Goal: Information Seeking & Learning: Learn about a topic

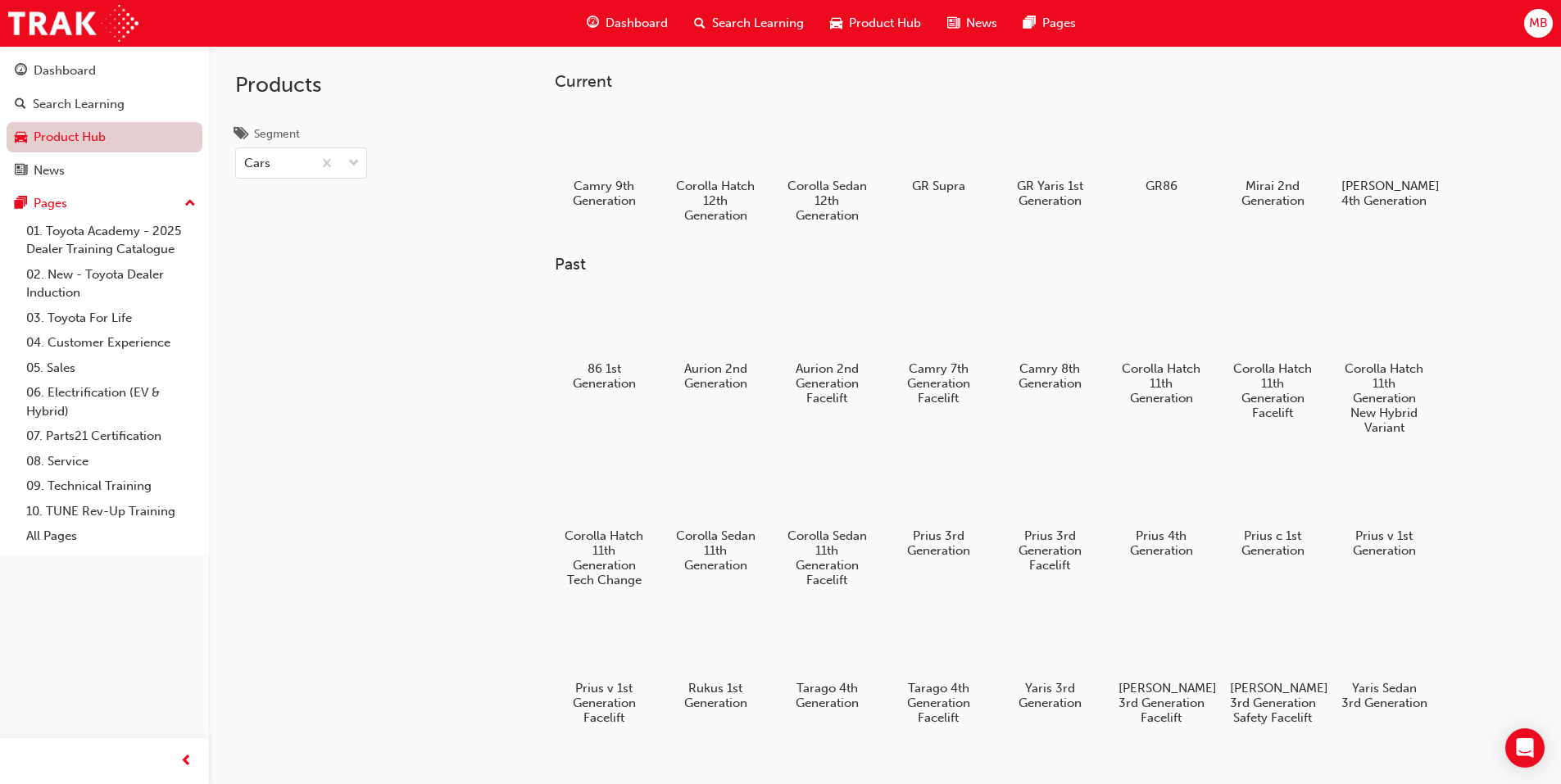
click at [89, 135] on link "Product Hub" at bounding box center [104, 137] width 196 height 31
click at [69, 370] on link "05. Sales" at bounding box center [111, 368] width 183 height 25
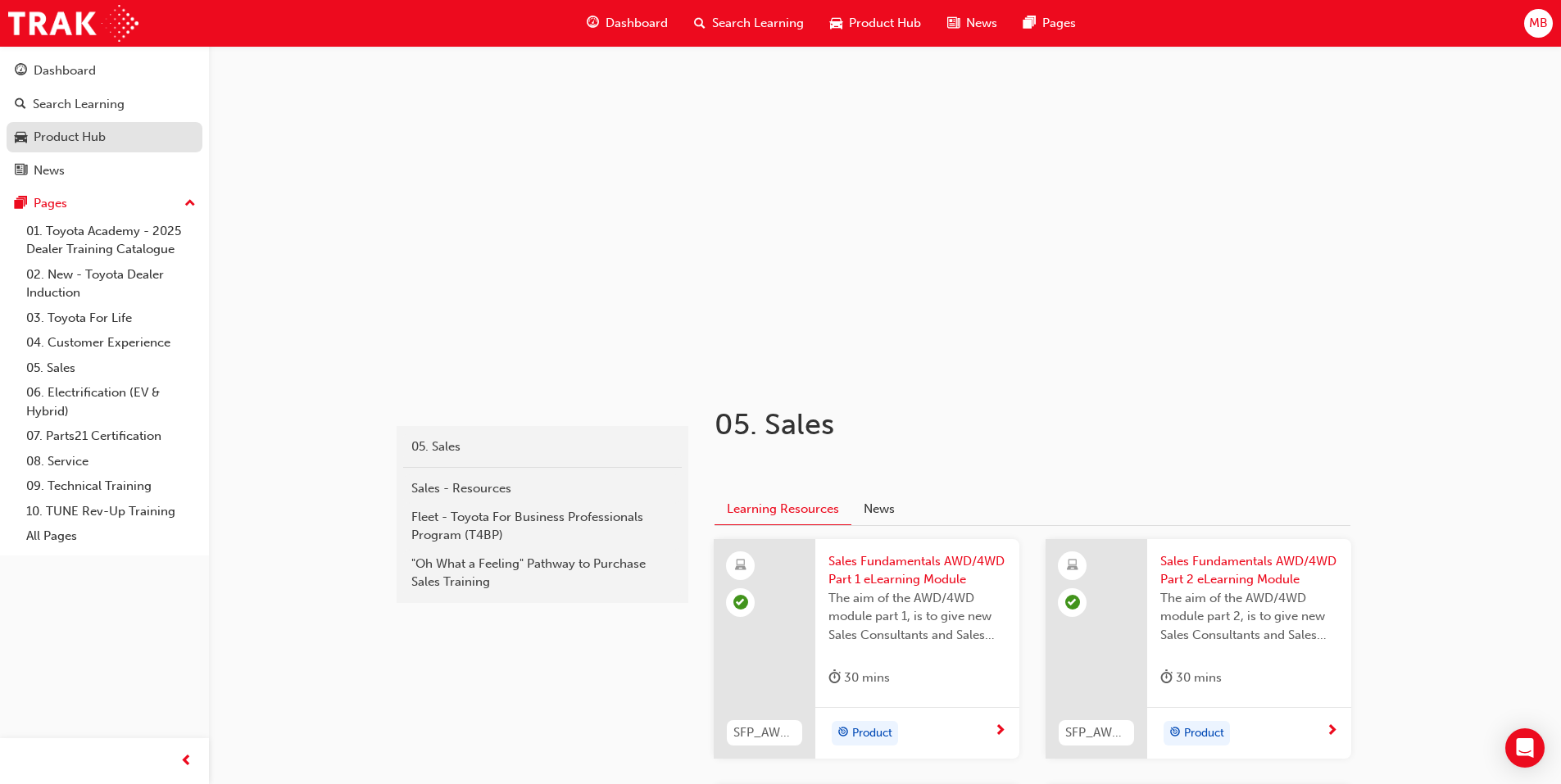
click at [92, 135] on div "Product Hub" at bounding box center [69, 137] width 72 height 18
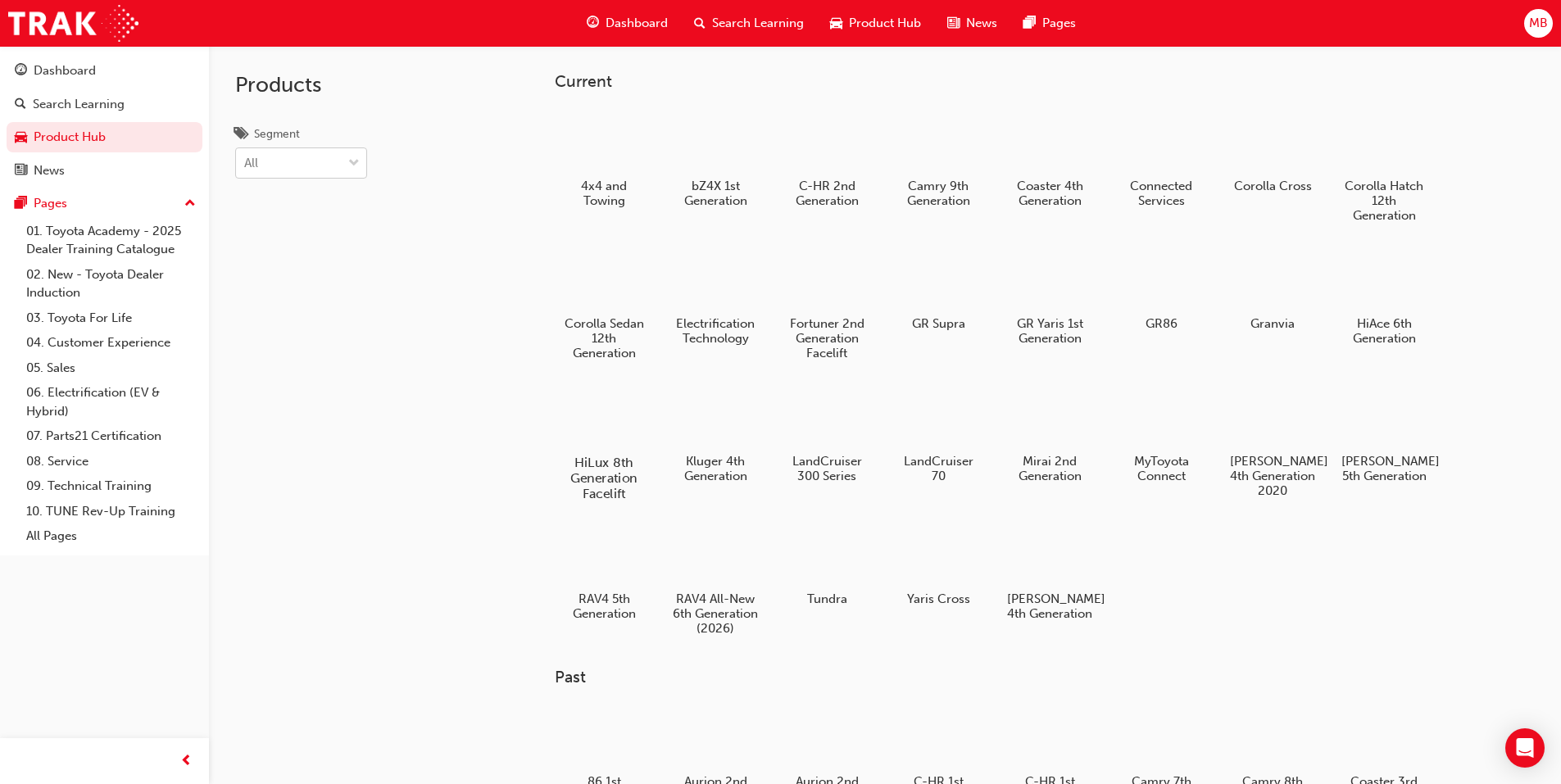
click at [598, 474] on h5 "HiLux 8th Generation Facelift" at bounding box center [603, 478] width 91 height 47
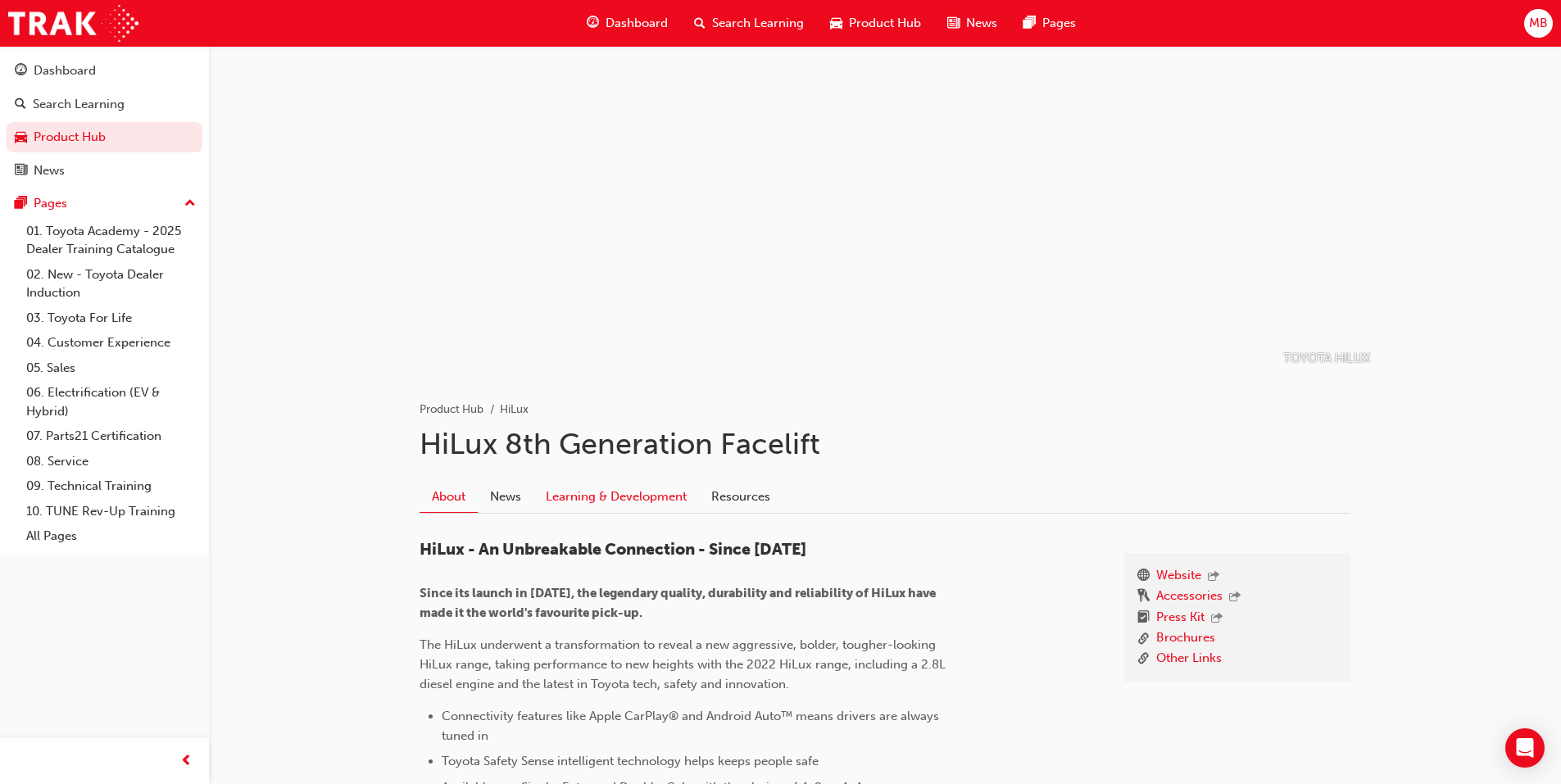
click at [614, 497] on link "Learning & Development" at bounding box center [616, 496] width 165 height 31
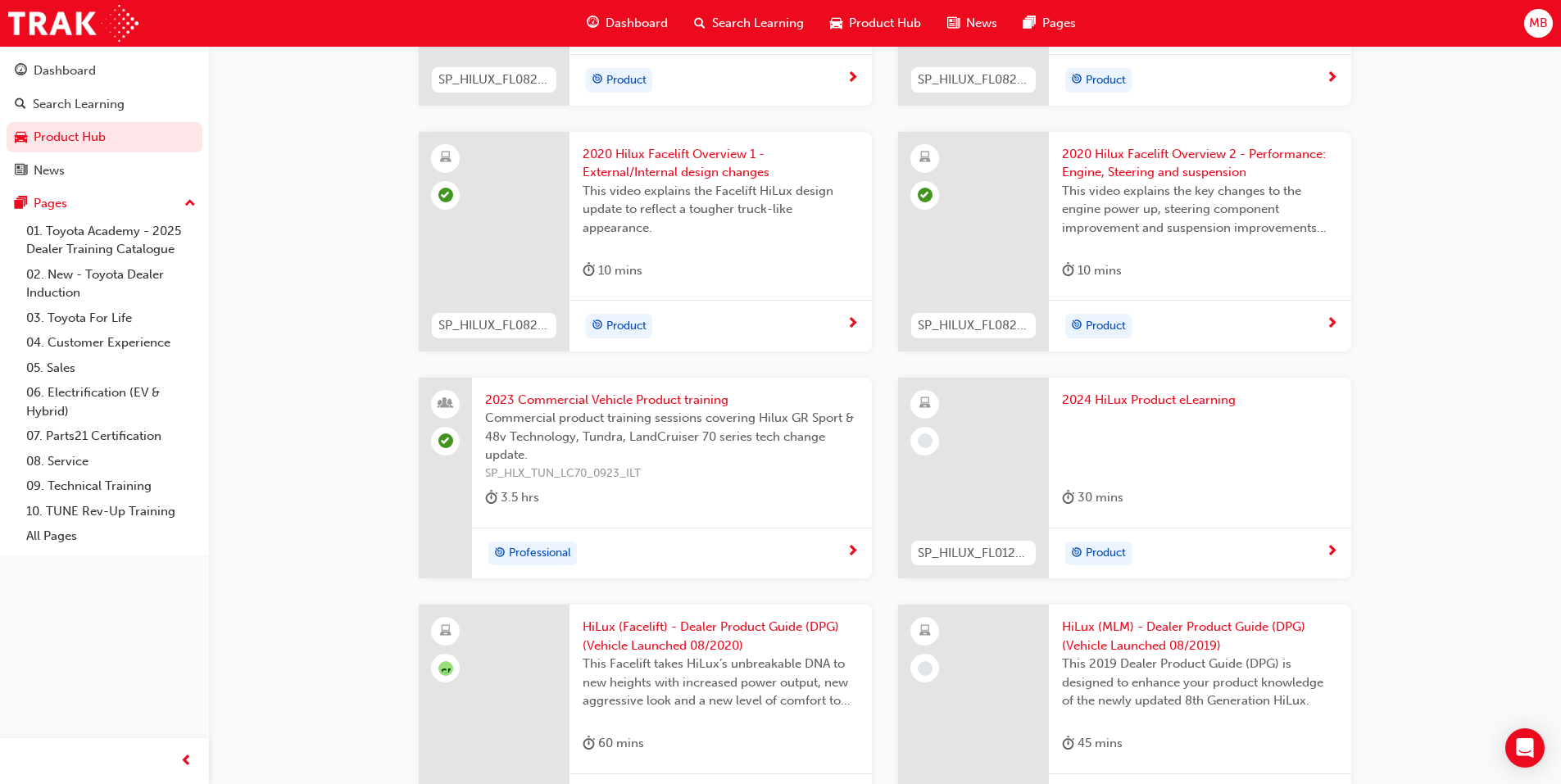
scroll to position [655, 0]
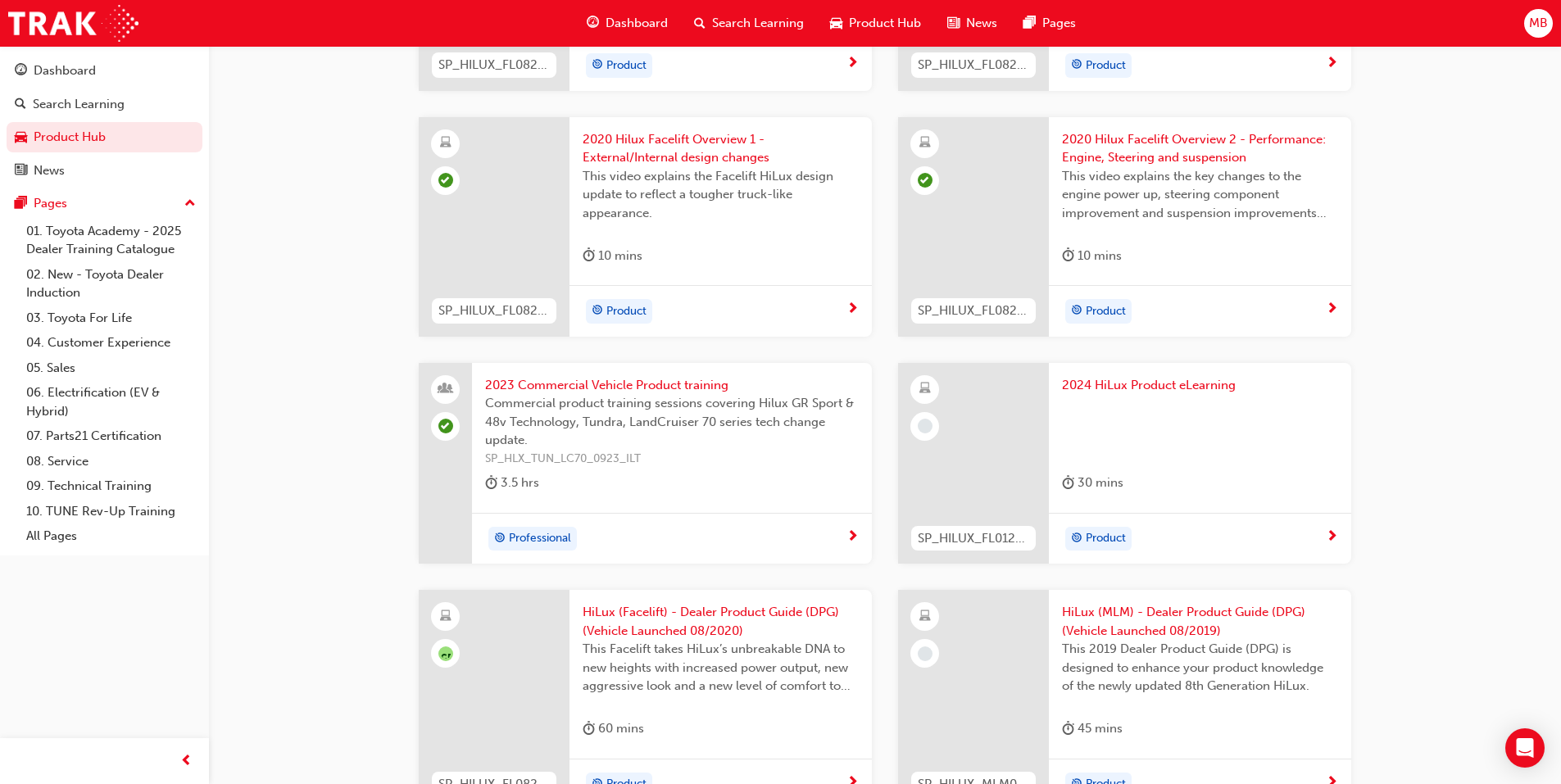
click at [1150, 384] on span "2024 HiLux Product eLearning" at bounding box center [1200, 385] width 276 height 18
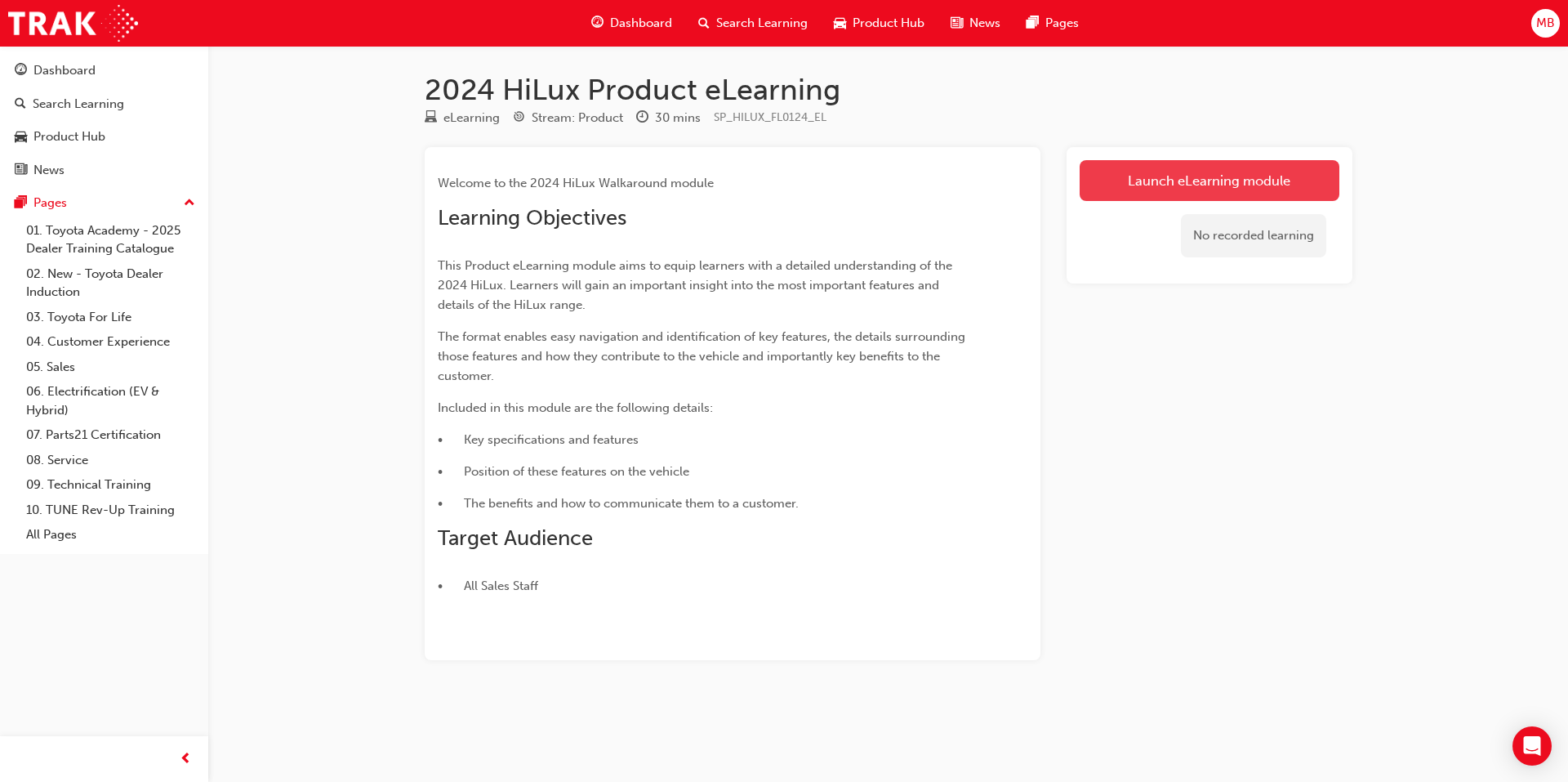
click at [1222, 184] on link "Launch eLearning module" at bounding box center [1209, 180] width 260 height 41
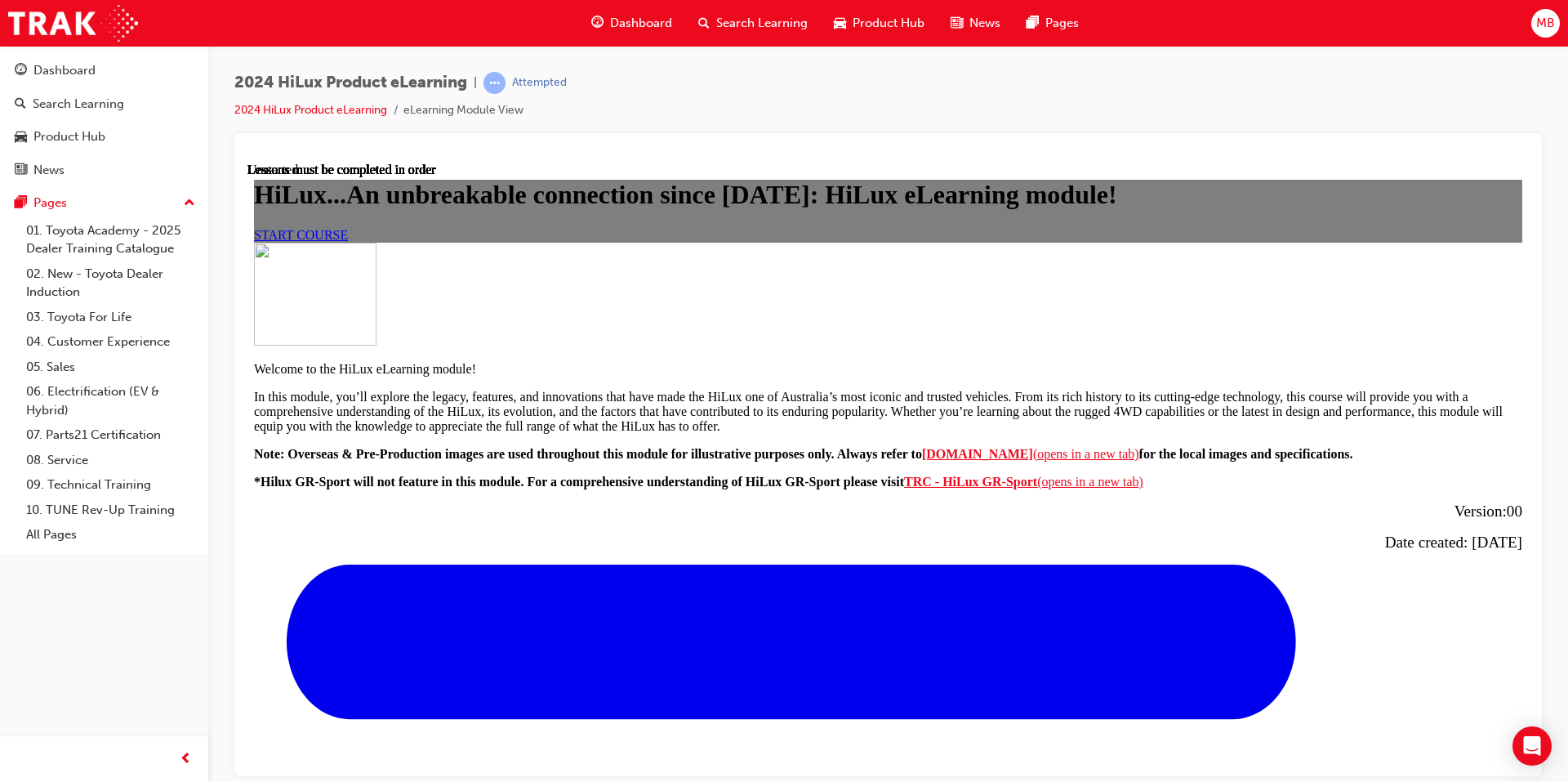
click at [348, 241] on link "START COURSE" at bounding box center [300, 234] width 94 height 14
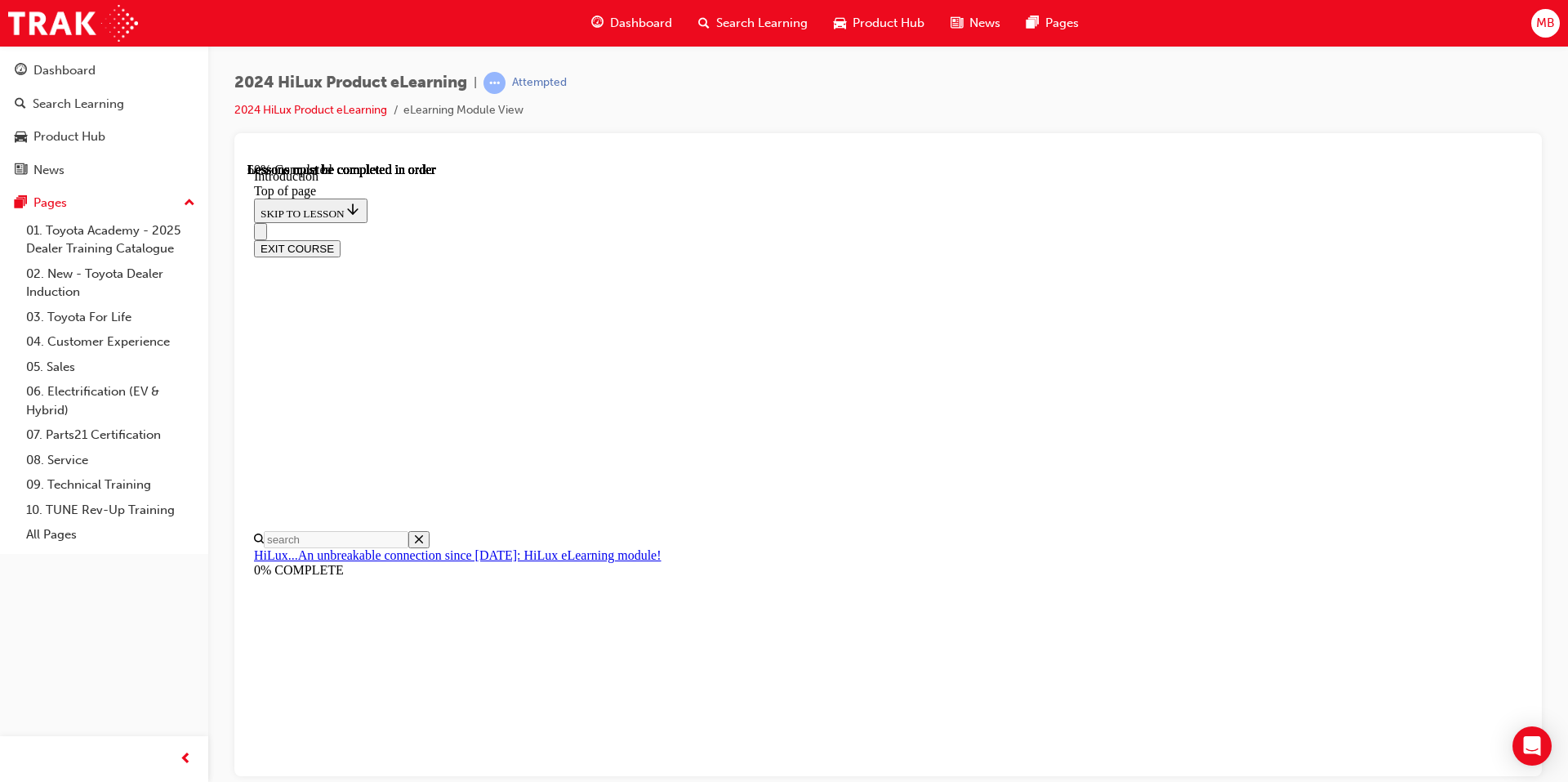
scroll to position [837, 0]
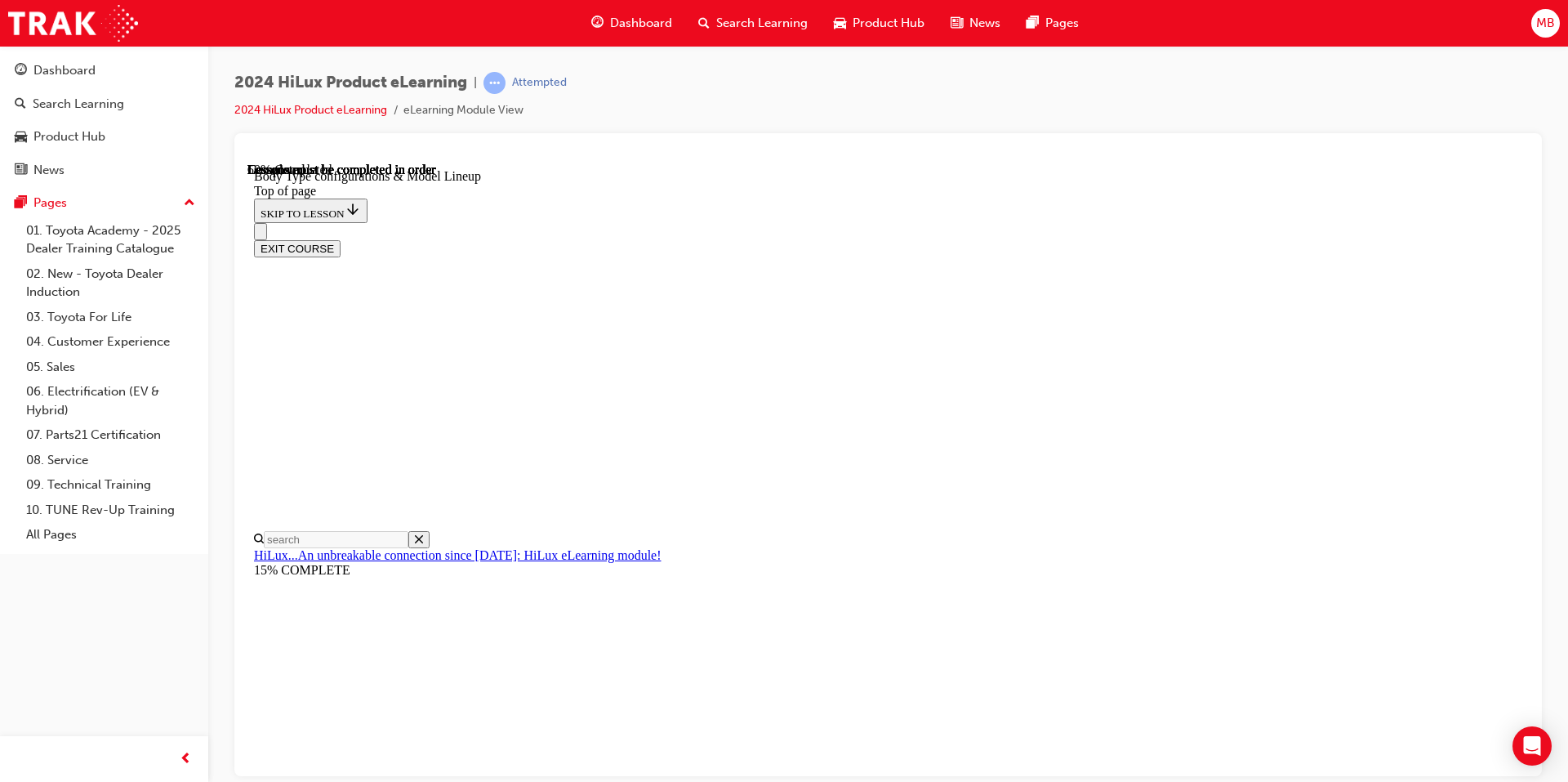
scroll to position [459, 0]
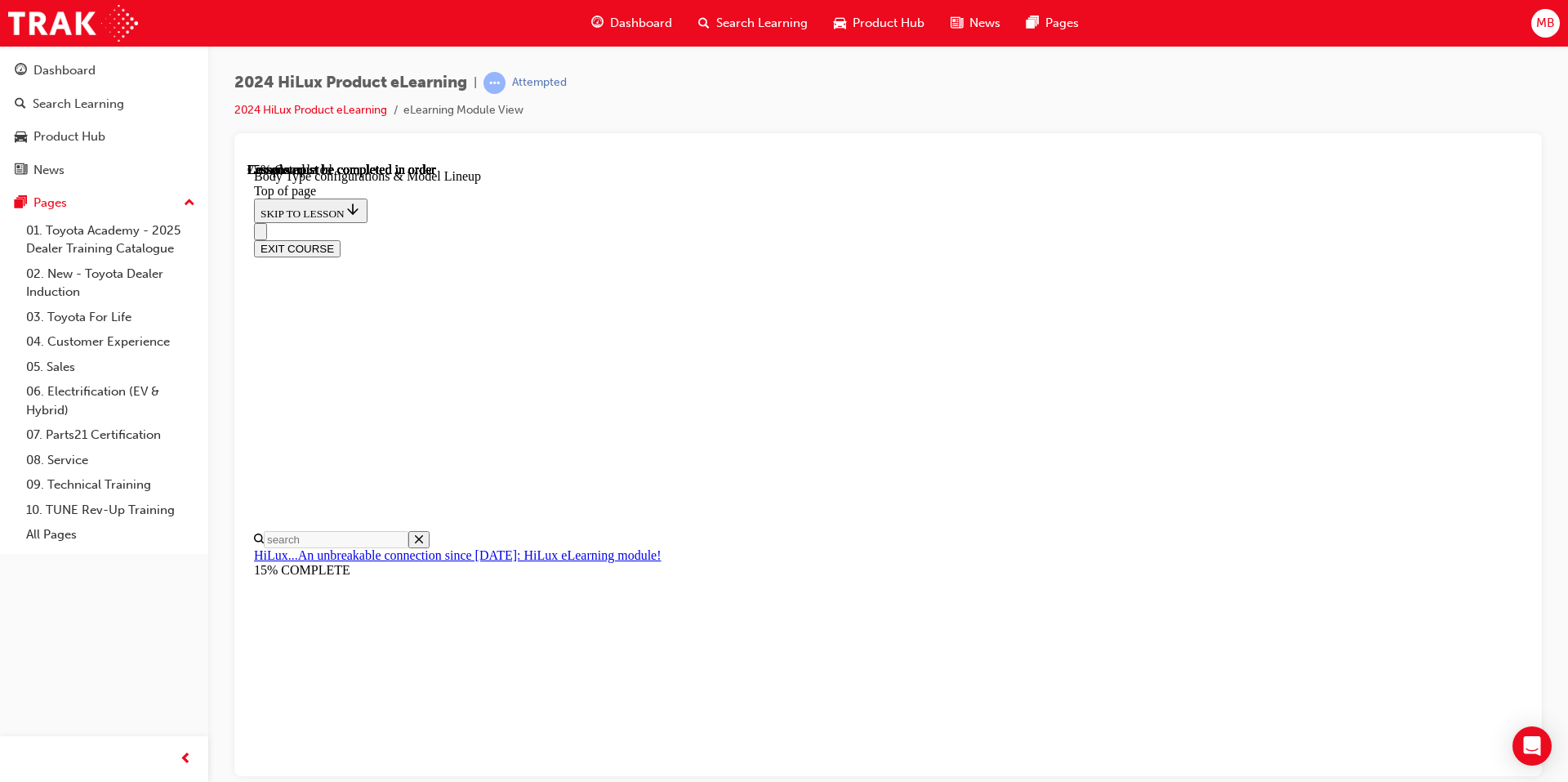
scroll to position [663, 0]
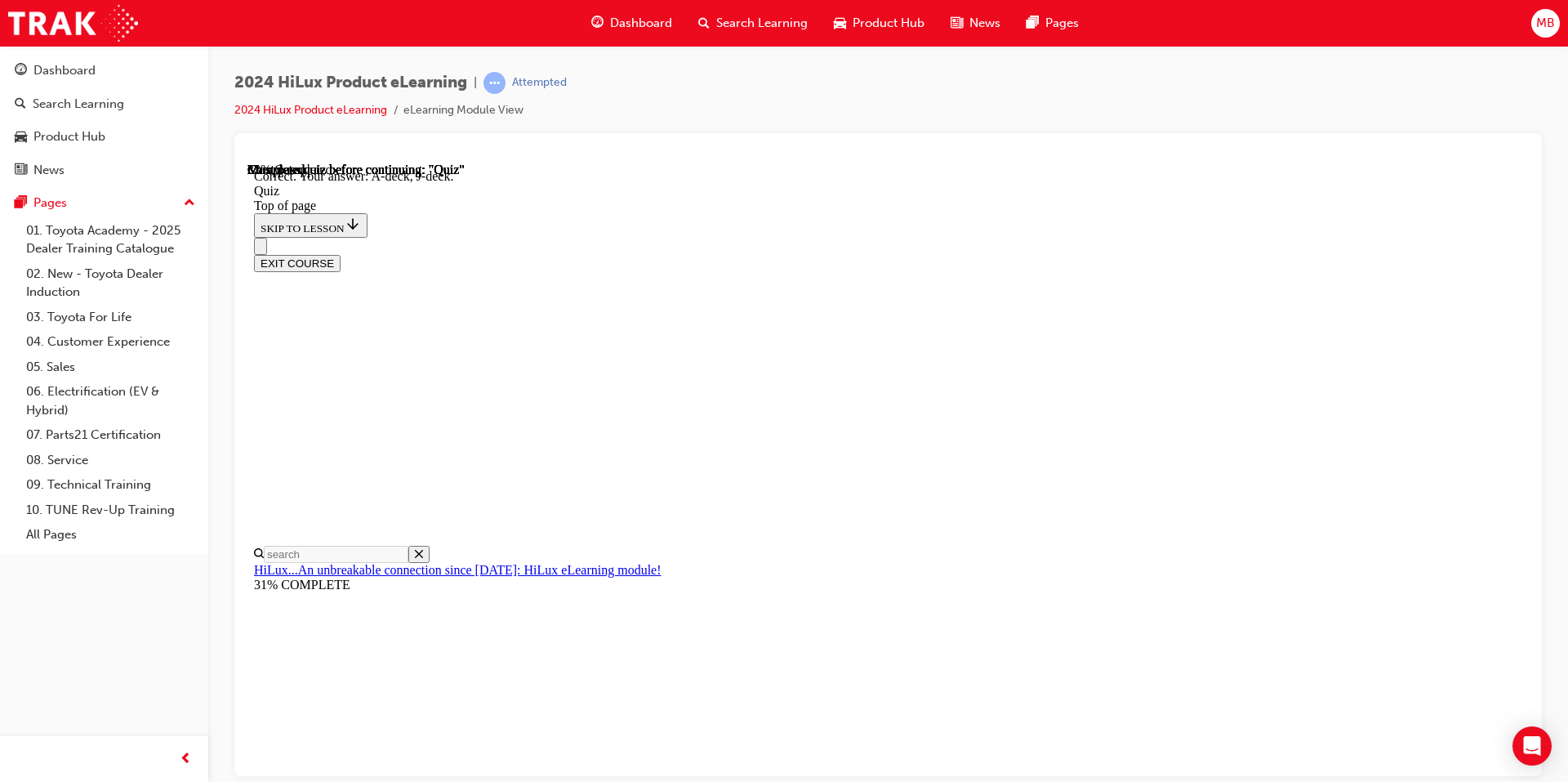
scroll to position [264, 0]
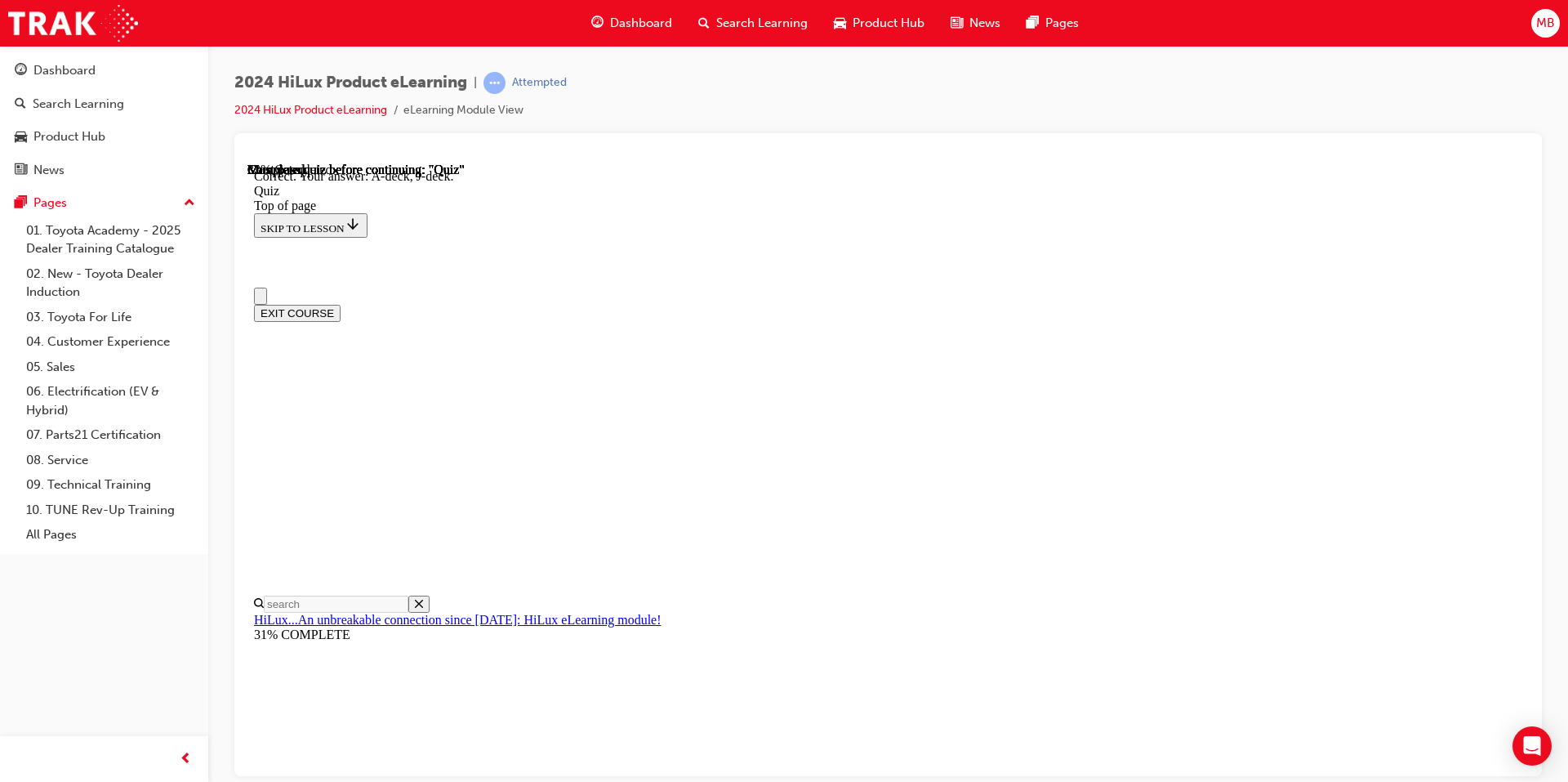
scroll to position [164, 0]
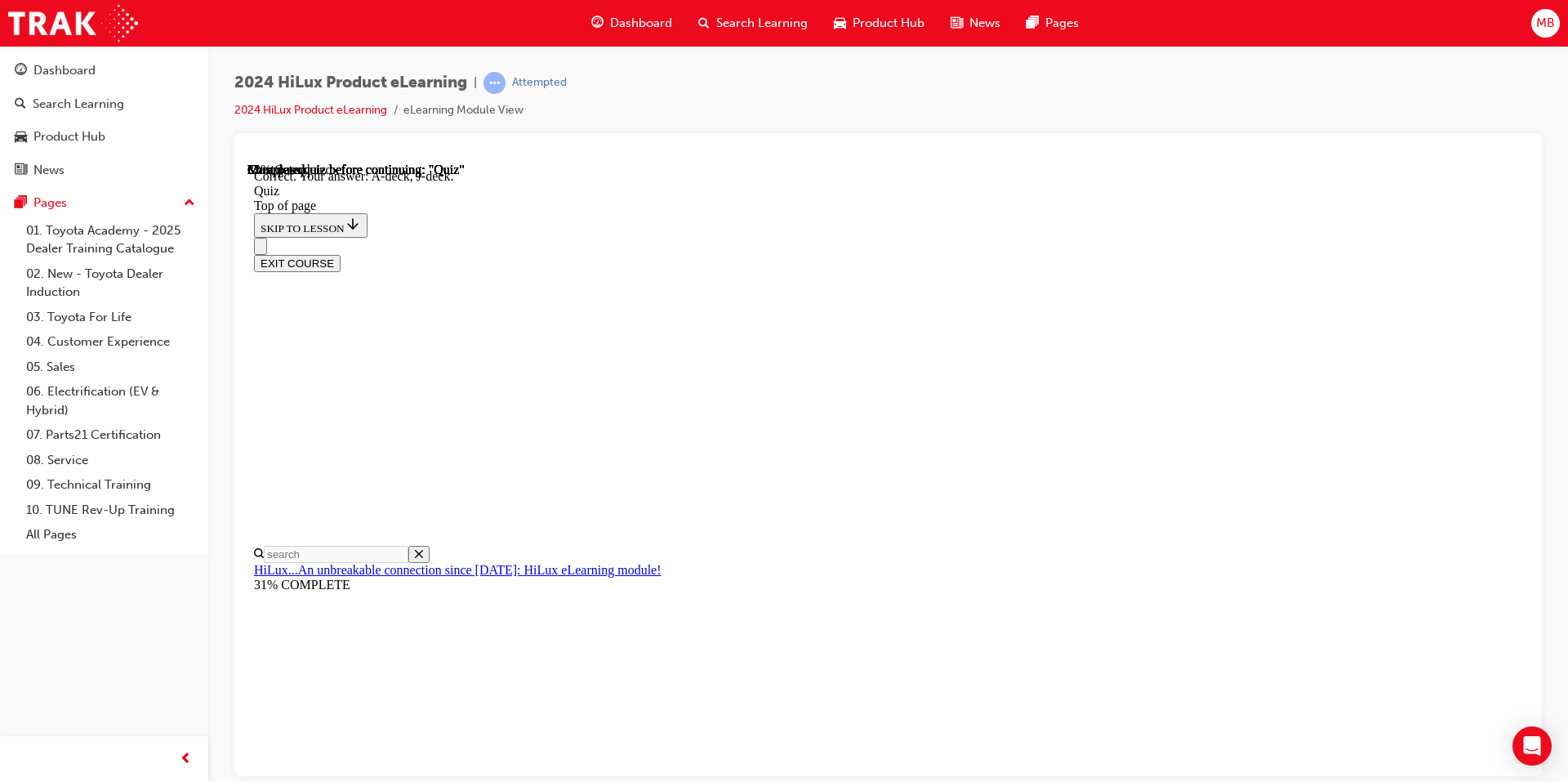
scroll to position [334, 0]
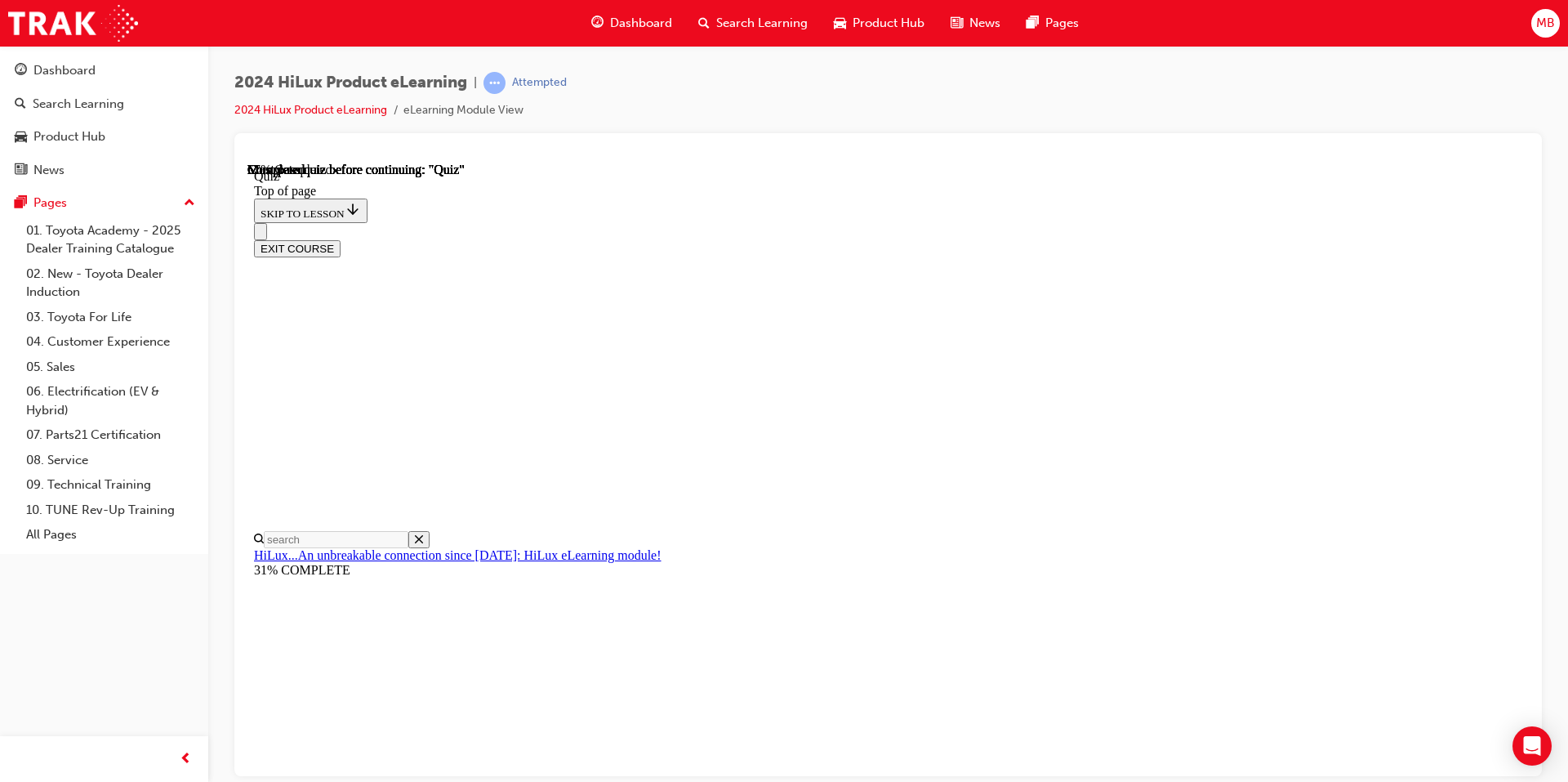
scroll to position [164, 0]
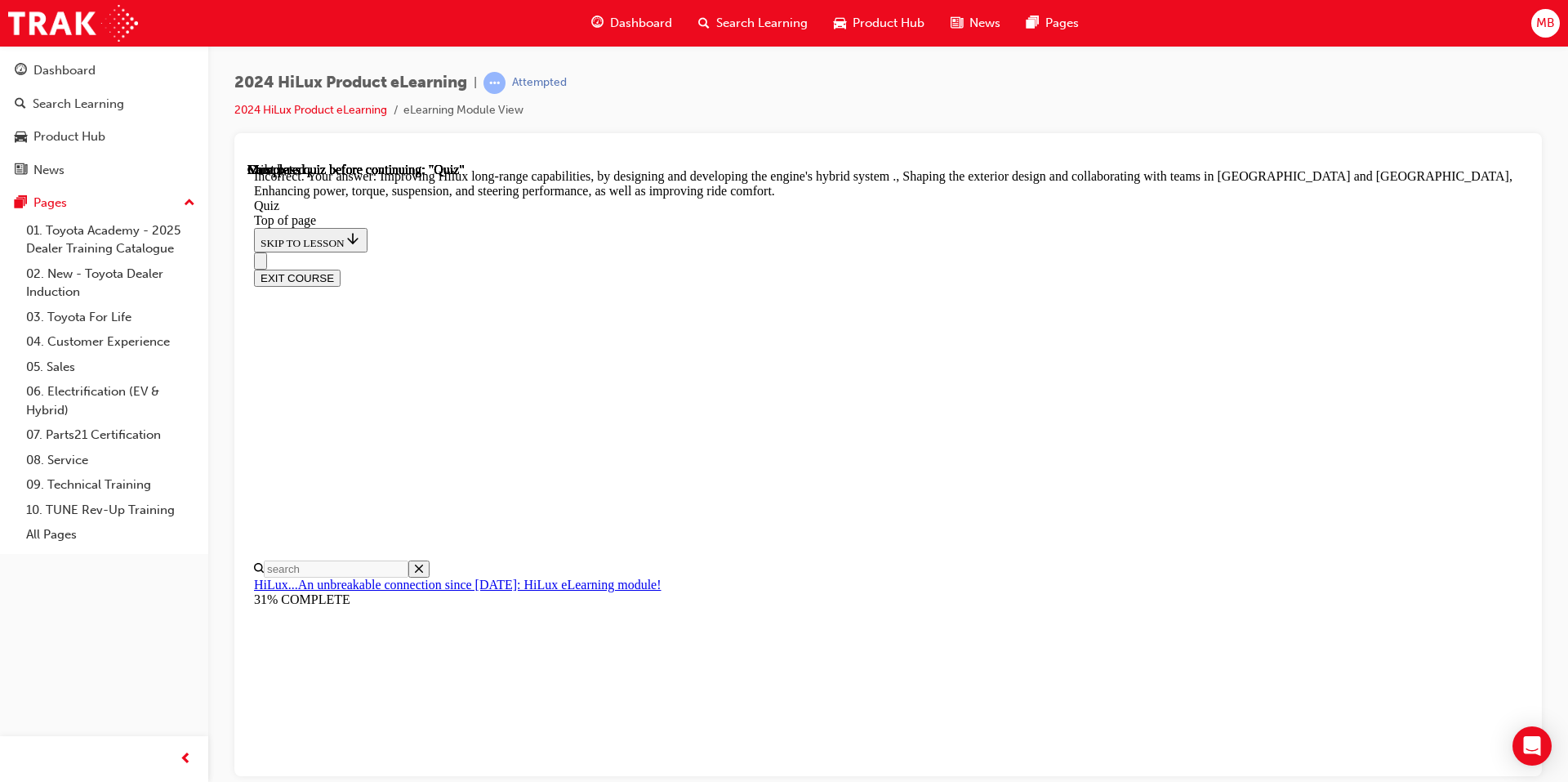
scroll to position [341, 0]
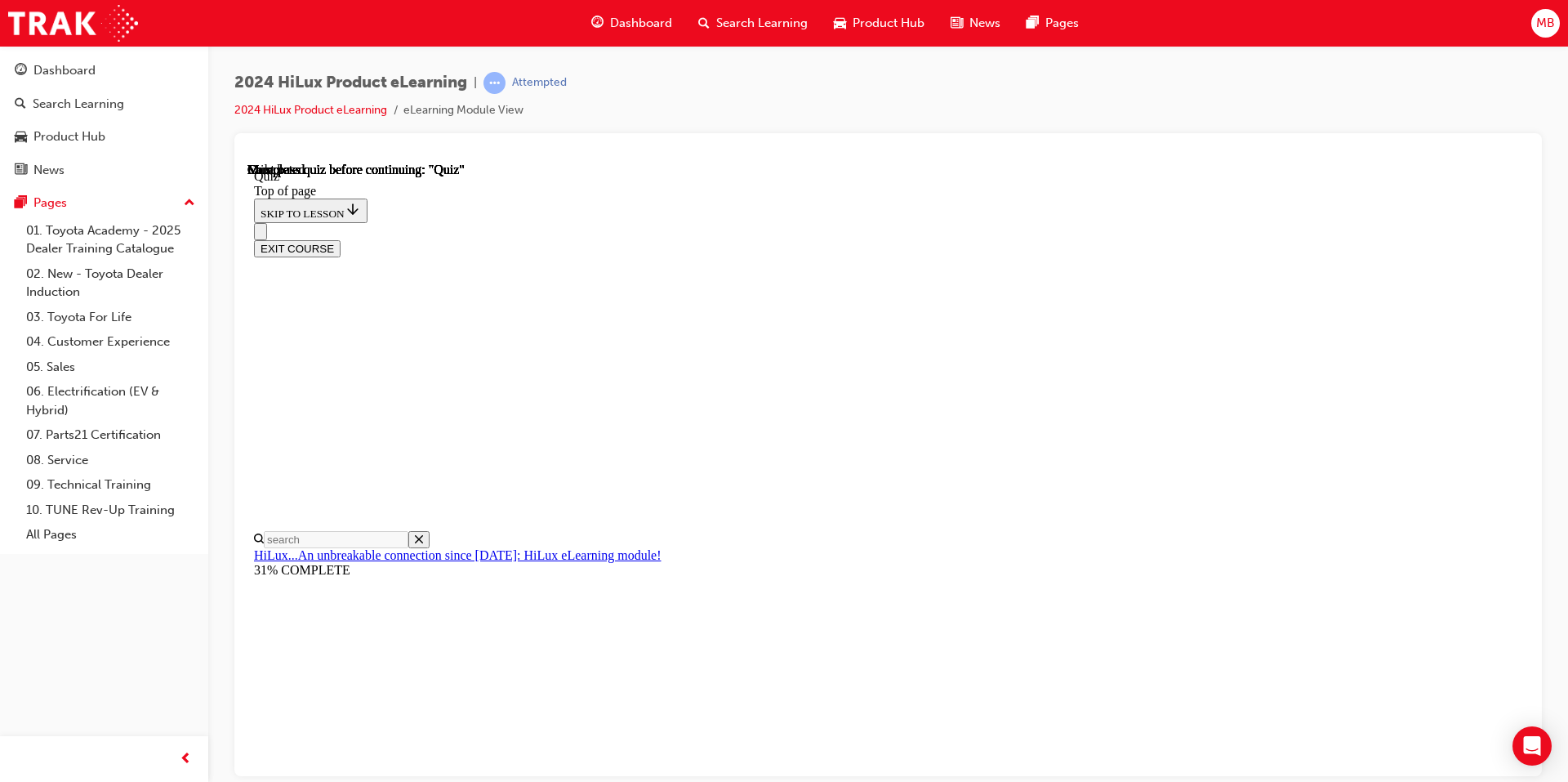
scroll to position [271, 0]
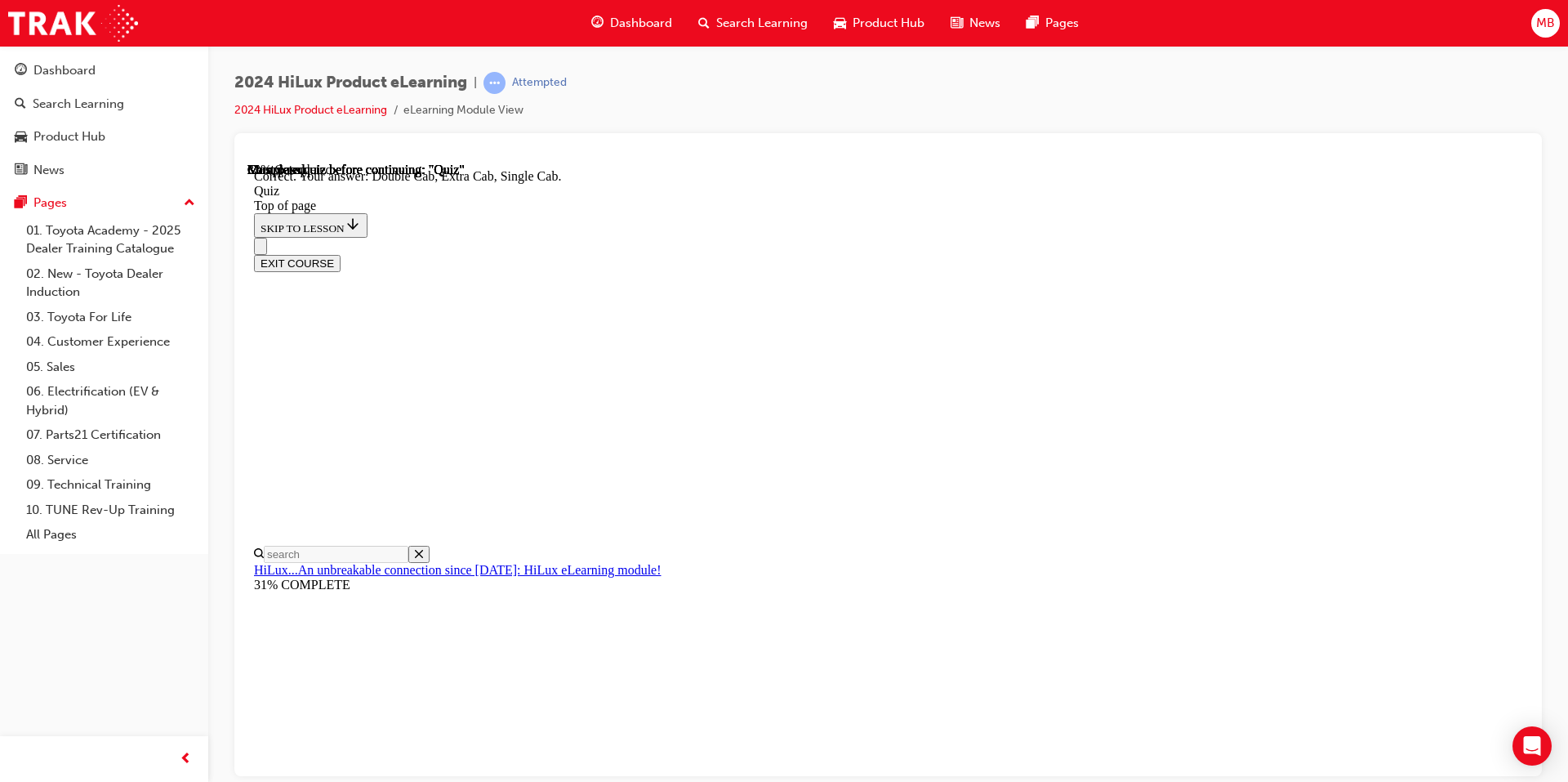
scroll to position [384, 0]
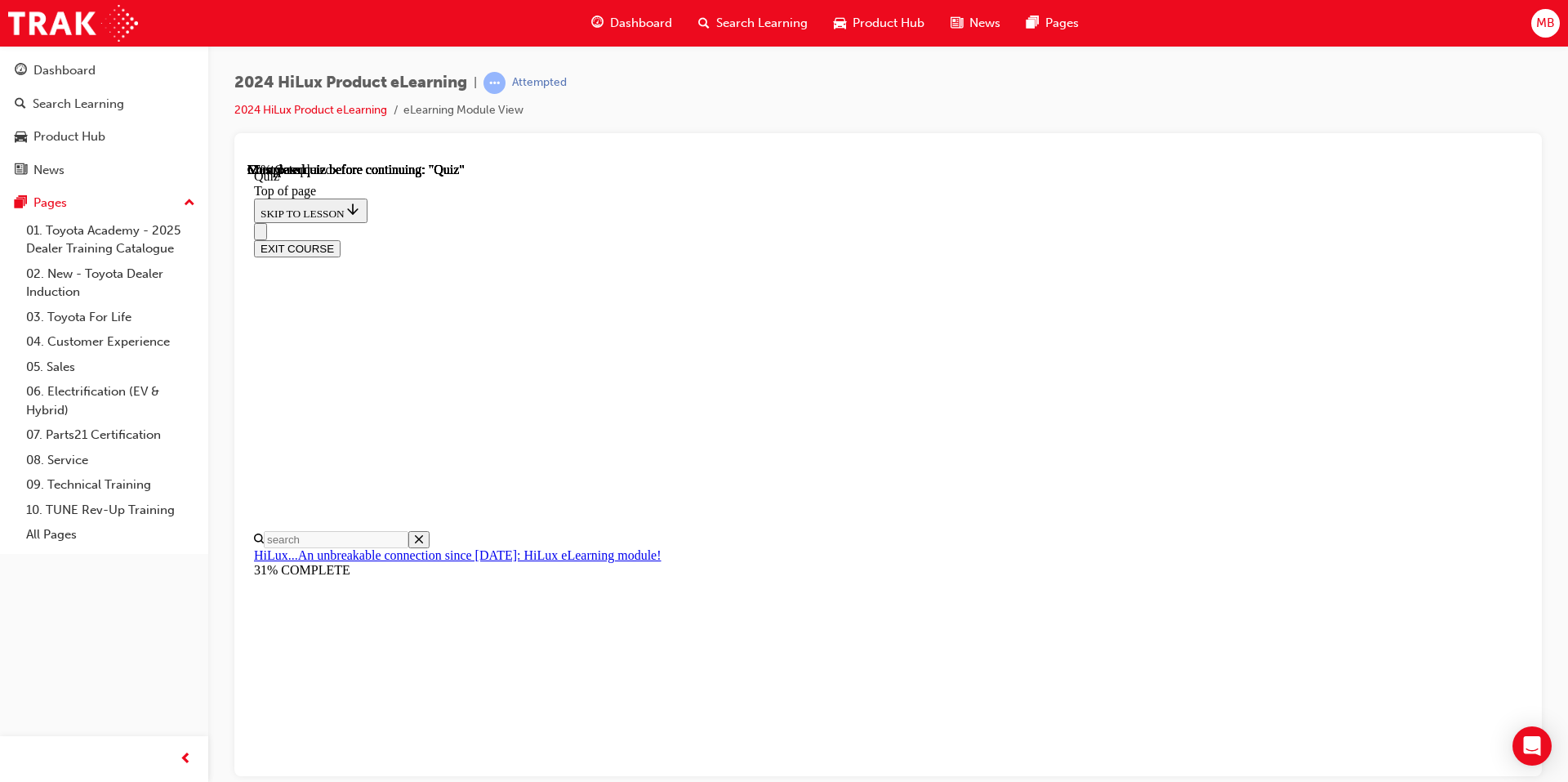
scroll to position [245, 0]
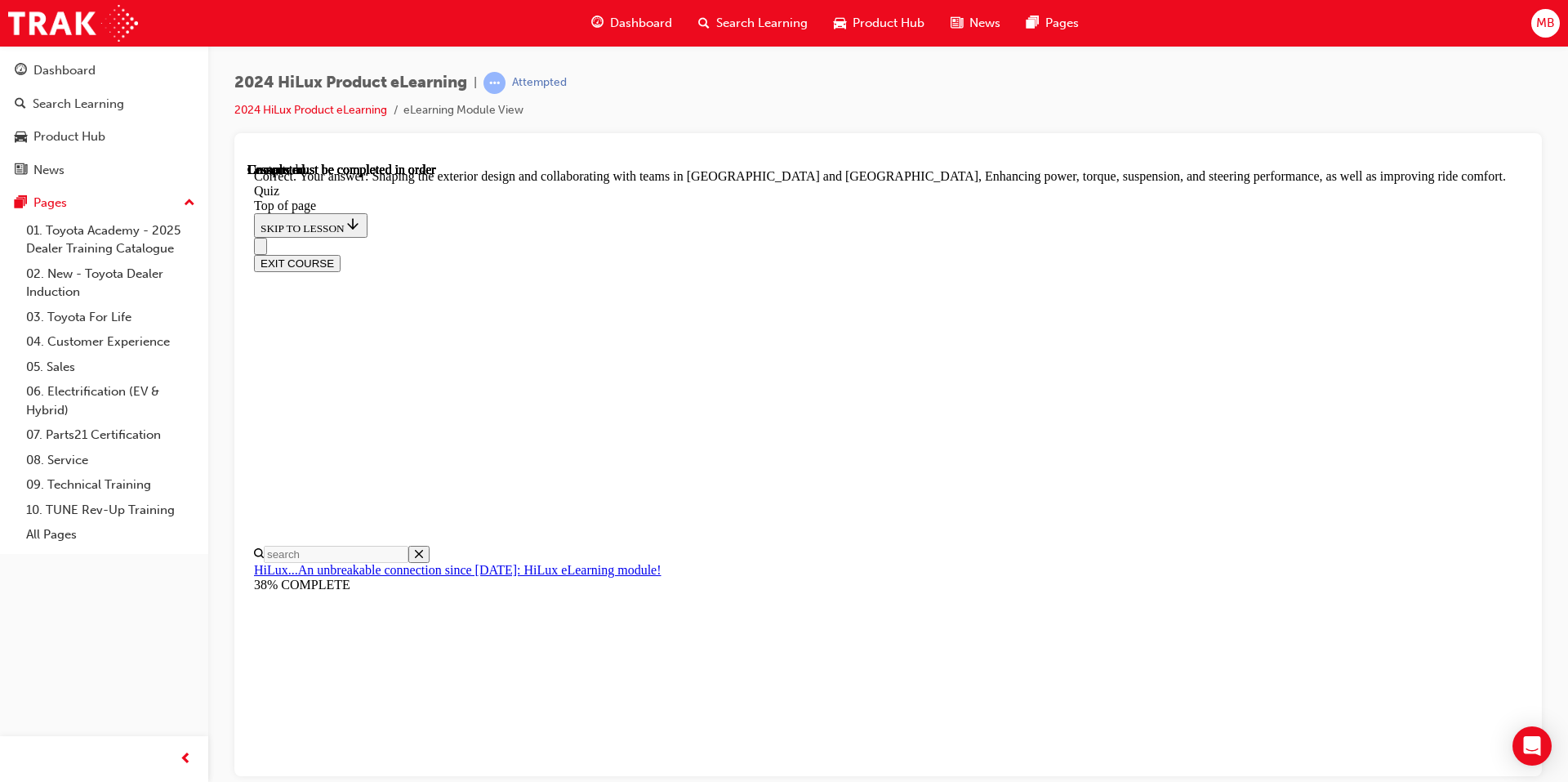
scroll to position [341, 0]
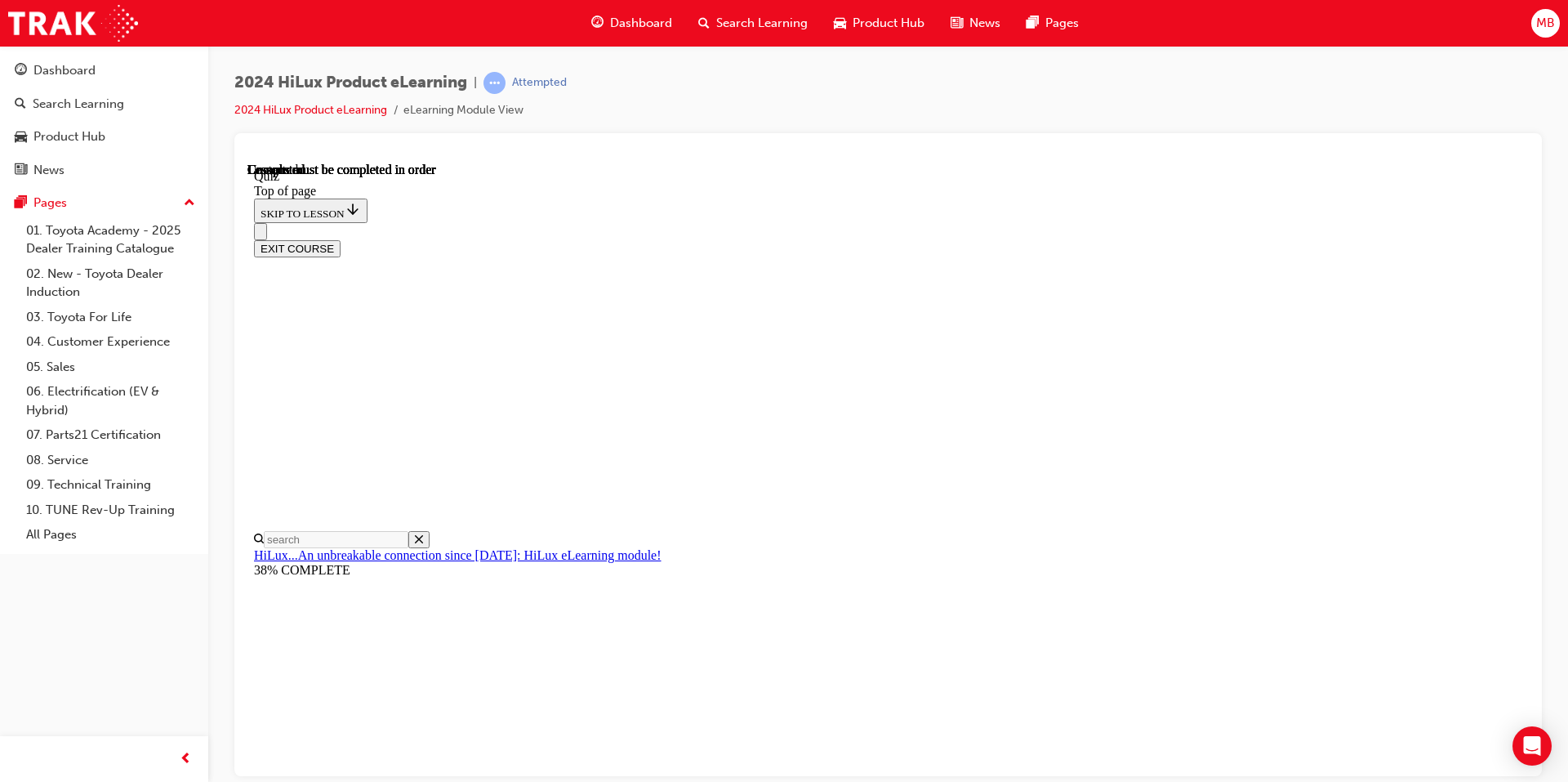
scroll to position [271, 0]
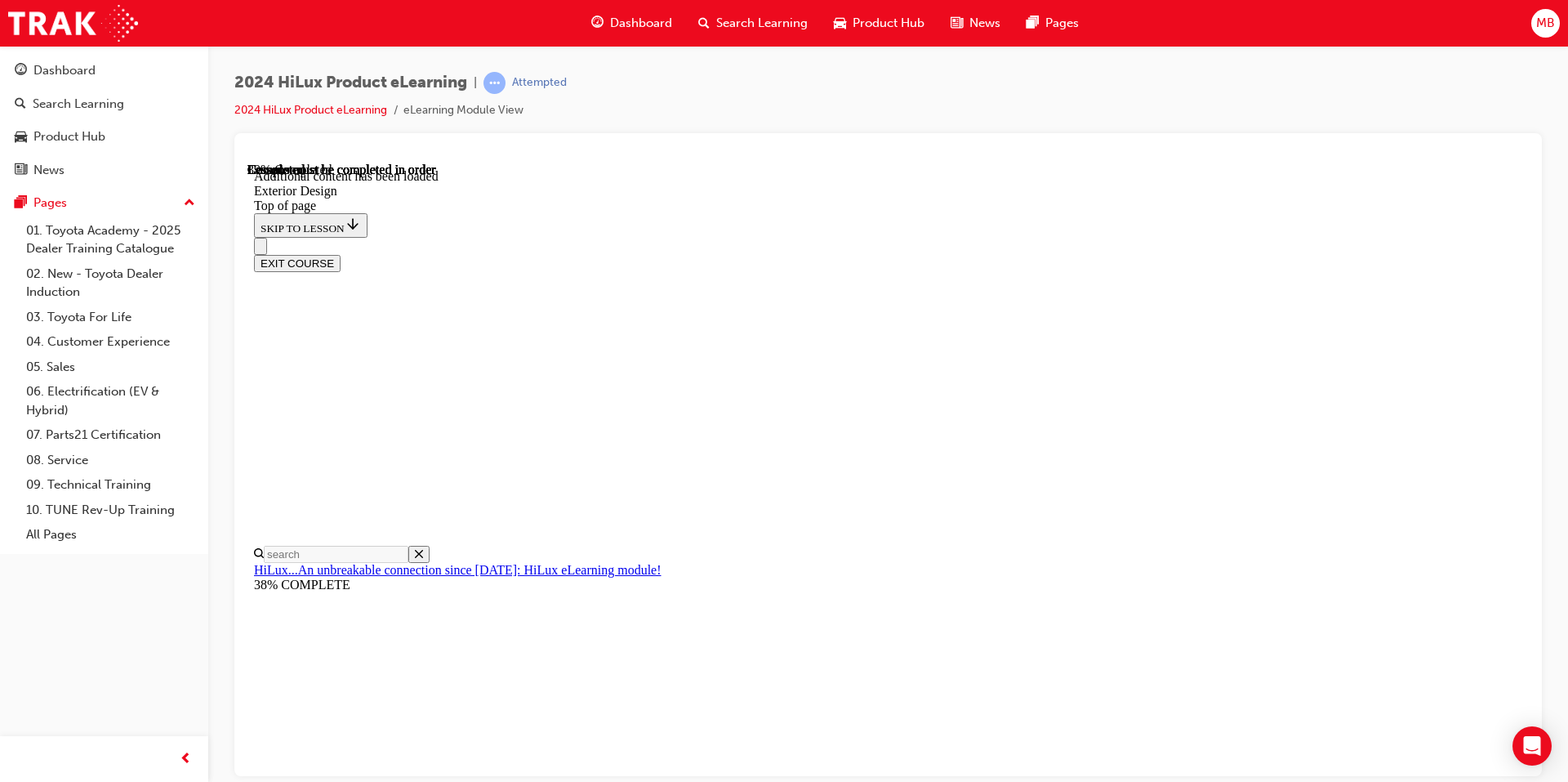
scroll to position [2915, 0]
drag, startPoint x: 1167, startPoint y: 161, endPoint x: 919, endPoint y: 1, distance: 295.1
click at [1167, 161] on div at bounding box center [889, 154] width 1282 height 17
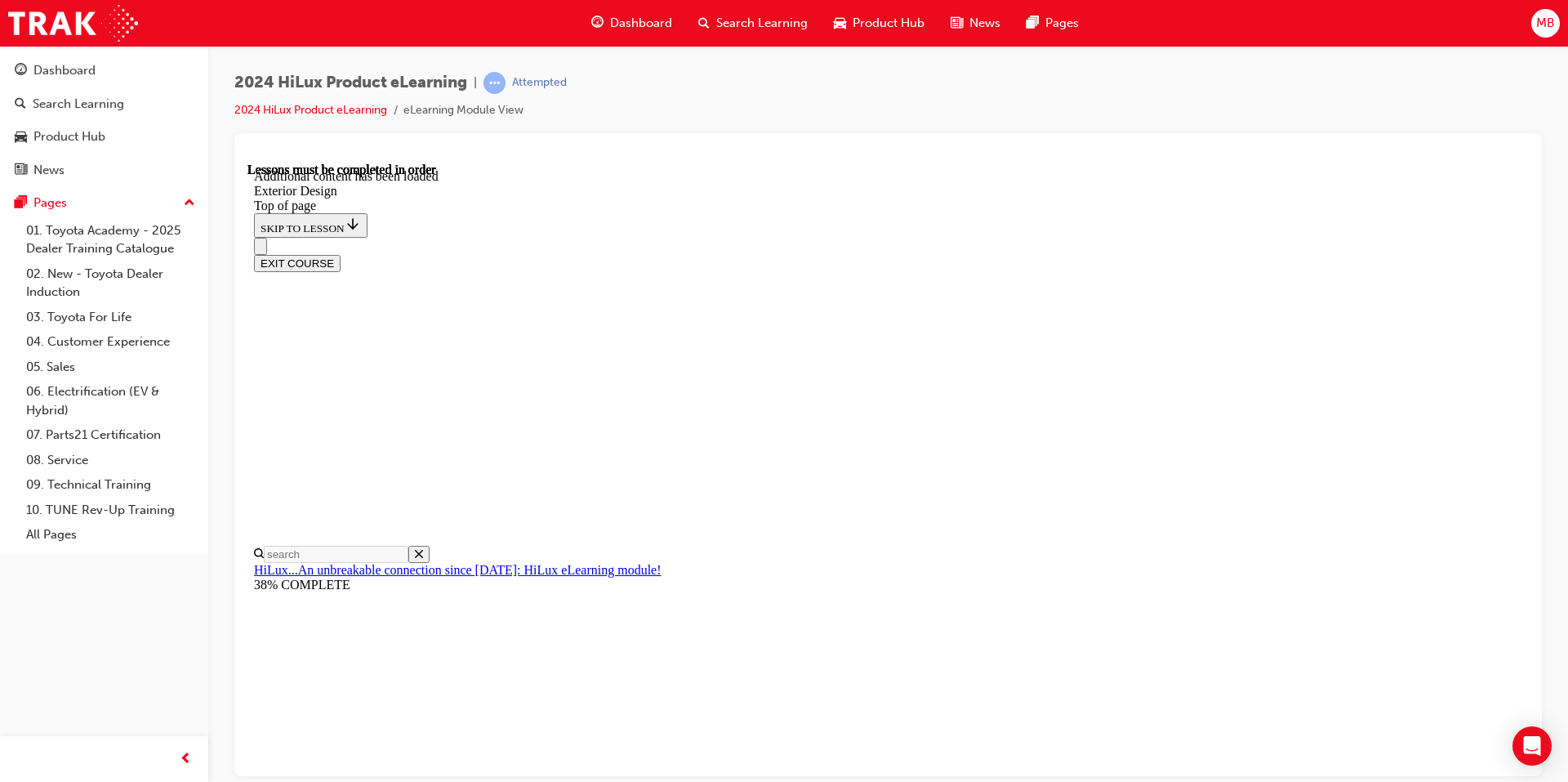
scroll to position [6022, 0]
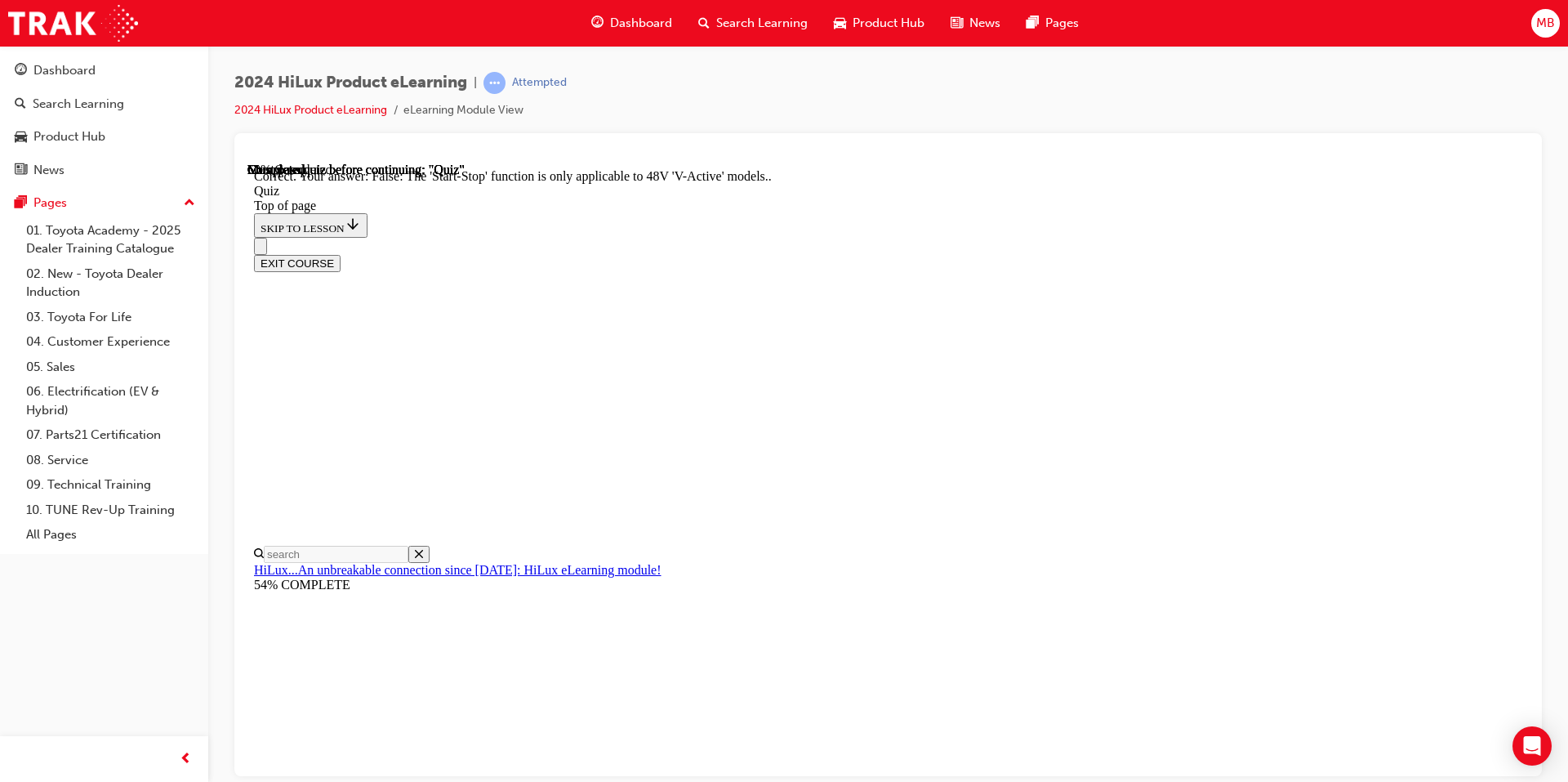
scroll to position [166, 0]
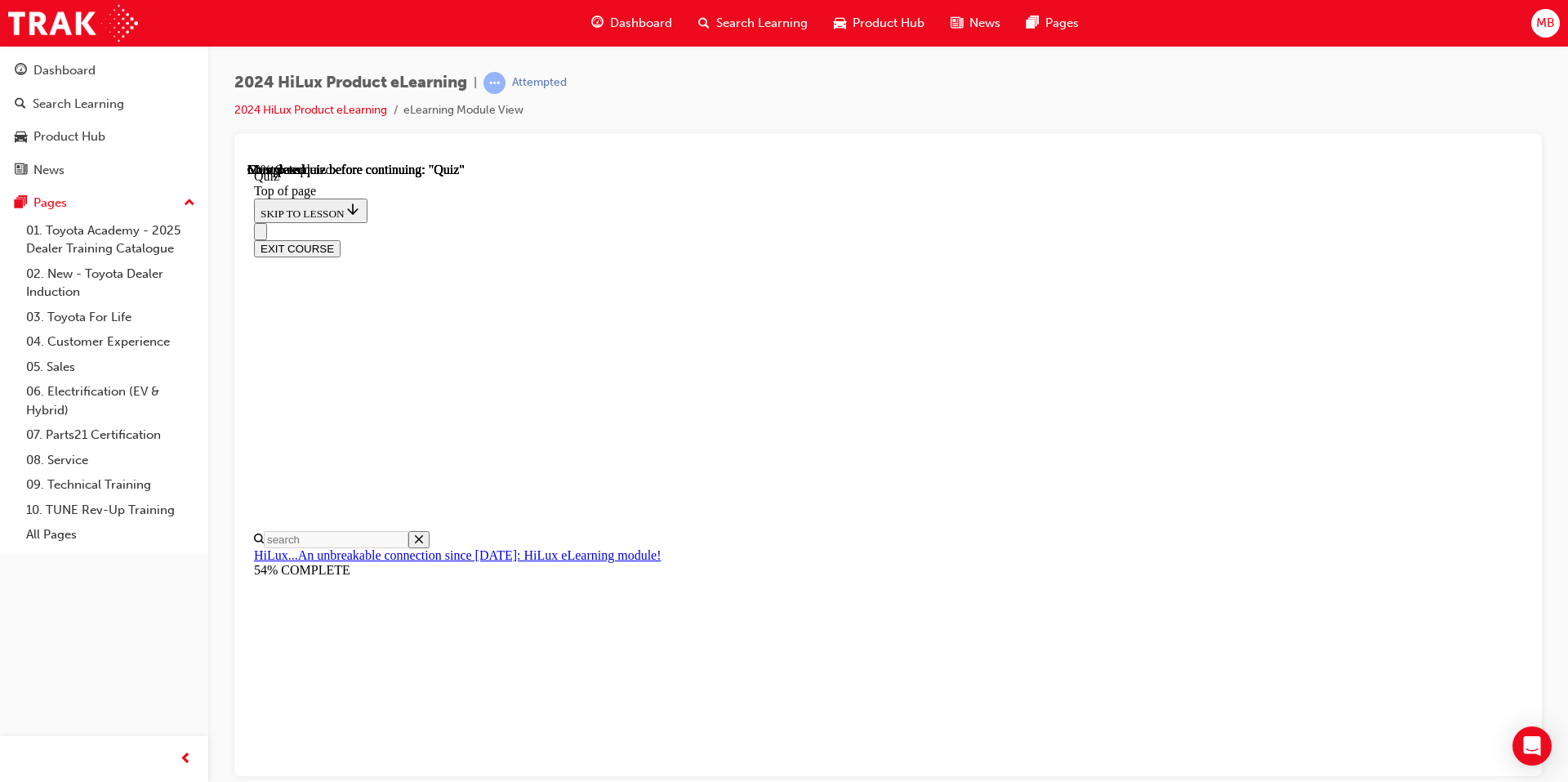
scroll to position [149, 0]
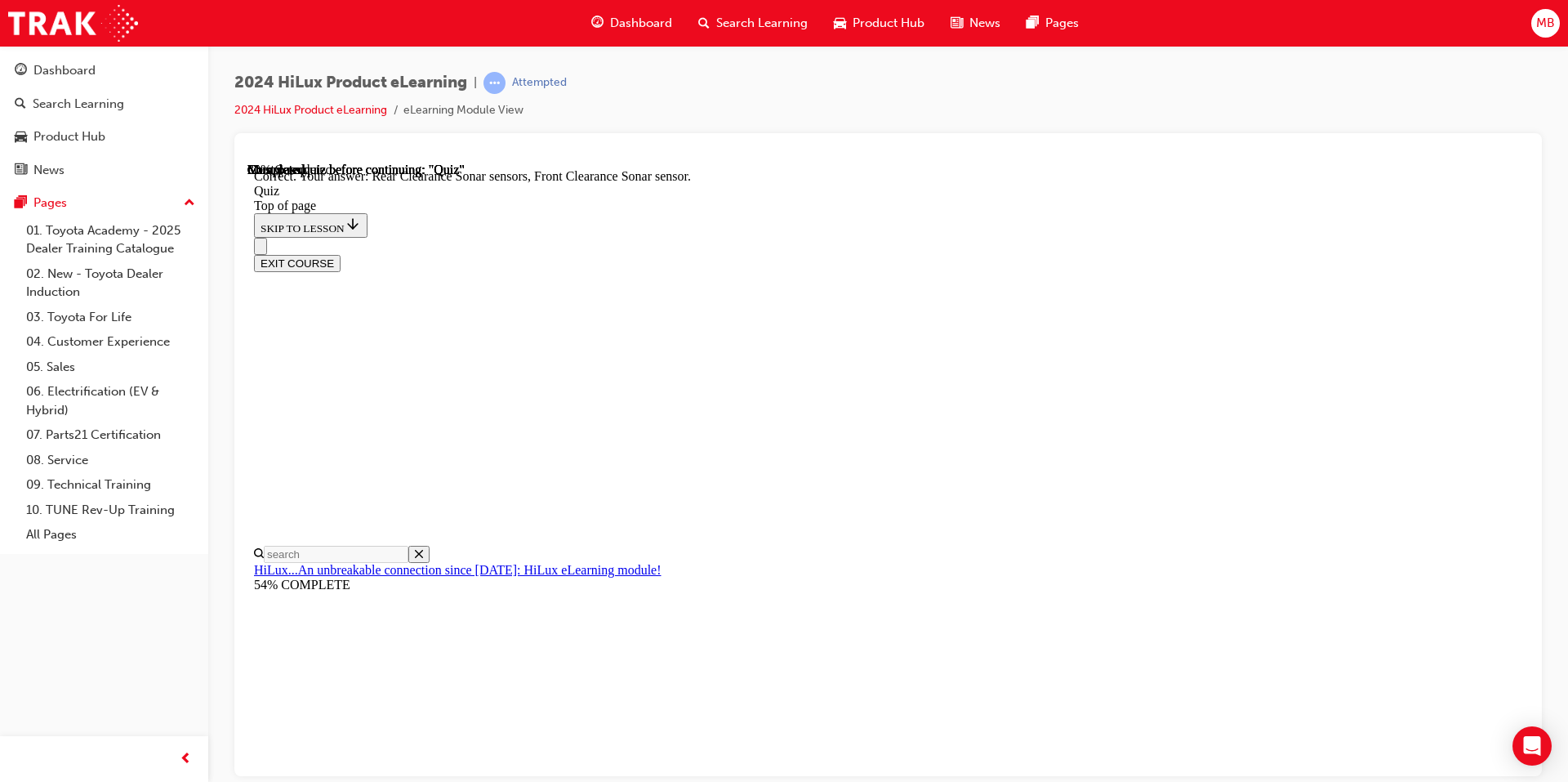
scroll to position [264, 0]
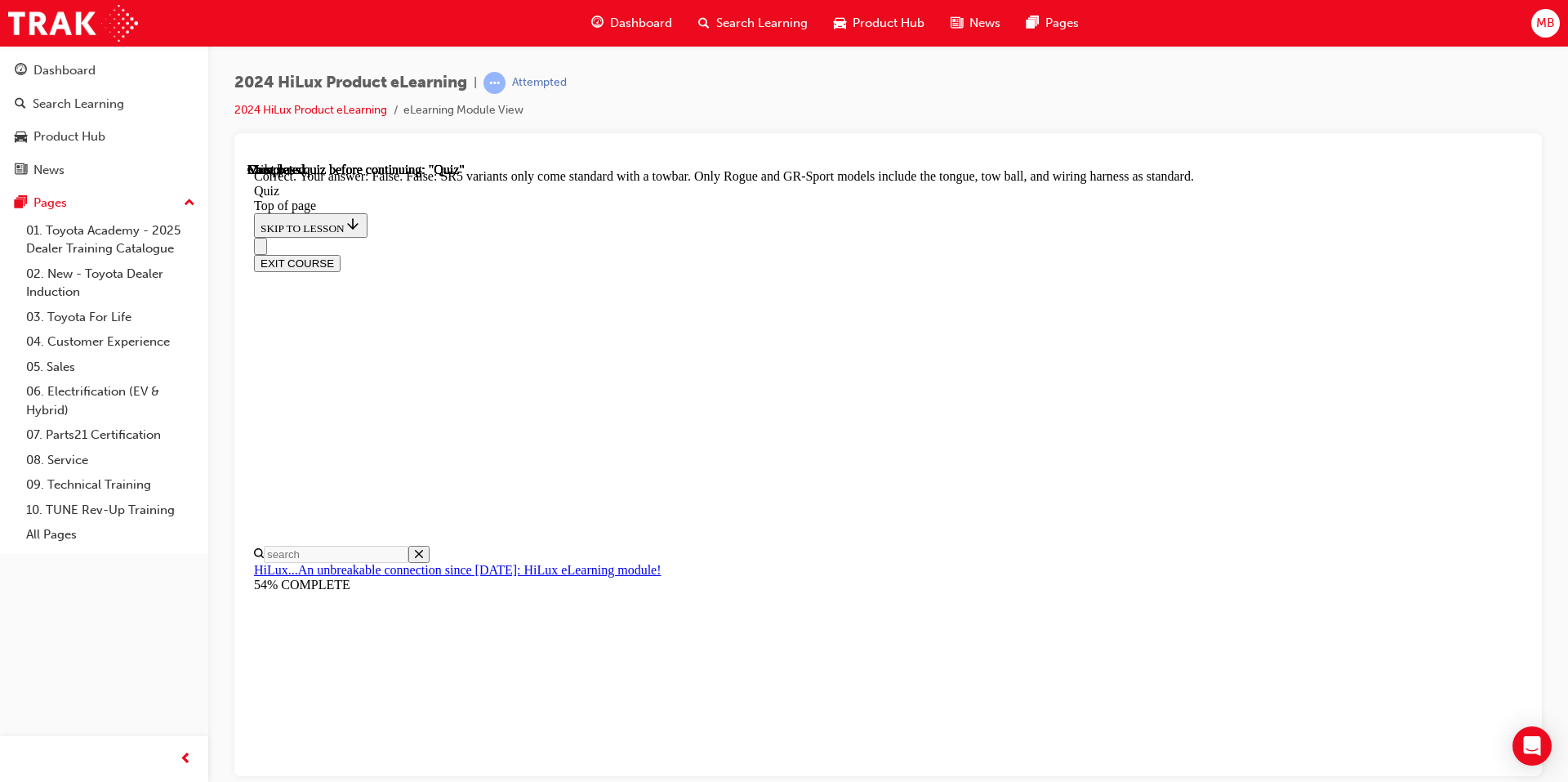
scroll to position [262, 0]
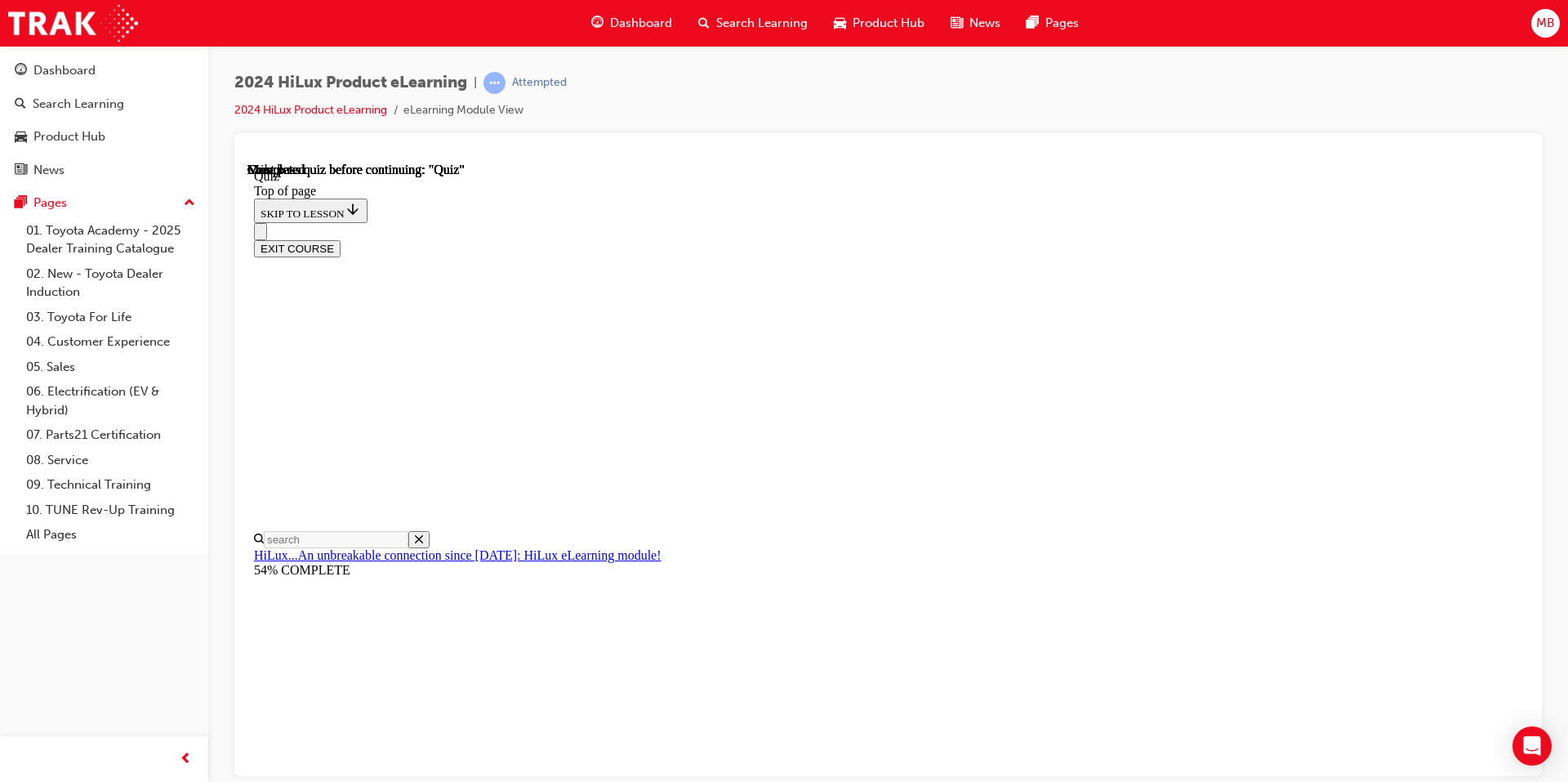
scroll to position [271, 0]
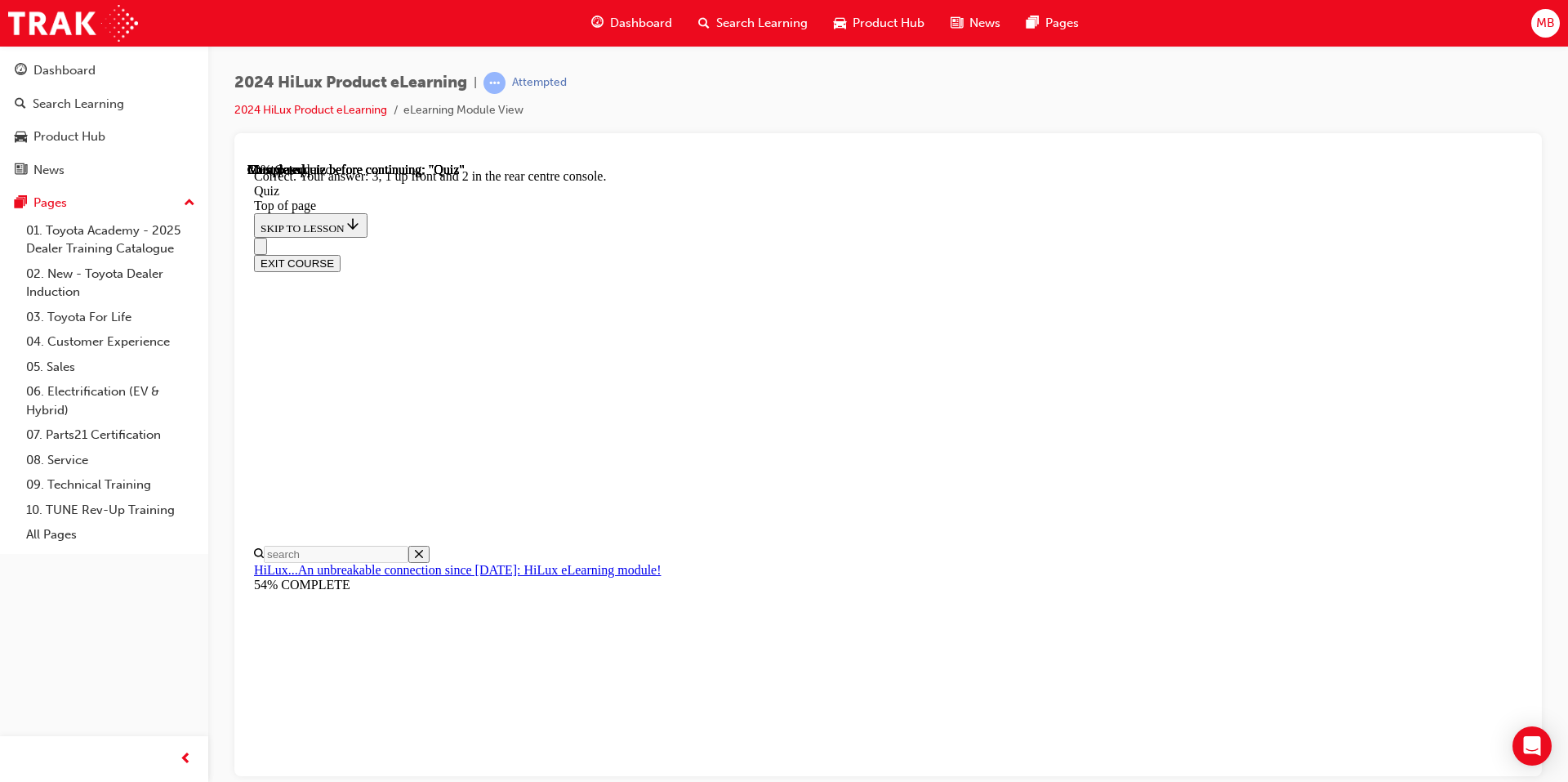
scroll to position [226, 0]
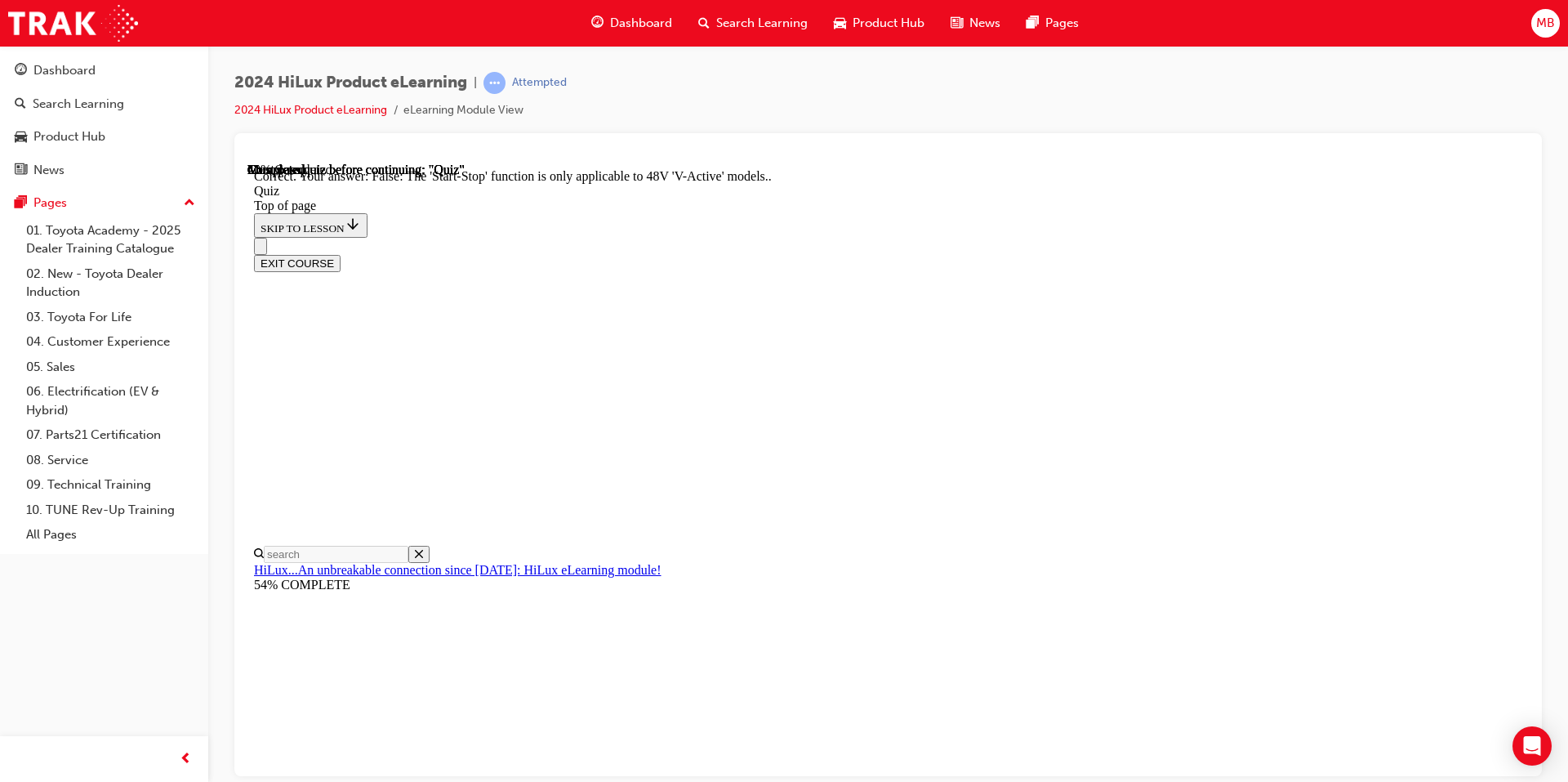
scroll to position [166, 0]
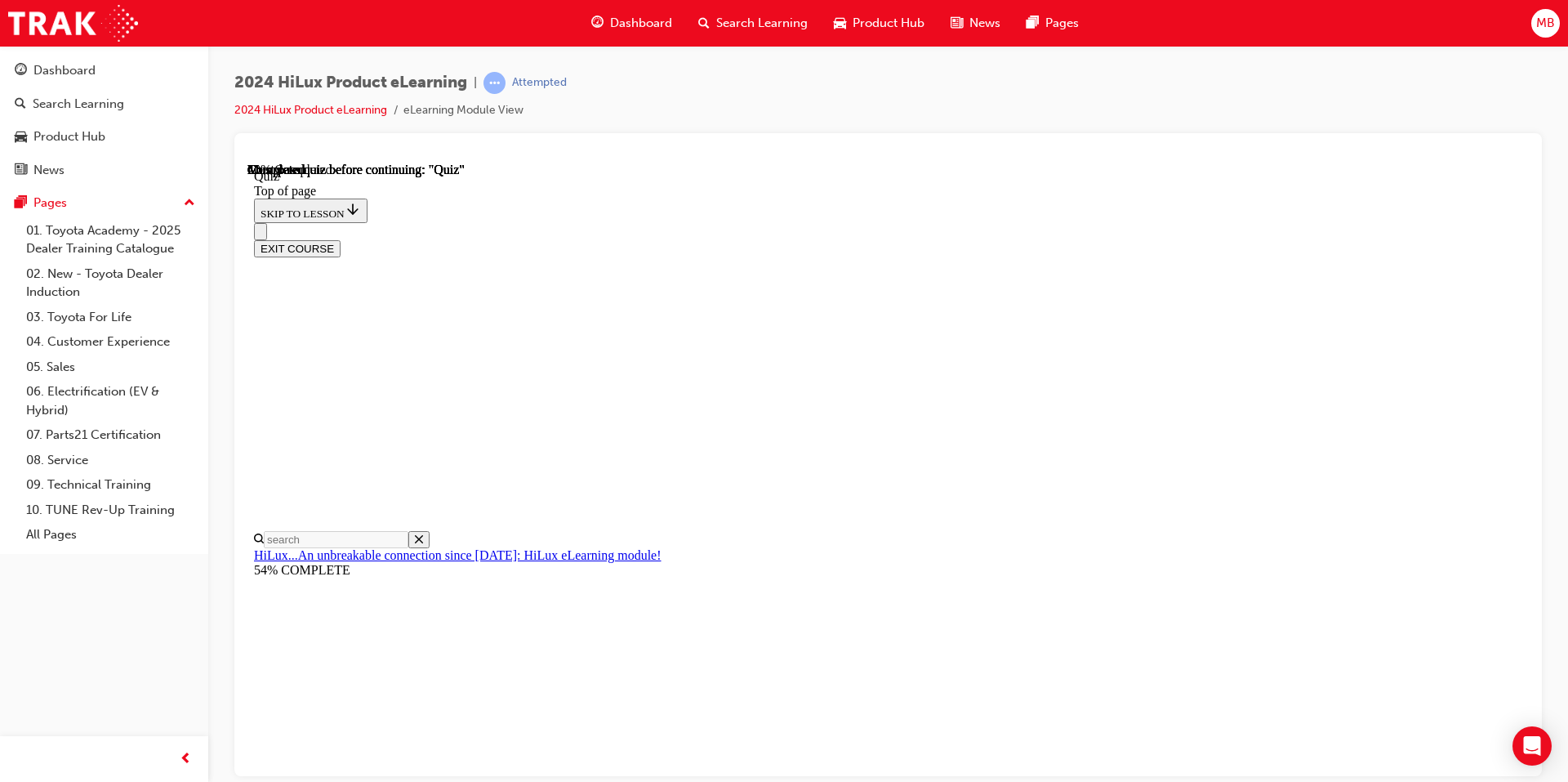
scroll to position [149, 0]
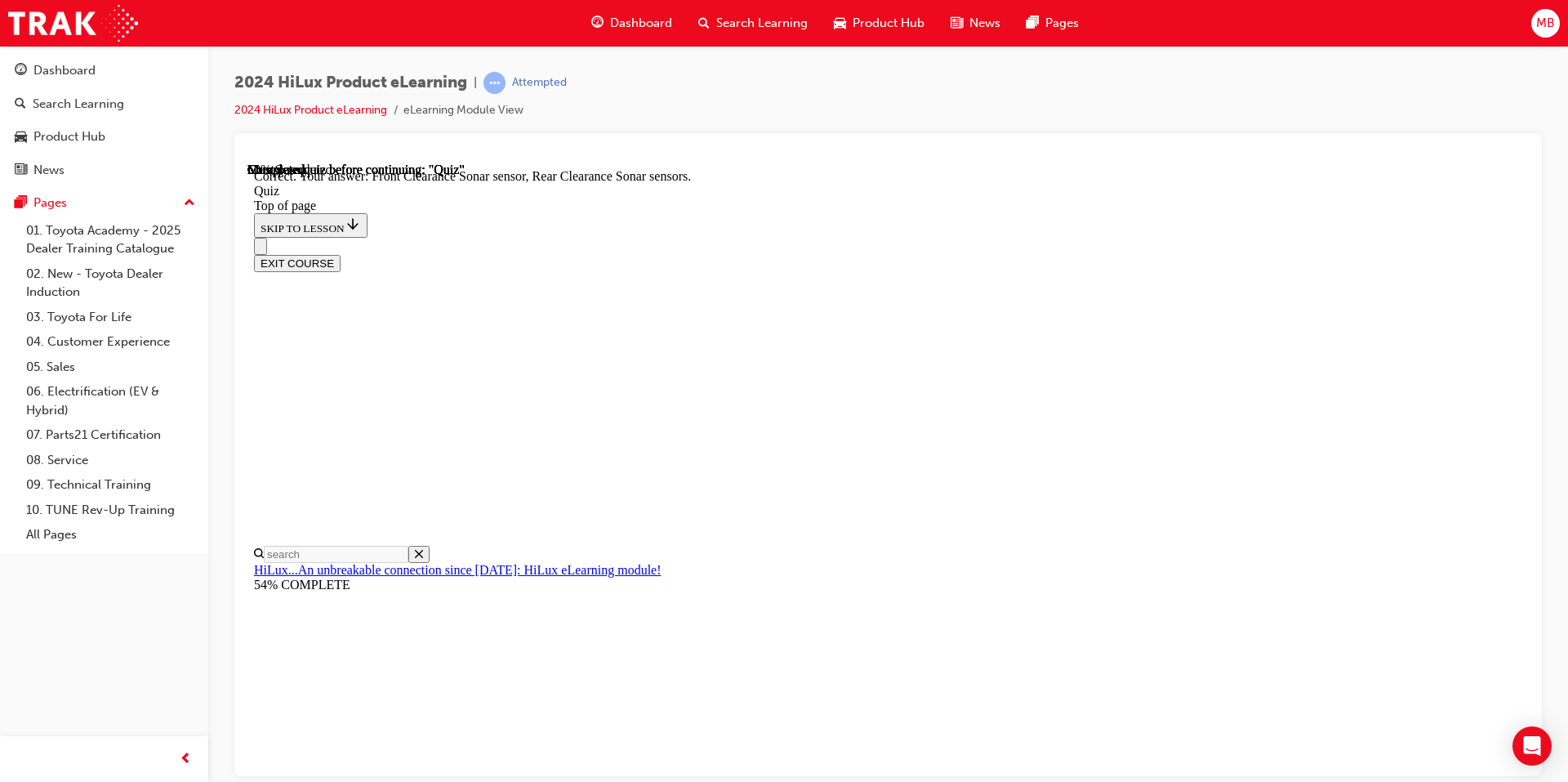
scroll to position [264, 0]
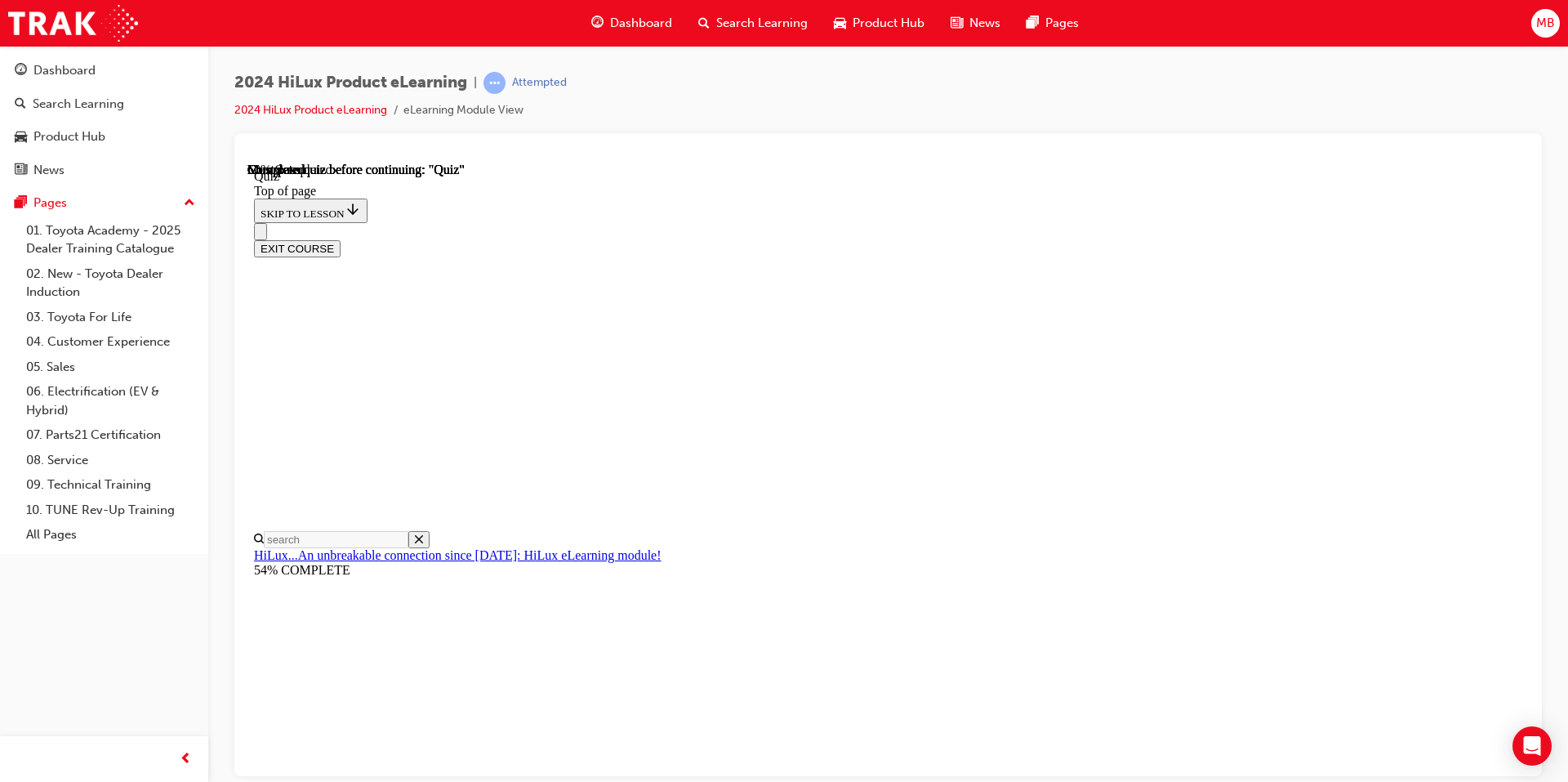
scroll to position [109, 0]
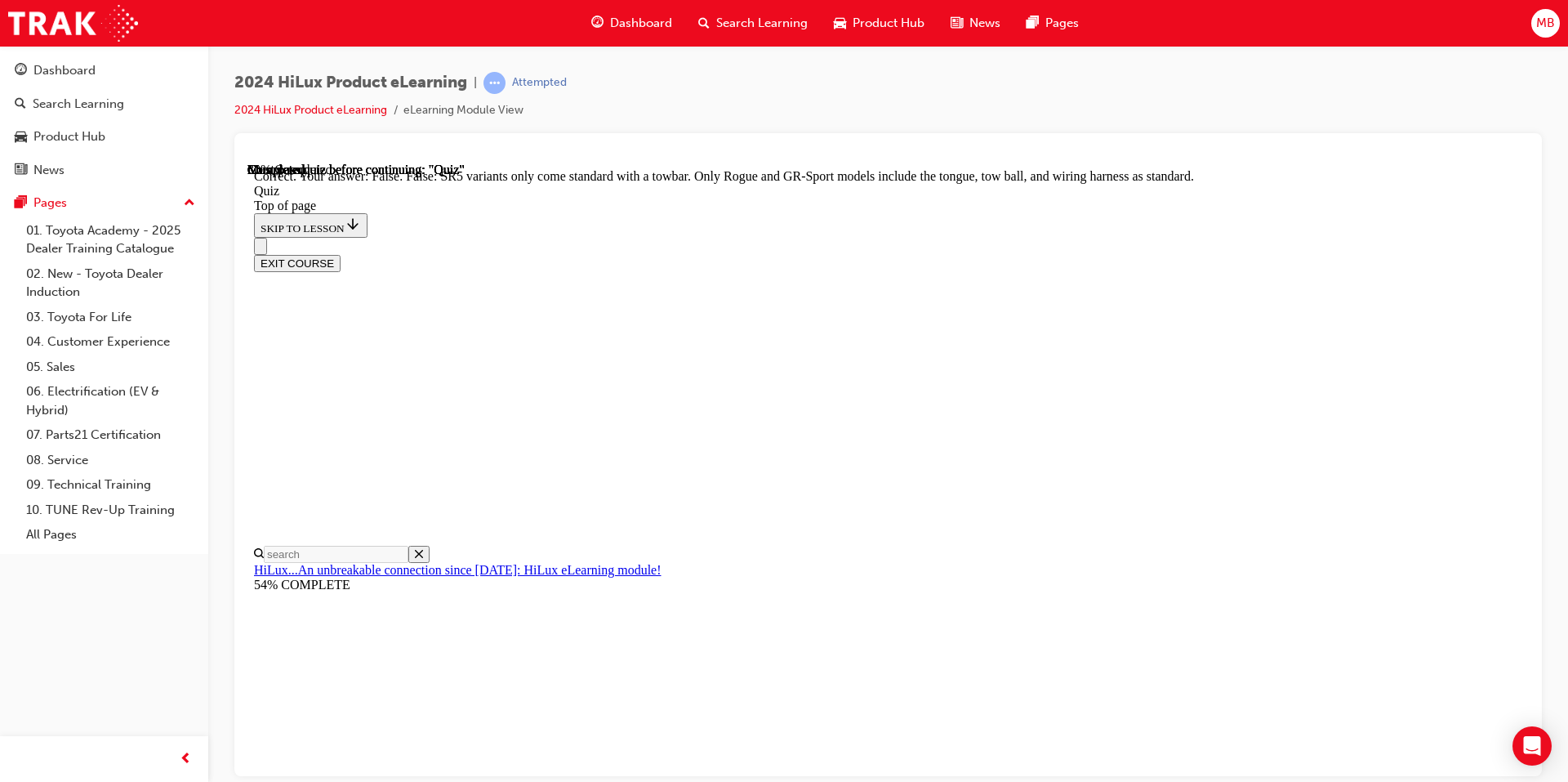
scroll to position [262, 0]
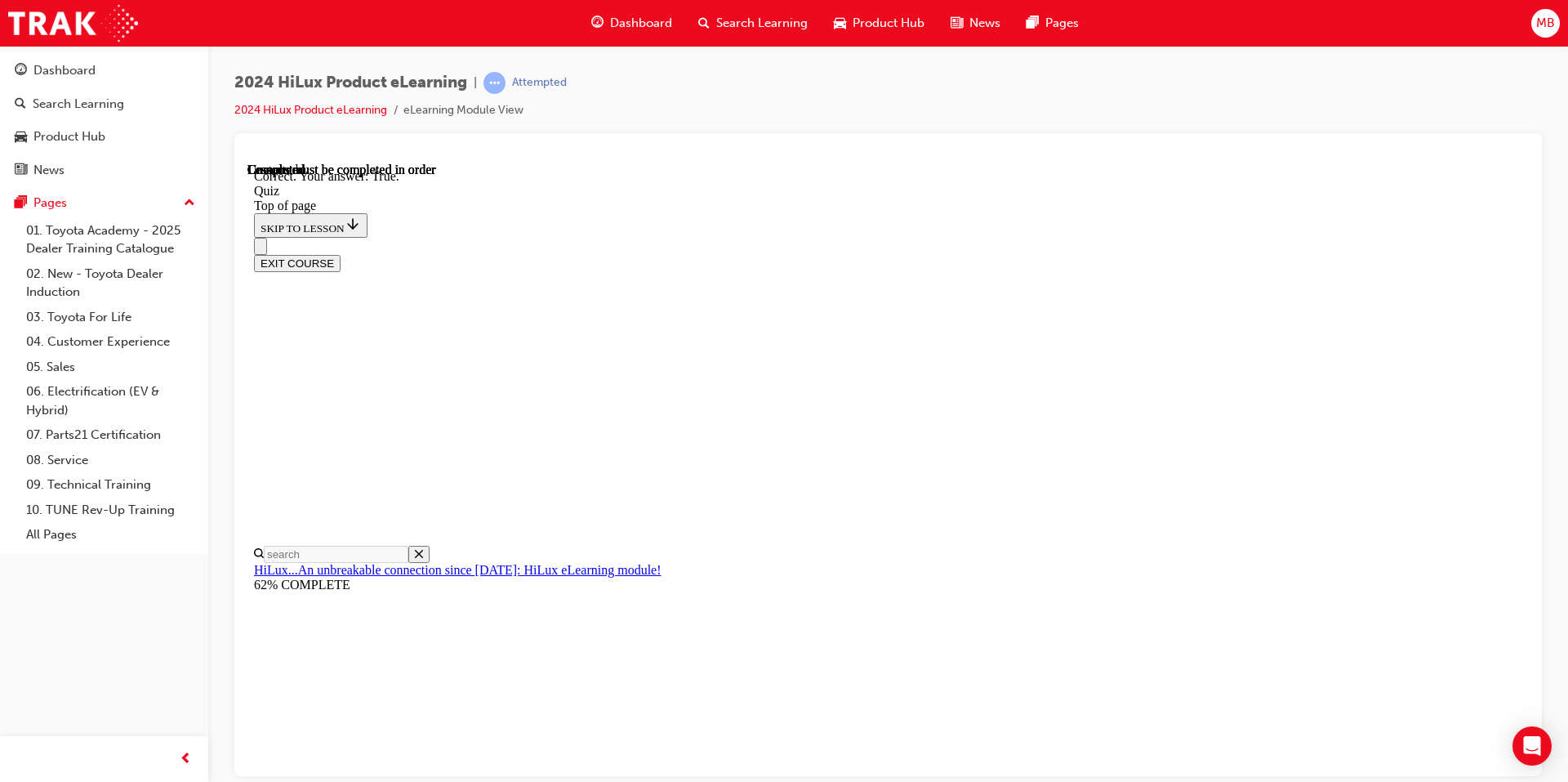
scroll to position [189, 0]
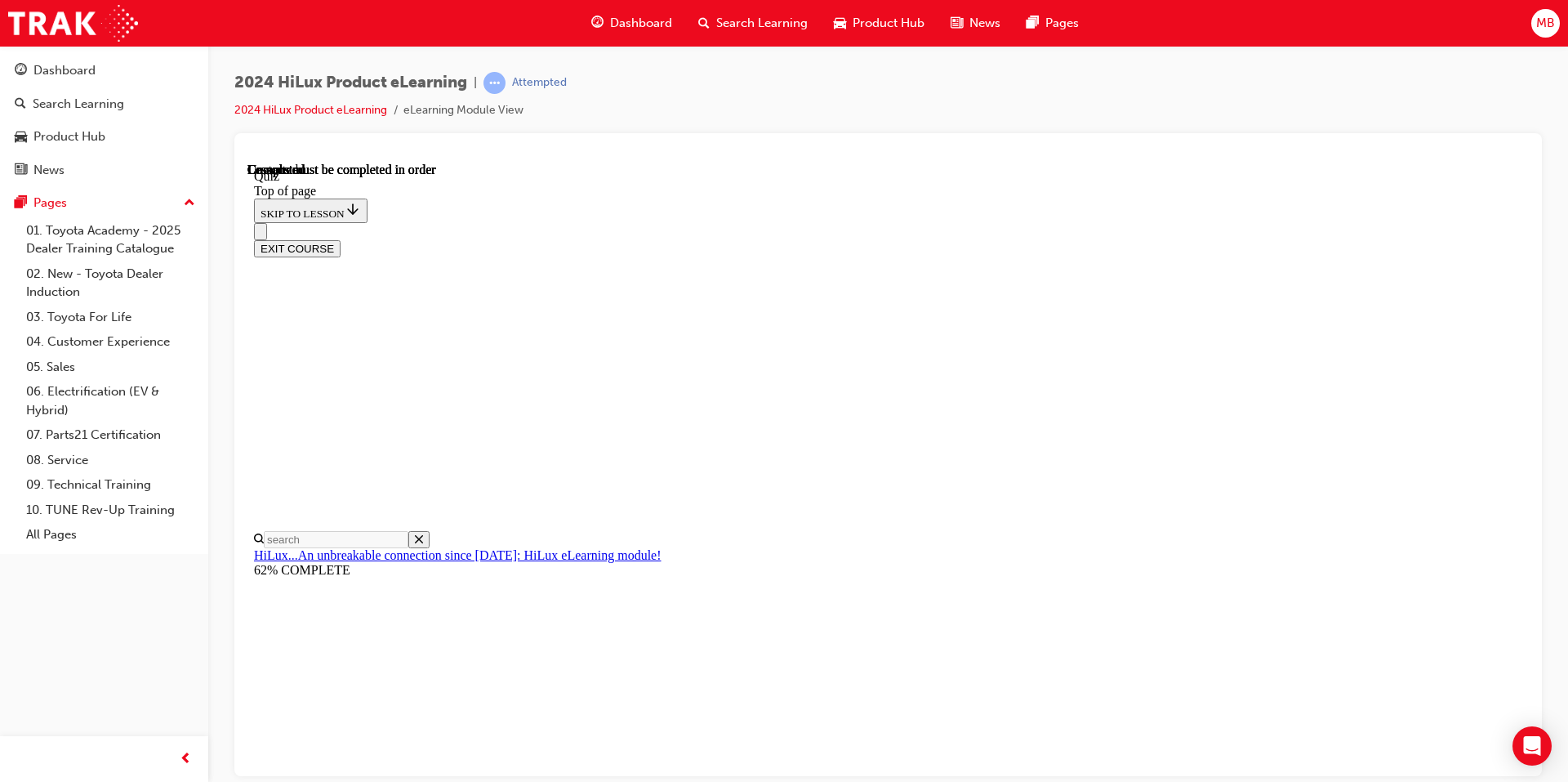
scroll to position [271, 0]
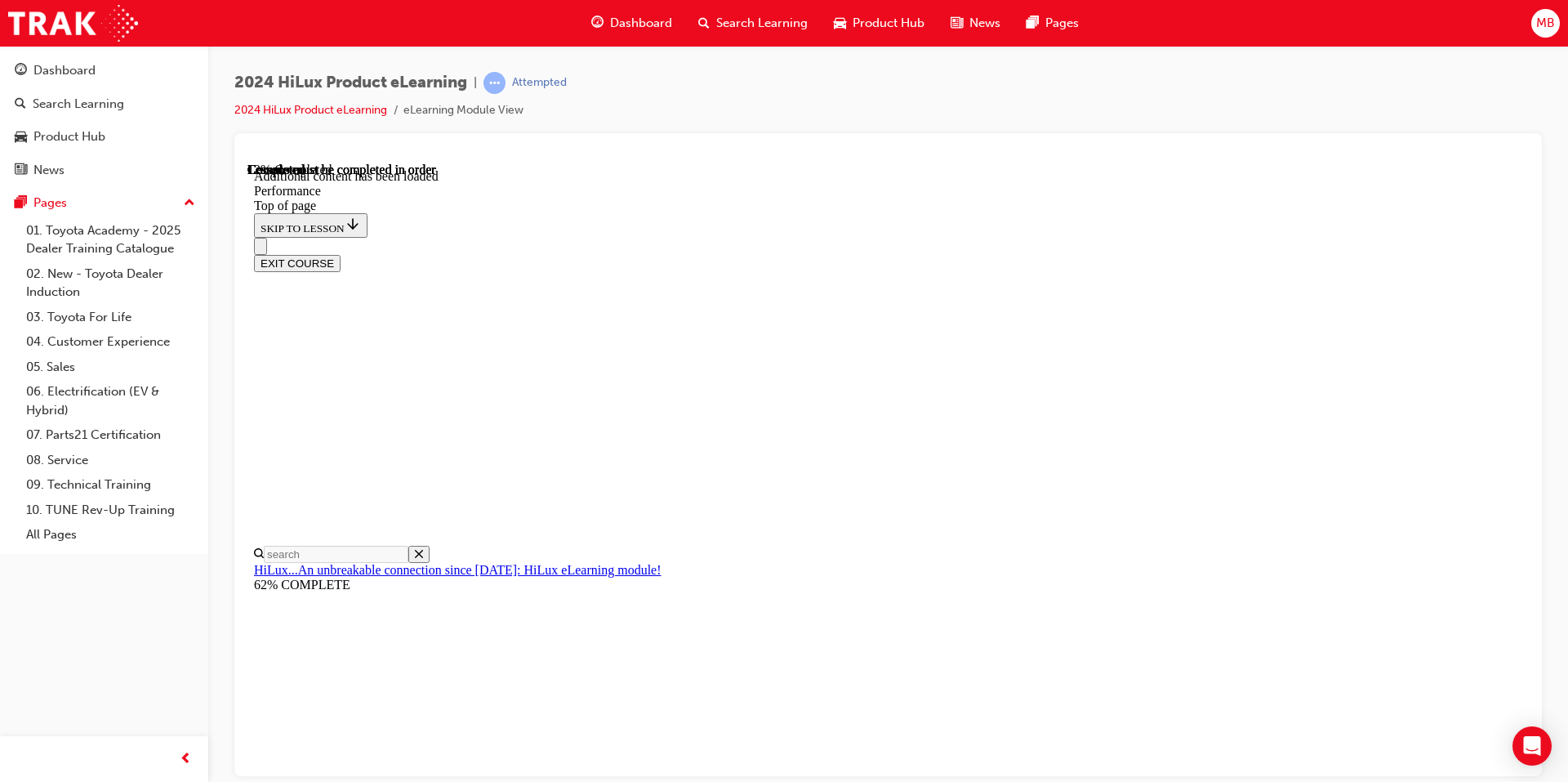
scroll to position [1311, 0]
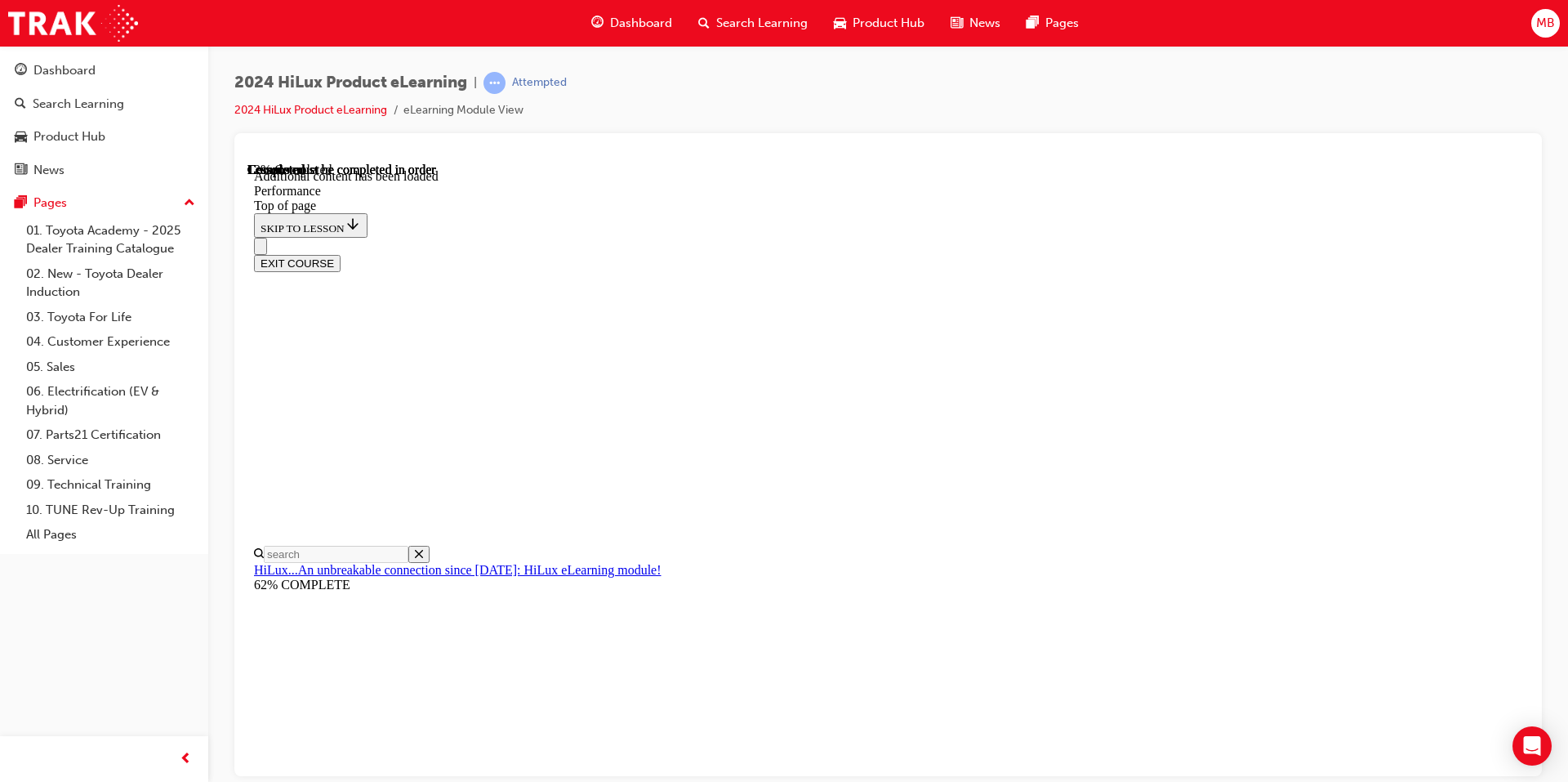
drag, startPoint x: 734, startPoint y: 545, endPoint x: 791, endPoint y: 553, distance: 57.6
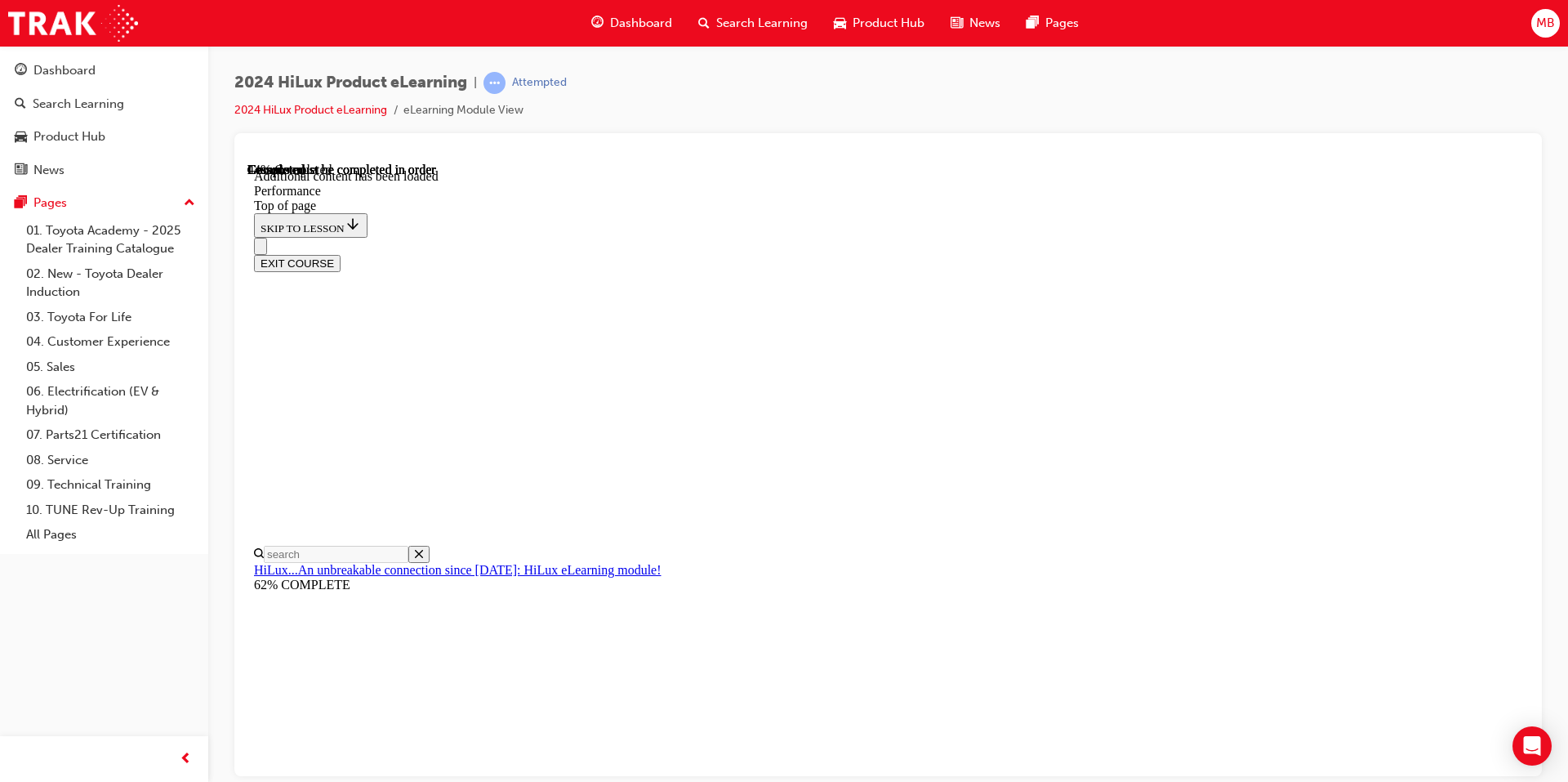
drag, startPoint x: 744, startPoint y: 550, endPoint x: 749, endPoint y: 556, distance: 7.8
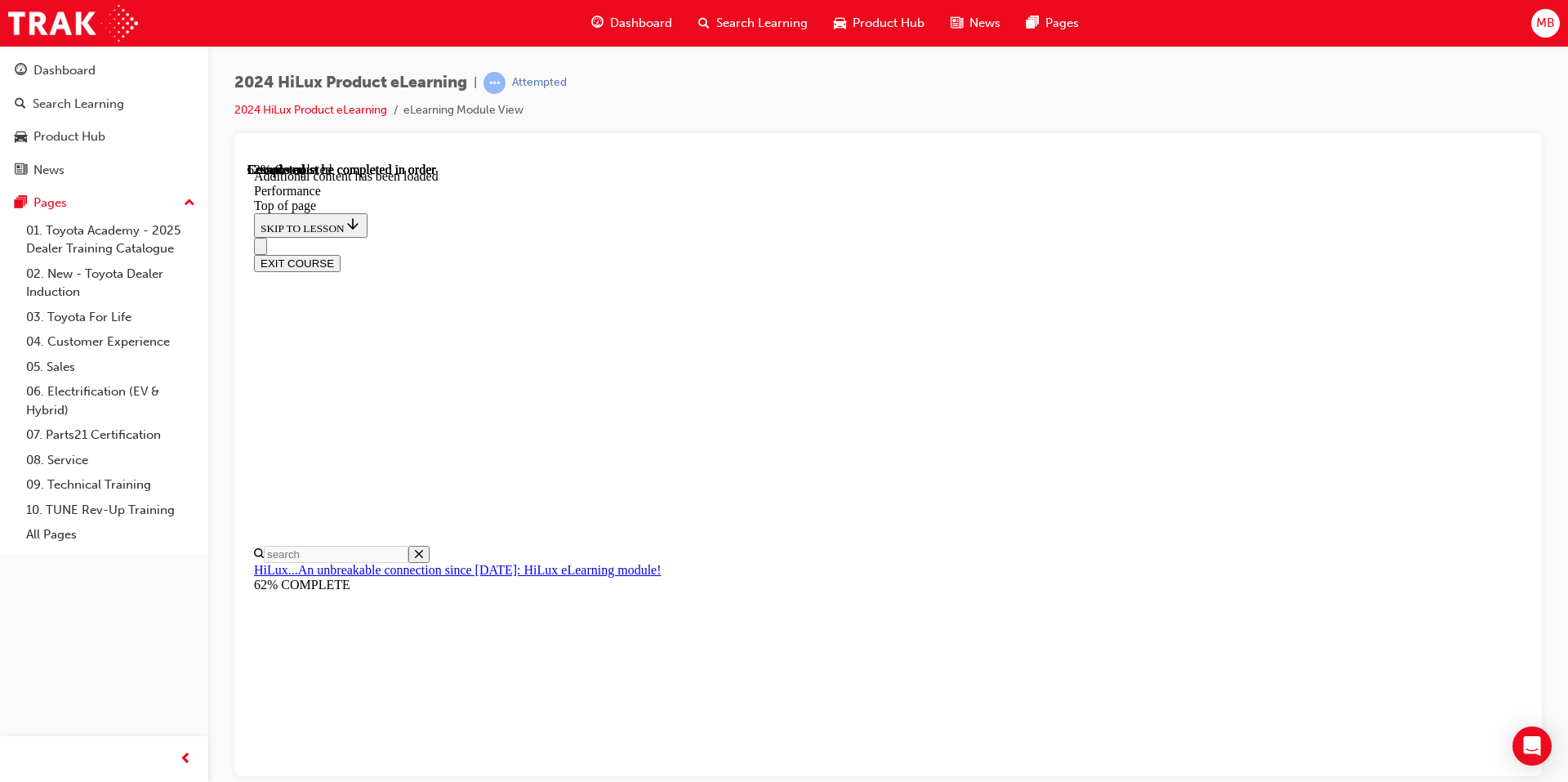
scroll to position [9303, 0]
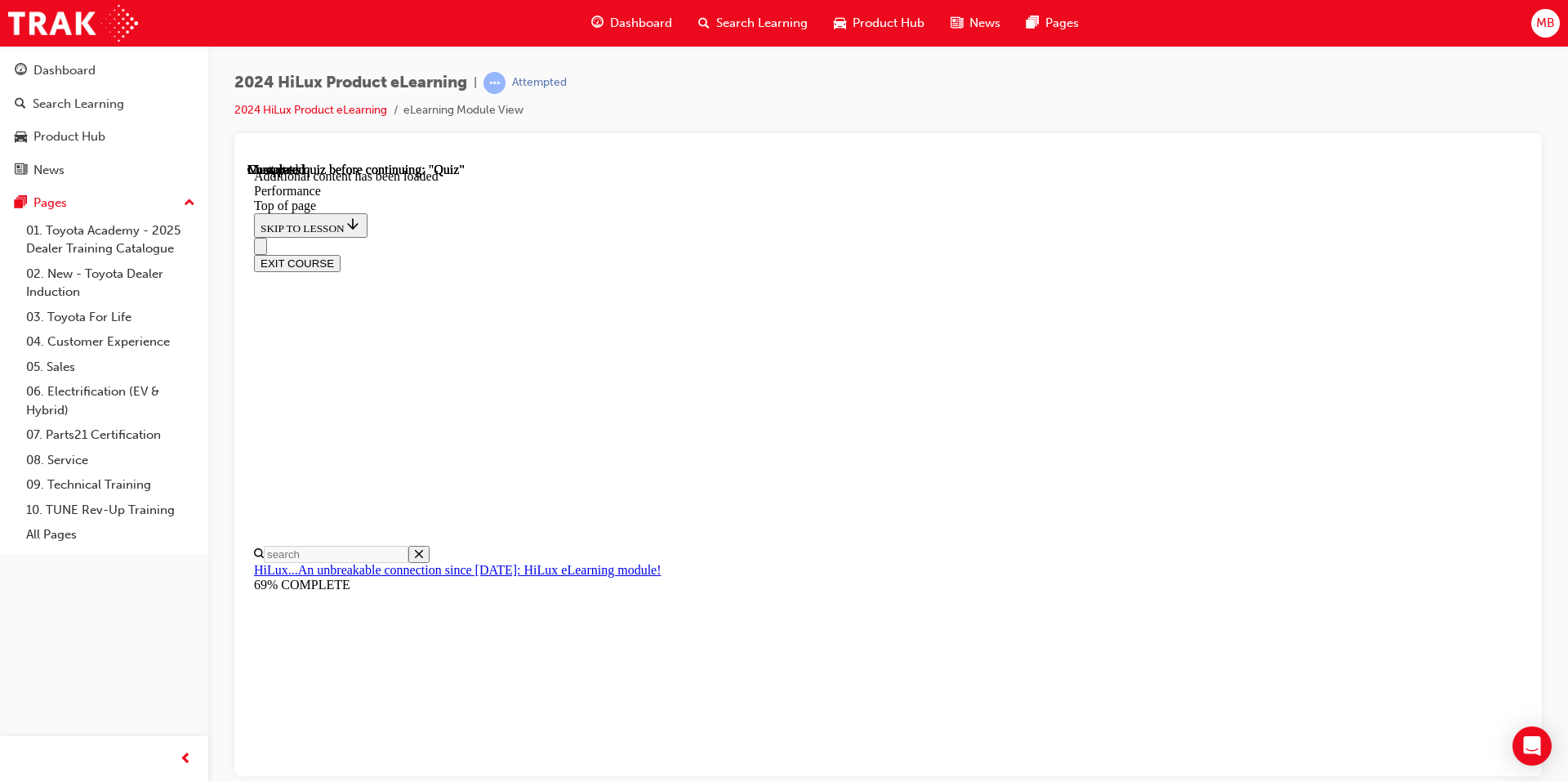
scroll to position [11538, 0]
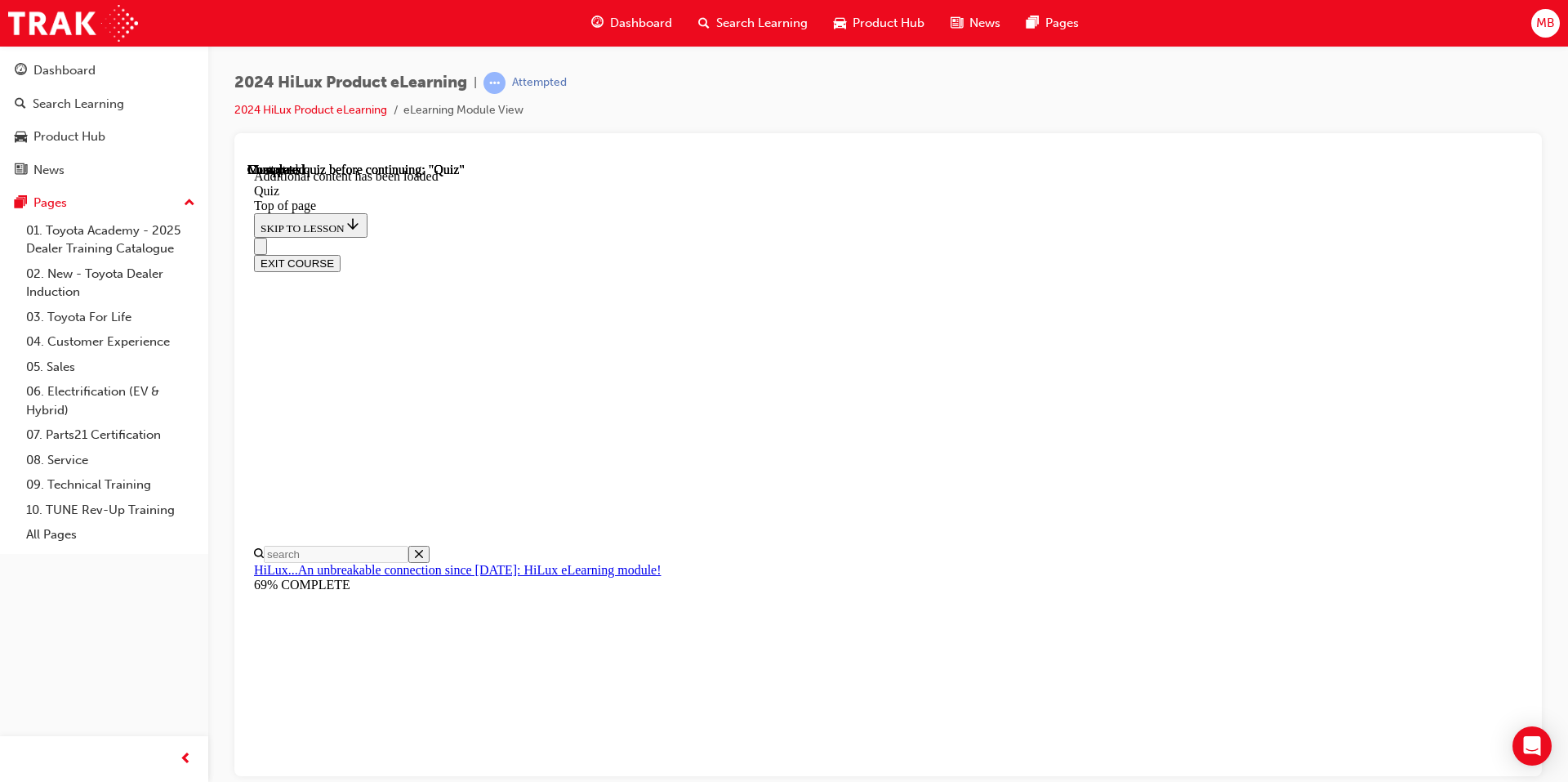
scroll to position [240, 0]
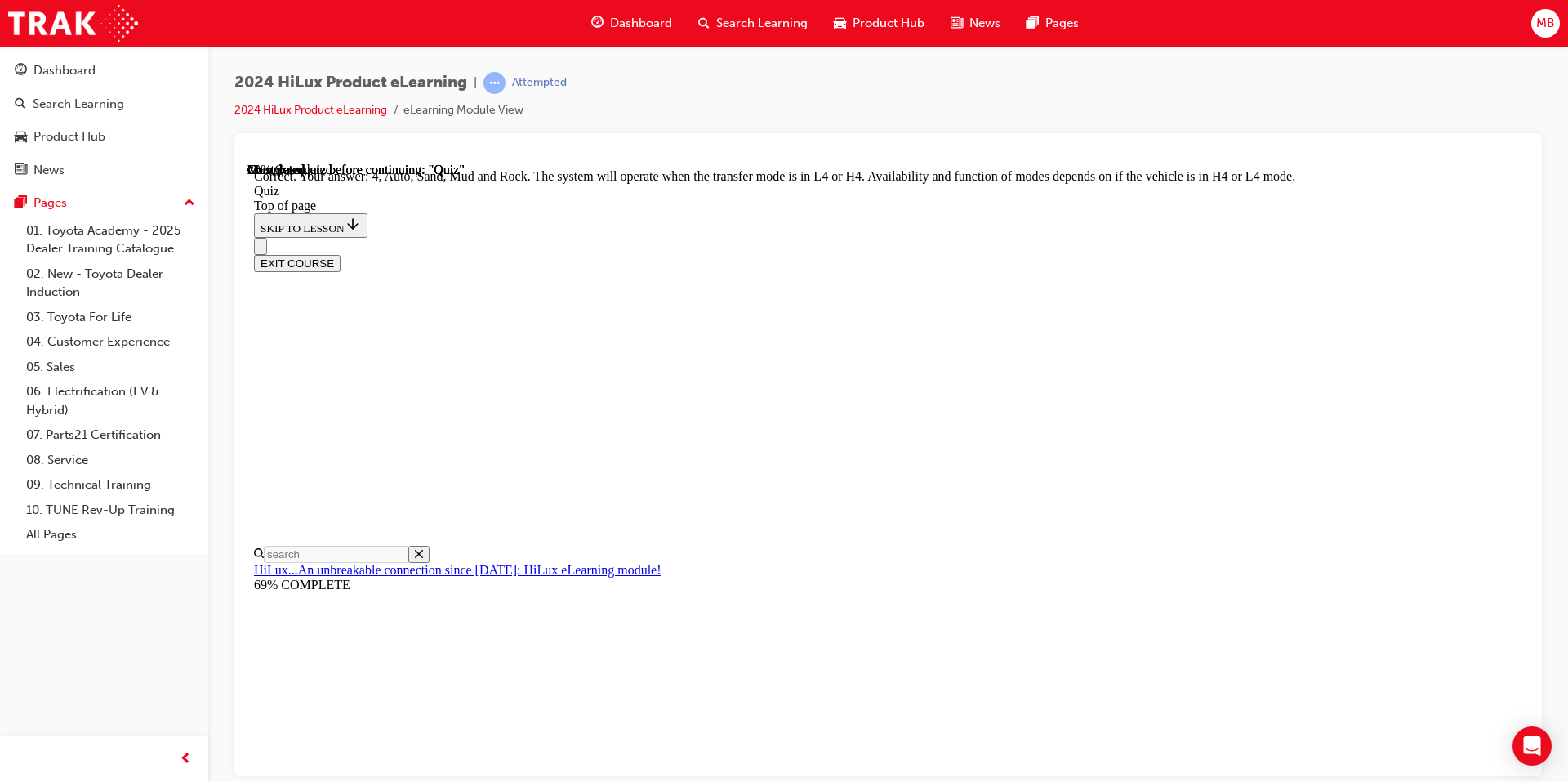
scroll to position [411, 0]
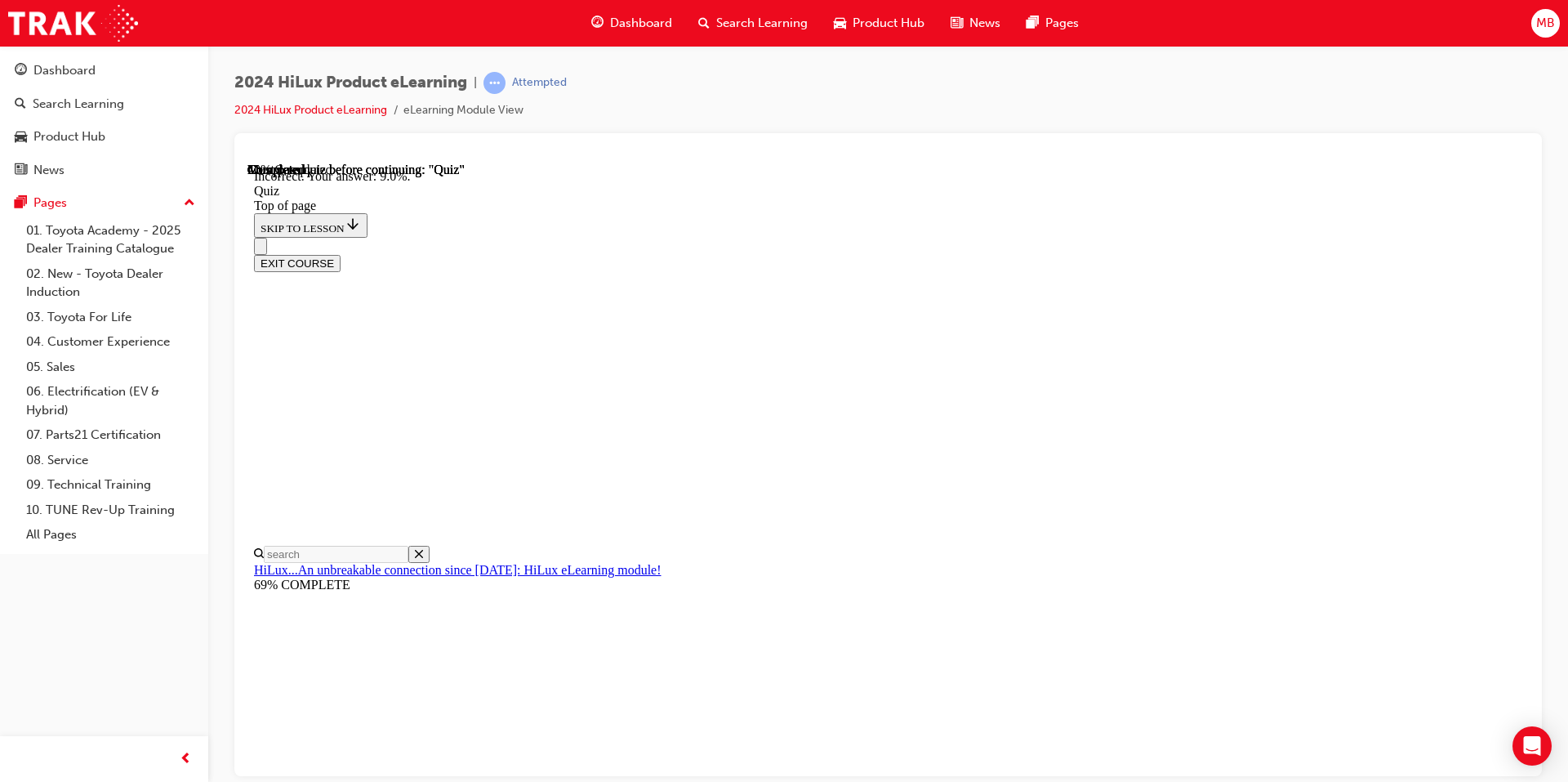
scroll to position [347, 0]
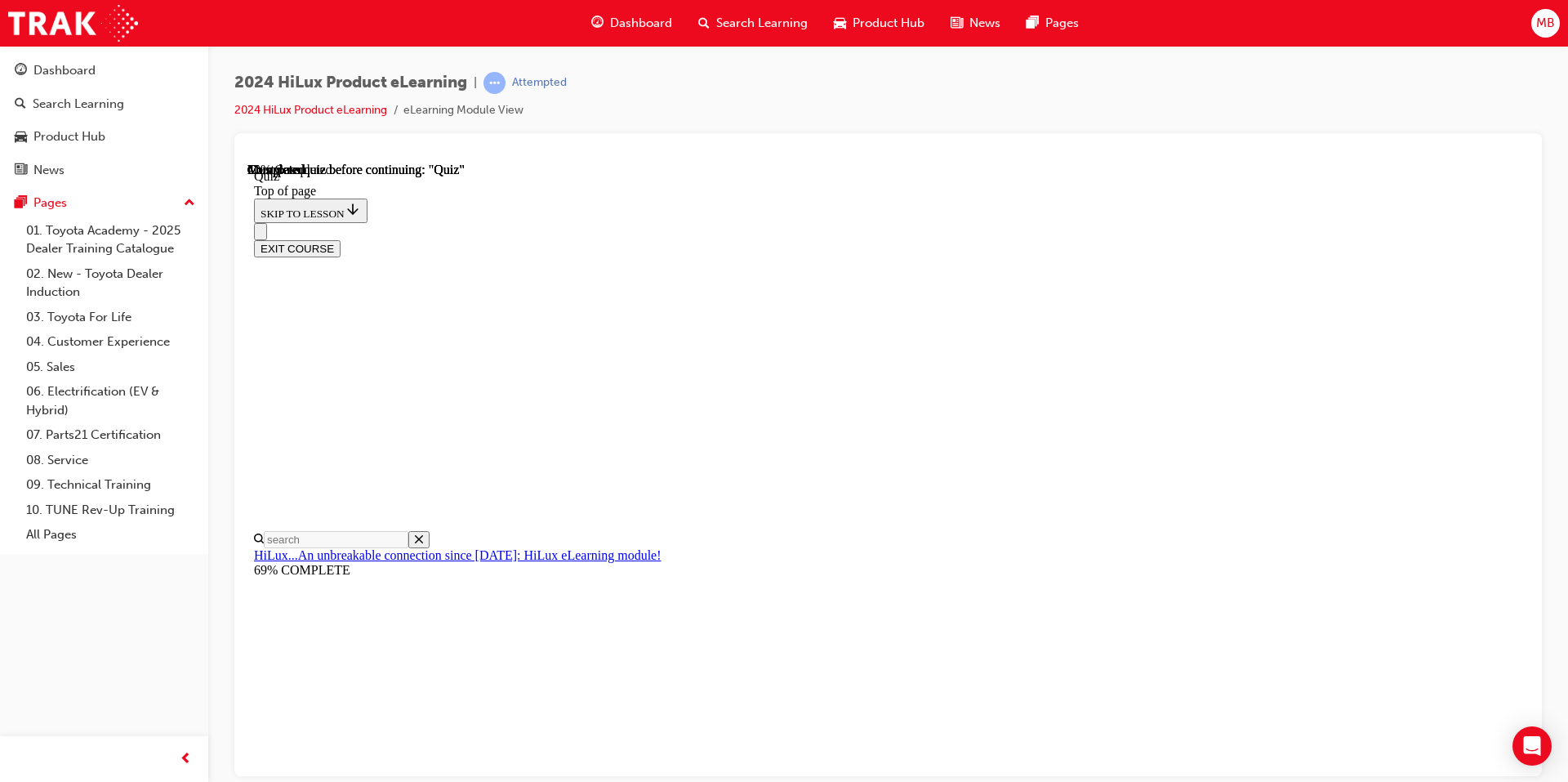
drag, startPoint x: 746, startPoint y: 444, endPoint x: 763, endPoint y: 458, distance: 22.0
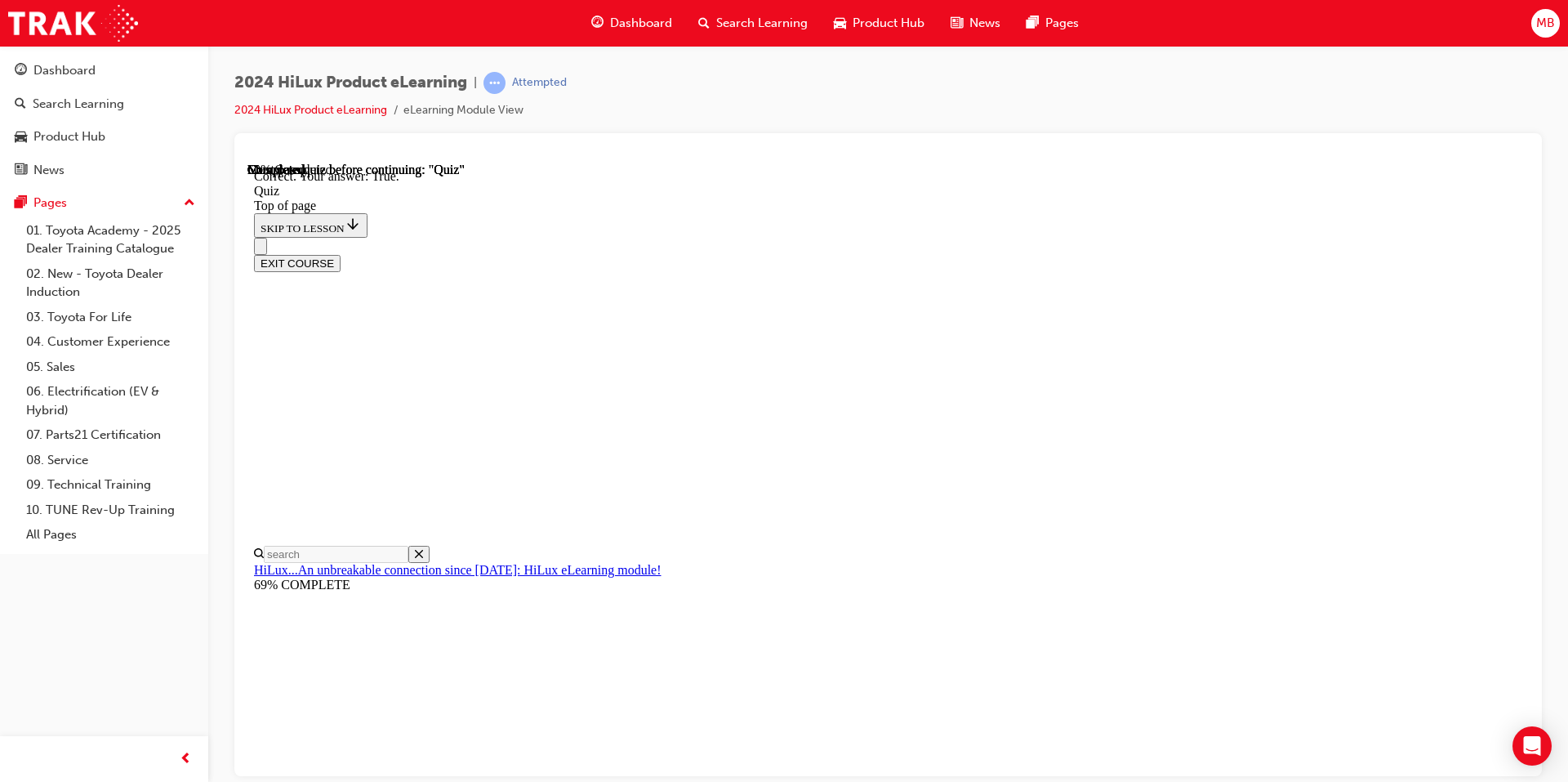
scroll to position [161, 0]
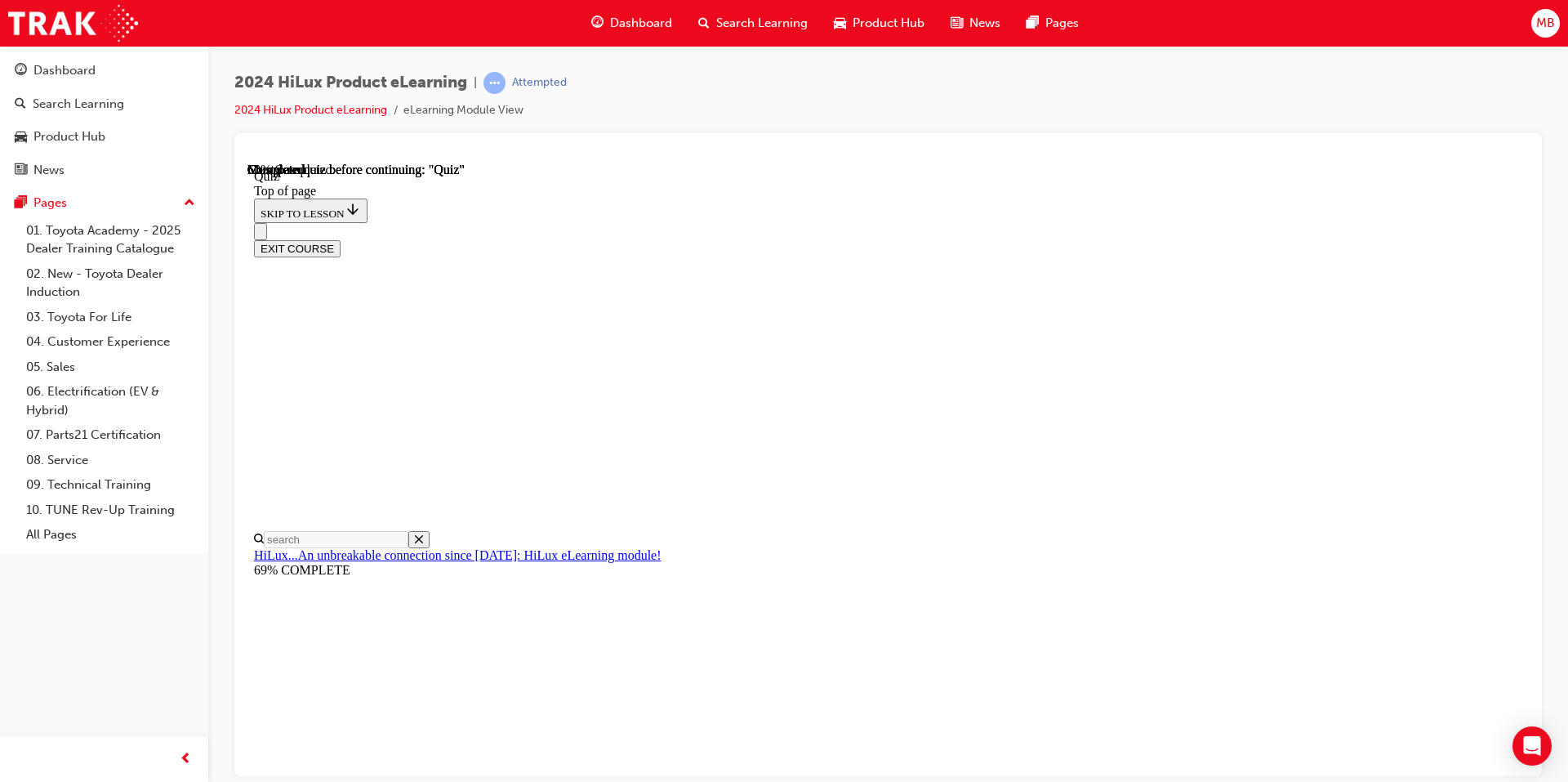
scroll to position [144, 0]
drag, startPoint x: 744, startPoint y: 474, endPoint x: 759, endPoint y: 488, distance: 20.5
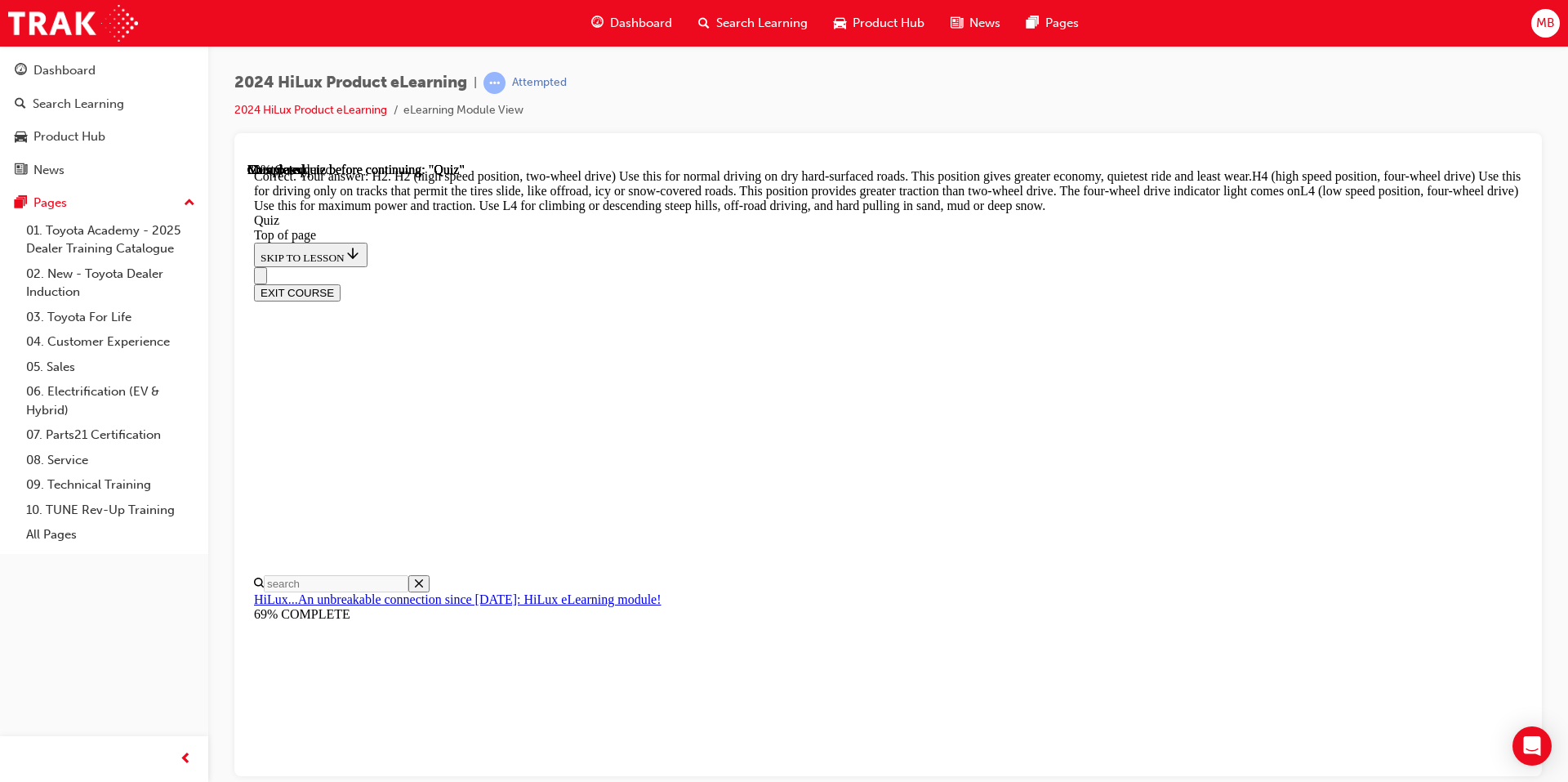
scroll to position [547, 0]
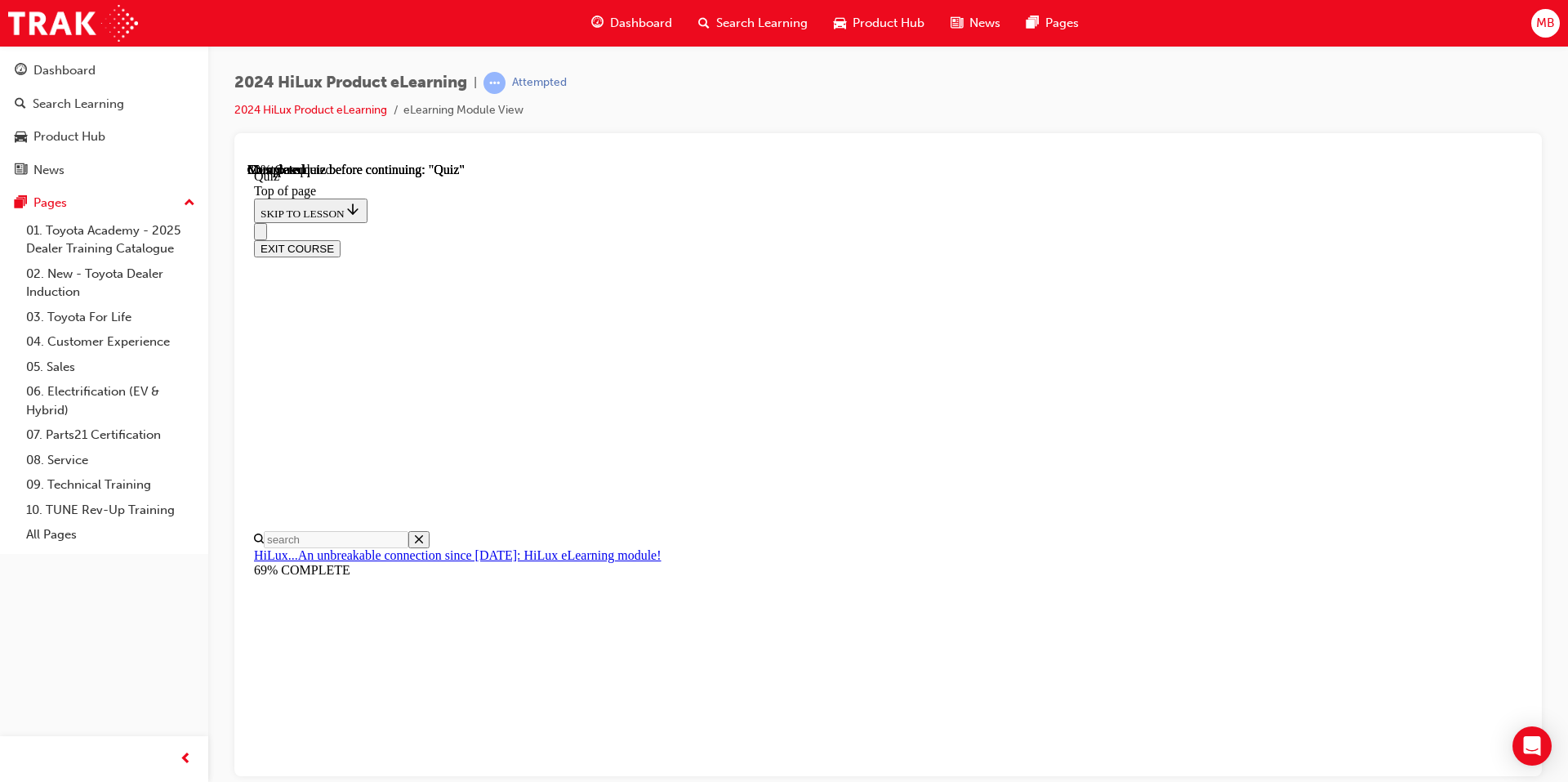
scroll to position [408, 0]
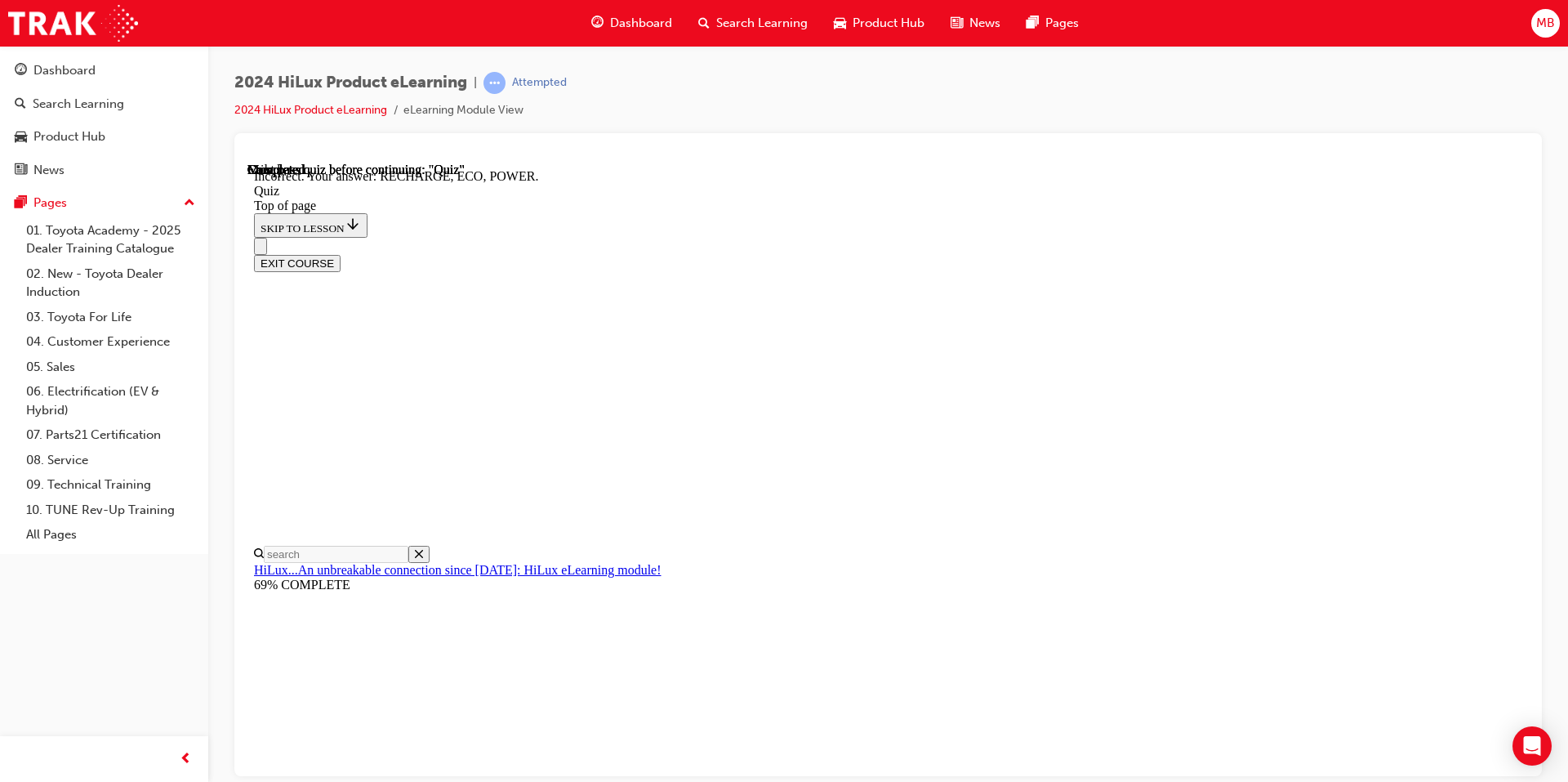
scroll to position [499, 0]
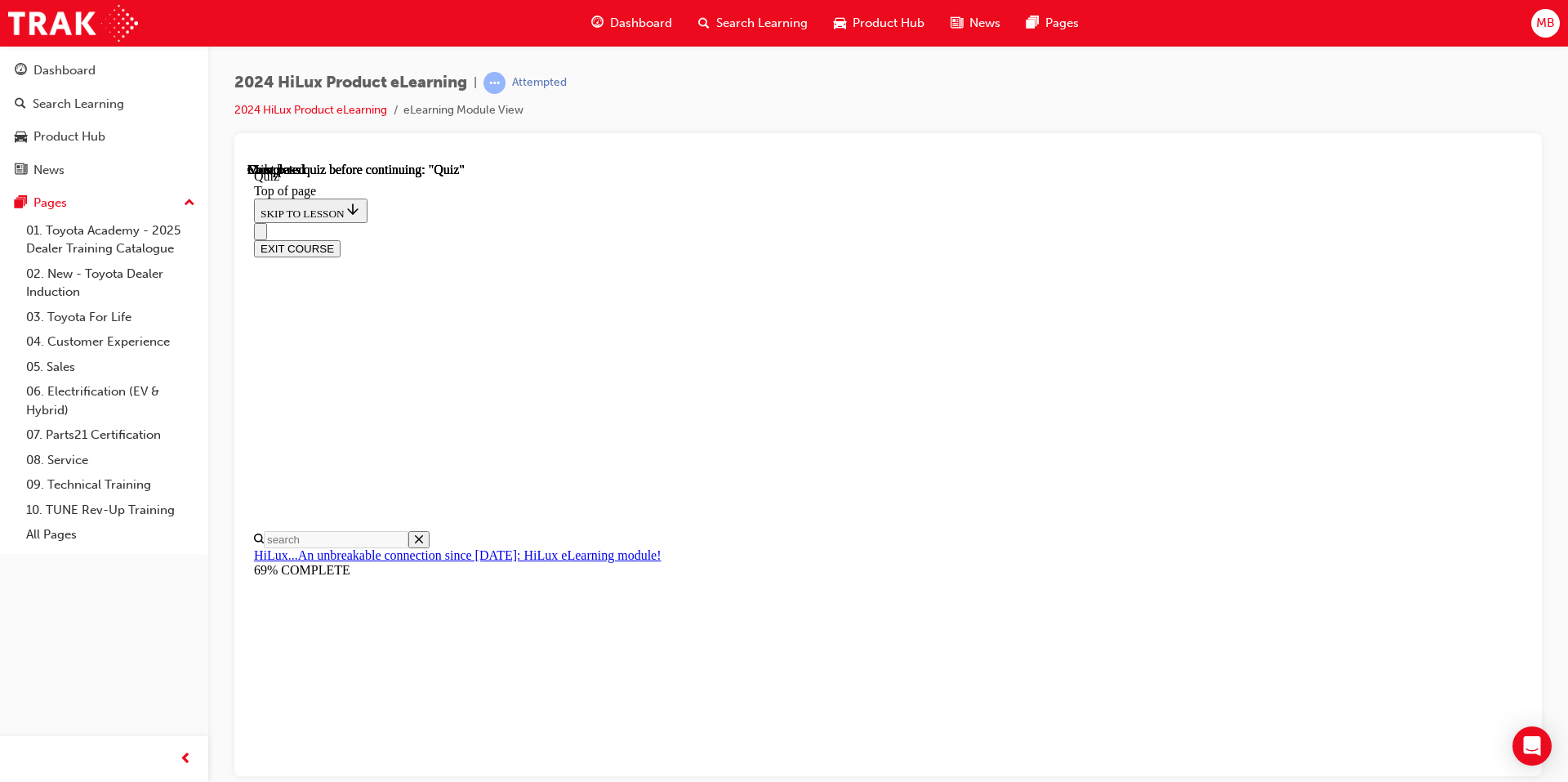
scroll to position [271, 0]
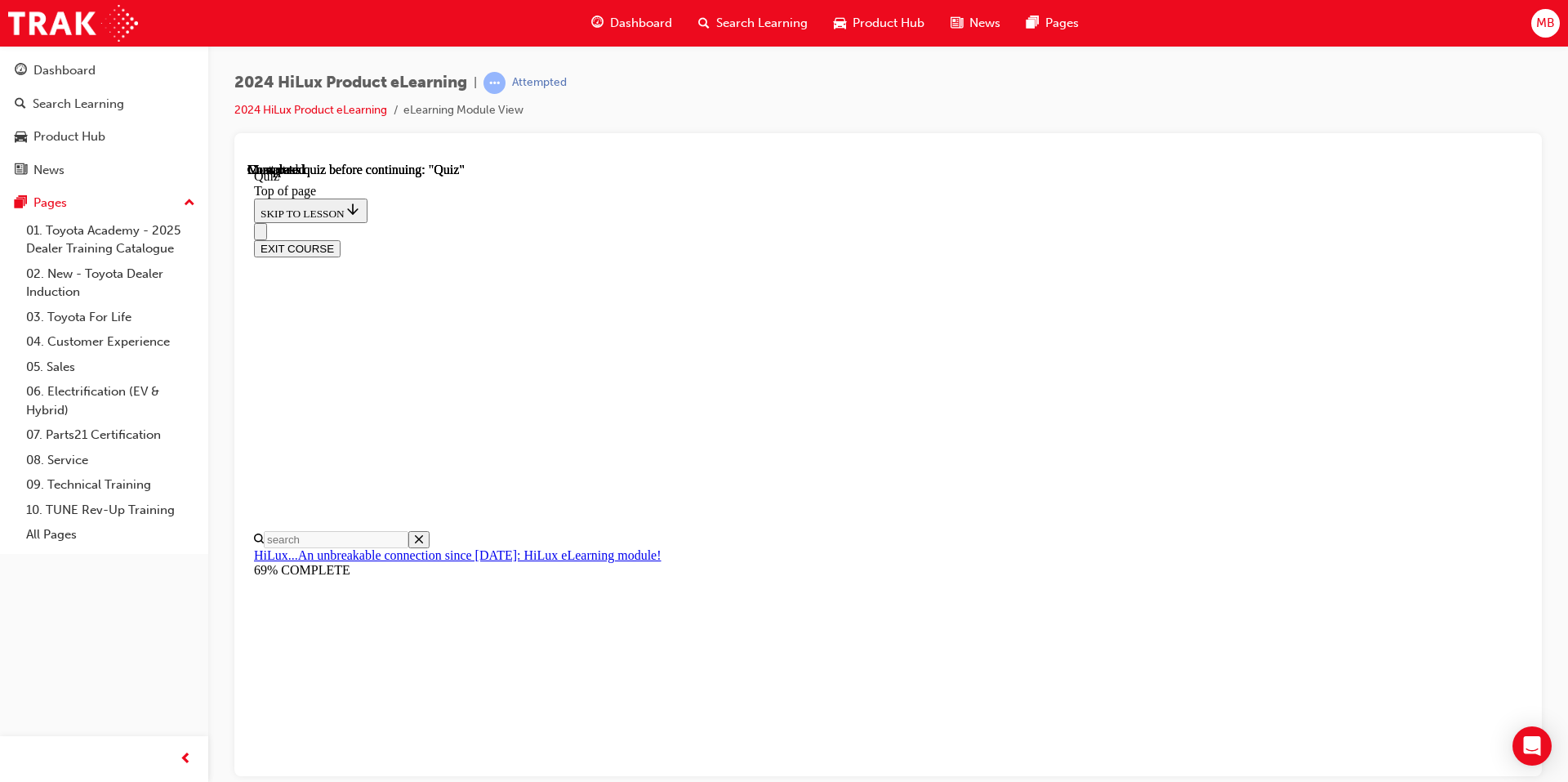
drag, startPoint x: 745, startPoint y: 542, endPoint x: 775, endPoint y: 542, distance: 30.0
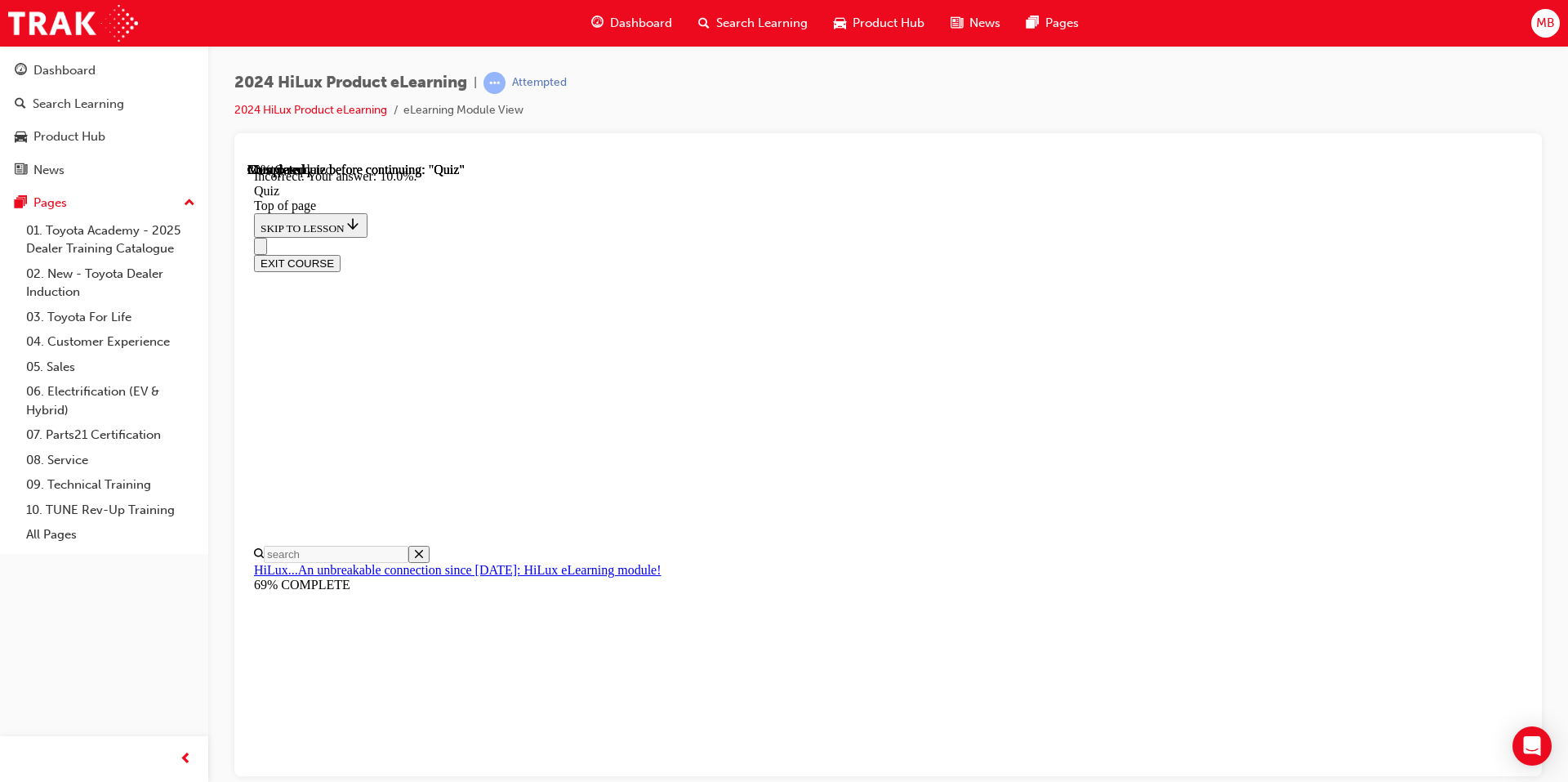
scroll to position [347, 0]
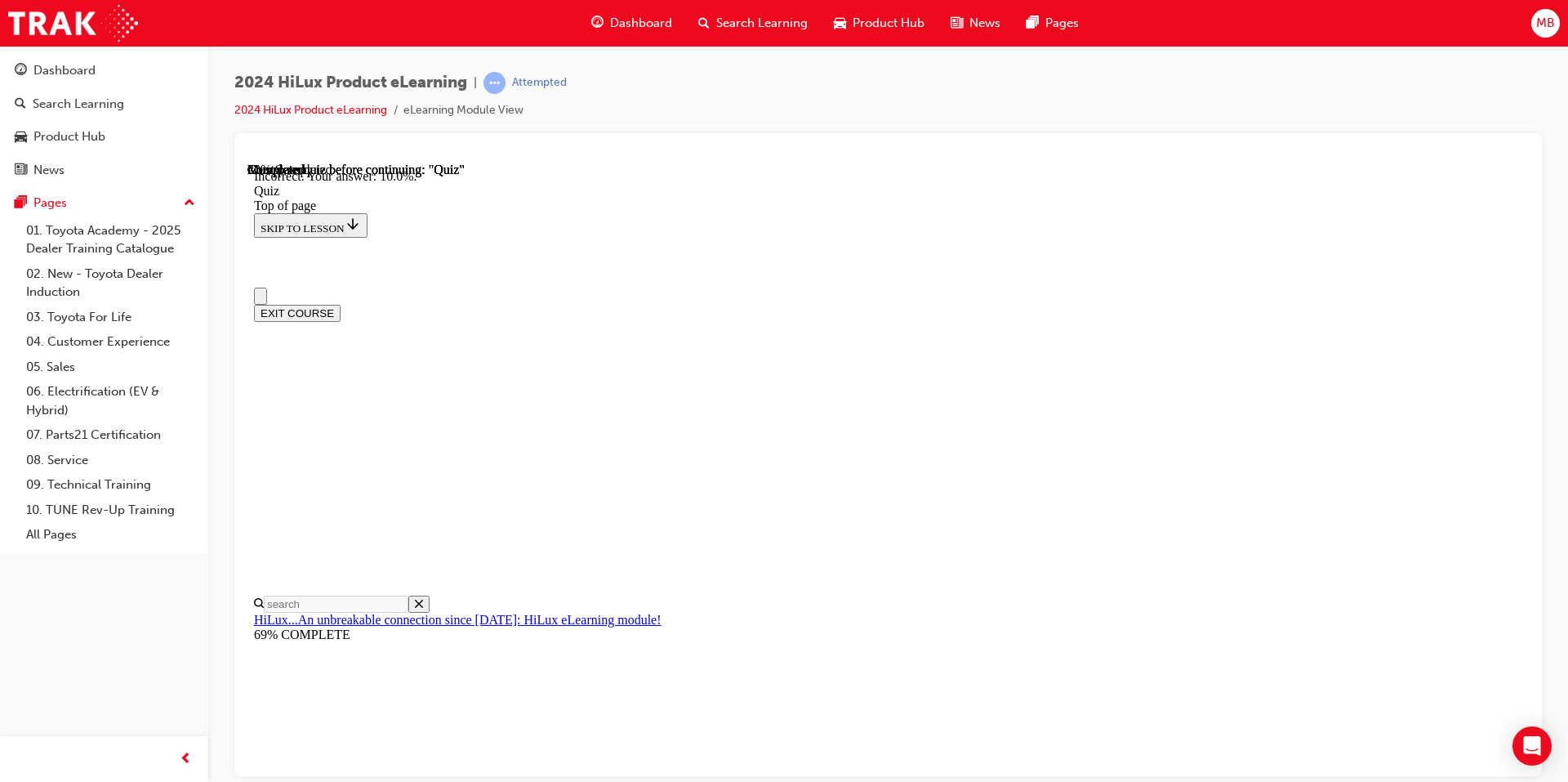
scroll to position [0, 0]
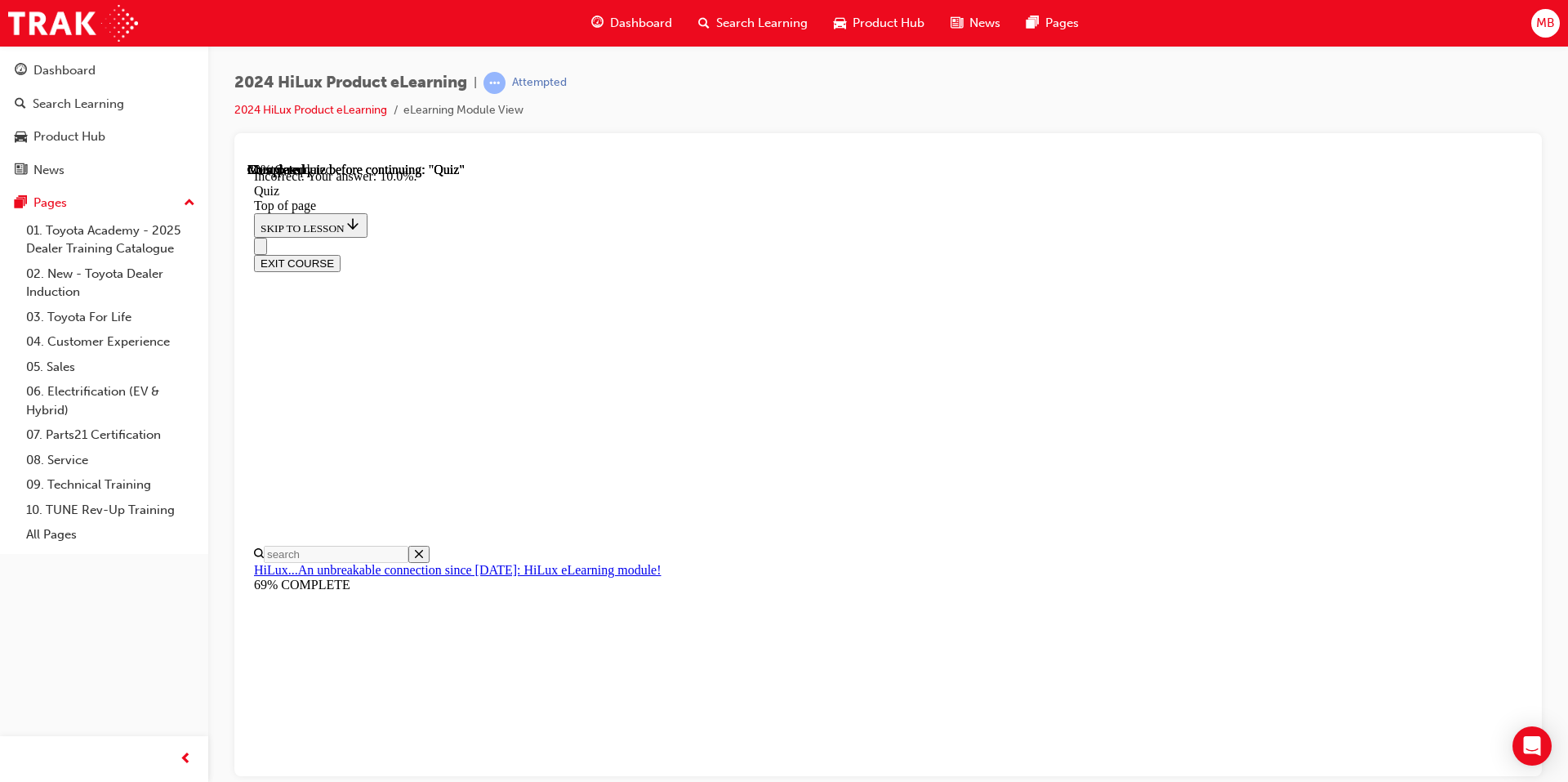
scroll to position [240, 0]
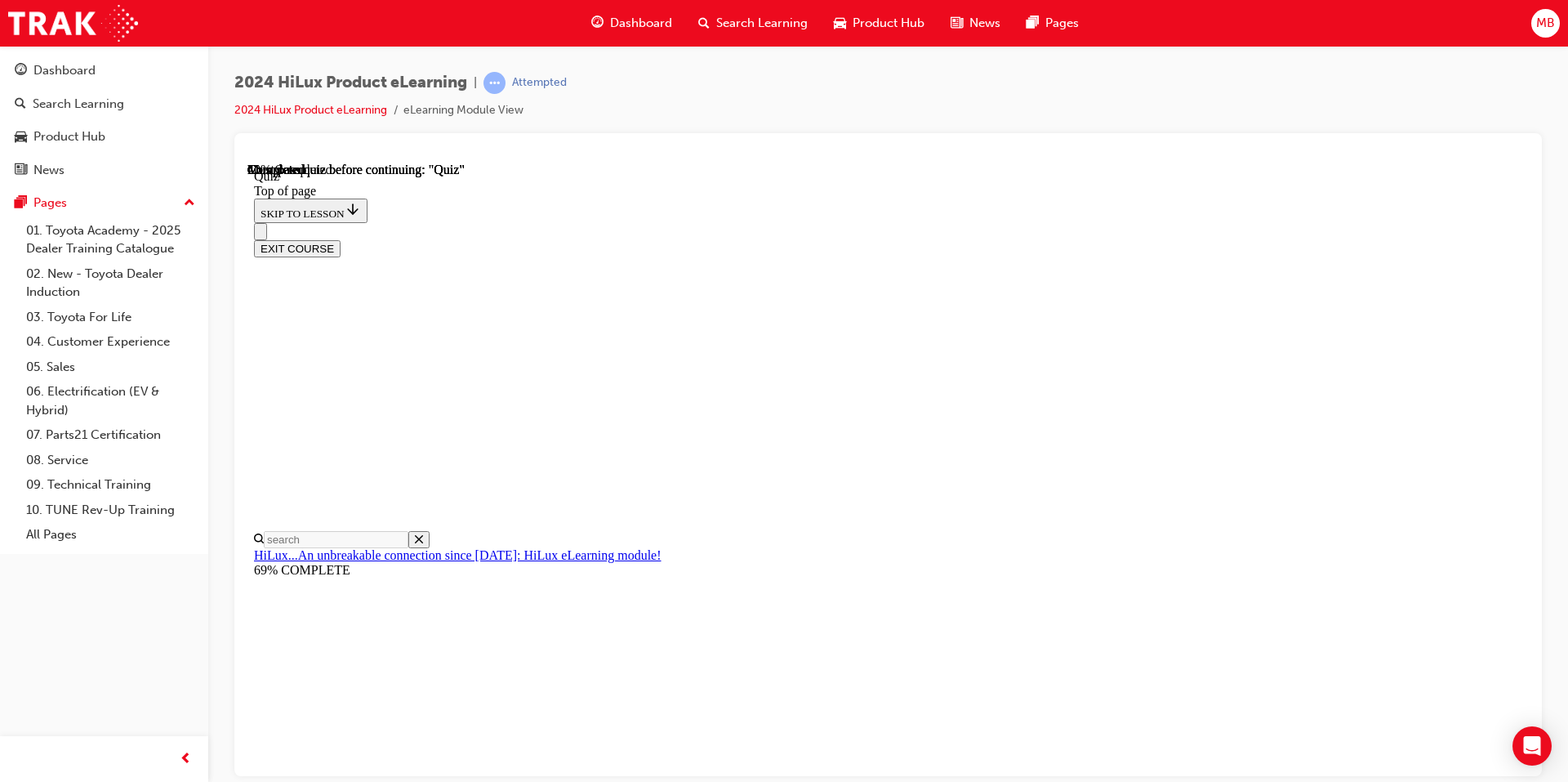
scroll to position [240, 0]
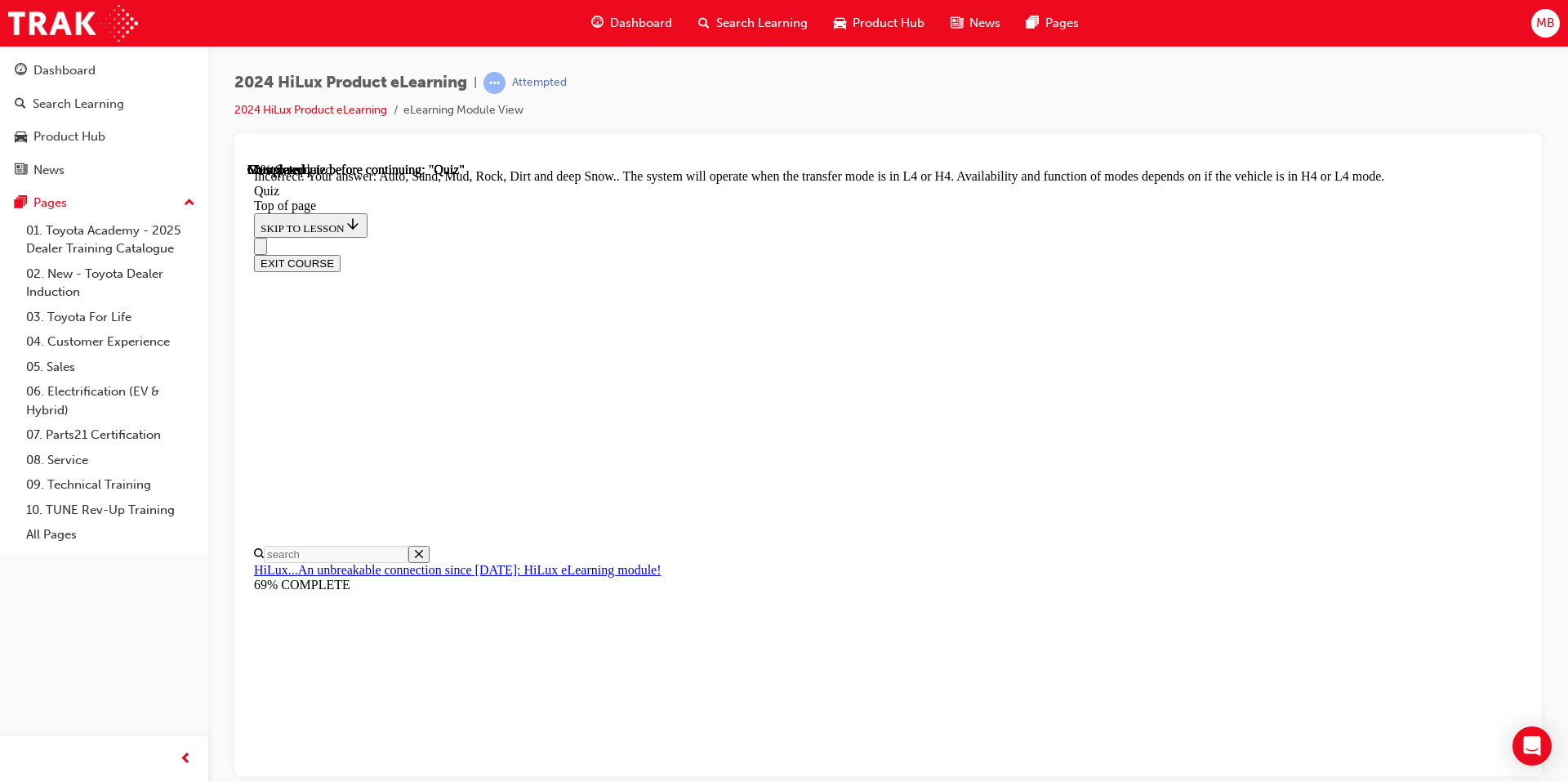
scroll to position [411, 0]
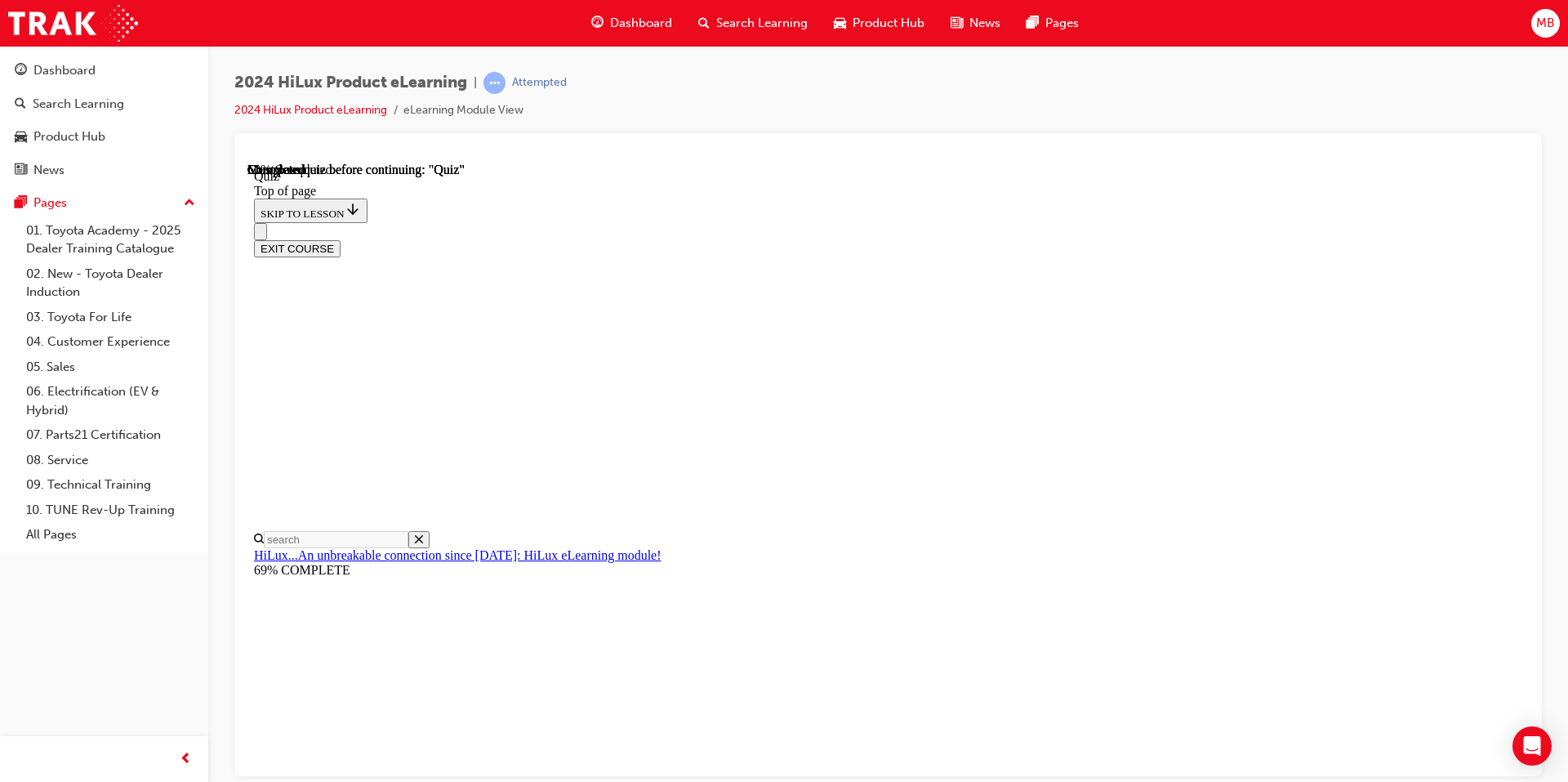
scroll to position [328, 0]
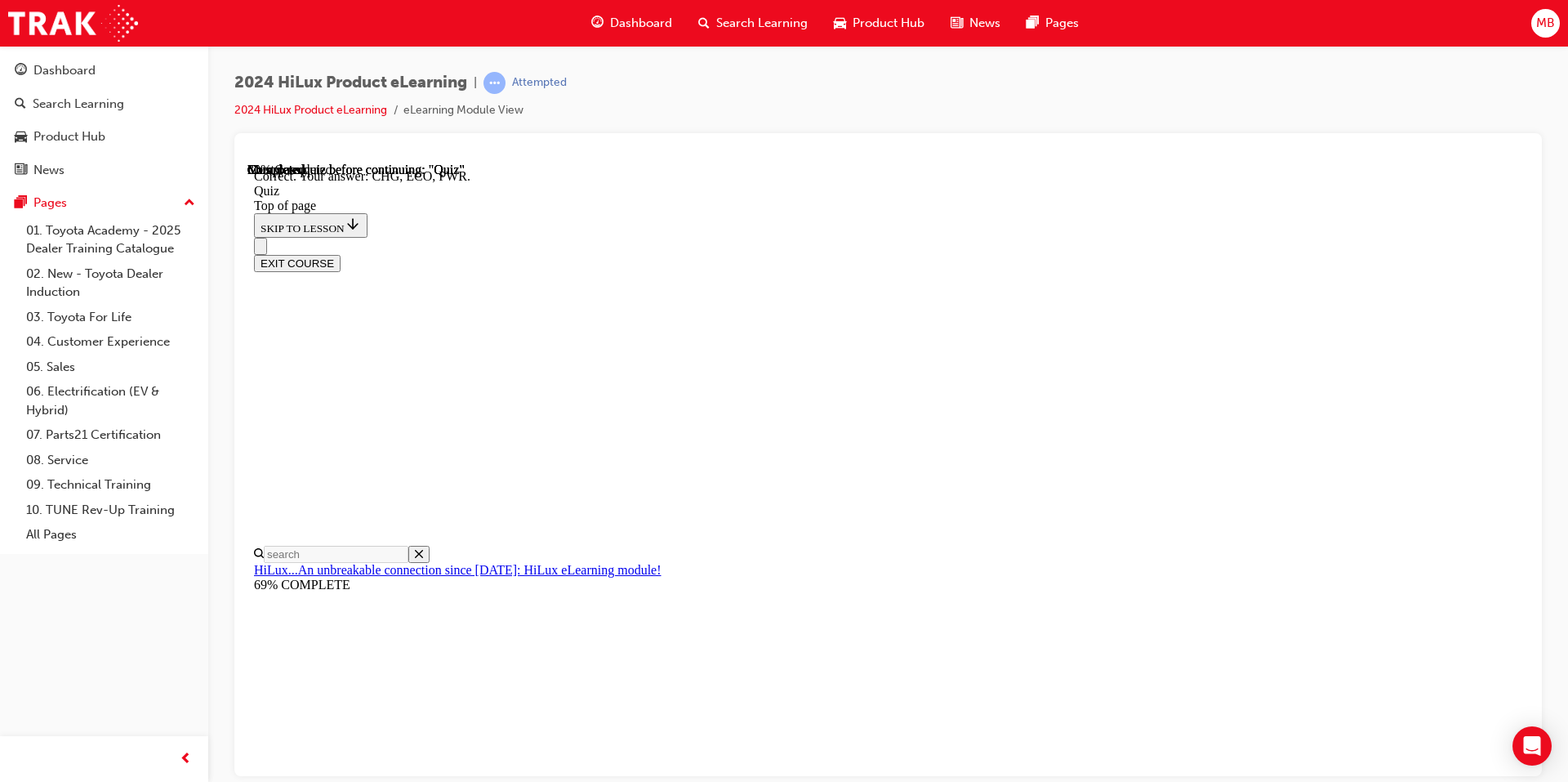
scroll to position [499, 0]
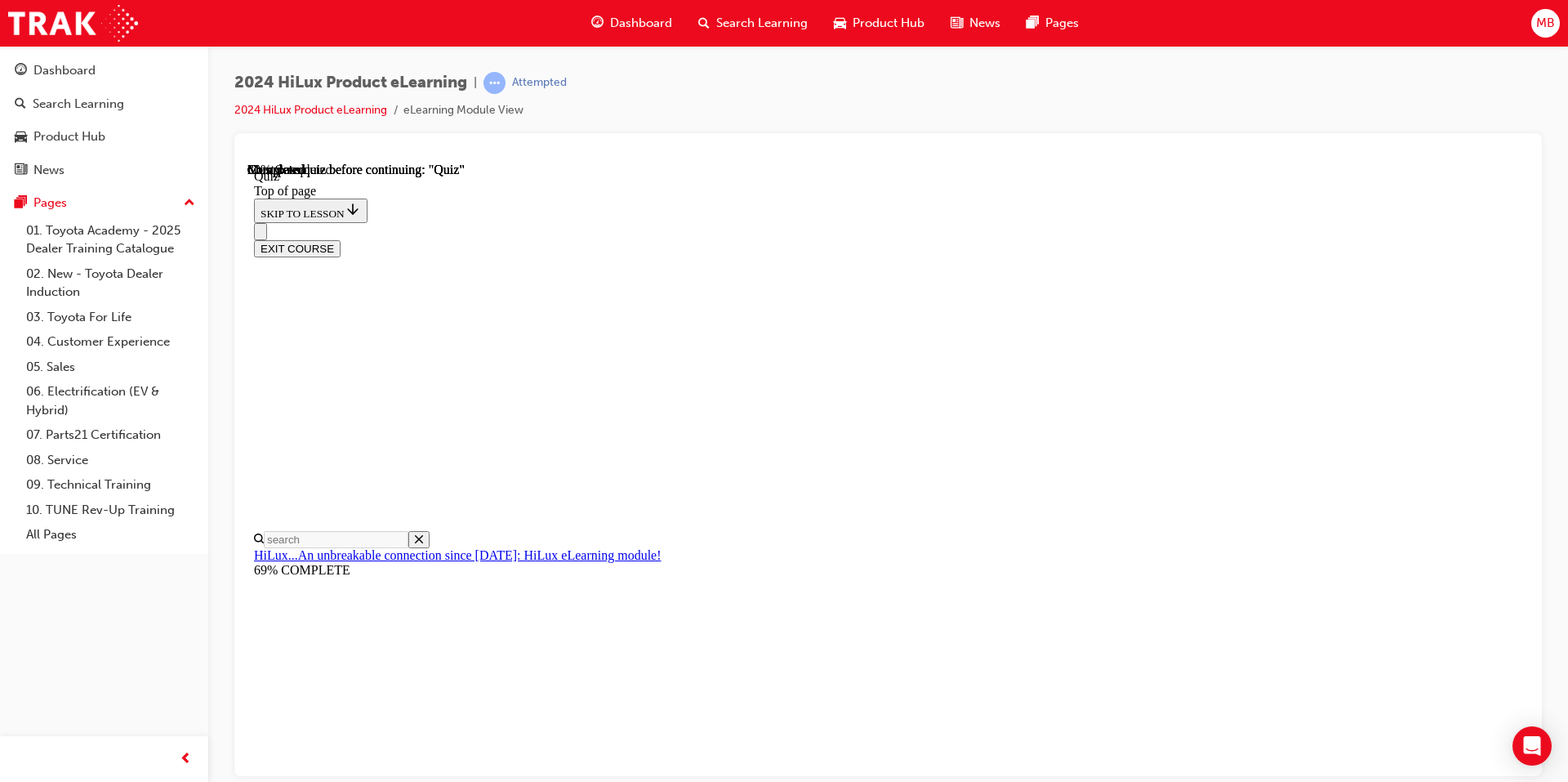
scroll to position [109, 0]
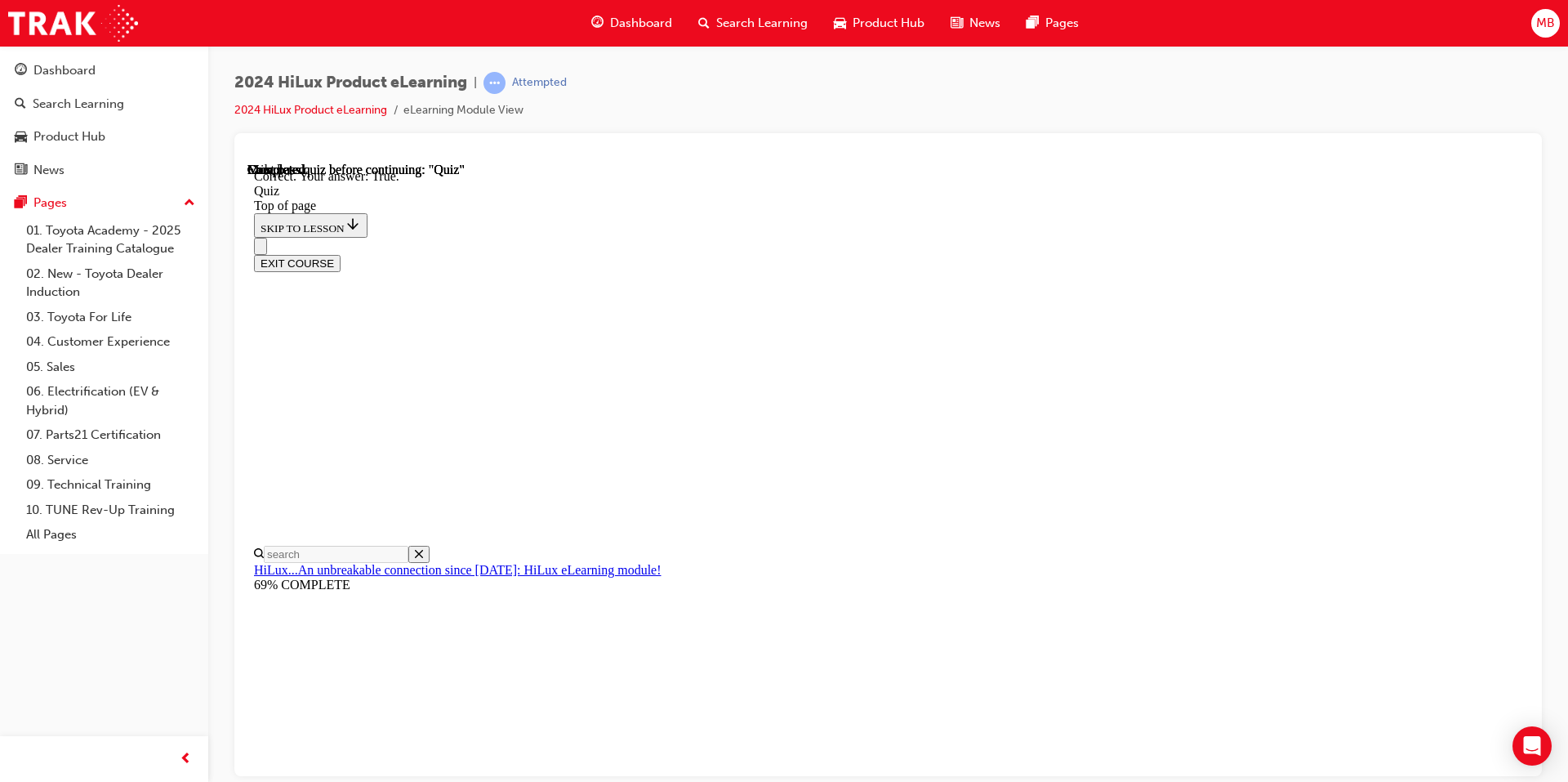
scroll to position [161, 0]
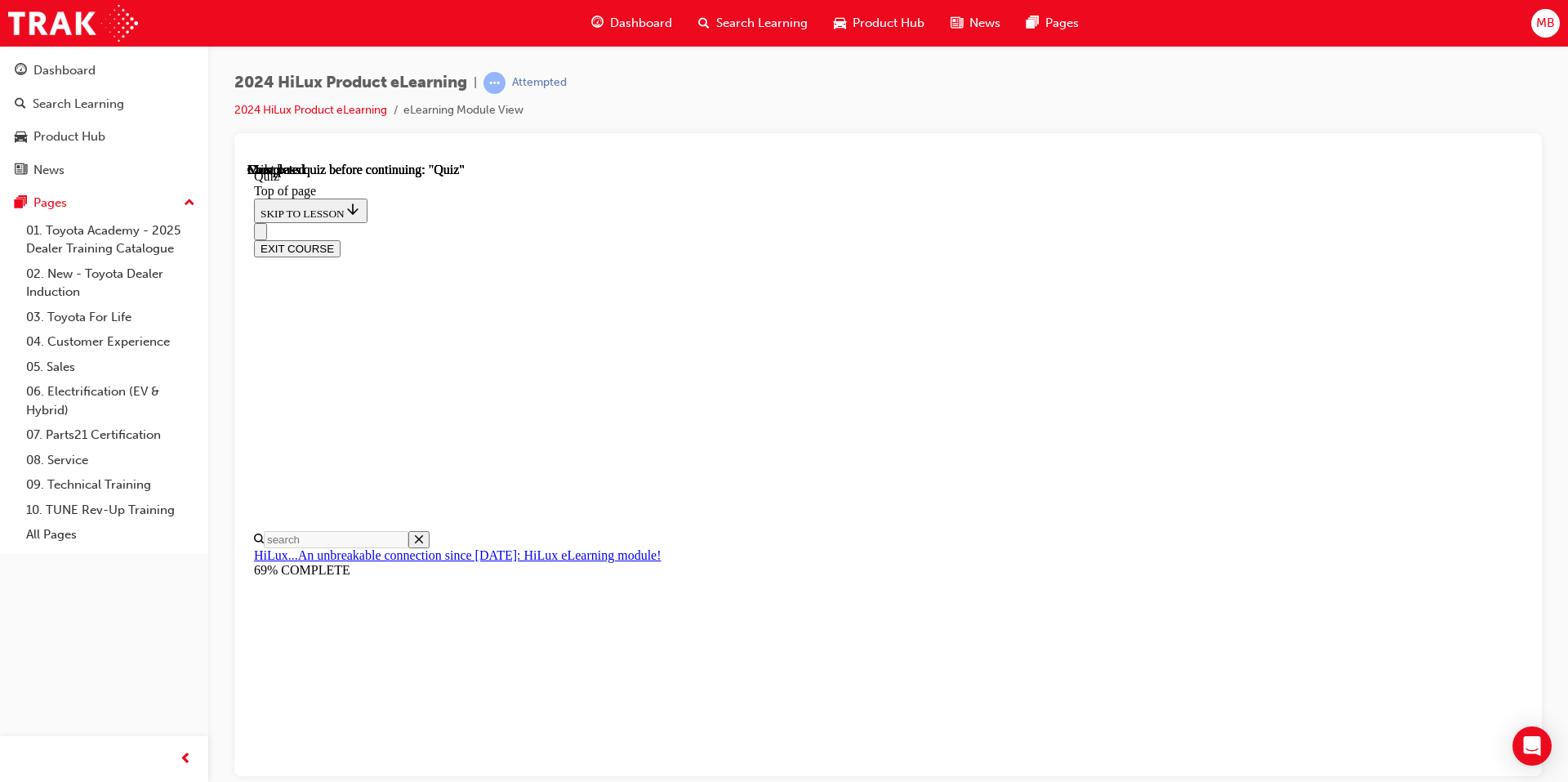
scroll to position [271, 0]
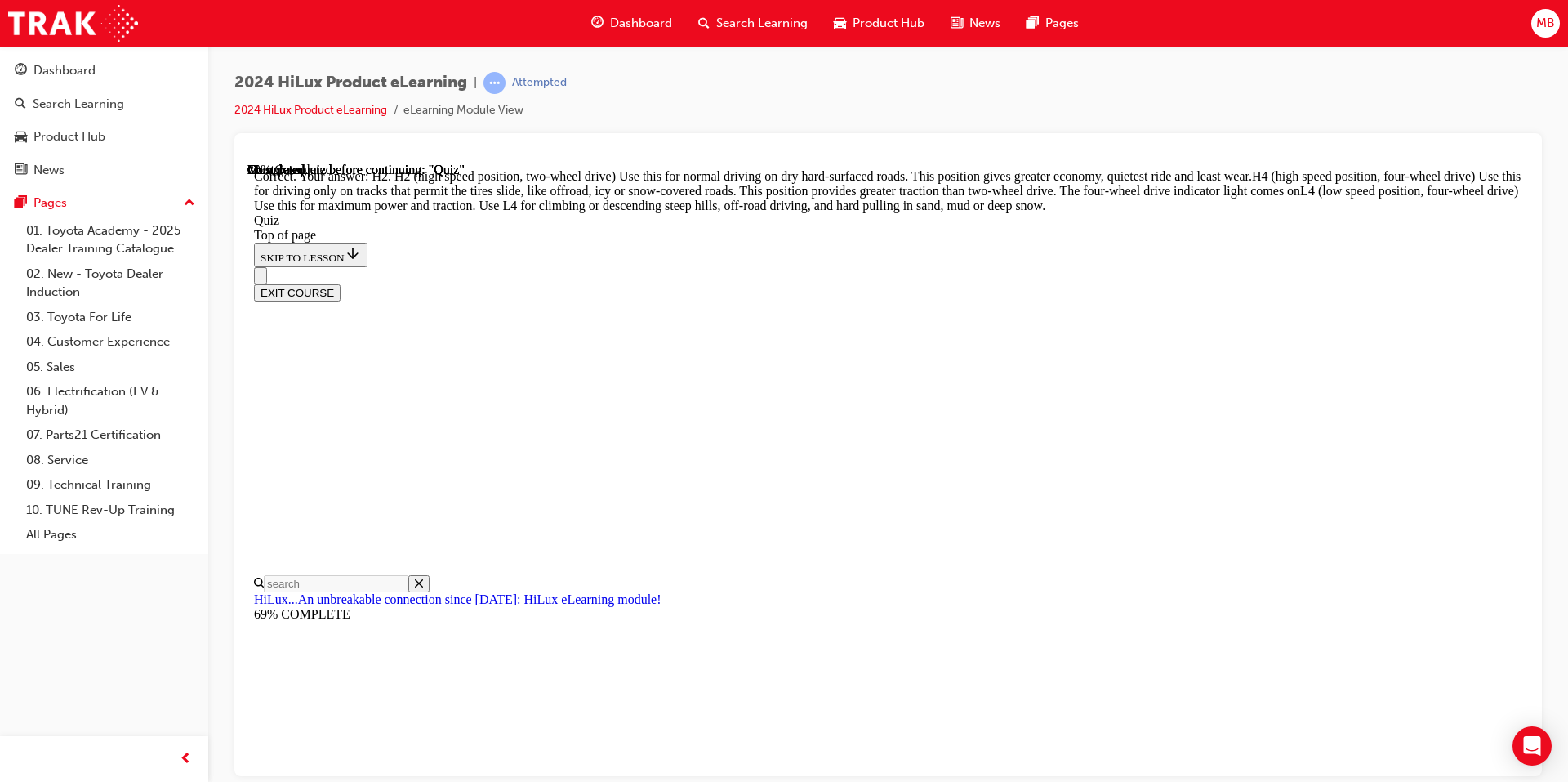
scroll to position [547, 0]
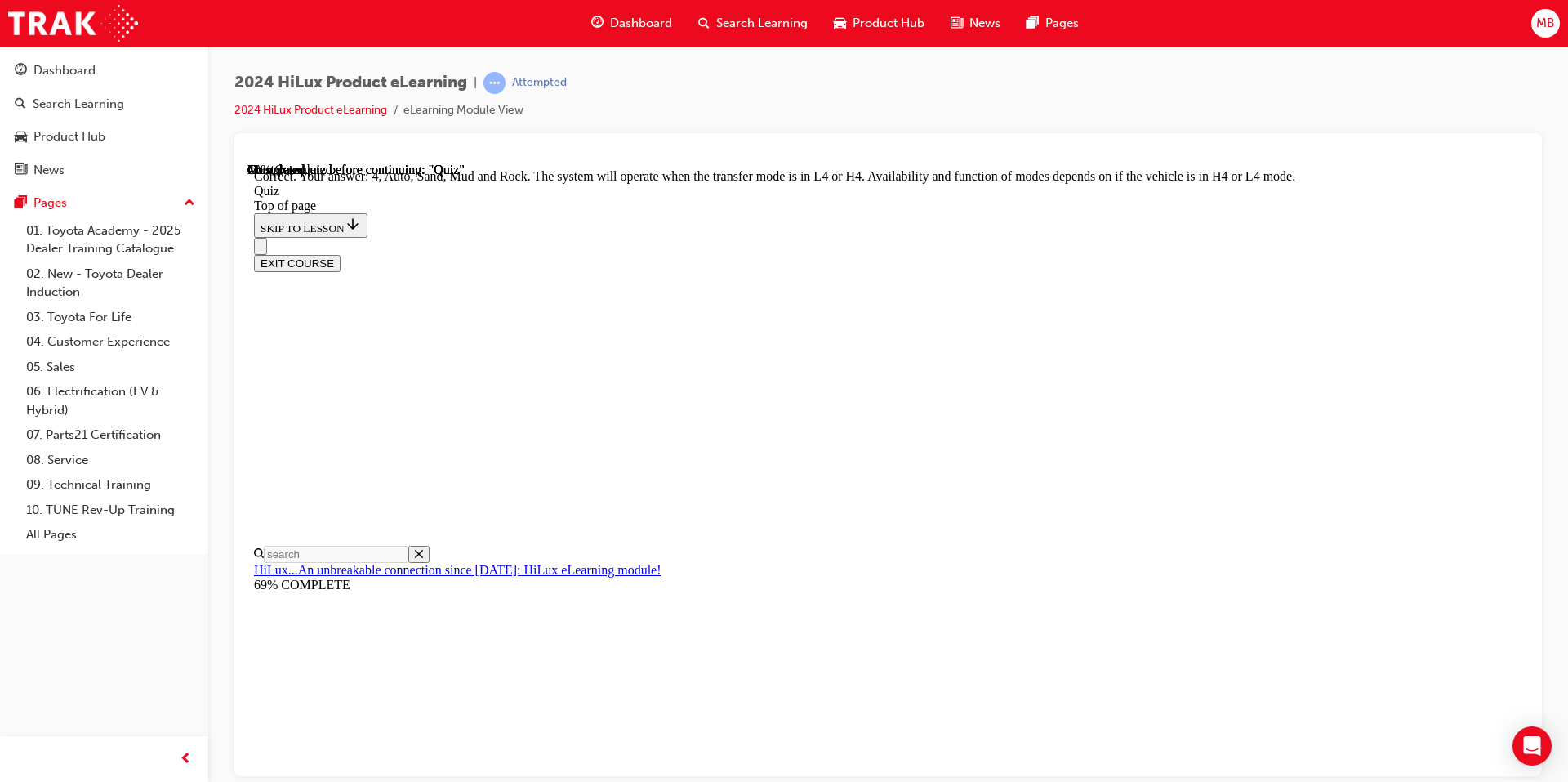
scroll to position [411, 0]
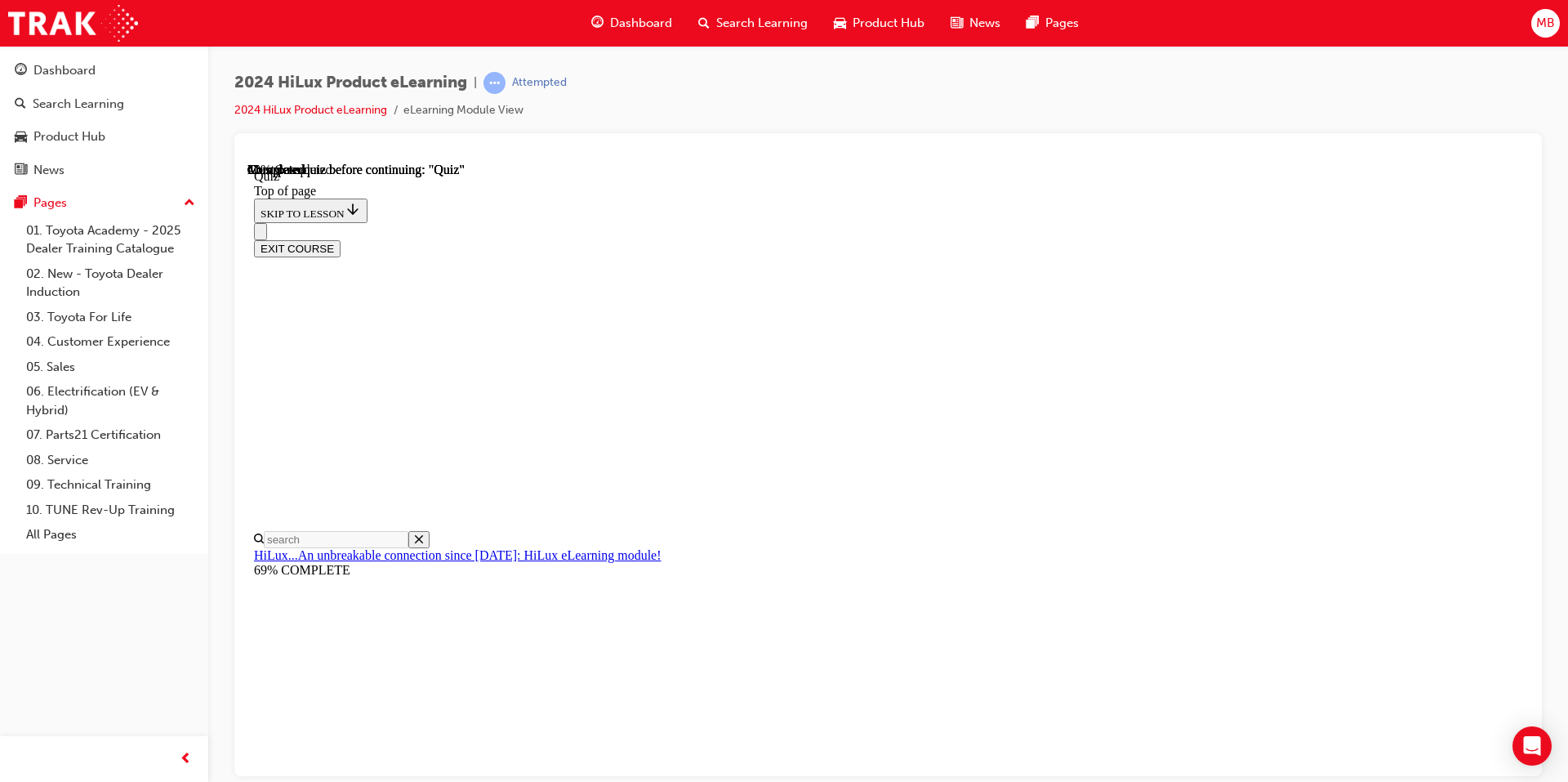
scroll to position [296, 0]
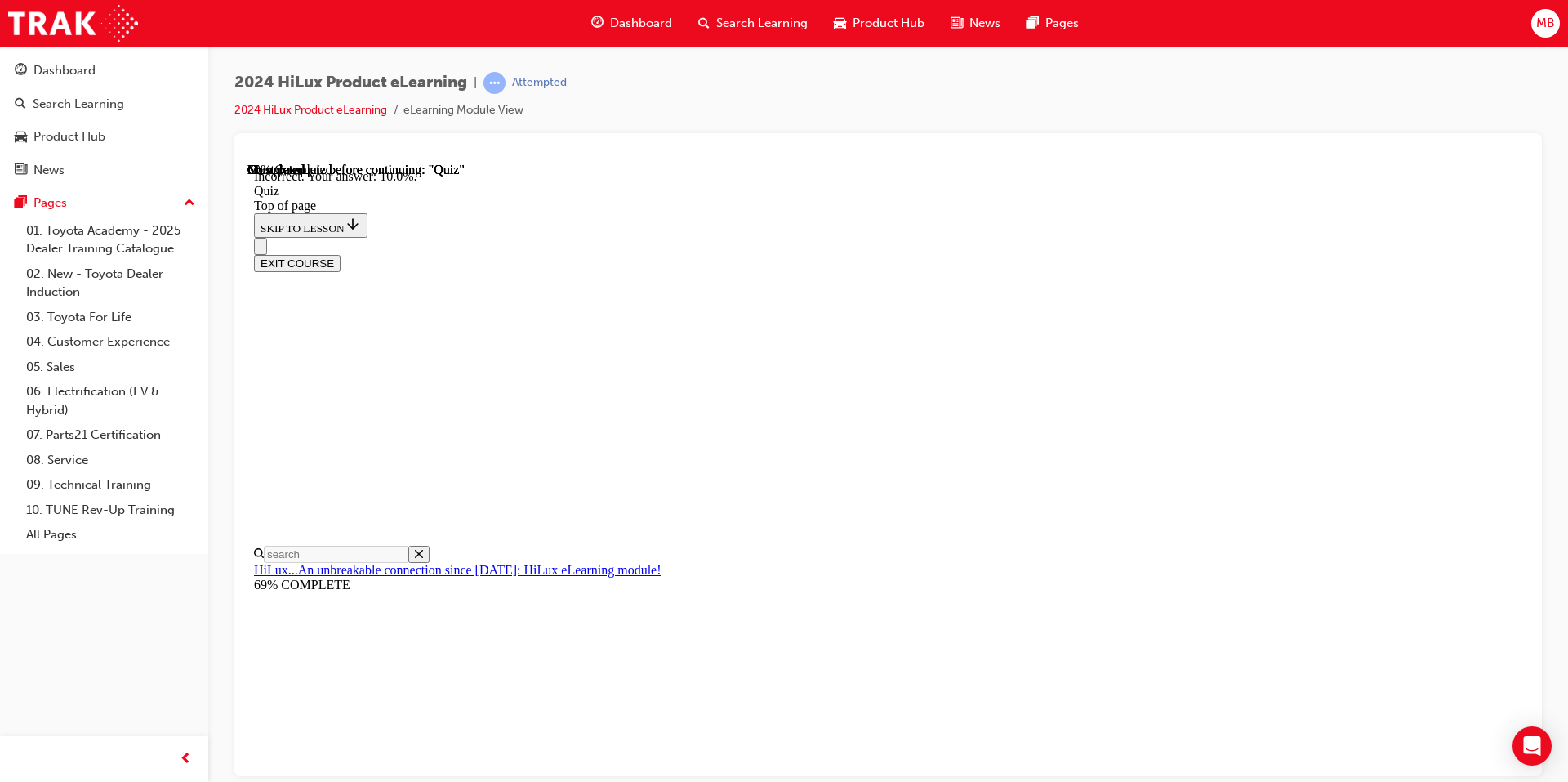
scroll to position [347, 0]
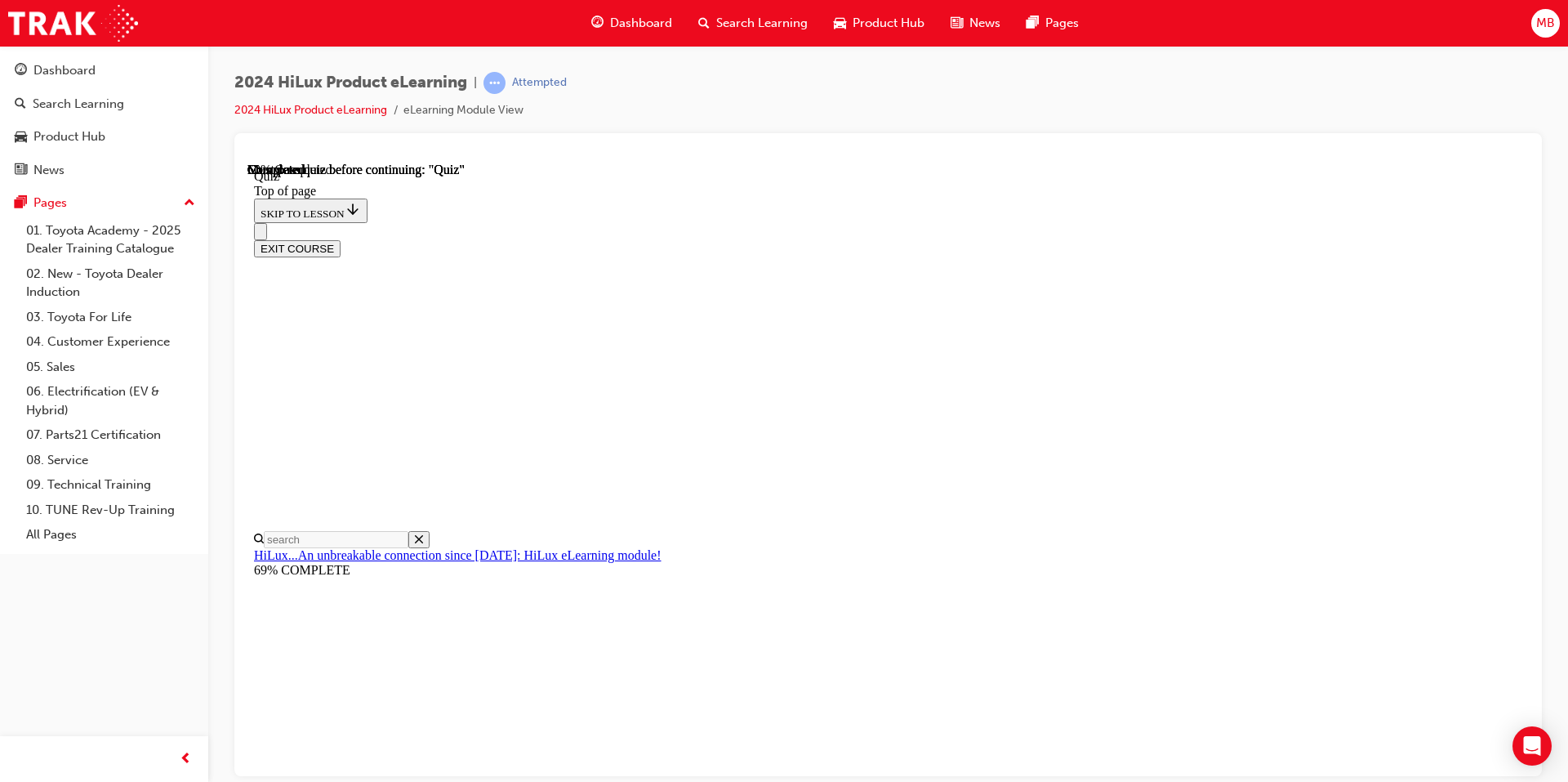
scroll to position [447, 0]
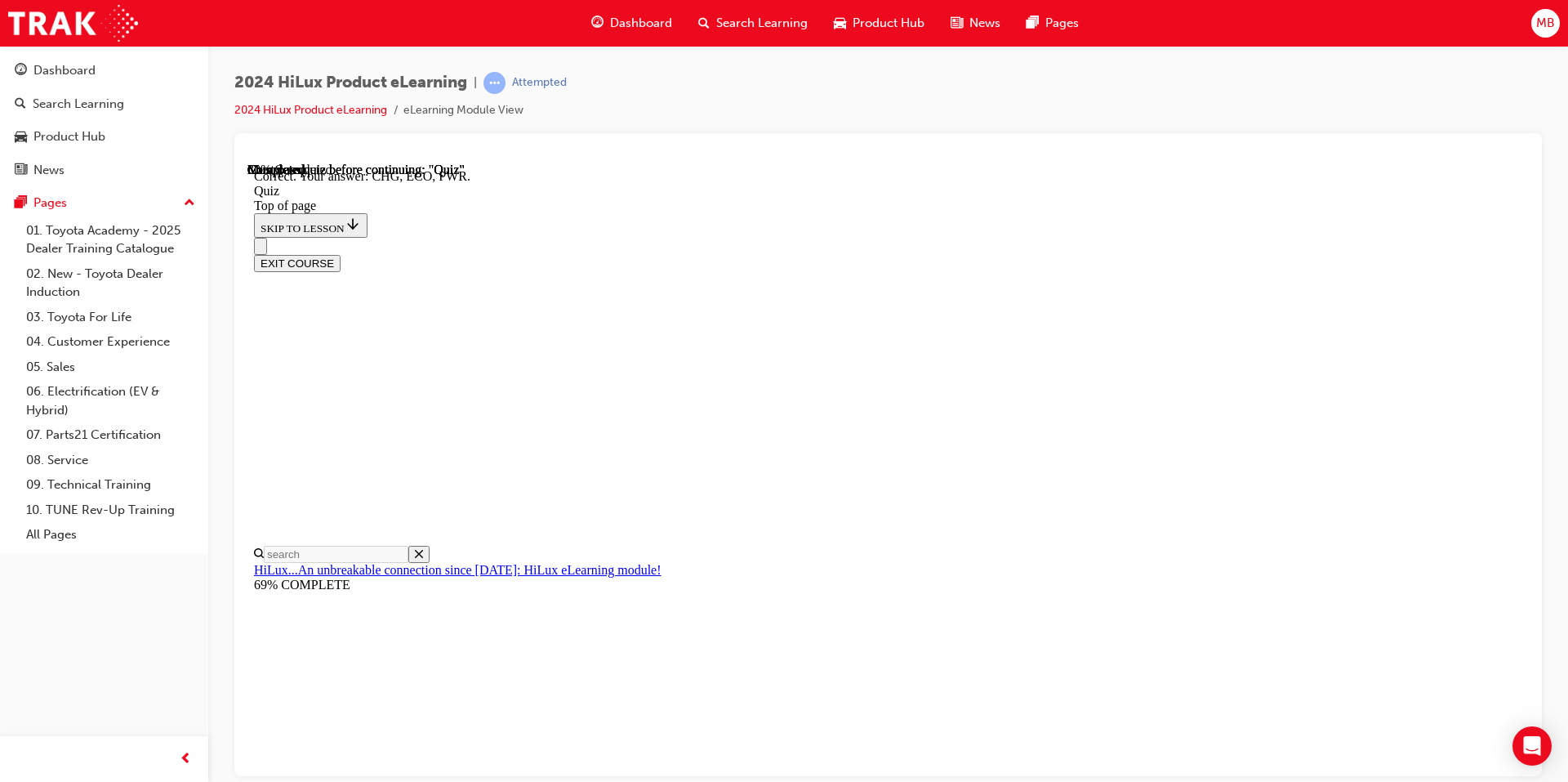
scroll to position [499, 0]
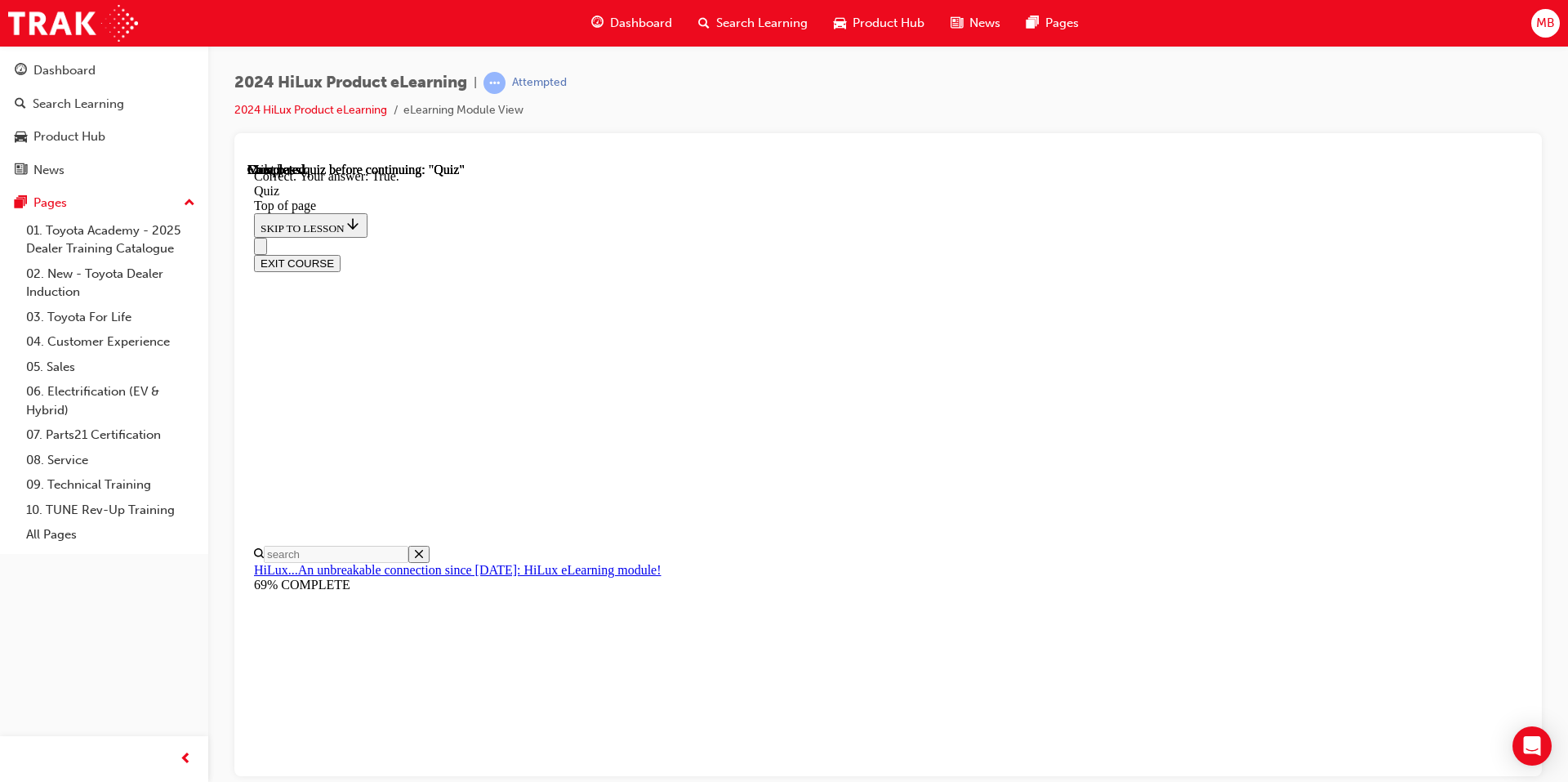
scroll to position [161, 0]
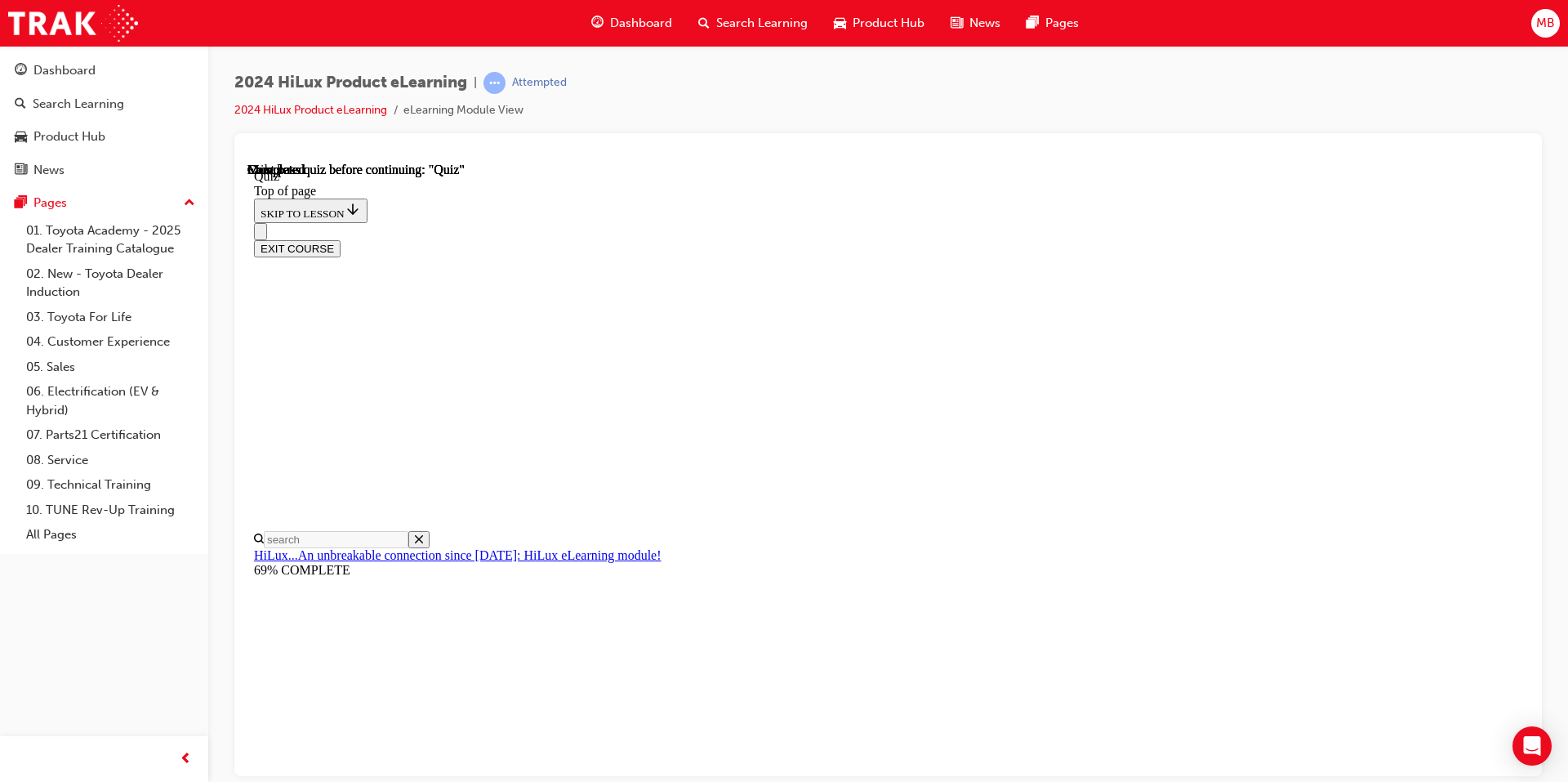
scroll to position [271, 0]
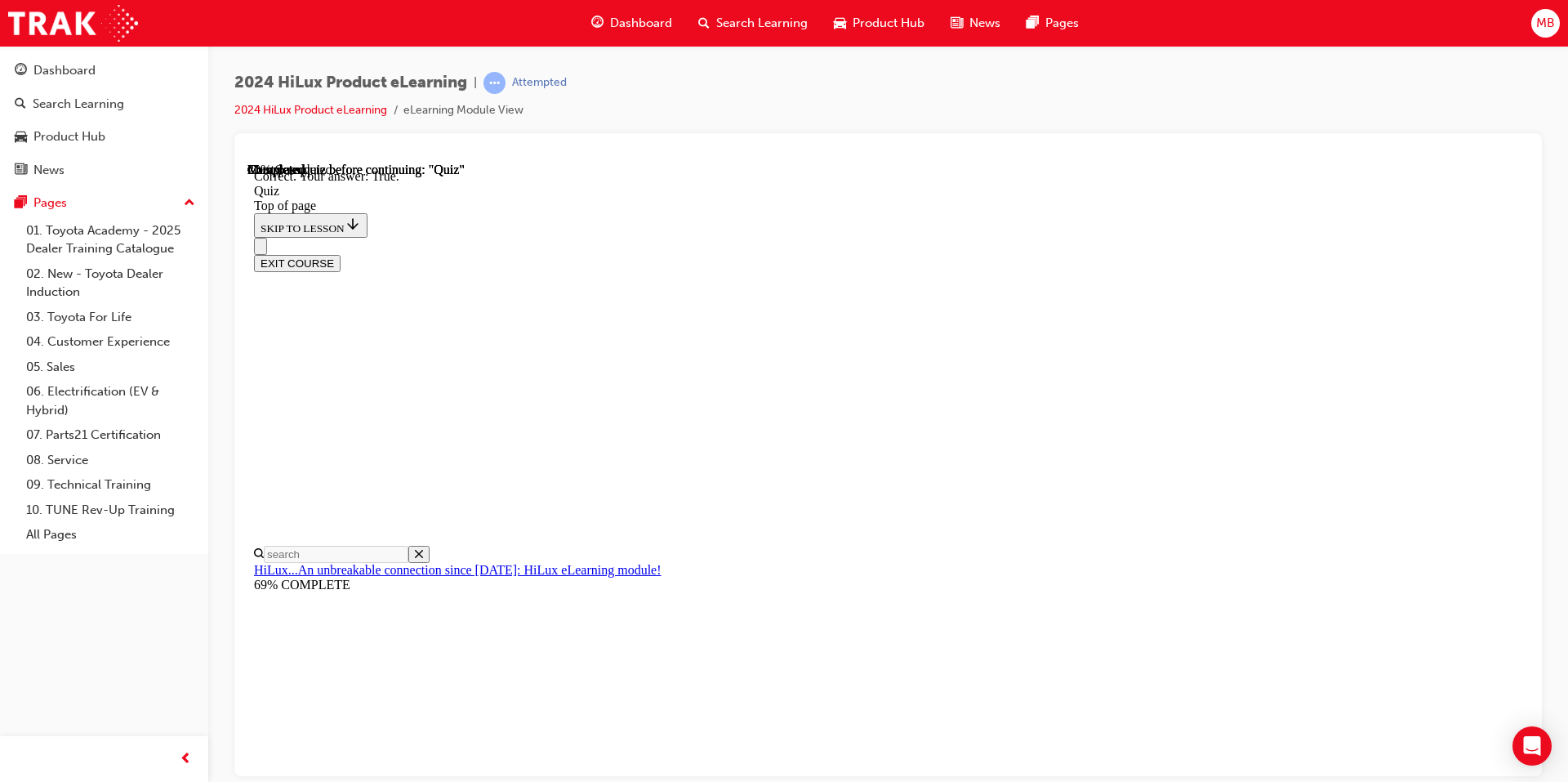
scroll to position [161, 0]
drag, startPoint x: 1027, startPoint y: 712, endPoint x: 1016, endPoint y: 708, distance: 11.7
drag, startPoint x: 745, startPoint y: 410, endPoint x: 772, endPoint y: 458, distance: 55.1
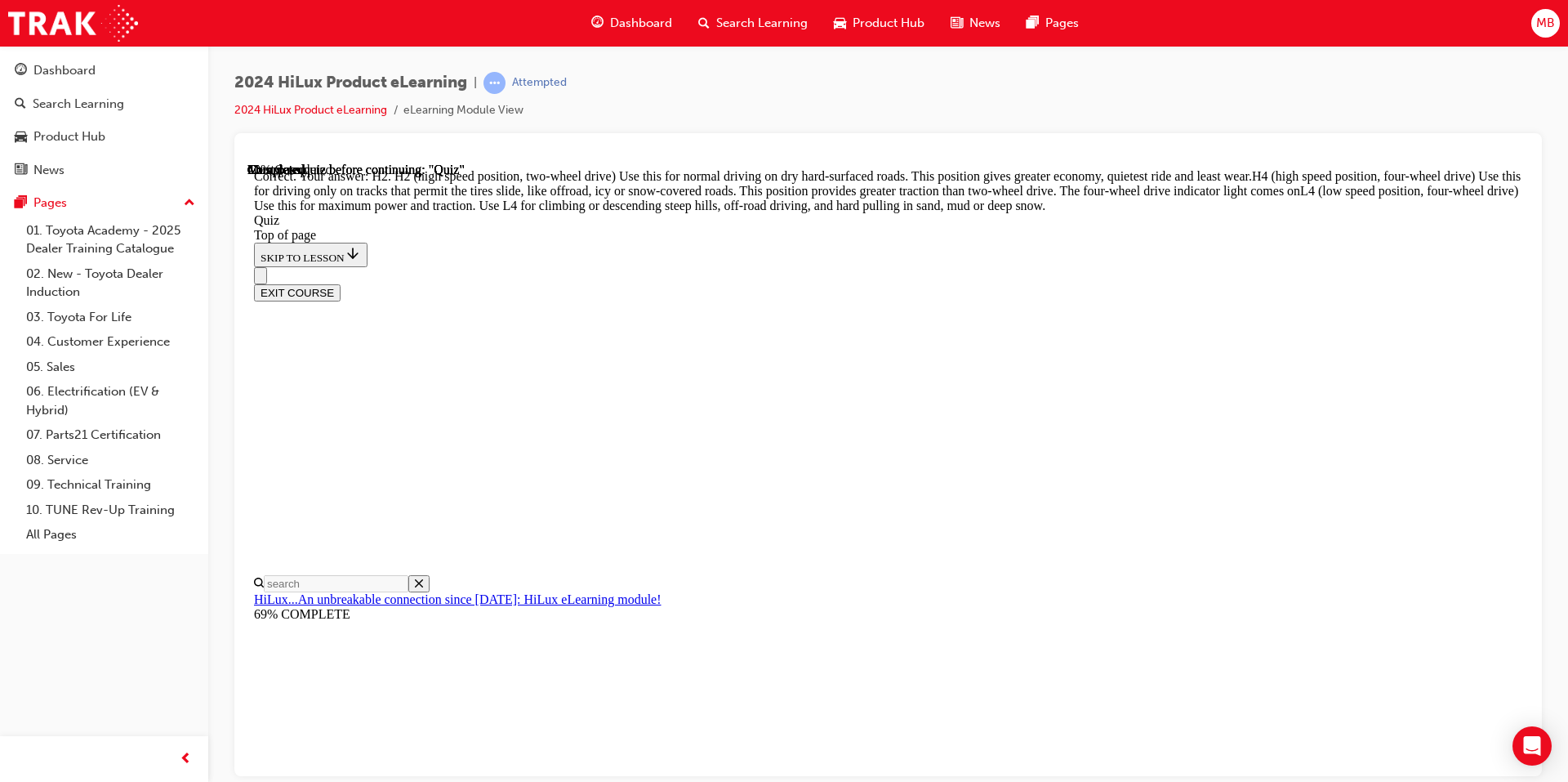
scroll to position [547, 0]
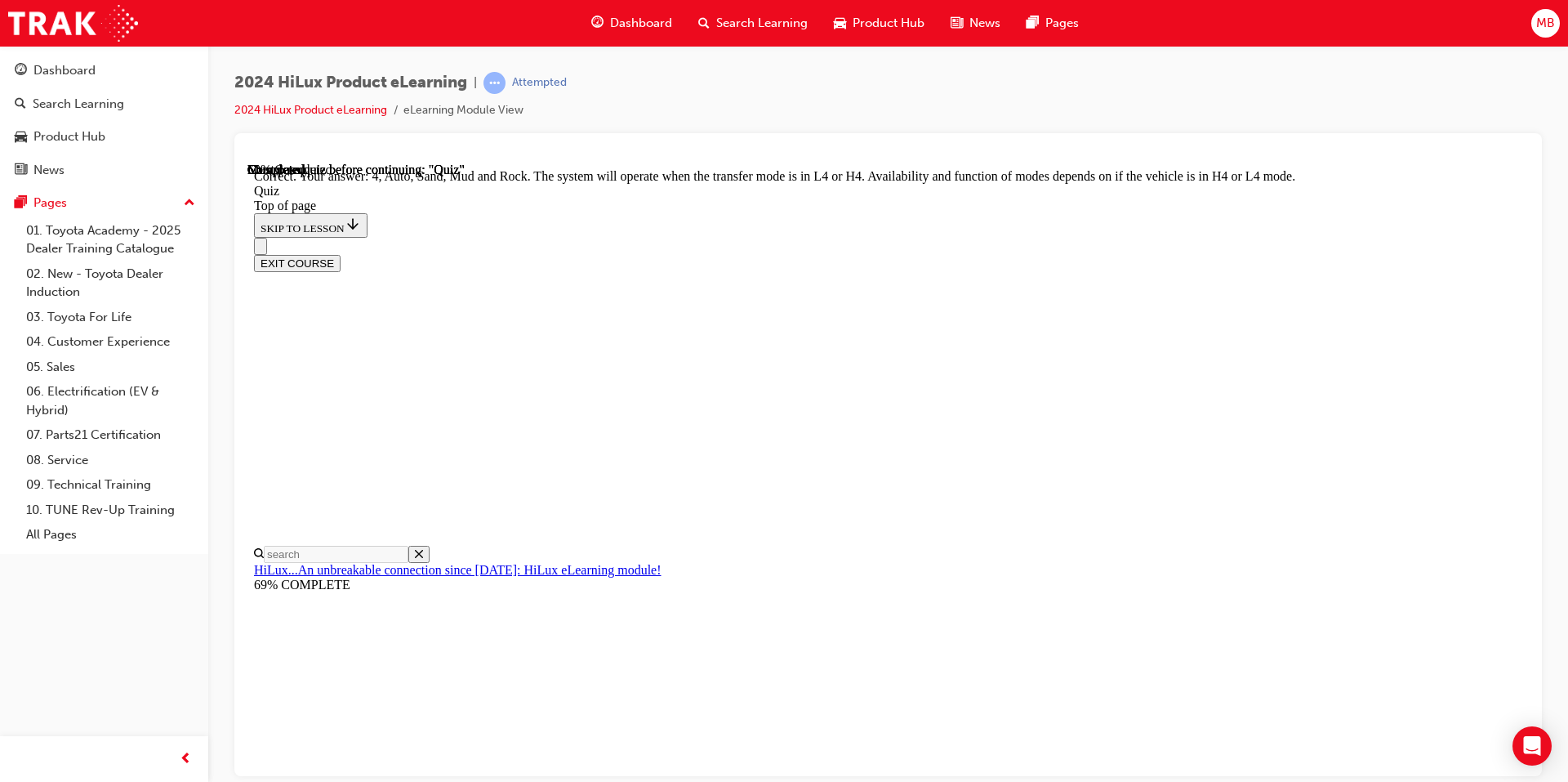
scroll to position [411, 0]
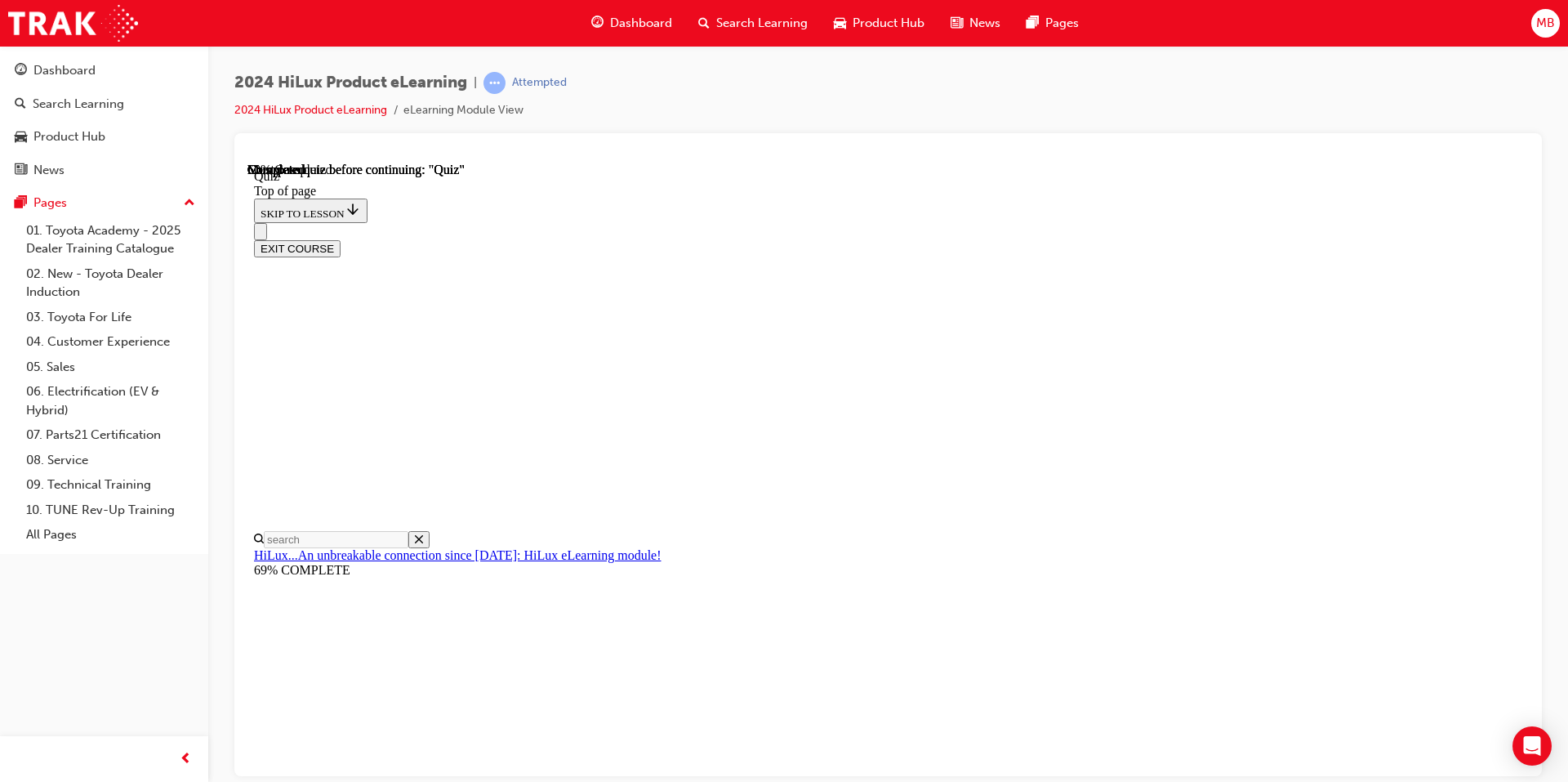
scroll to position [447, 0]
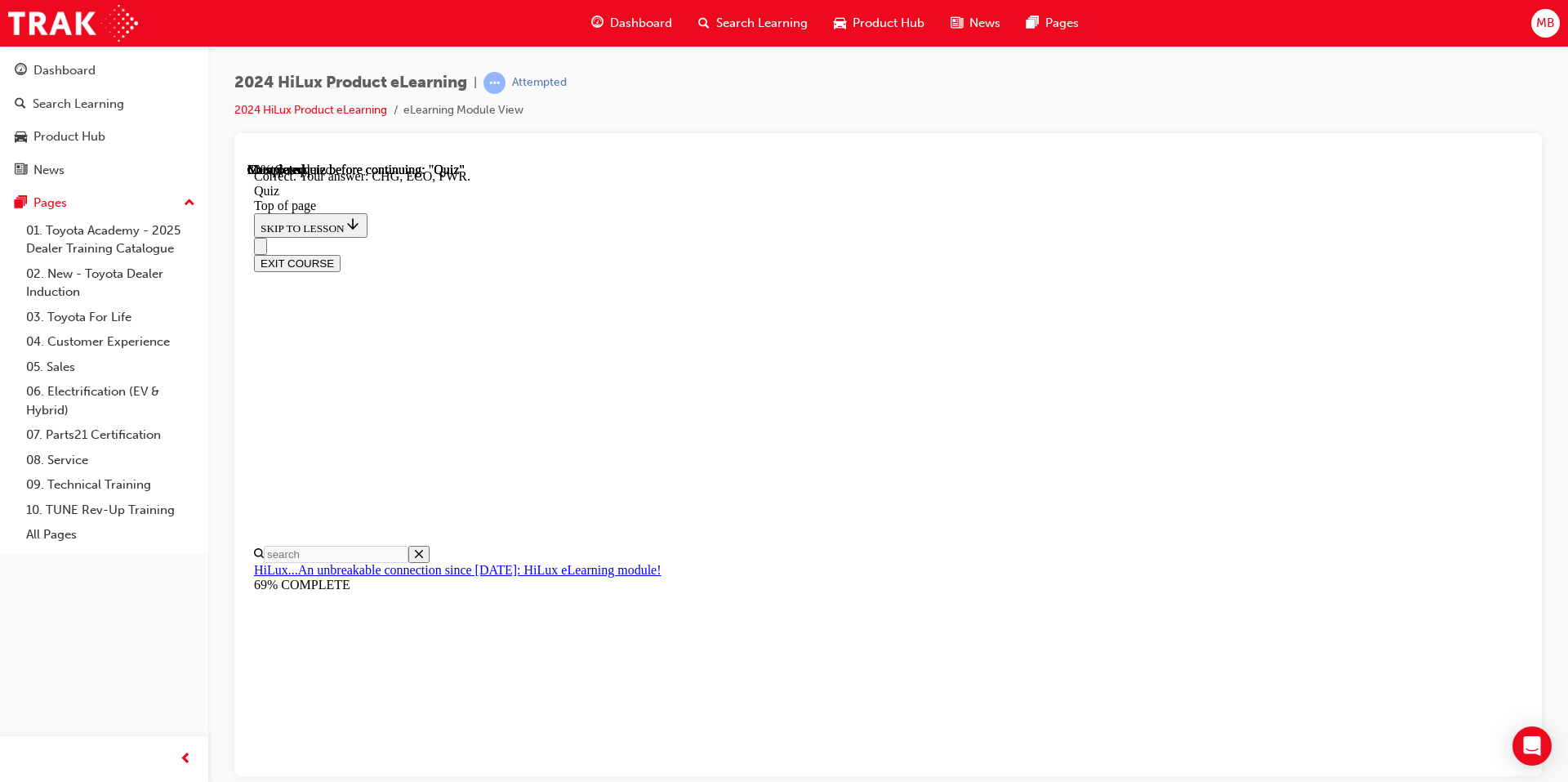
scroll to position [499, 0]
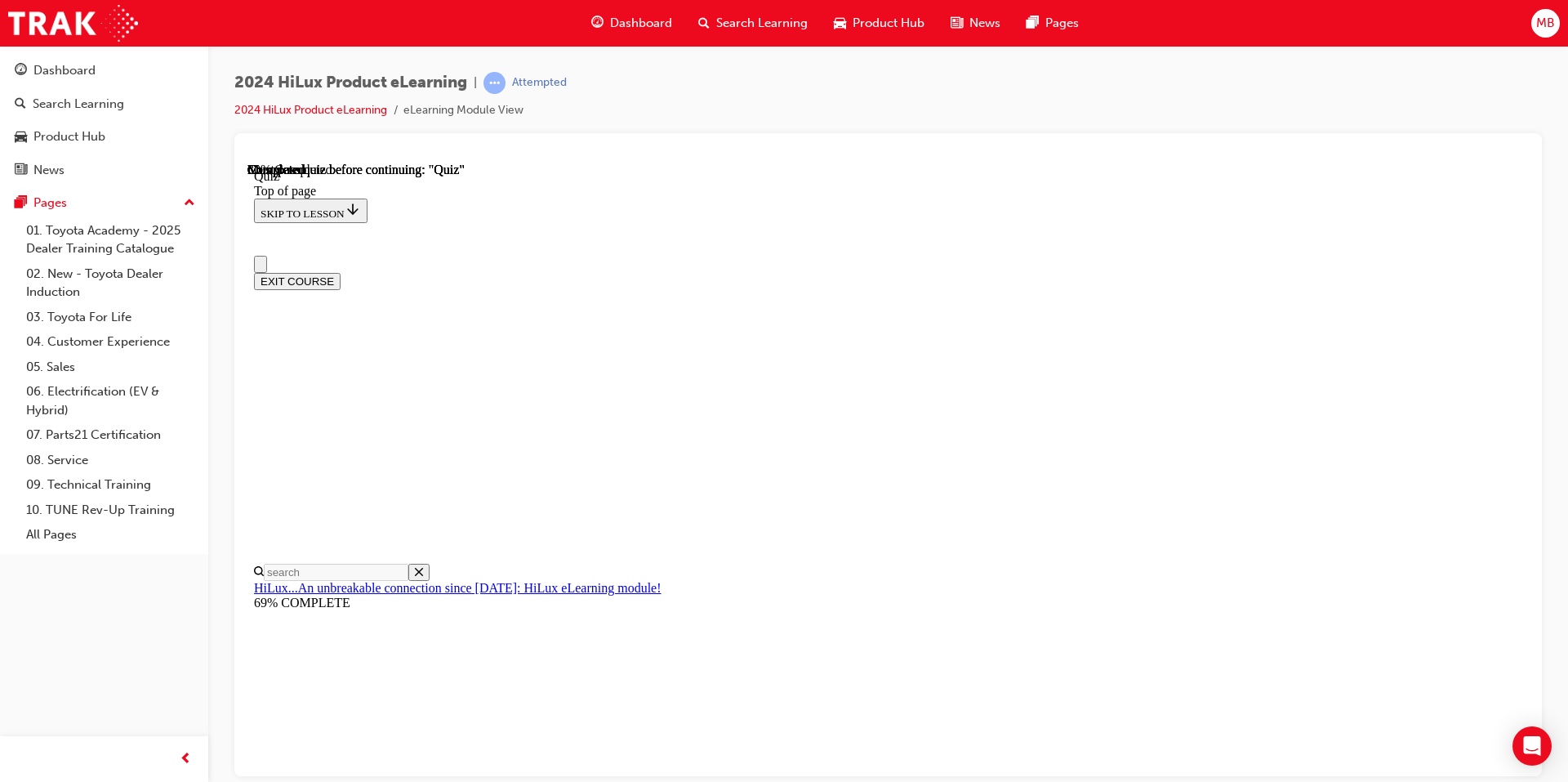
scroll to position [0, 0]
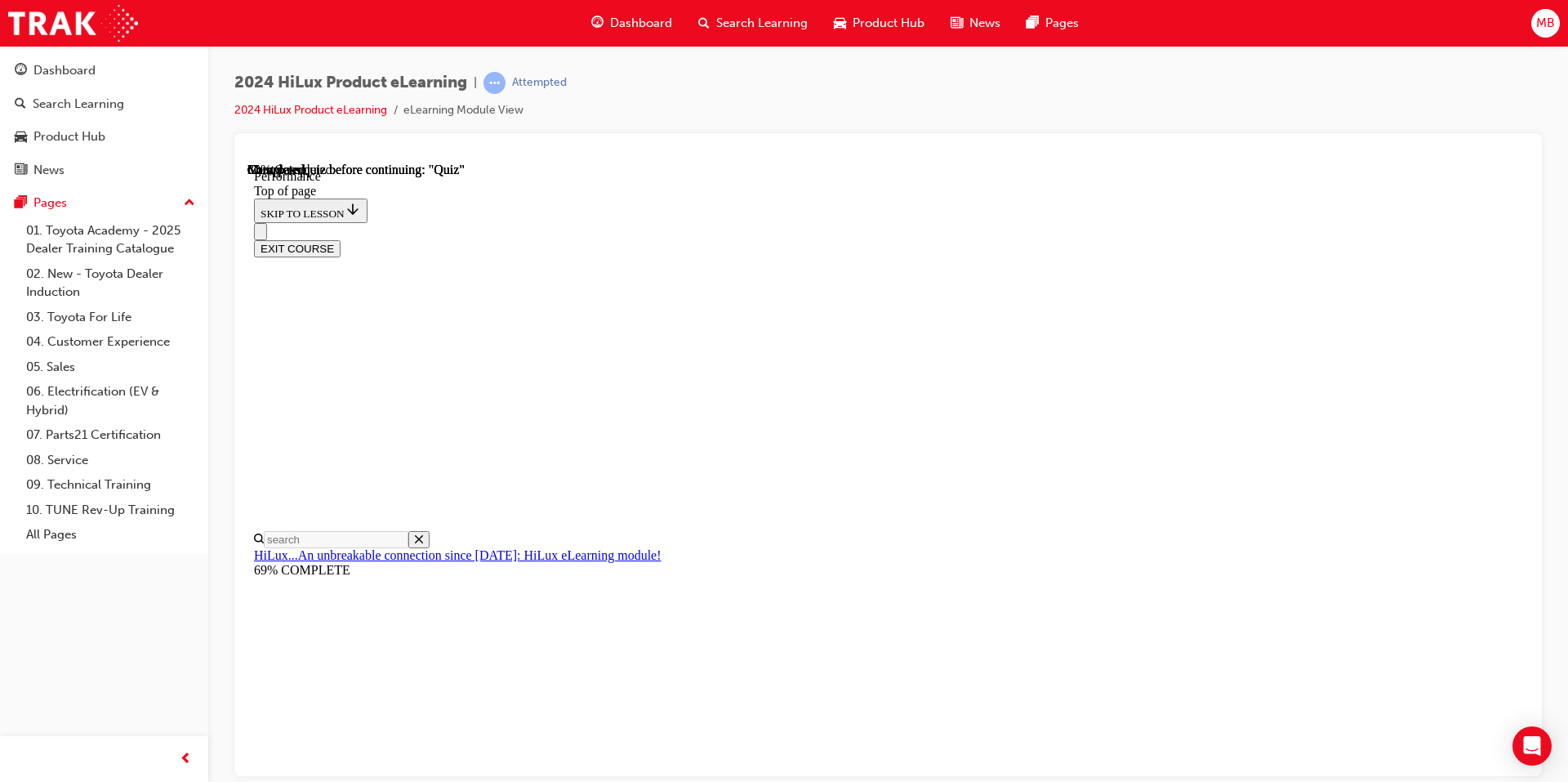
scroll to position [1470, 0]
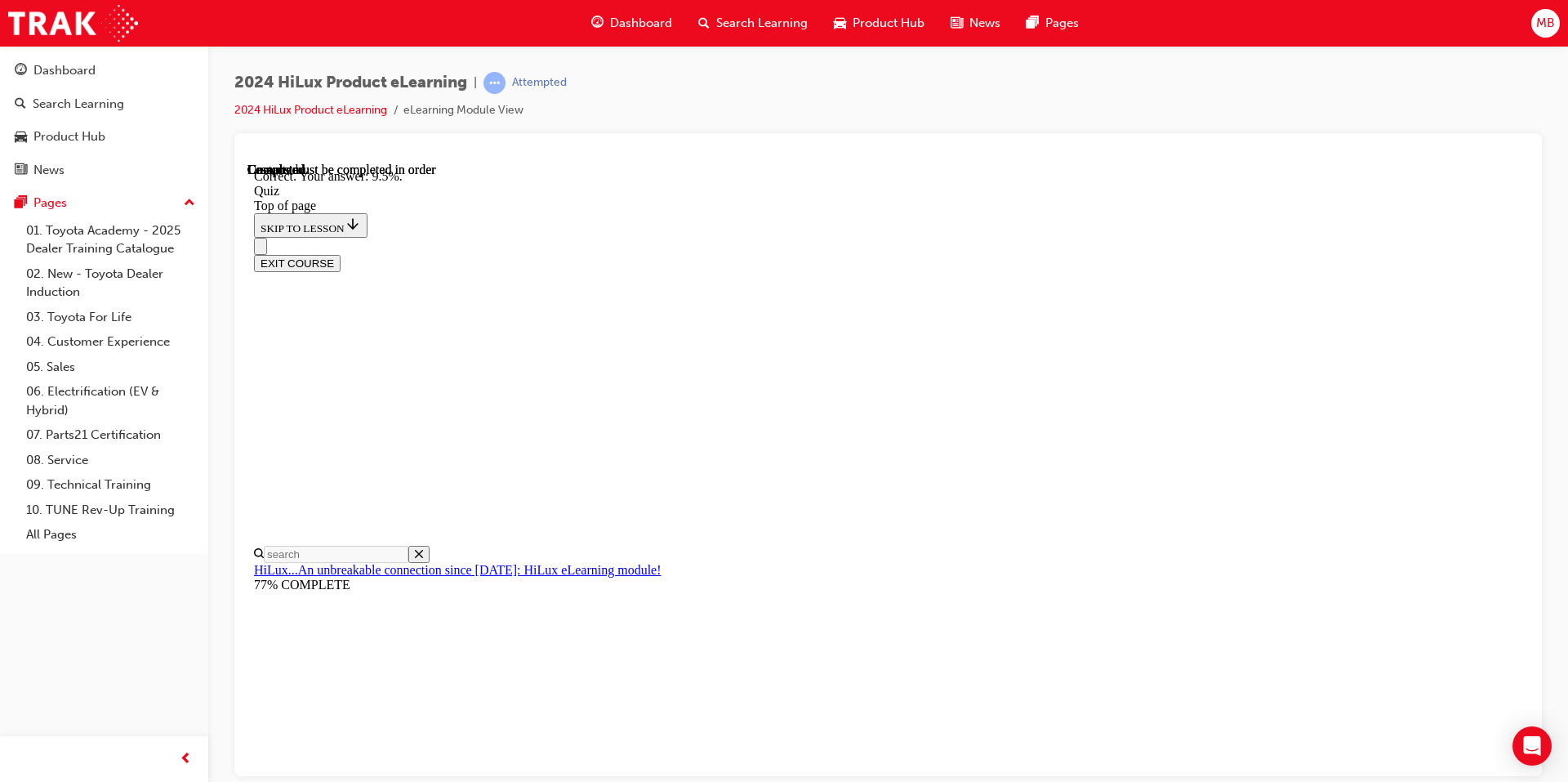
scroll to position [347, 0]
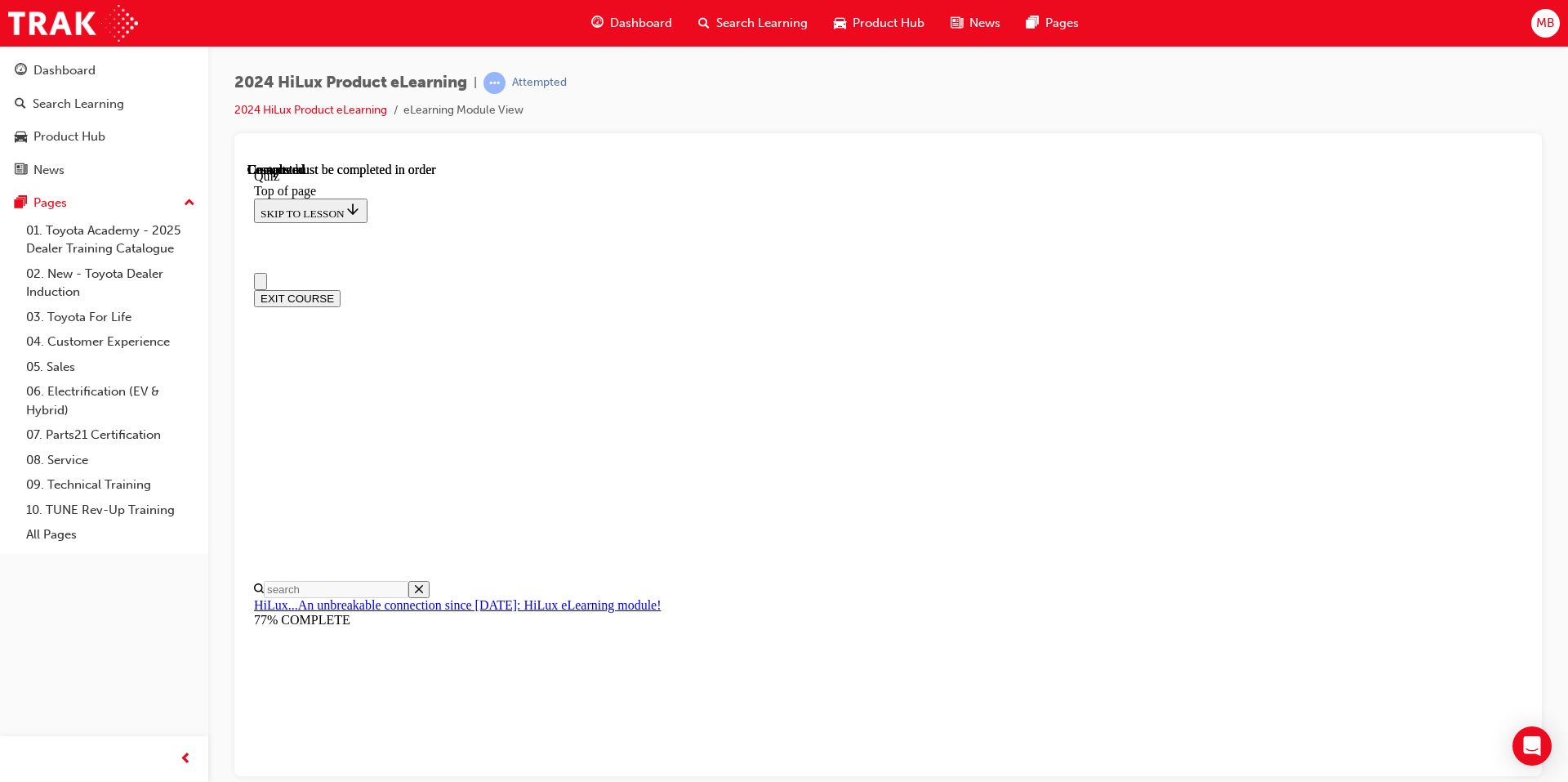
scroll to position [271, 0]
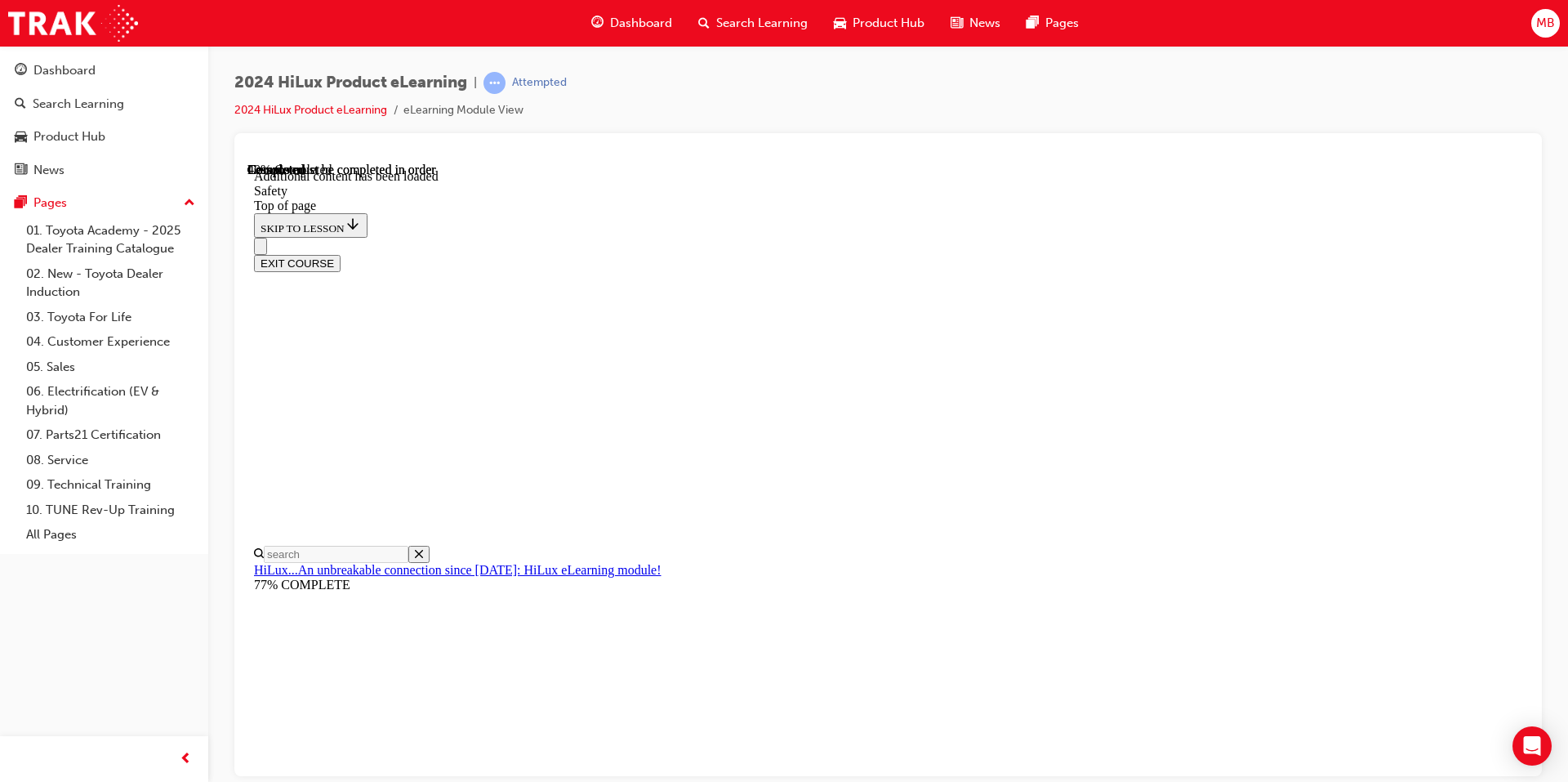
scroll to position [831, 0]
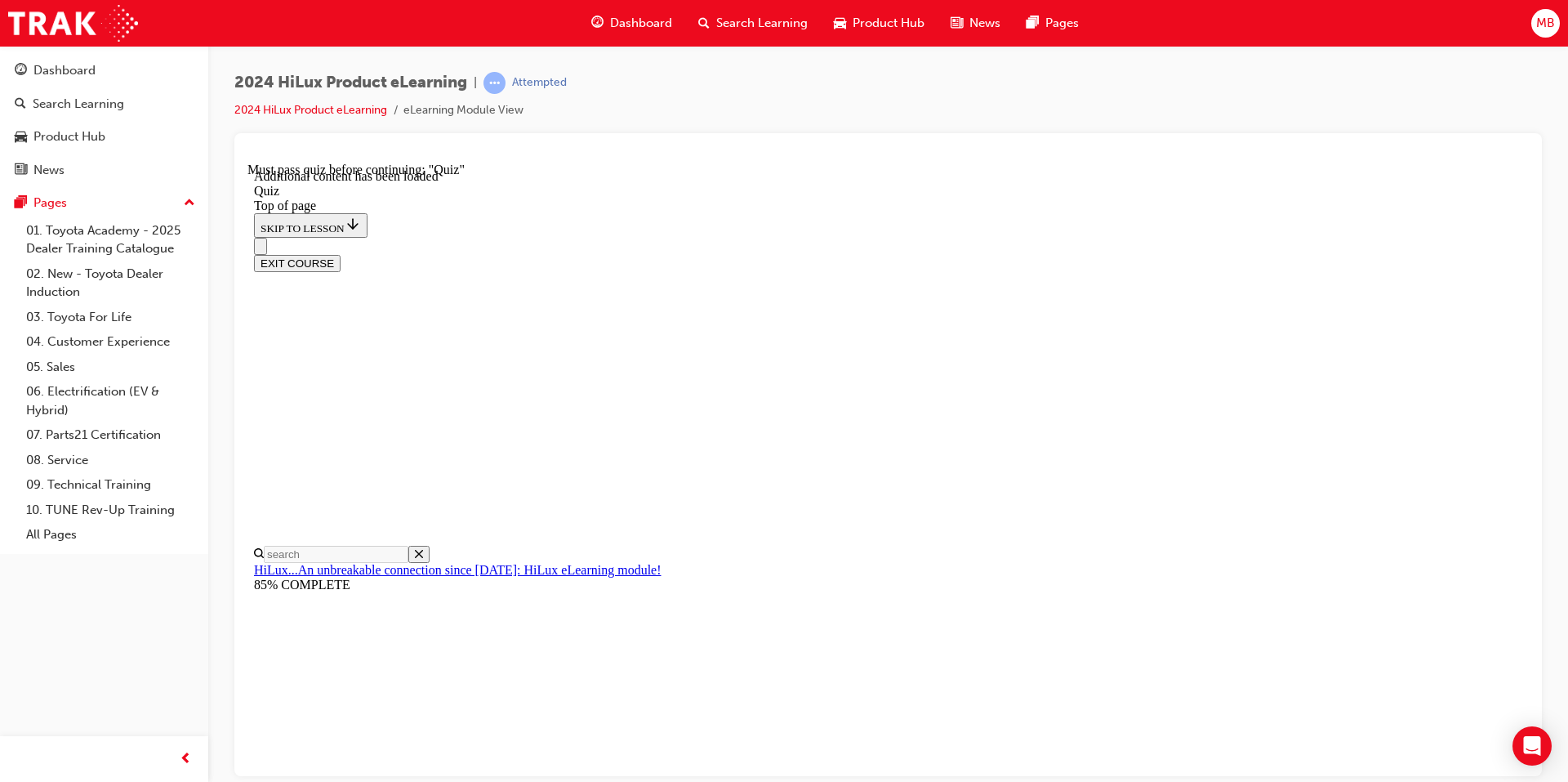
scroll to position [51, 0]
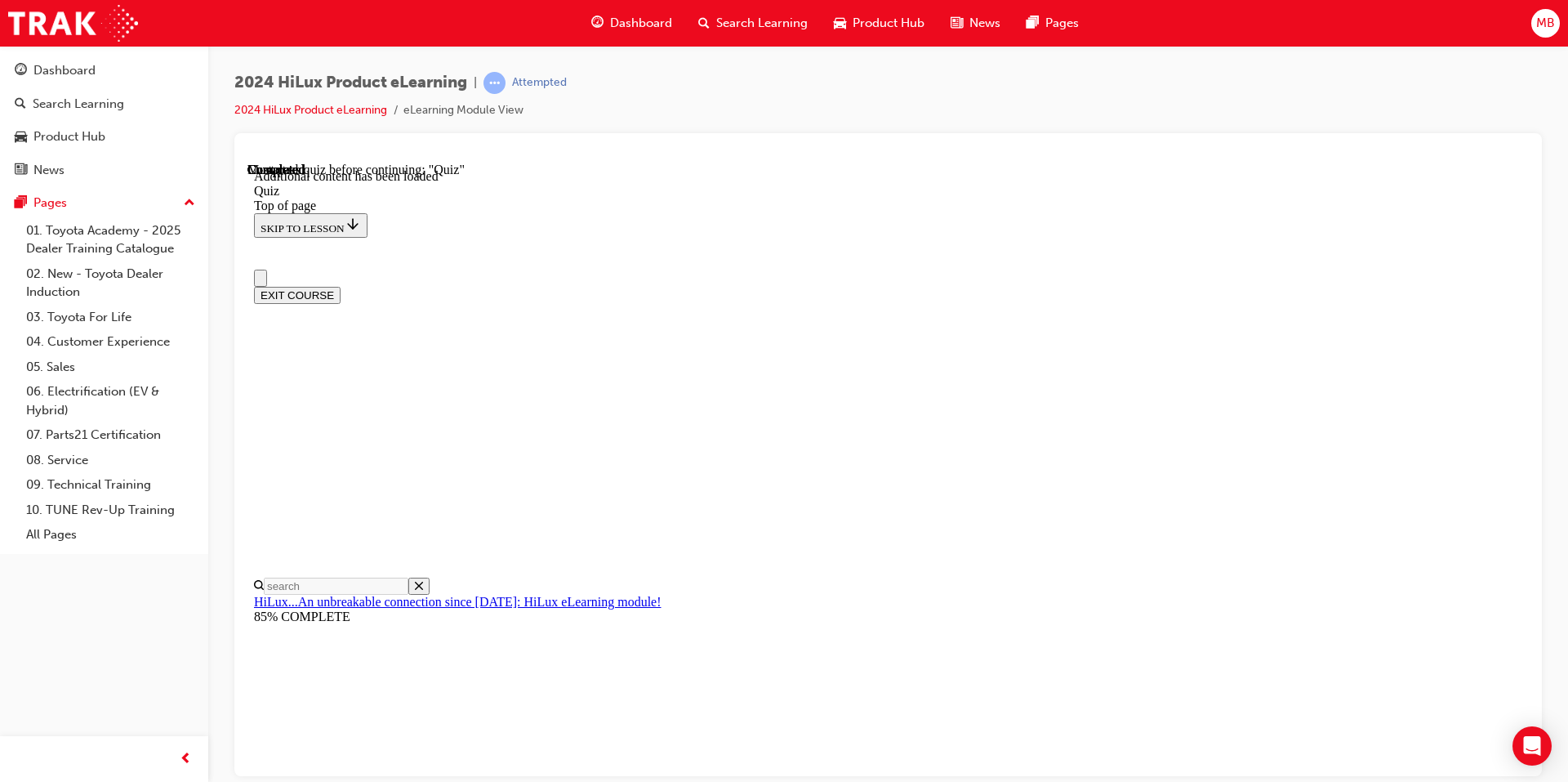
scroll to position [0, 0]
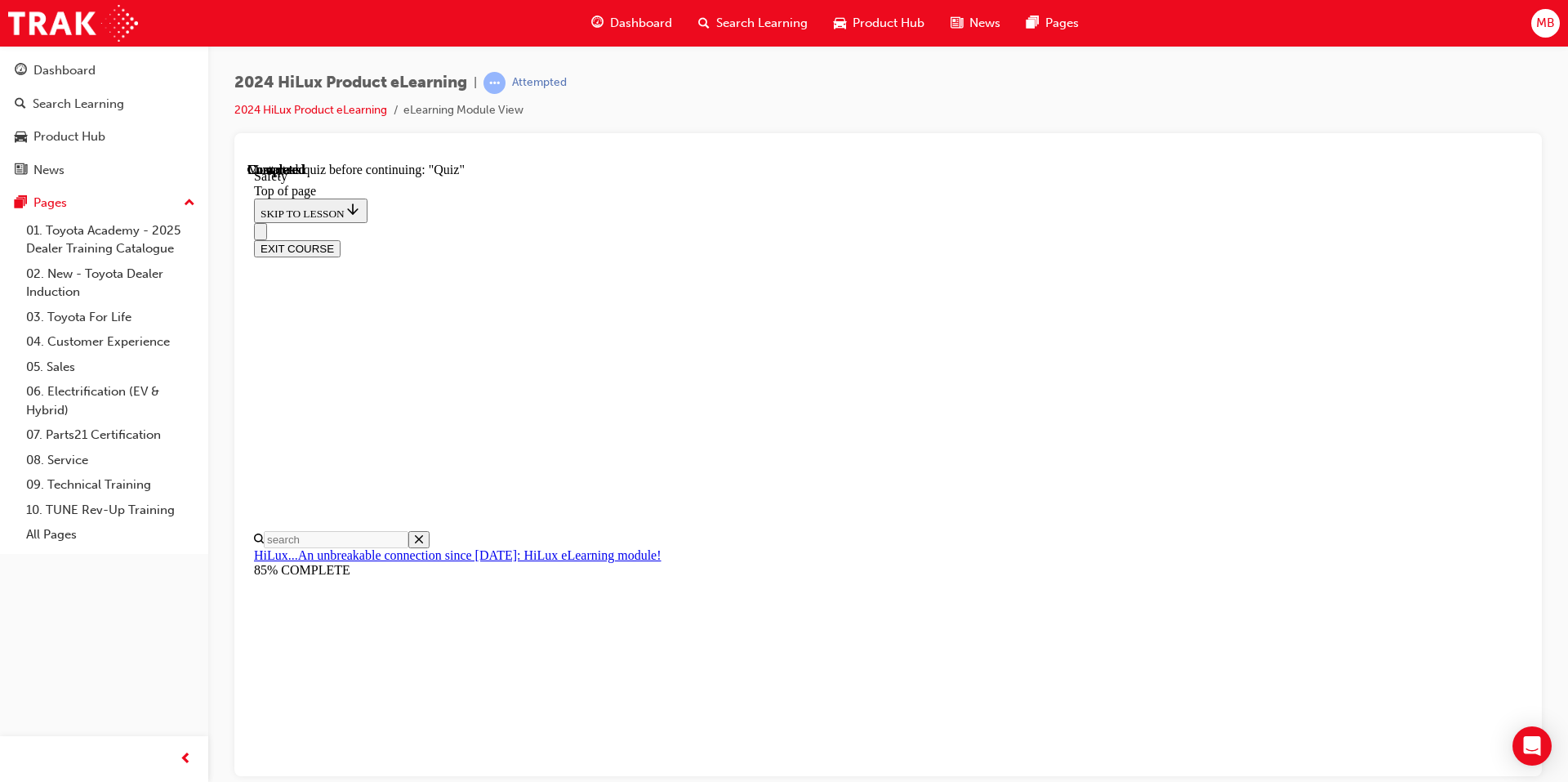
scroll to position [1653, 0]
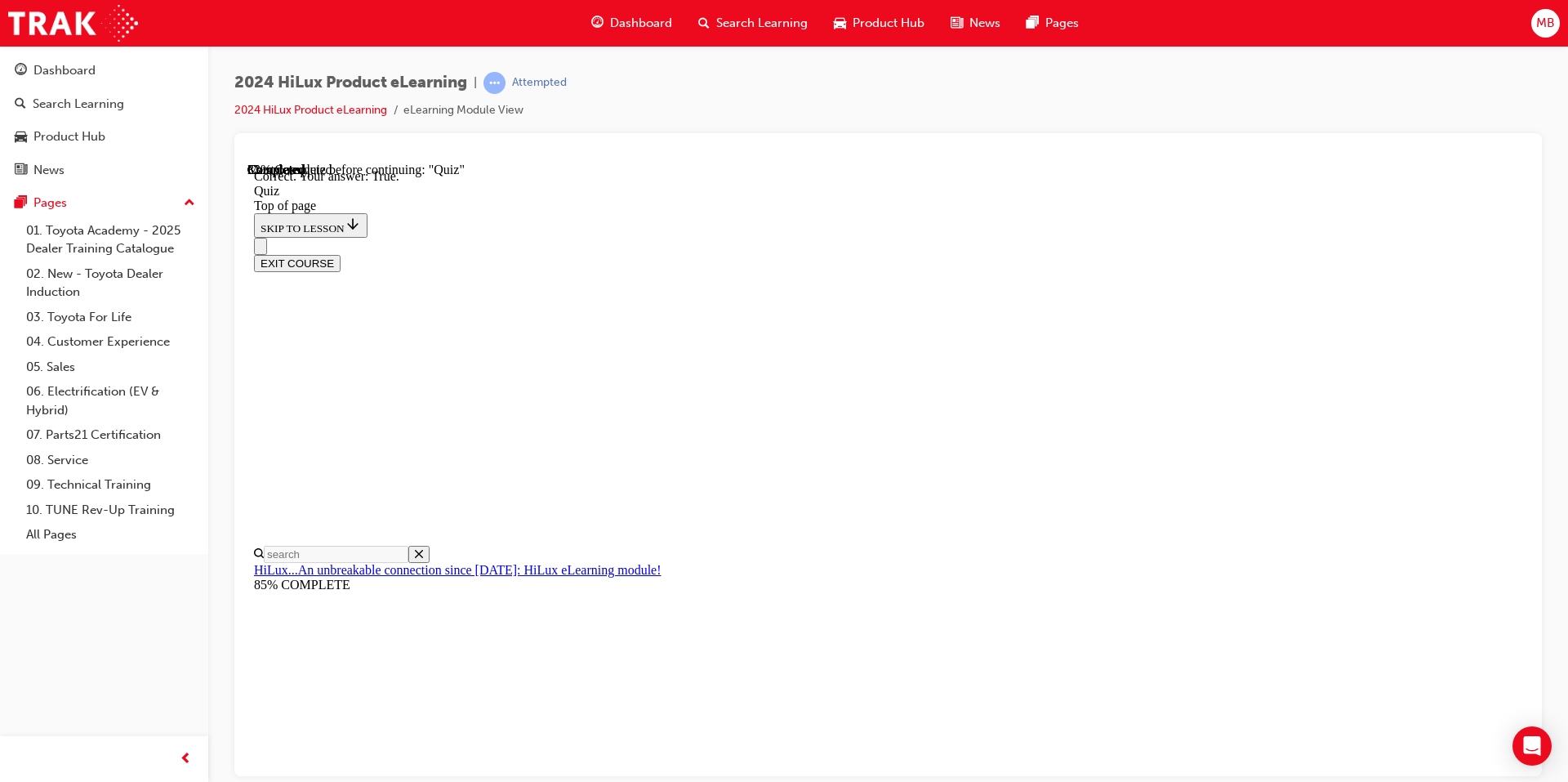
scroll to position [161, 0]
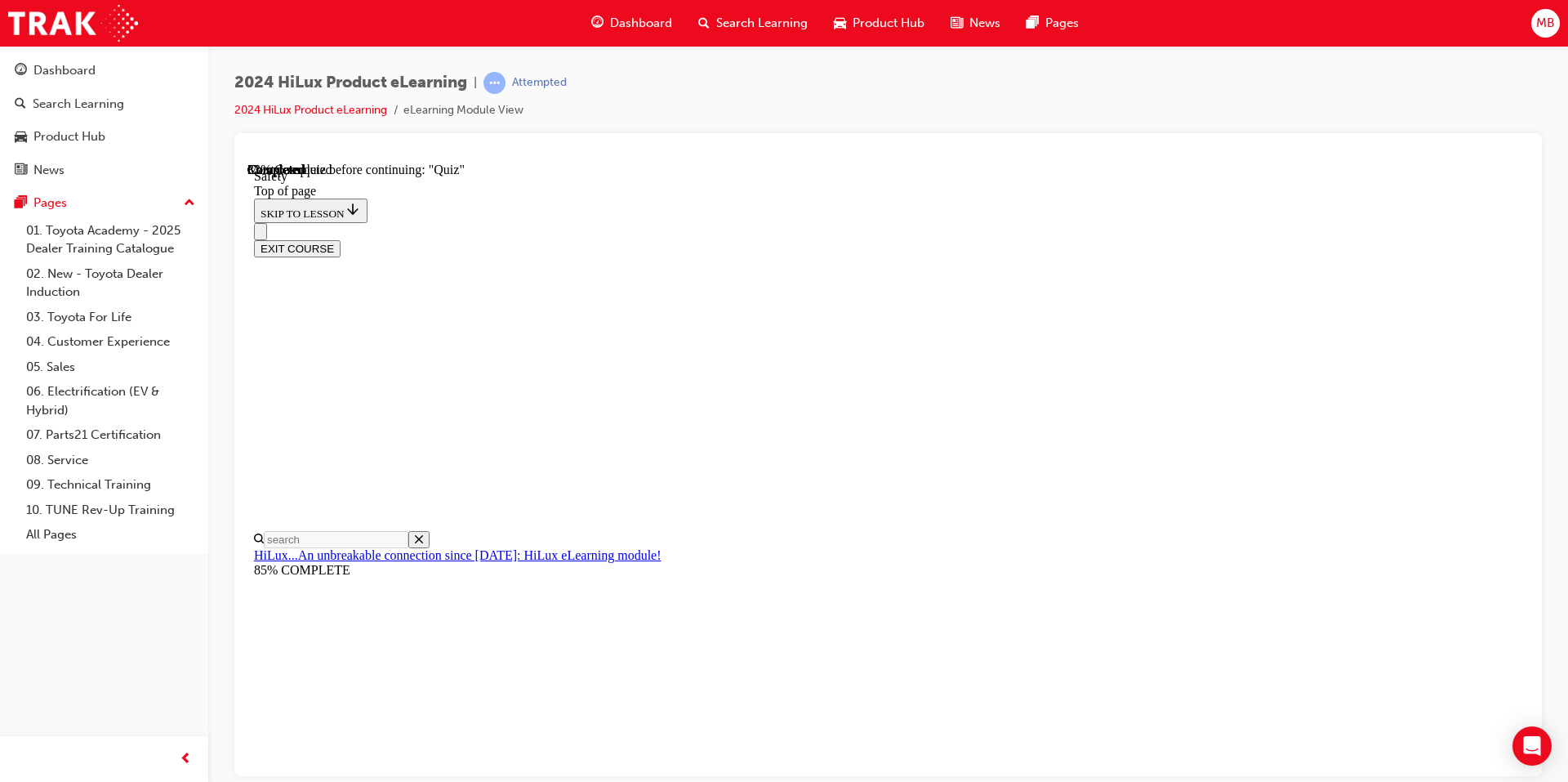
scroll to position [1653, 0]
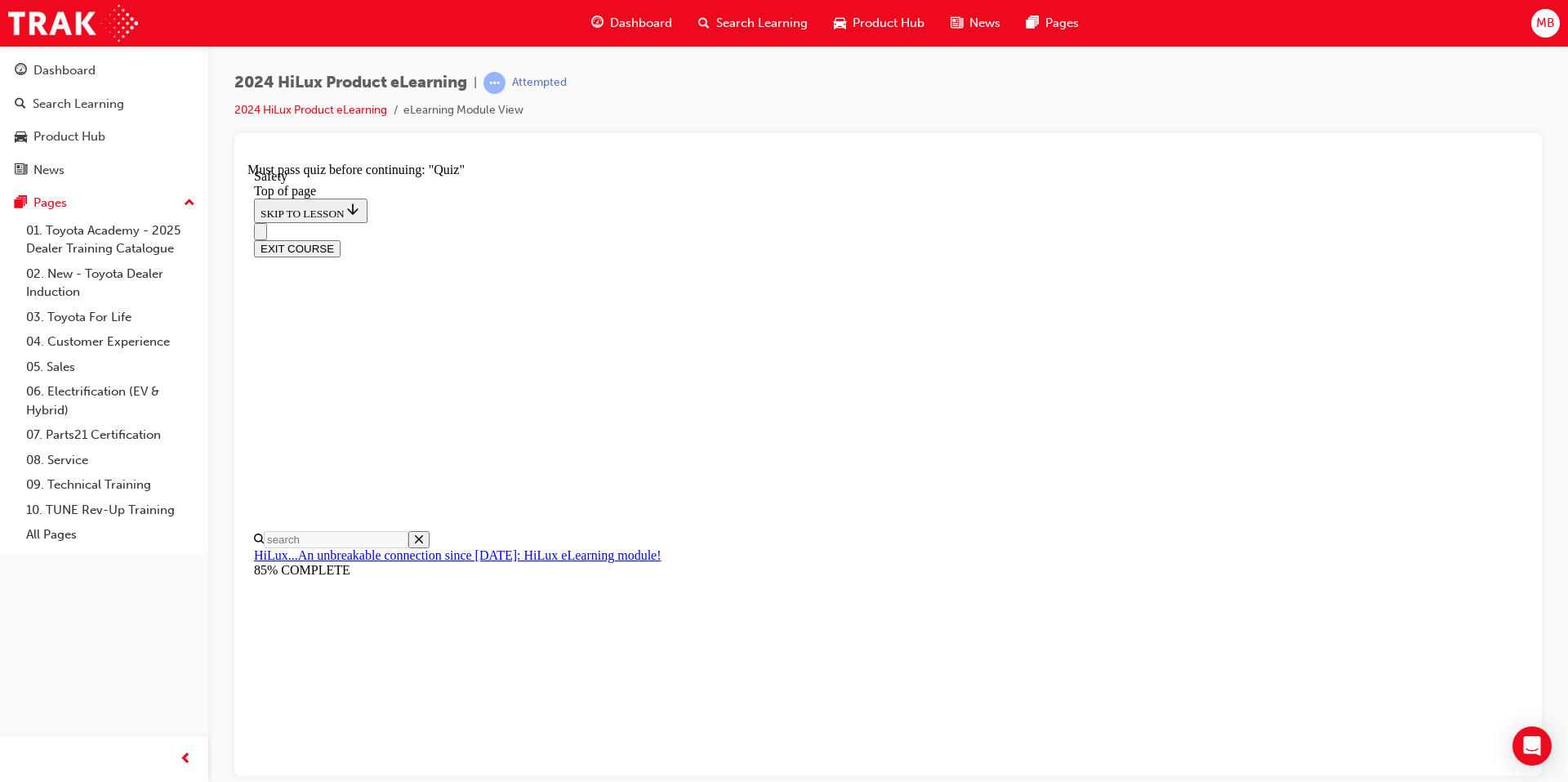
scroll to position [1653, 0]
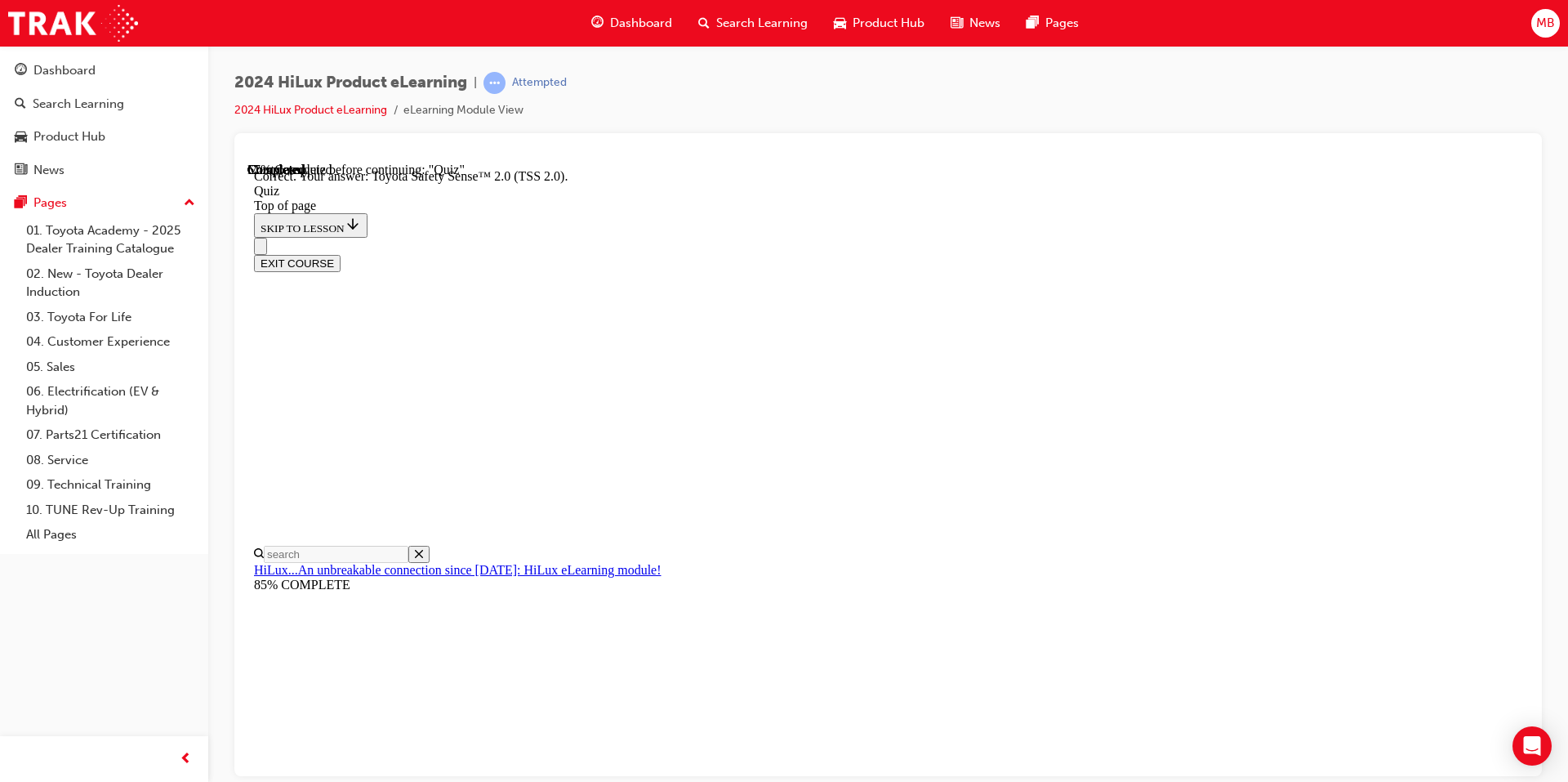
scroll to position [229, 0]
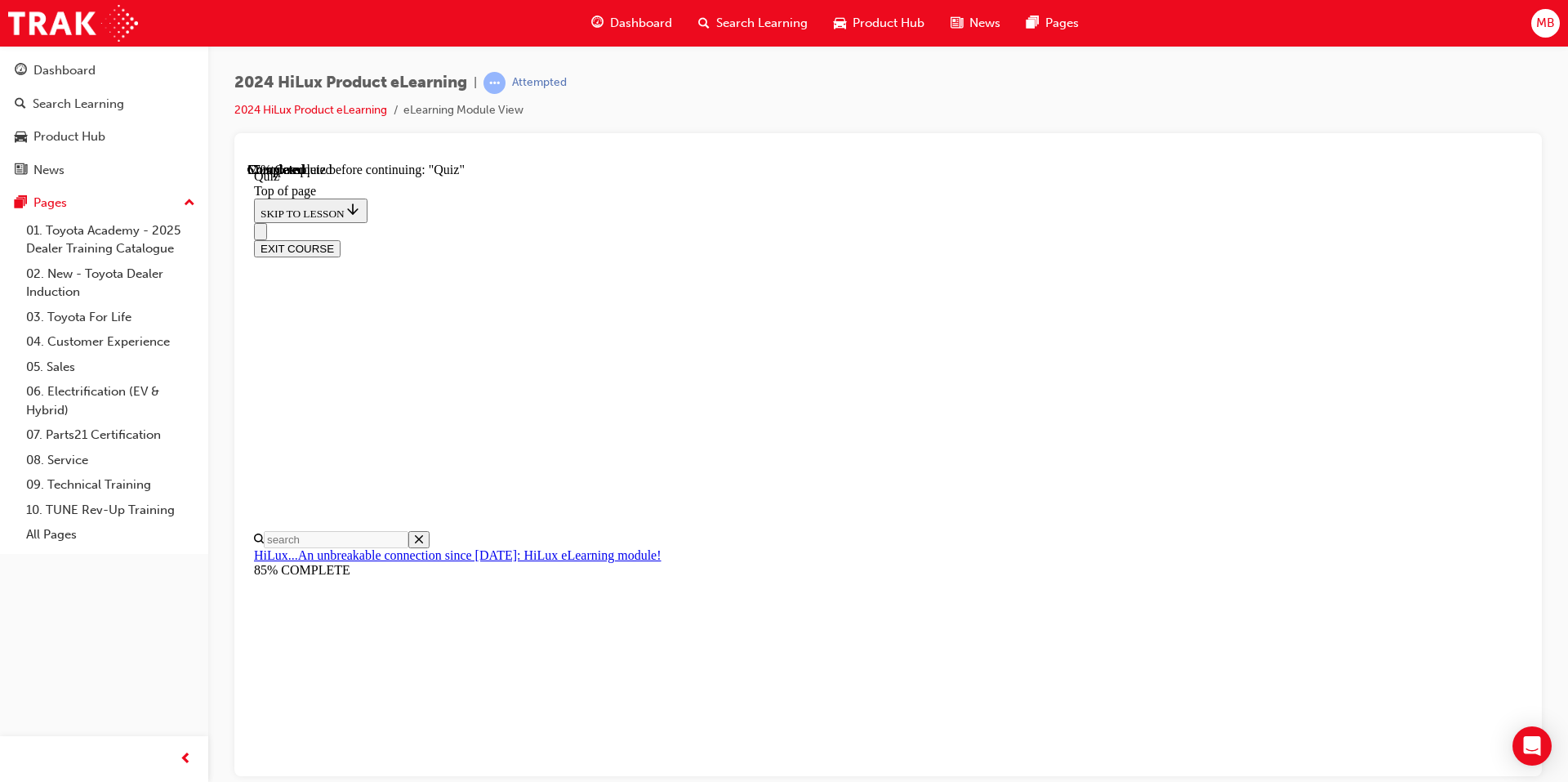
scroll to position [175, 0]
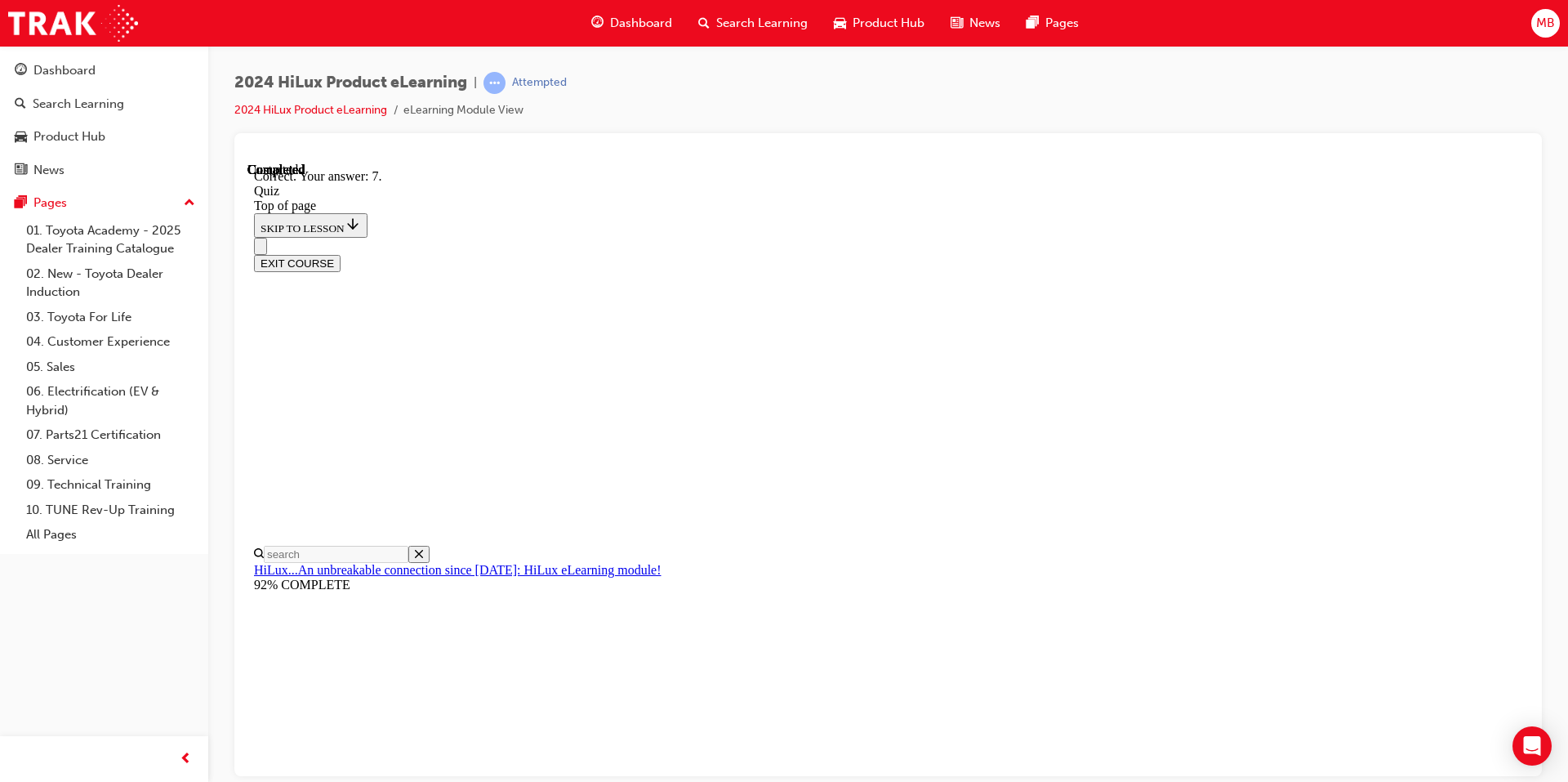
scroll to position [226, 0]
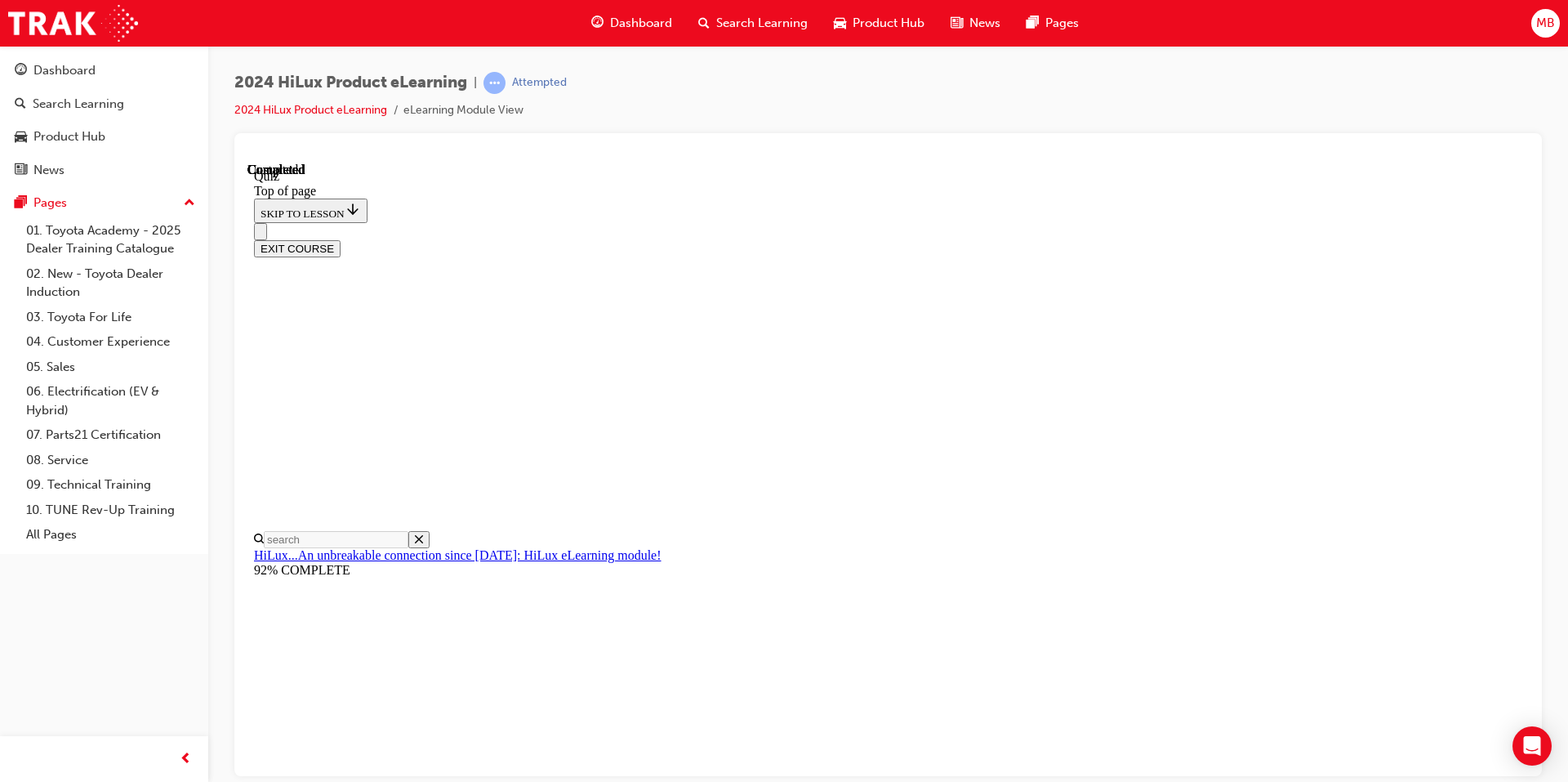
scroll to position [271, 0]
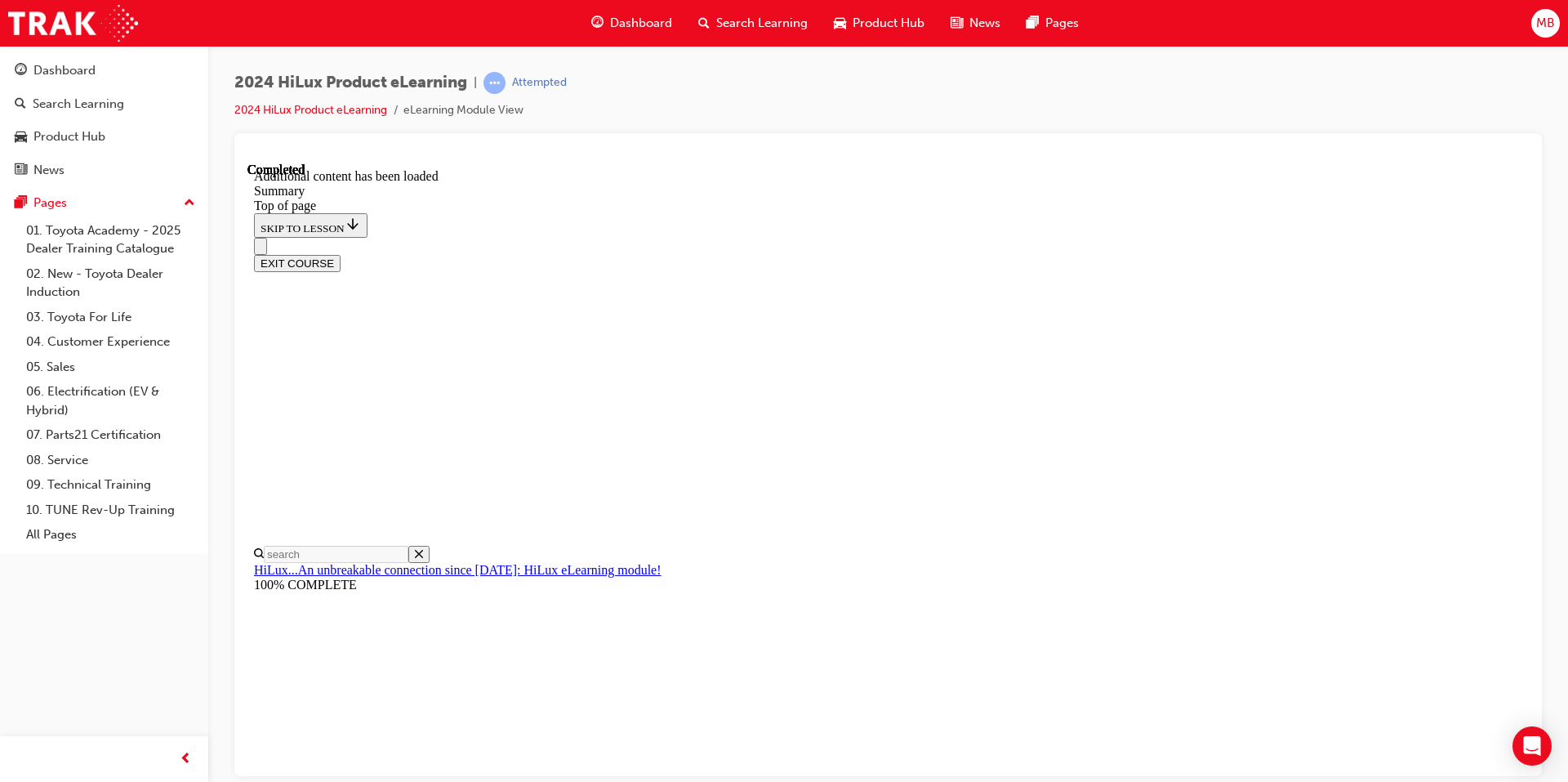
scroll to position [1592, 0]
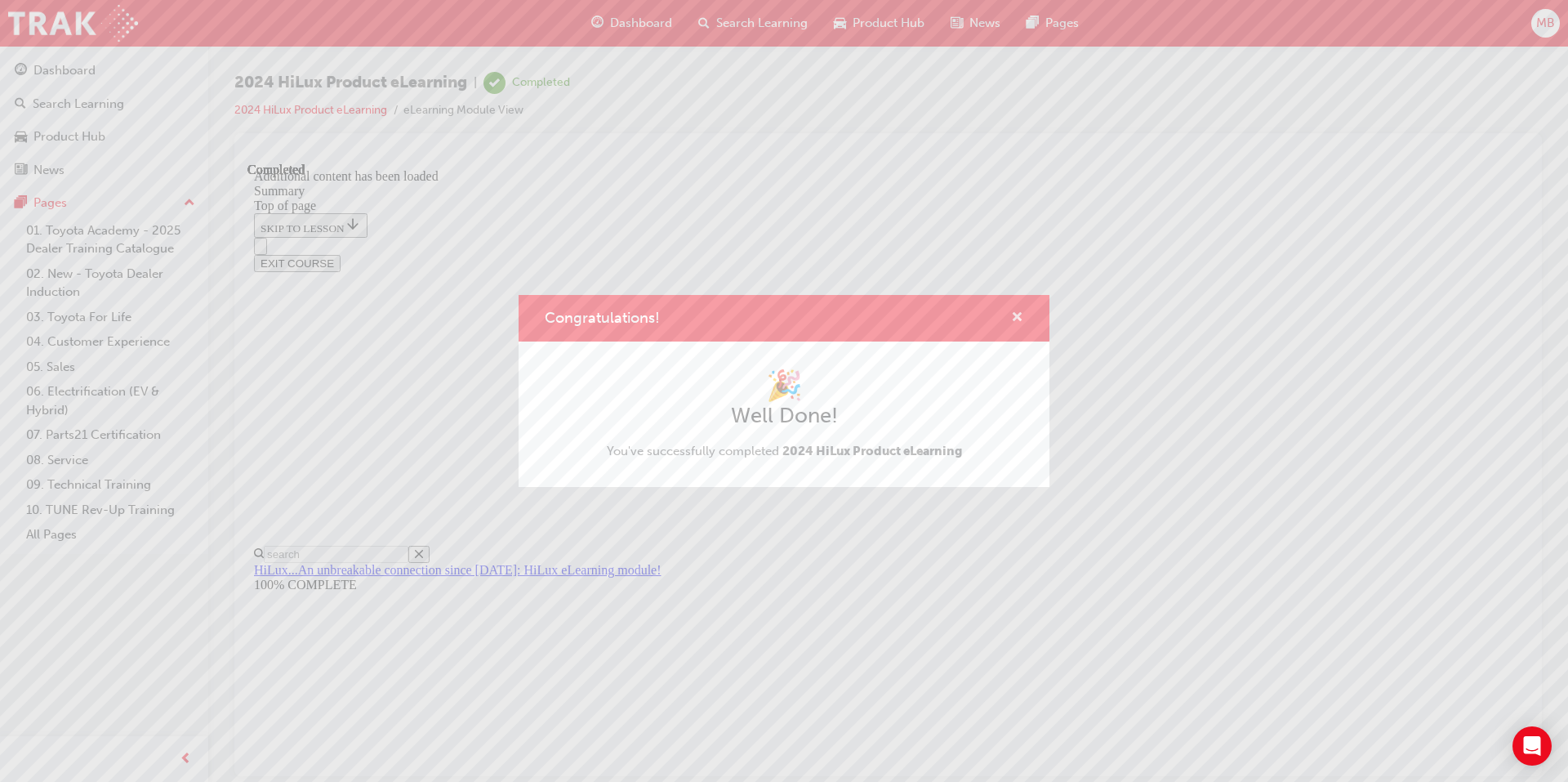
click at [1019, 319] on span "cross-icon" at bounding box center [1017, 318] width 12 height 15
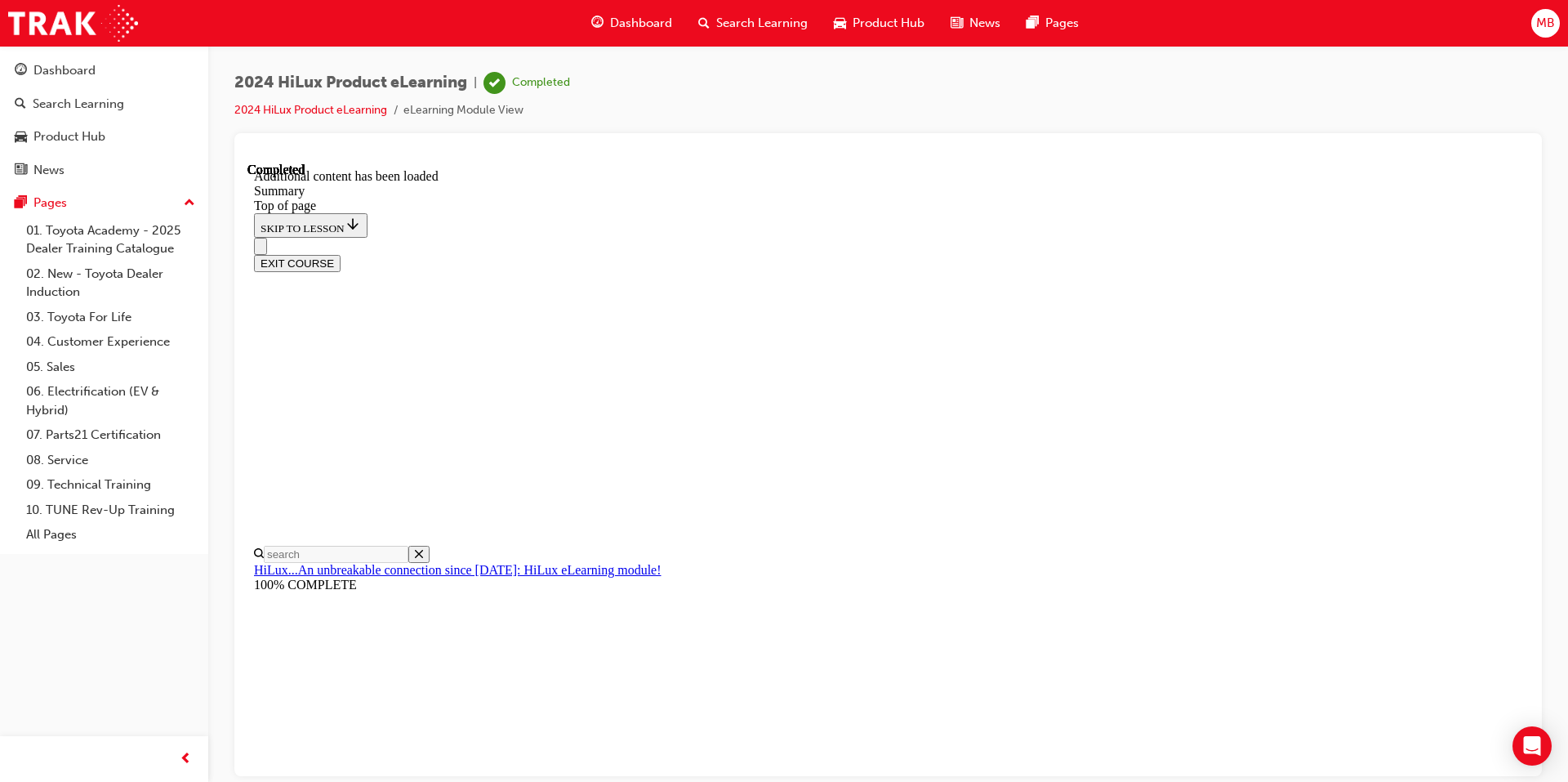
click at [341, 254] on button "EXIT COURSE" at bounding box center [297, 263] width 87 height 18
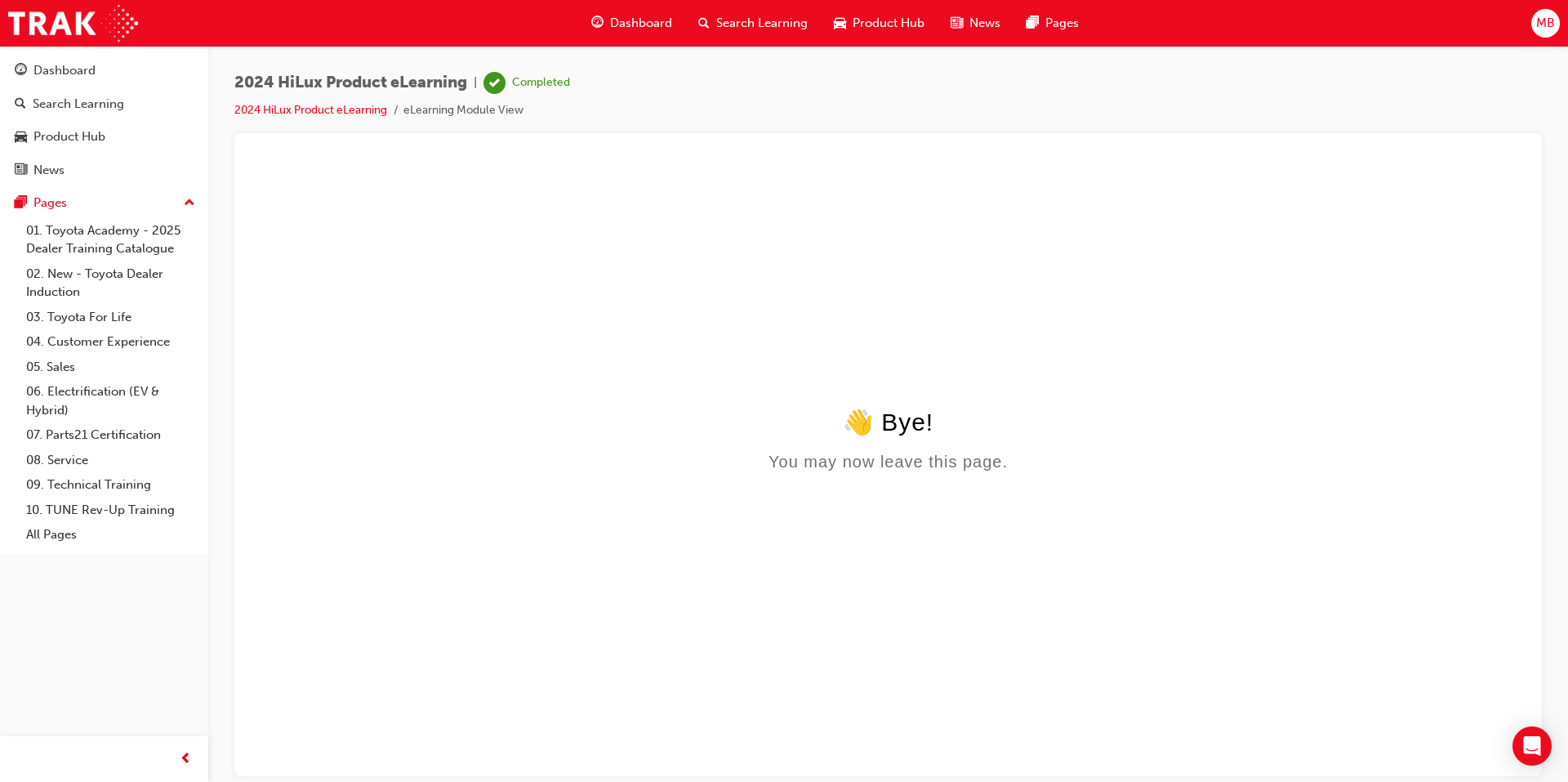
scroll to position [0, 0]
click at [74, 139] on div "Product Hub" at bounding box center [69, 137] width 72 height 18
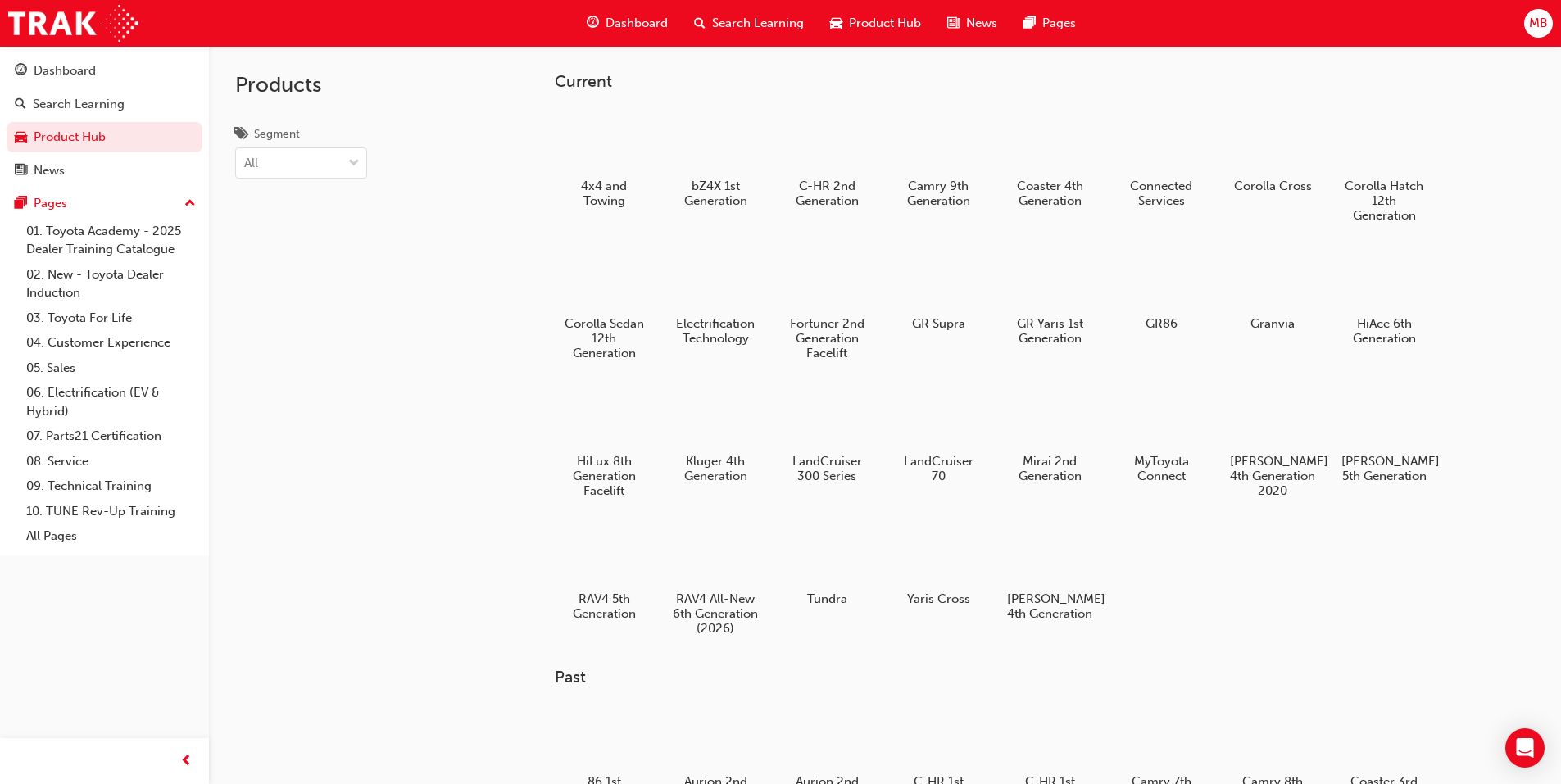
click at [741, 20] on span "Search Learning" at bounding box center [758, 23] width 91 height 18
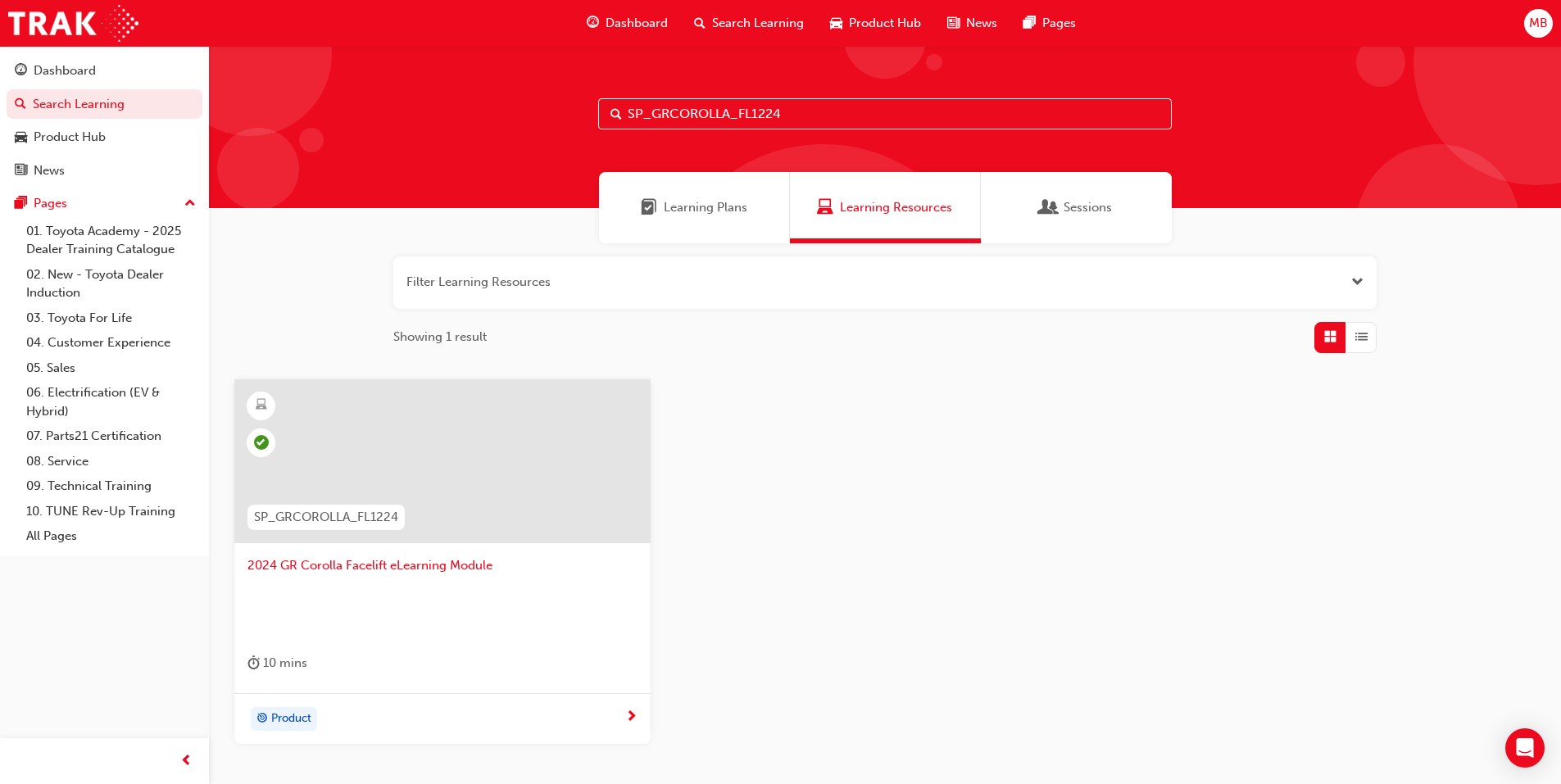
drag, startPoint x: 812, startPoint y: 116, endPoint x: 623, endPoint y: 116, distance: 189.0
click at [623, 116] on input "SP_GRCOROLLA_FL1224" at bounding box center [885, 113] width 574 height 31
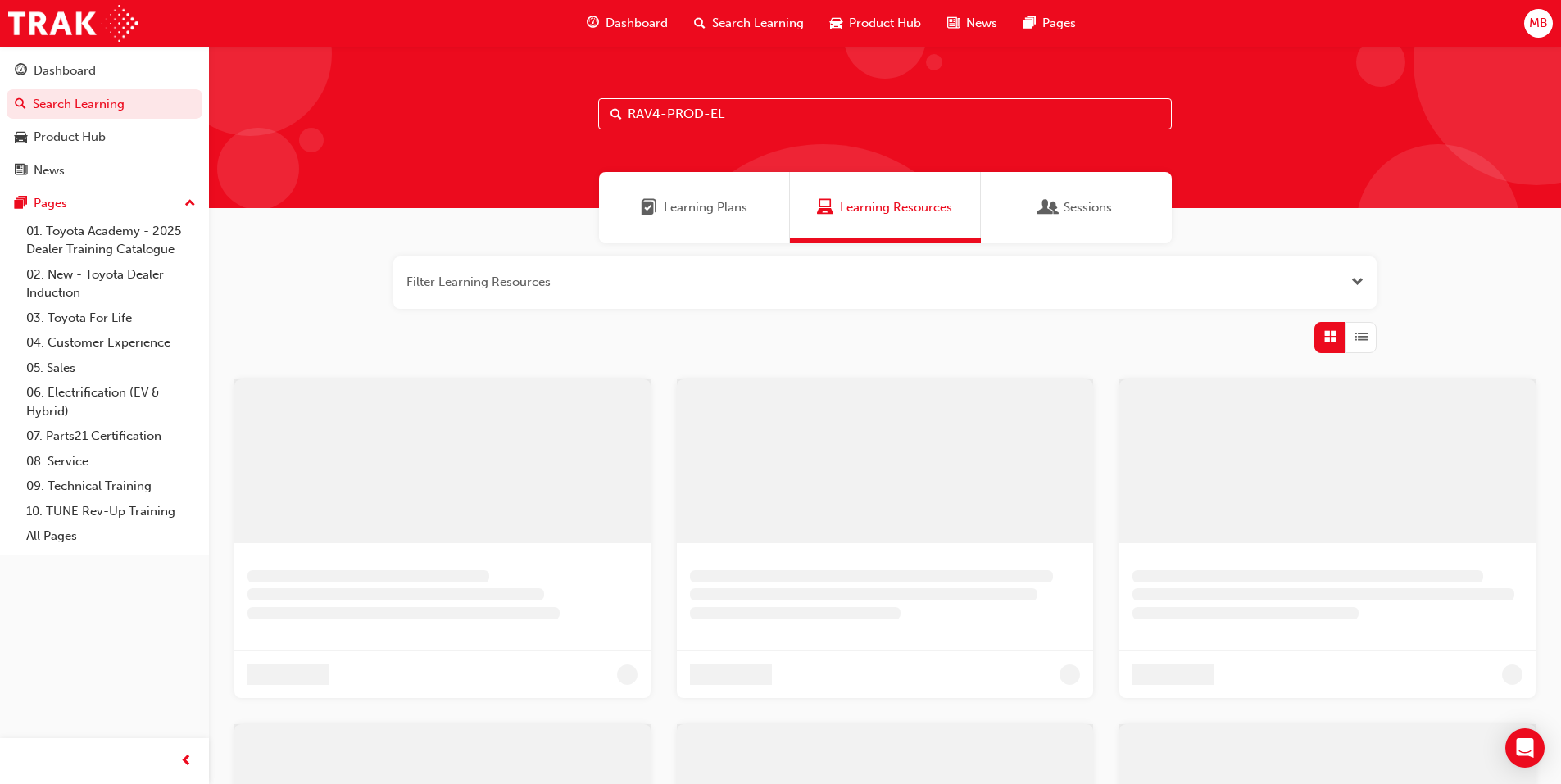
type input "RAV4-PROD-EL"
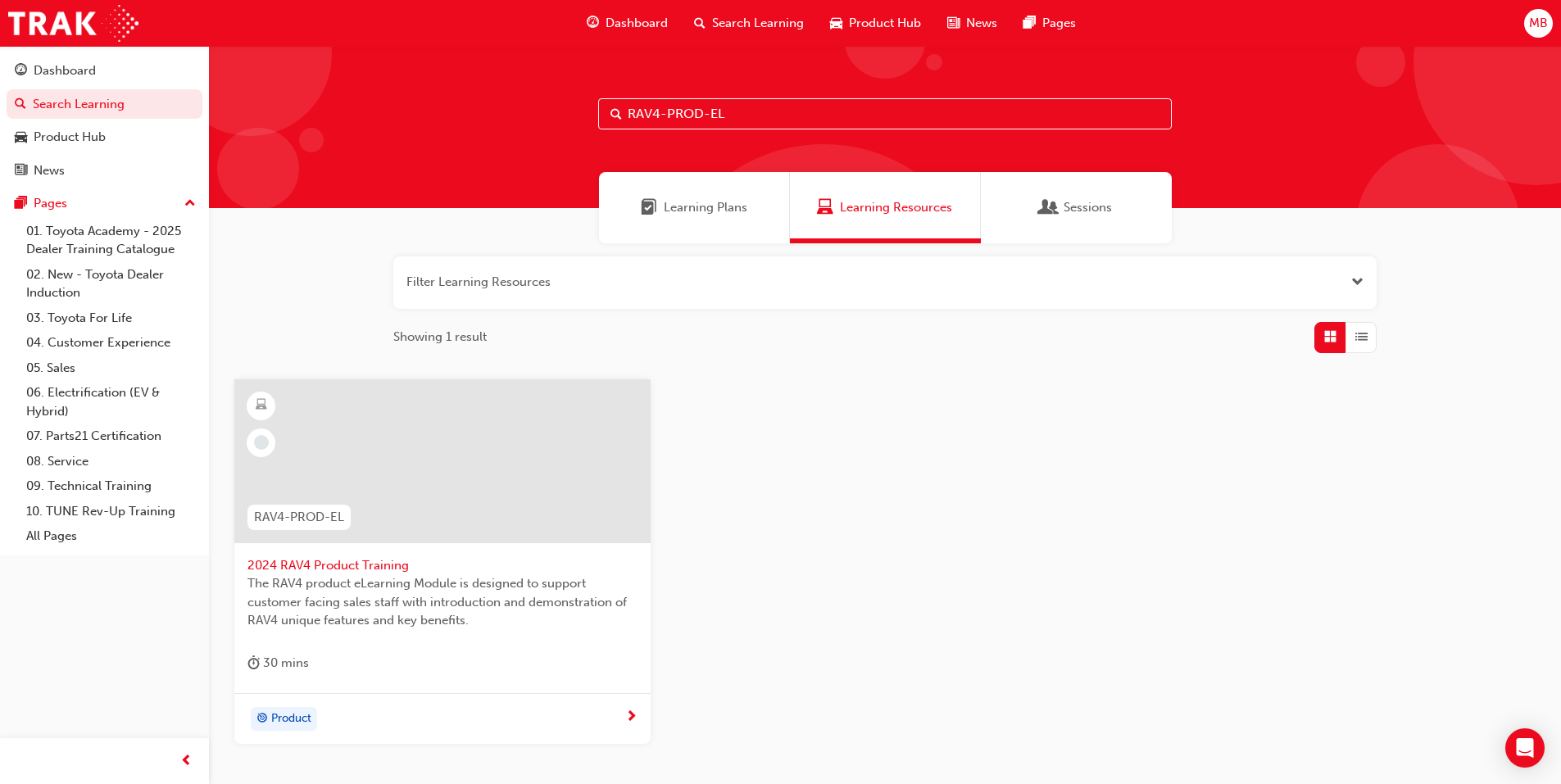
click at [355, 566] on span "2024 RAV4 Product Training" at bounding box center [443, 565] width 390 height 18
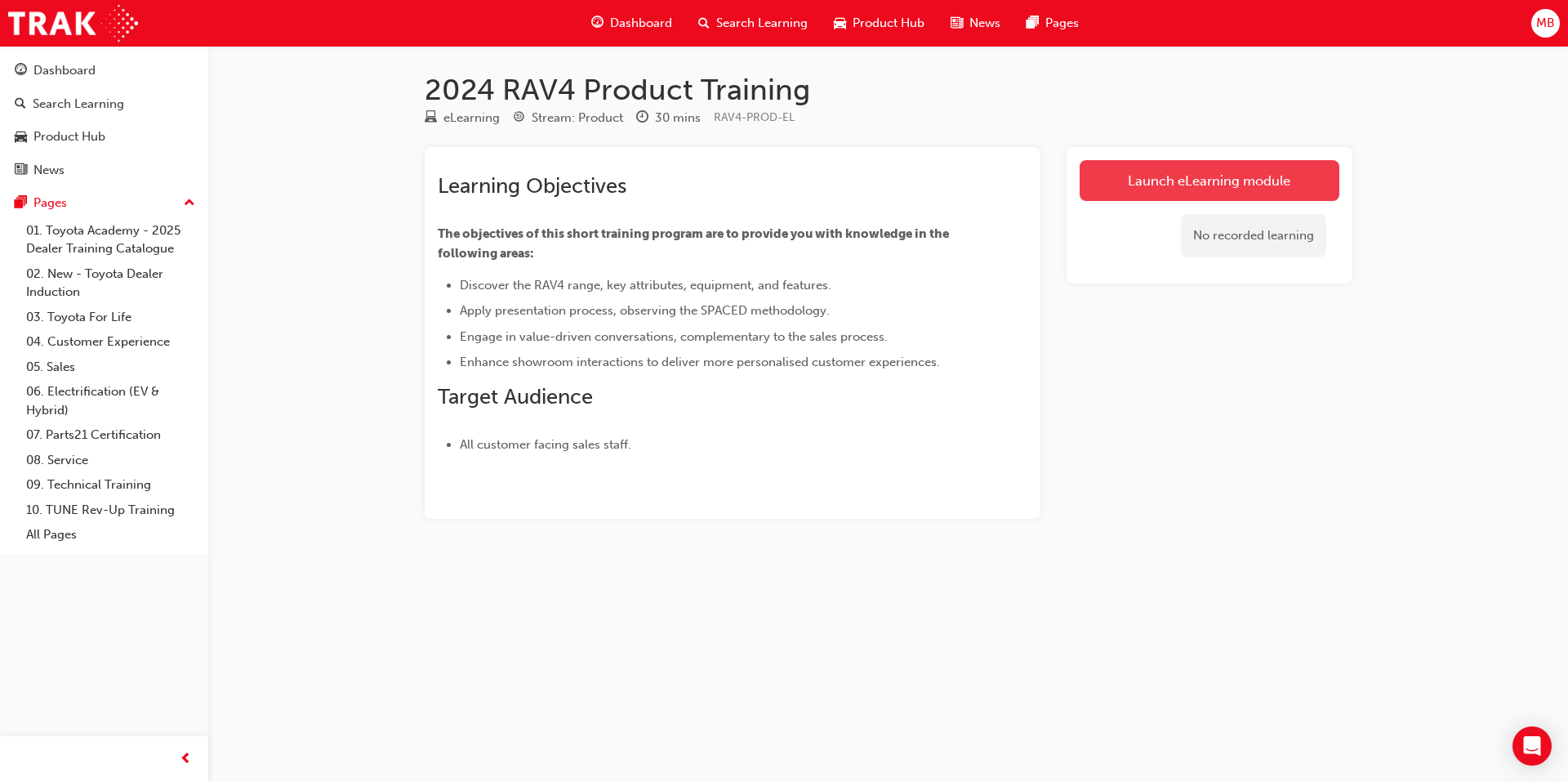
click at [1228, 186] on link "Launch eLearning module" at bounding box center [1209, 180] width 260 height 41
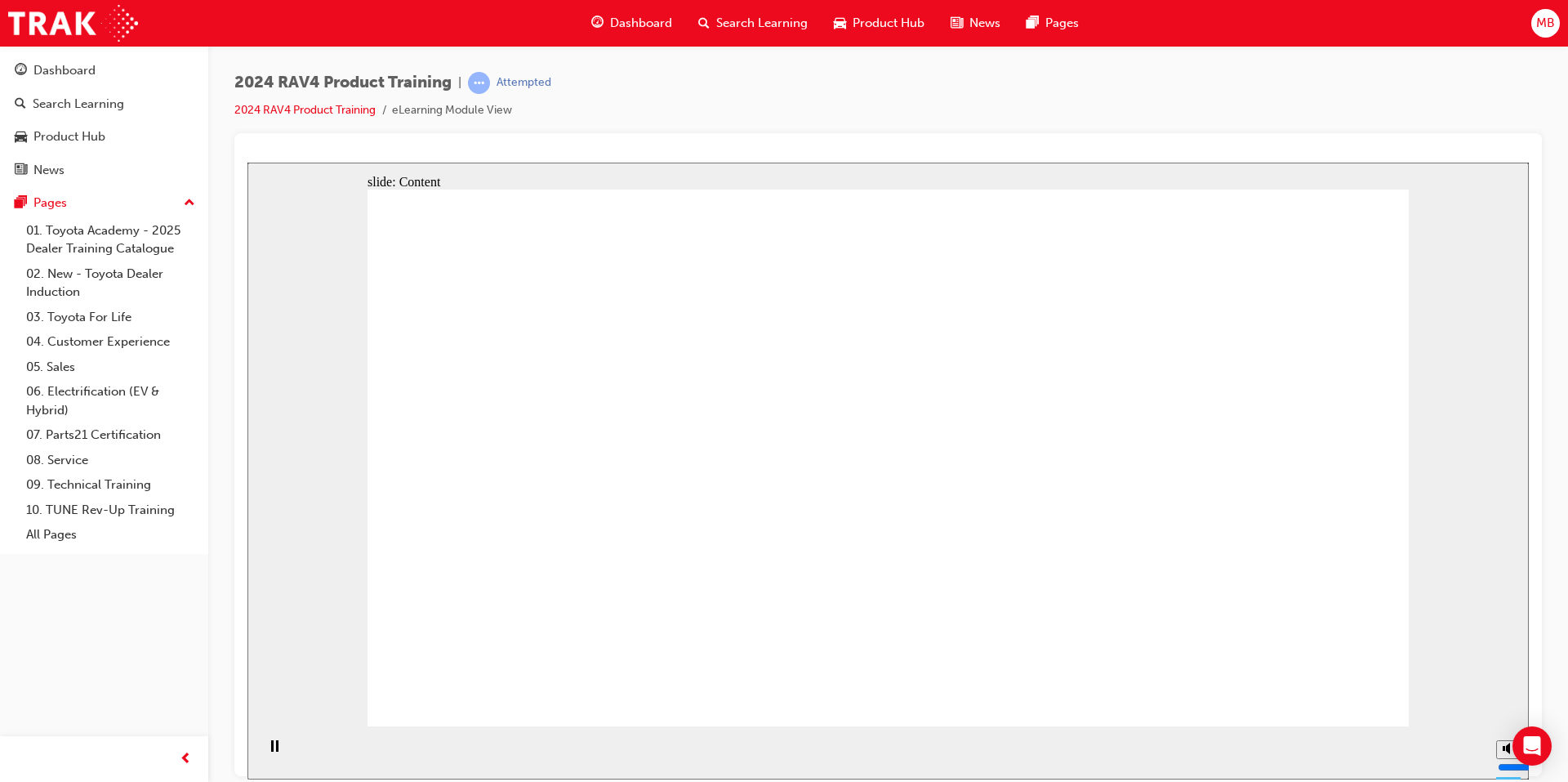
drag, startPoint x: 526, startPoint y: 447, endPoint x: 622, endPoint y: 451, distance: 96.1
drag, startPoint x: 521, startPoint y: 505, endPoint x: 584, endPoint y: 520, distance: 64.8
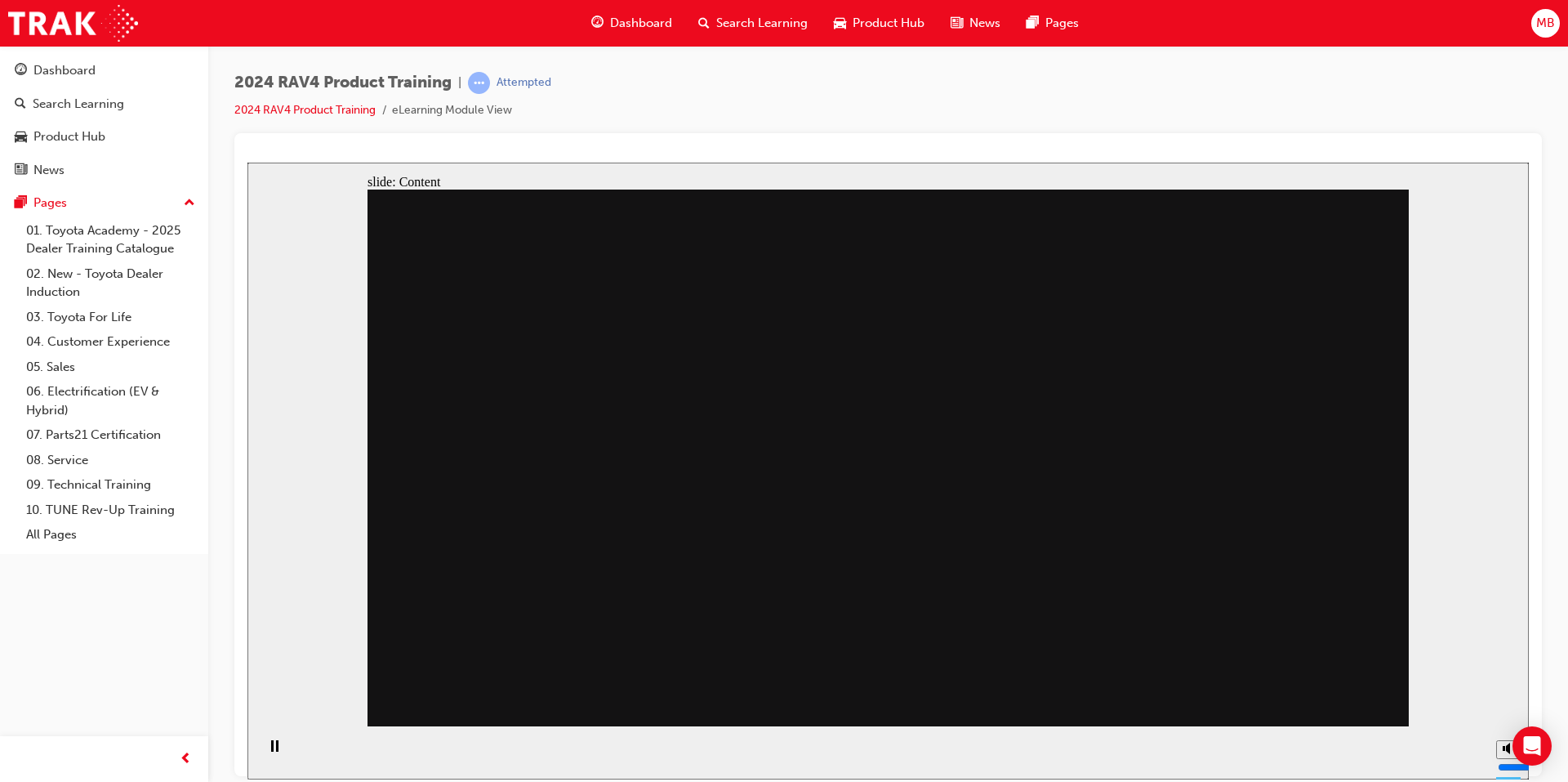
drag, startPoint x: 1311, startPoint y: 674, endPoint x: 1311, endPoint y: 686, distance: 12.0
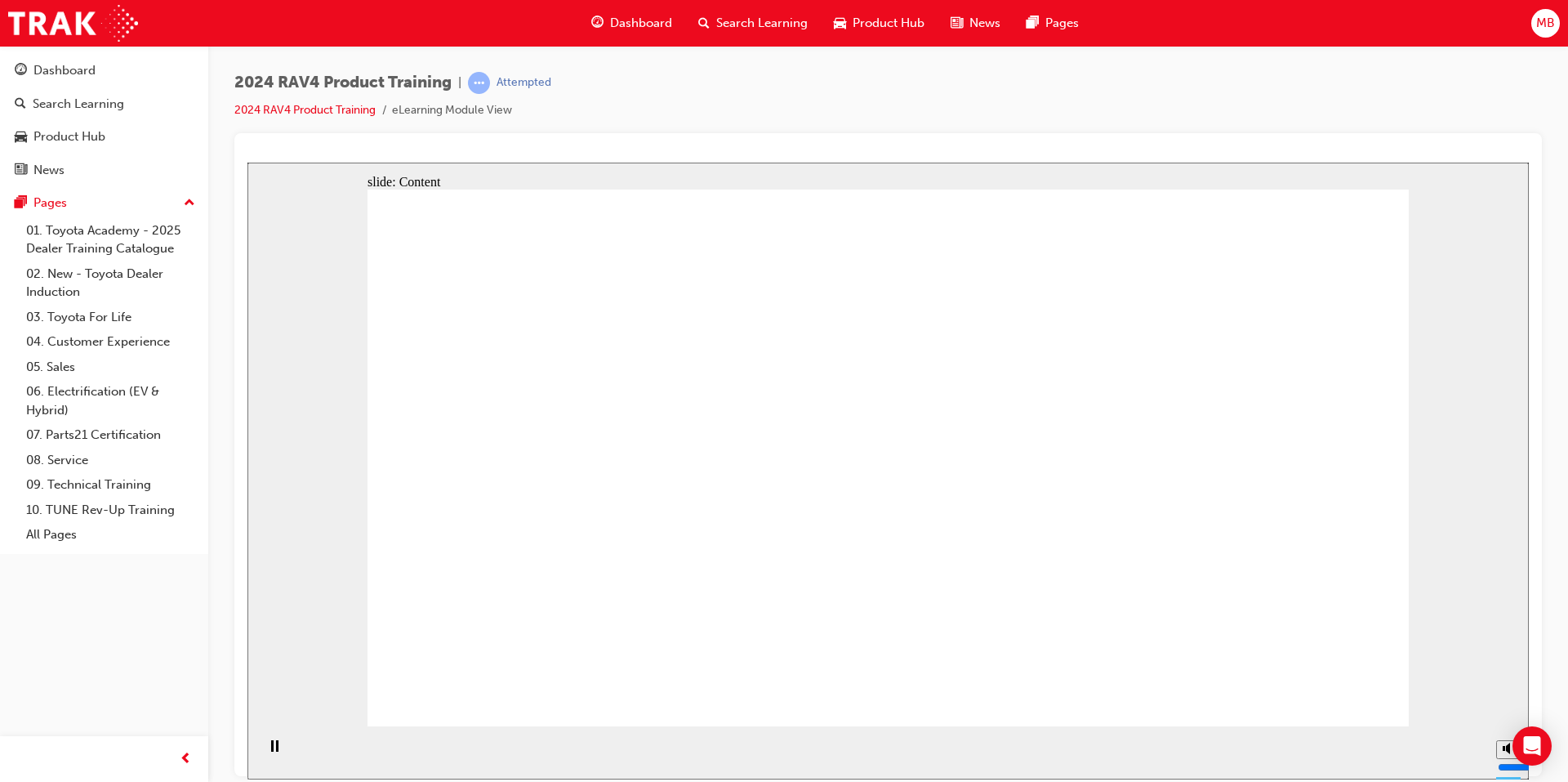
drag, startPoint x: 1352, startPoint y: 701, endPoint x: 1330, endPoint y: 688, distance: 25.6
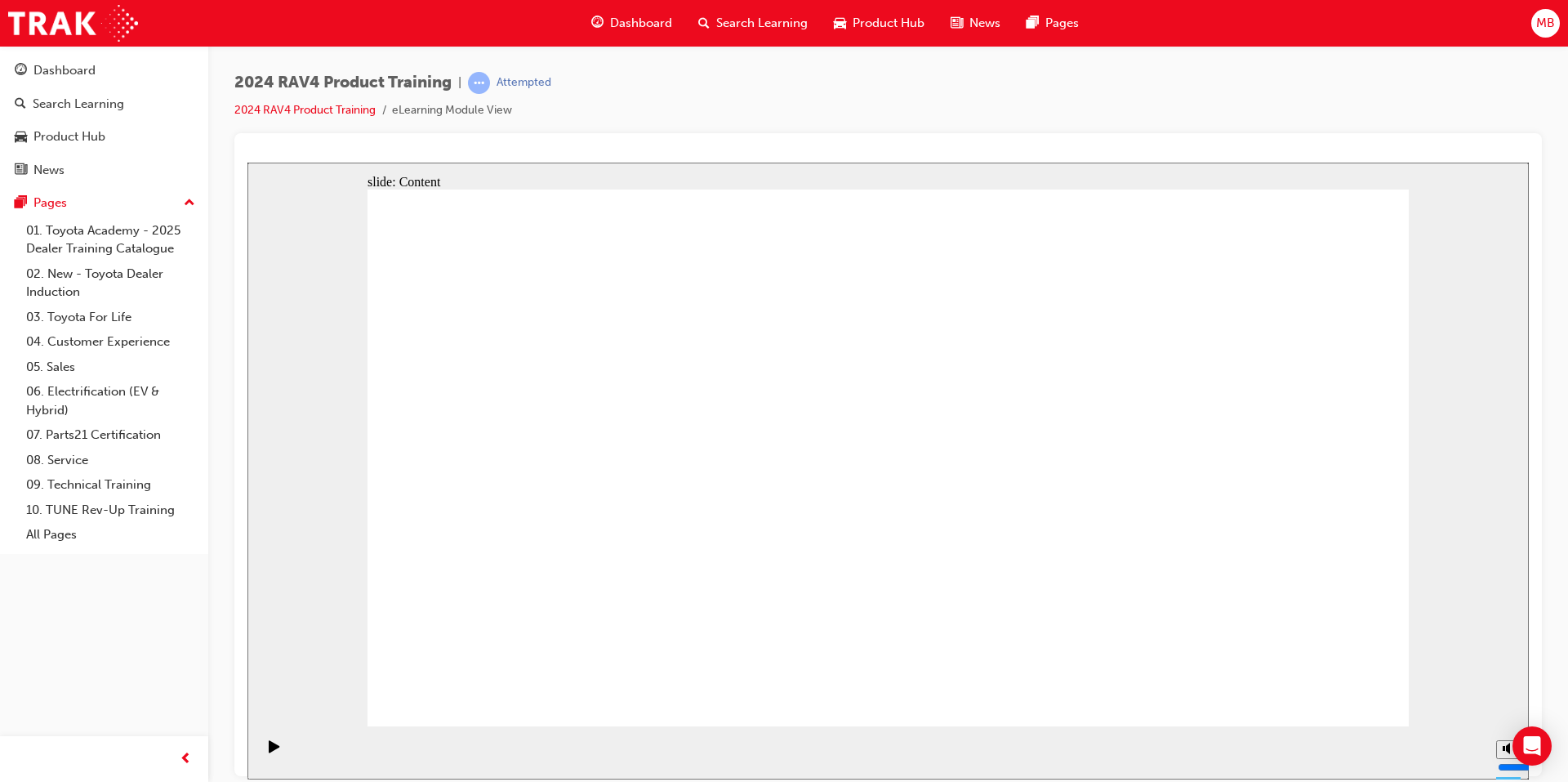
drag, startPoint x: 1329, startPoint y: 688, endPoint x: 1320, endPoint y: 688, distance: 9.0
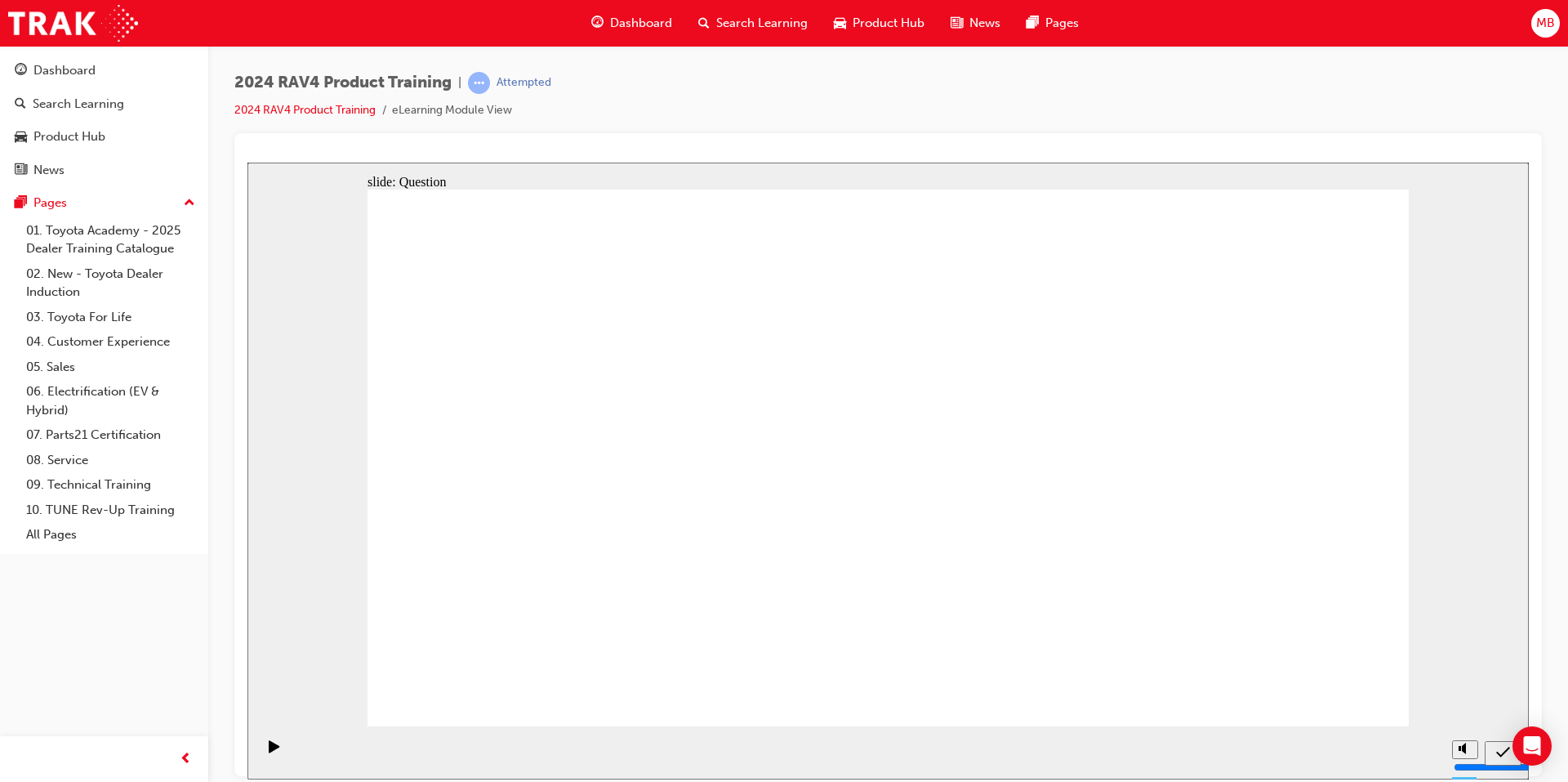
radio input "true"
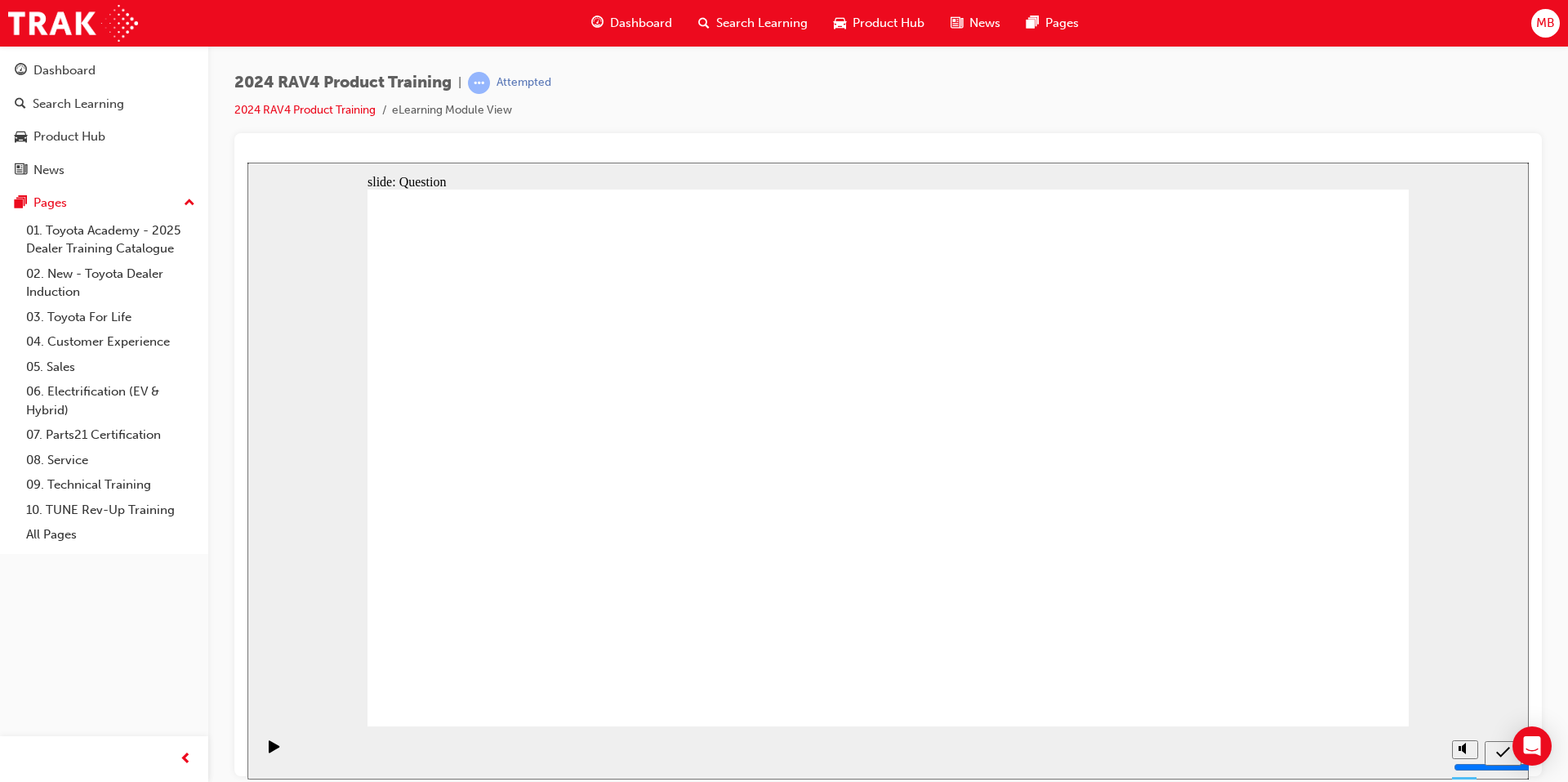
radio input "true"
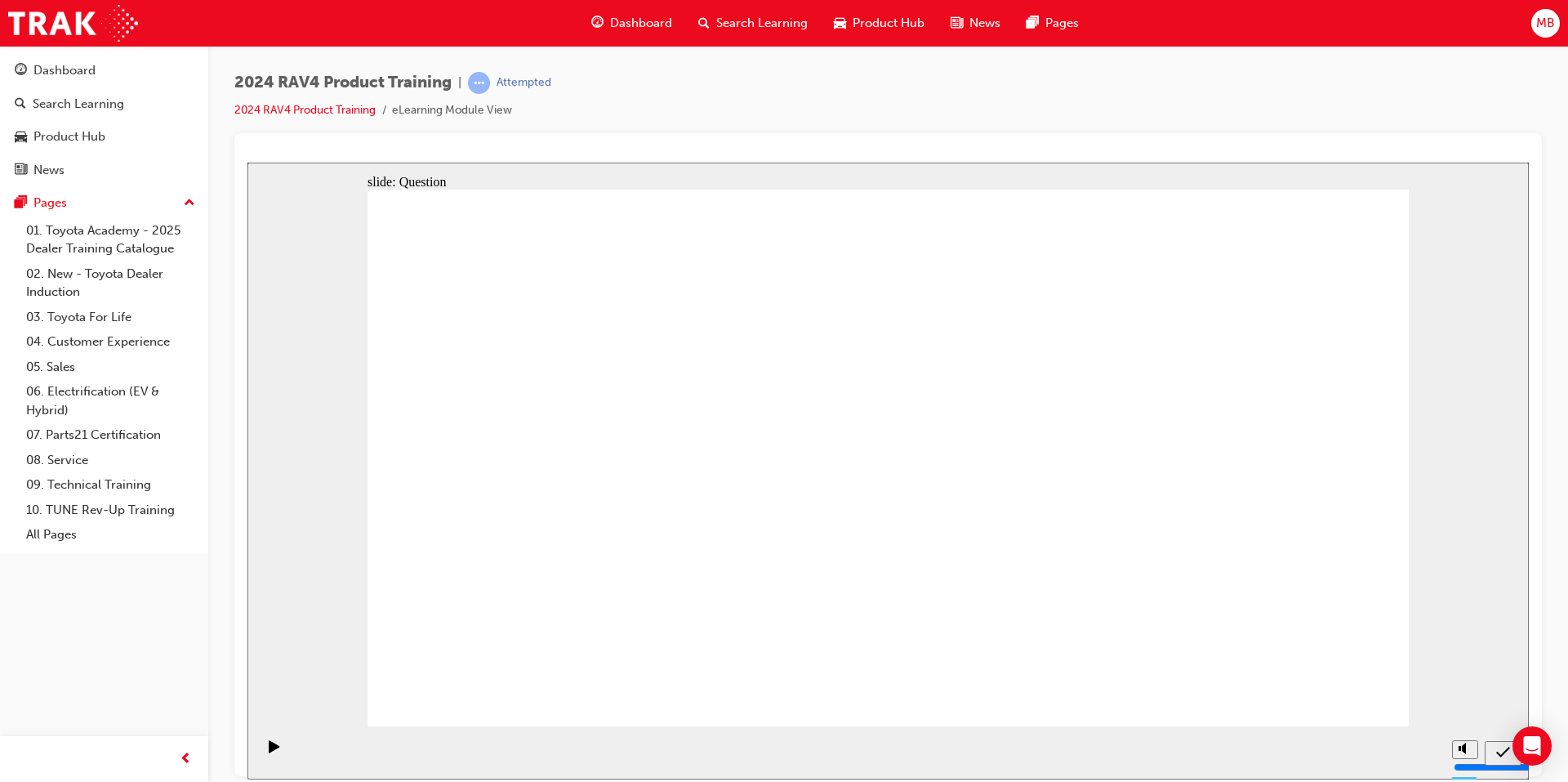
radio input "true"
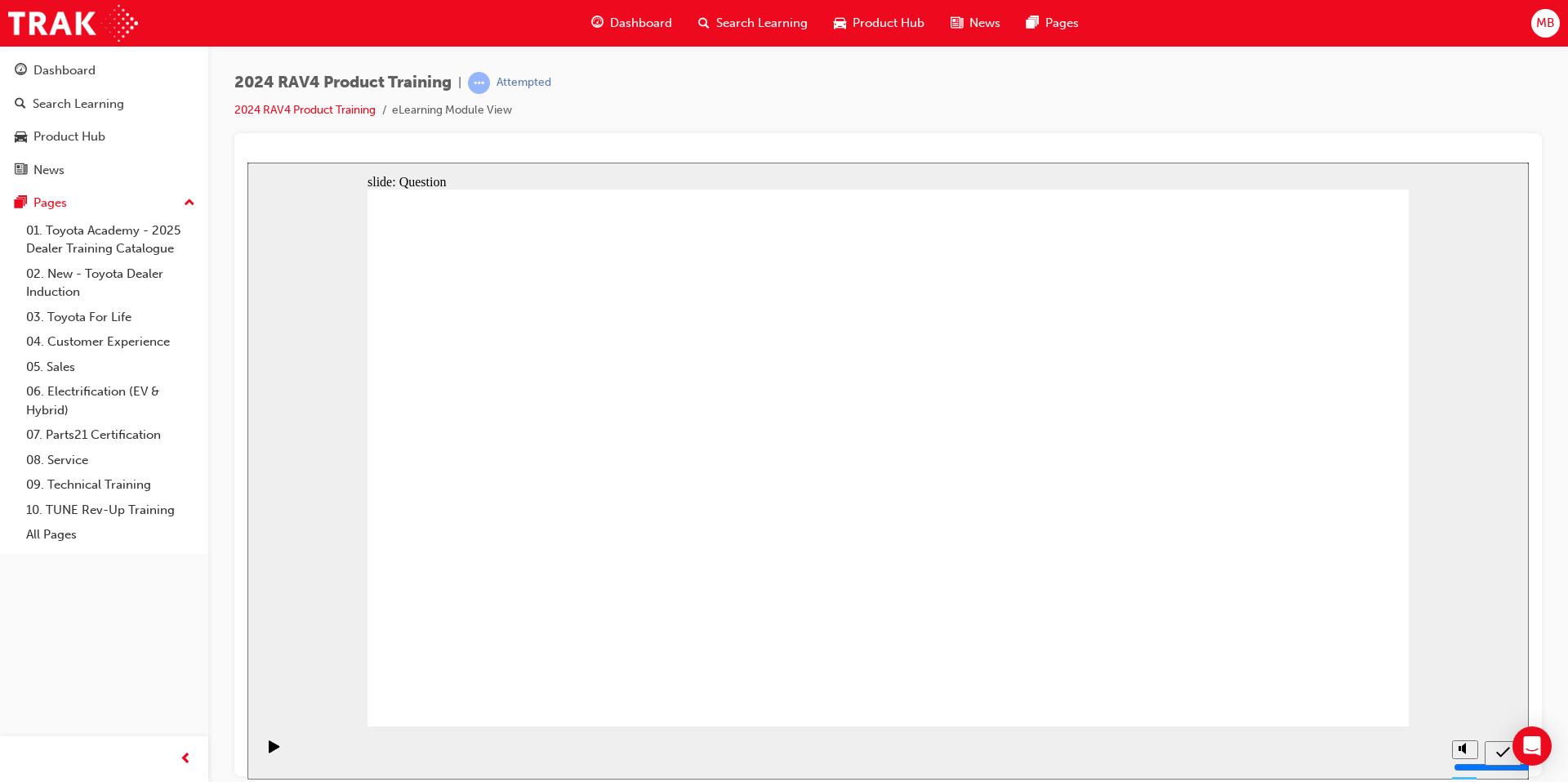
drag, startPoint x: 552, startPoint y: 396, endPoint x: 582, endPoint y: 572, distance: 178.5
drag, startPoint x: 764, startPoint y: 399, endPoint x: 1150, endPoint y: 577, distance: 425.1
drag, startPoint x: 1197, startPoint y: 409, endPoint x: 767, endPoint y: 583, distance: 463.9
drag, startPoint x: 573, startPoint y: 595, endPoint x: 615, endPoint y: 388, distance: 211.2
drag, startPoint x: 779, startPoint y: 596, endPoint x: 789, endPoint y: 379, distance: 217.2
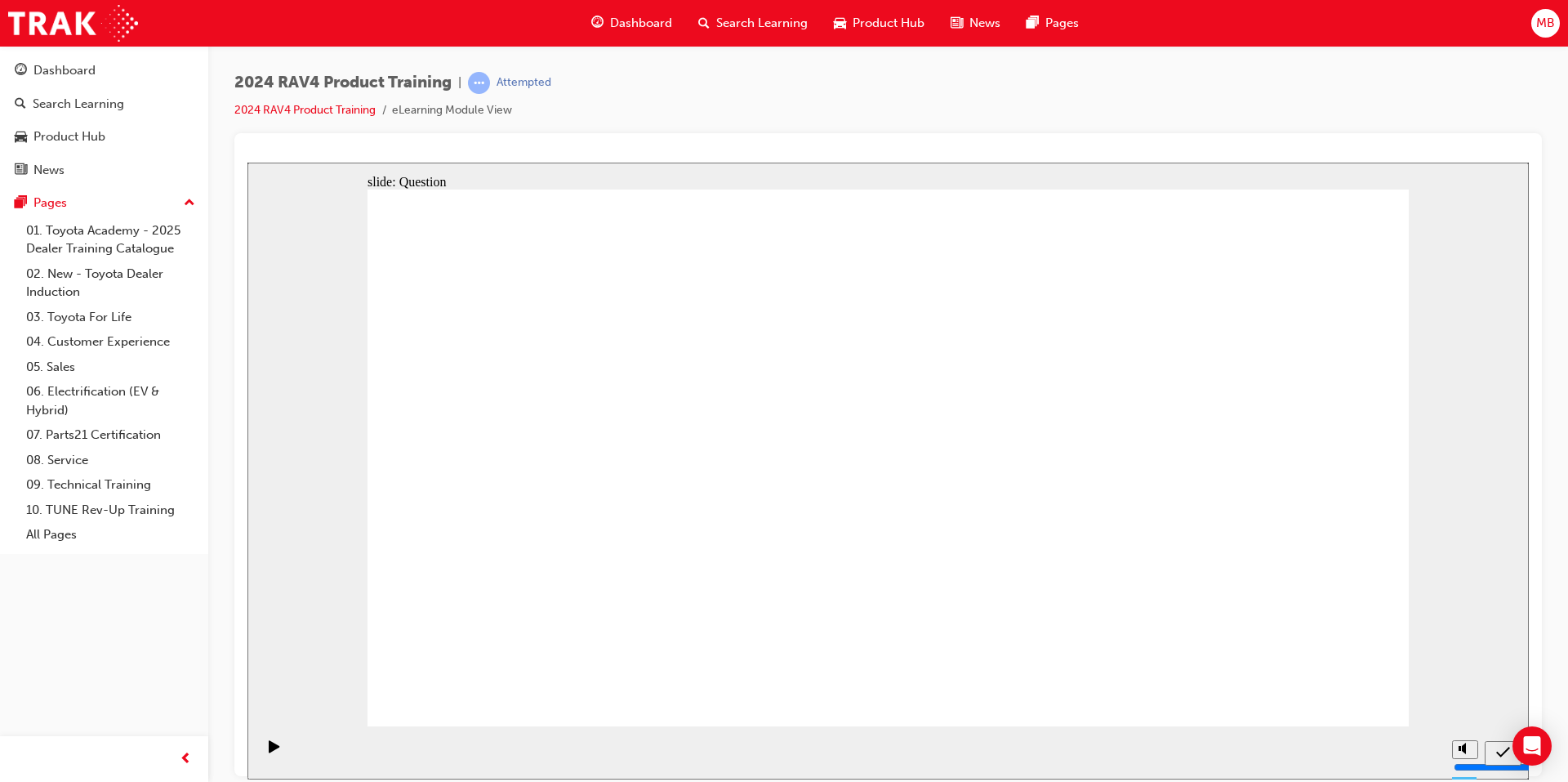
drag, startPoint x: 782, startPoint y: 367, endPoint x: 768, endPoint y: 580, distance: 213.5
drag, startPoint x: 595, startPoint y: 349, endPoint x: 578, endPoint y: 579, distance: 230.6
drag, startPoint x: 992, startPoint y: 375, endPoint x: 982, endPoint y: 549, distance: 174.3
drag, startPoint x: 1324, startPoint y: 675, endPoint x: 1320, endPoint y: 682, distance: 8.1
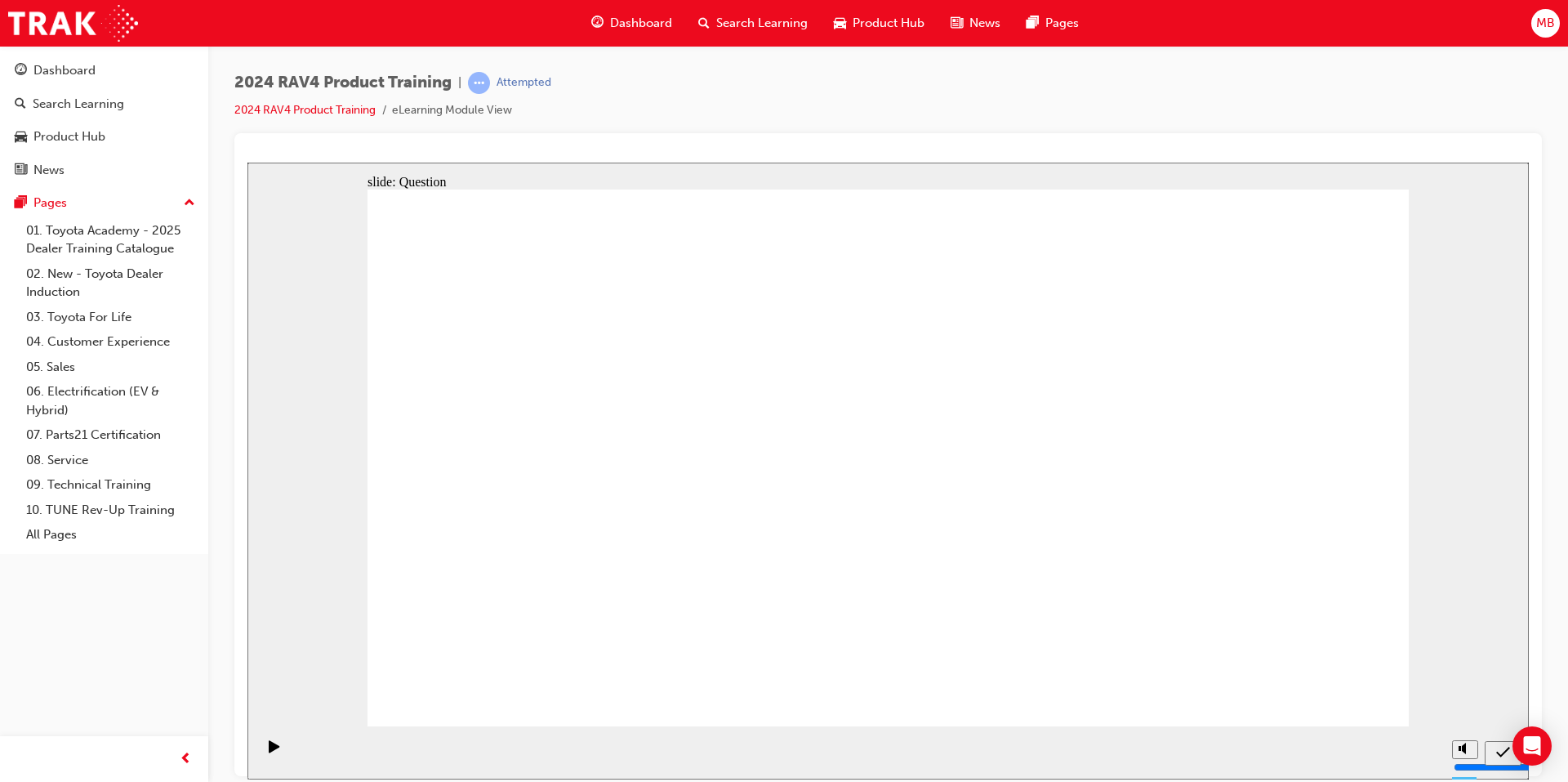
radio input "true"
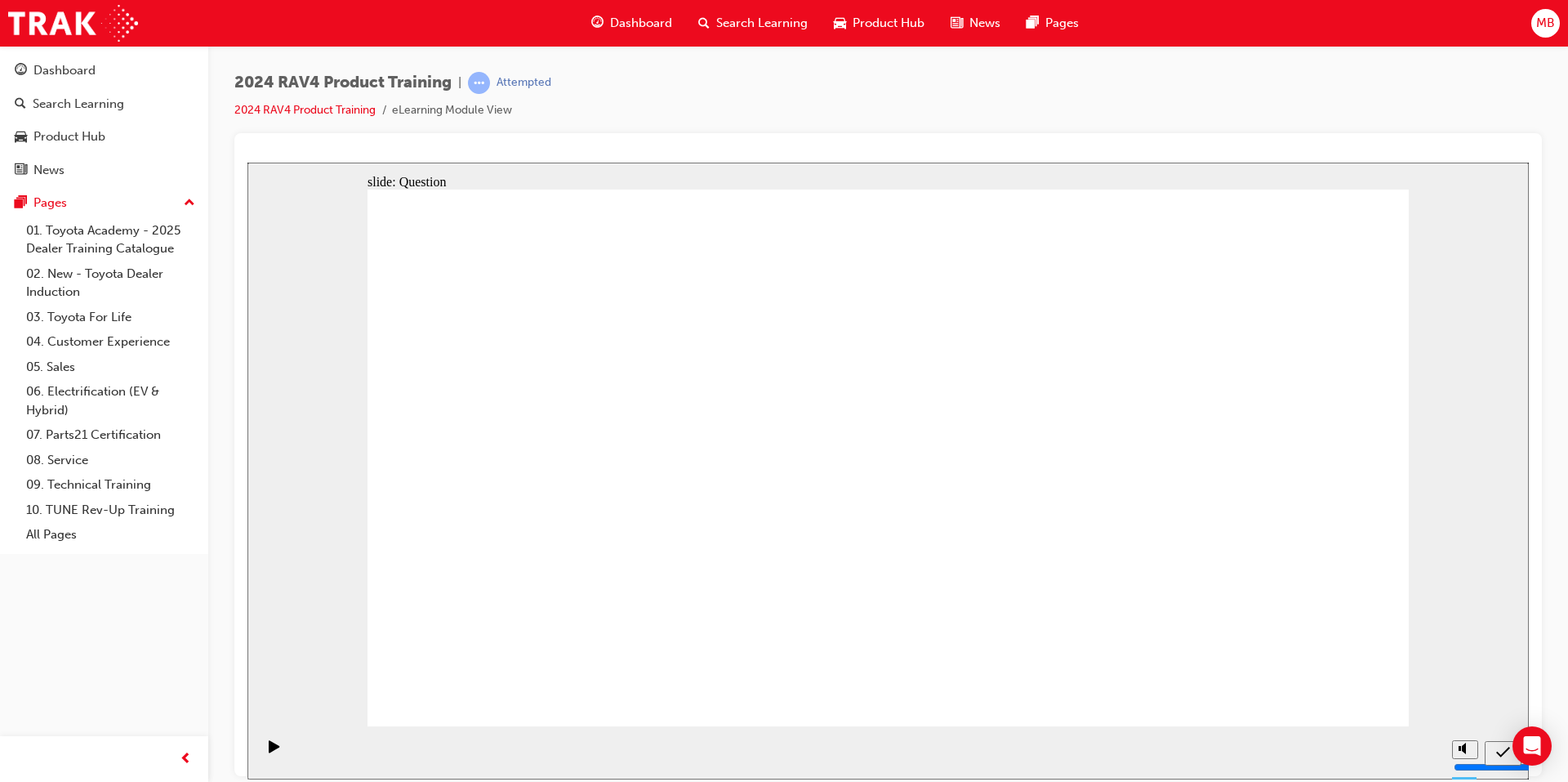
drag, startPoint x: 939, startPoint y: 562, endPoint x: 918, endPoint y: 557, distance: 21.6
radio input "true"
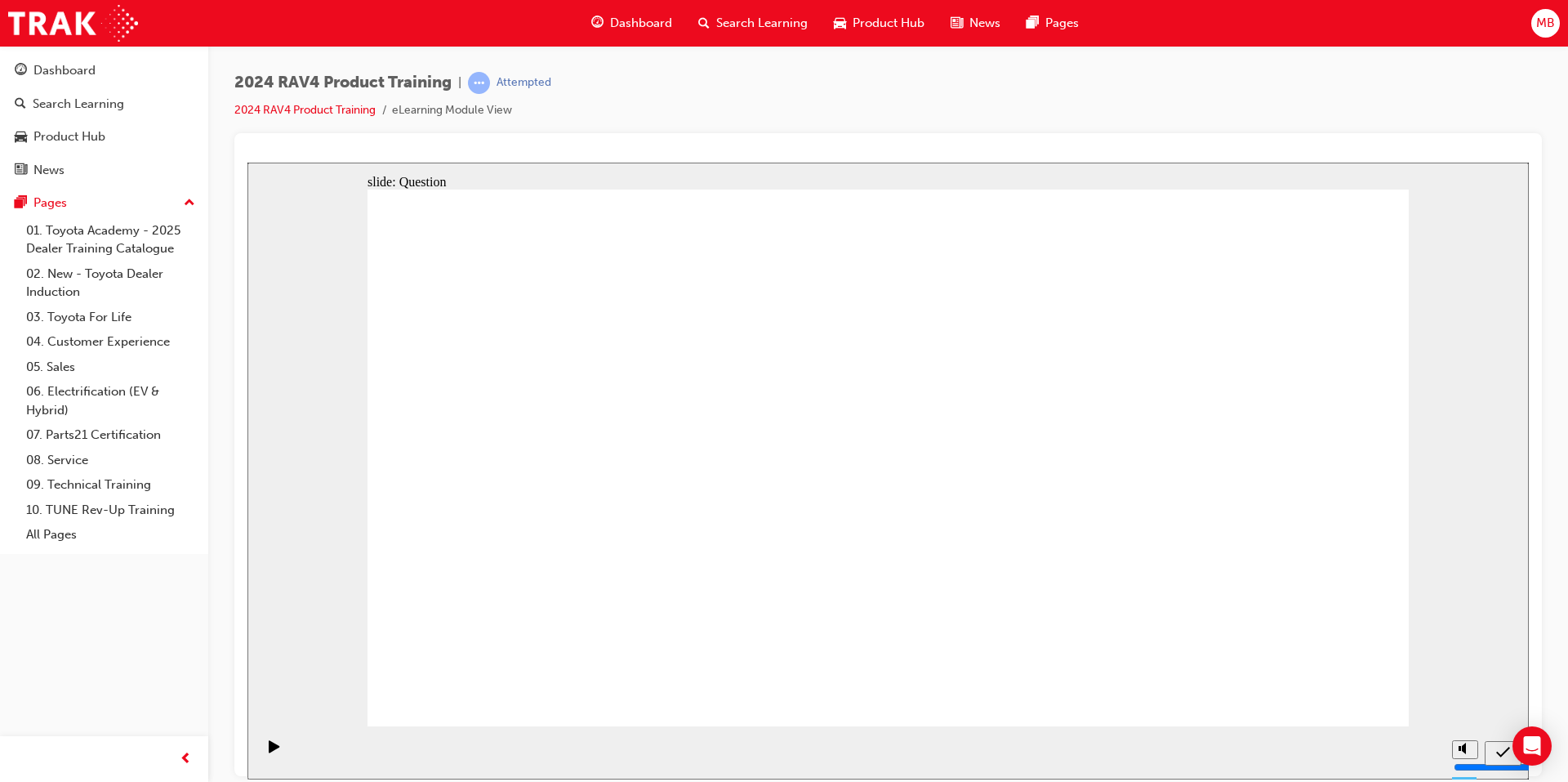
radio input "true"
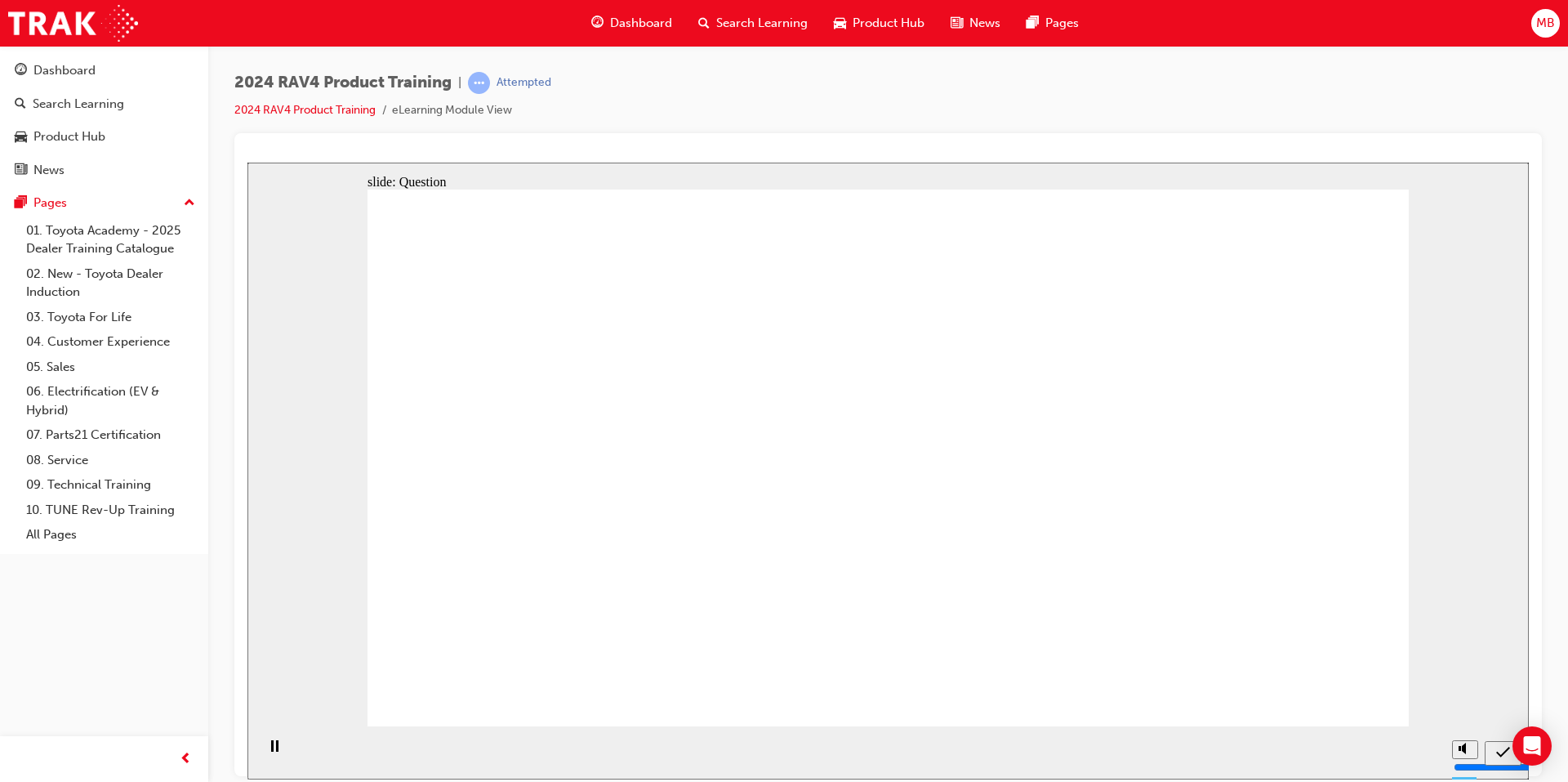
radio input "true"
drag, startPoint x: 763, startPoint y: 400, endPoint x: 784, endPoint y: 562, distance: 163.4
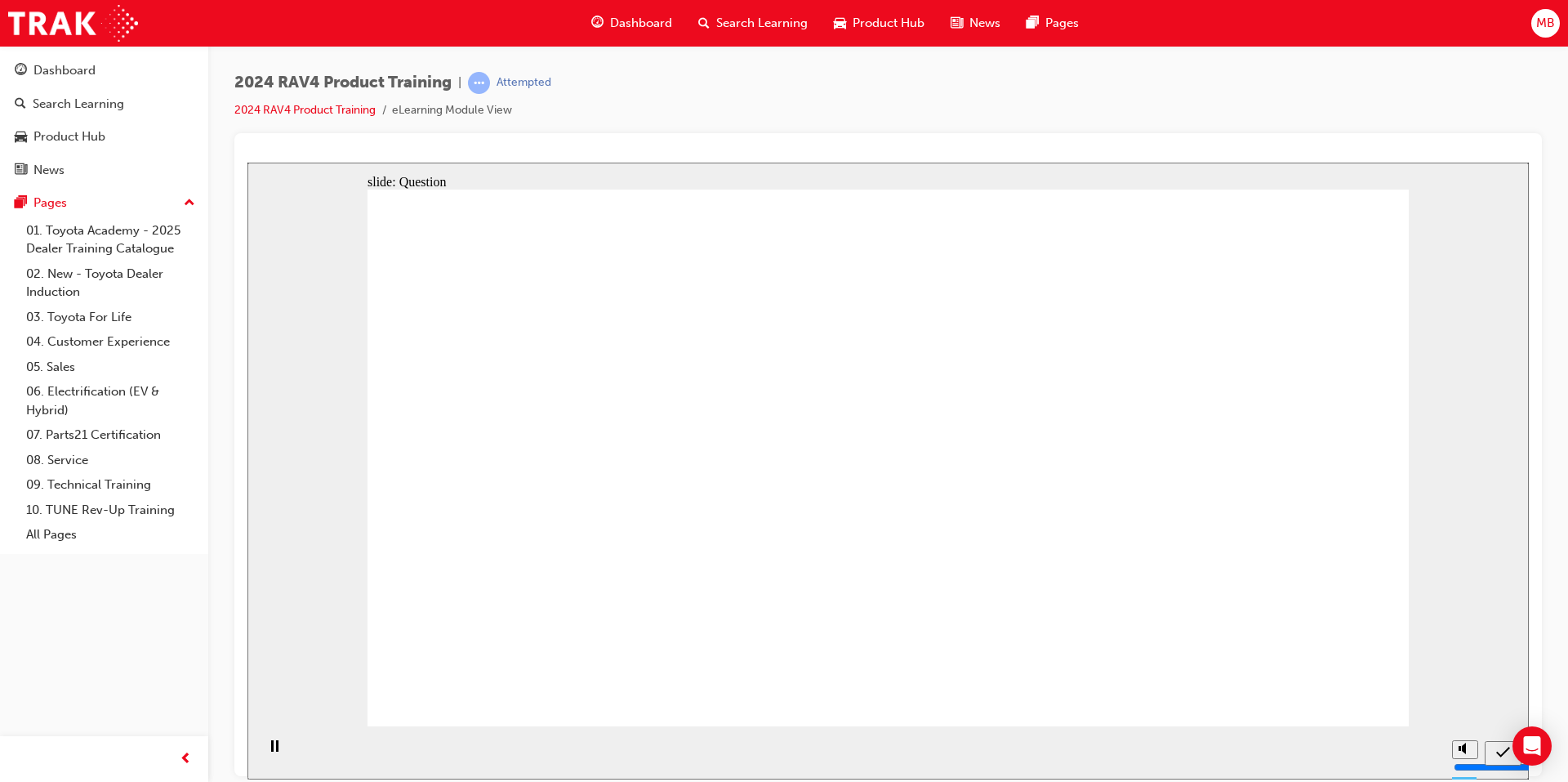
drag, startPoint x: 937, startPoint y: 377, endPoint x: 914, endPoint y: 374, distance: 23.2
drag, startPoint x: 763, startPoint y: 595, endPoint x: 746, endPoint y: 402, distance: 193.7
drag, startPoint x: 1231, startPoint y: 400, endPoint x: 818, endPoint y: 581, distance: 450.9
drag, startPoint x: 754, startPoint y: 377, endPoint x: 1150, endPoint y: 585, distance: 447.3
drag, startPoint x: 588, startPoint y: 405, endPoint x: 1001, endPoint y: 579, distance: 448.2
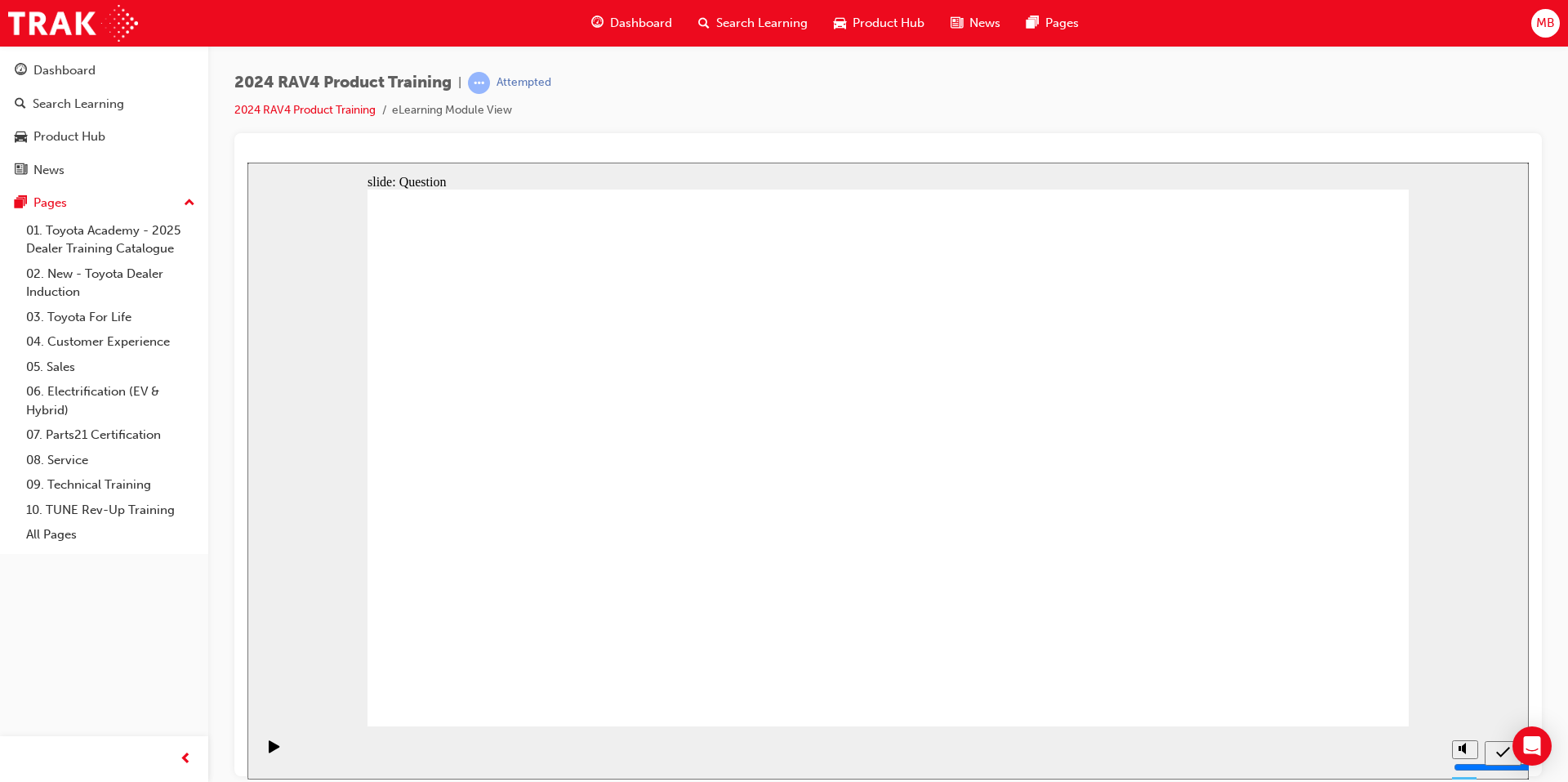
drag, startPoint x: 975, startPoint y: 408, endPoint x: 757, endPoint y: 609, distance: 296.5
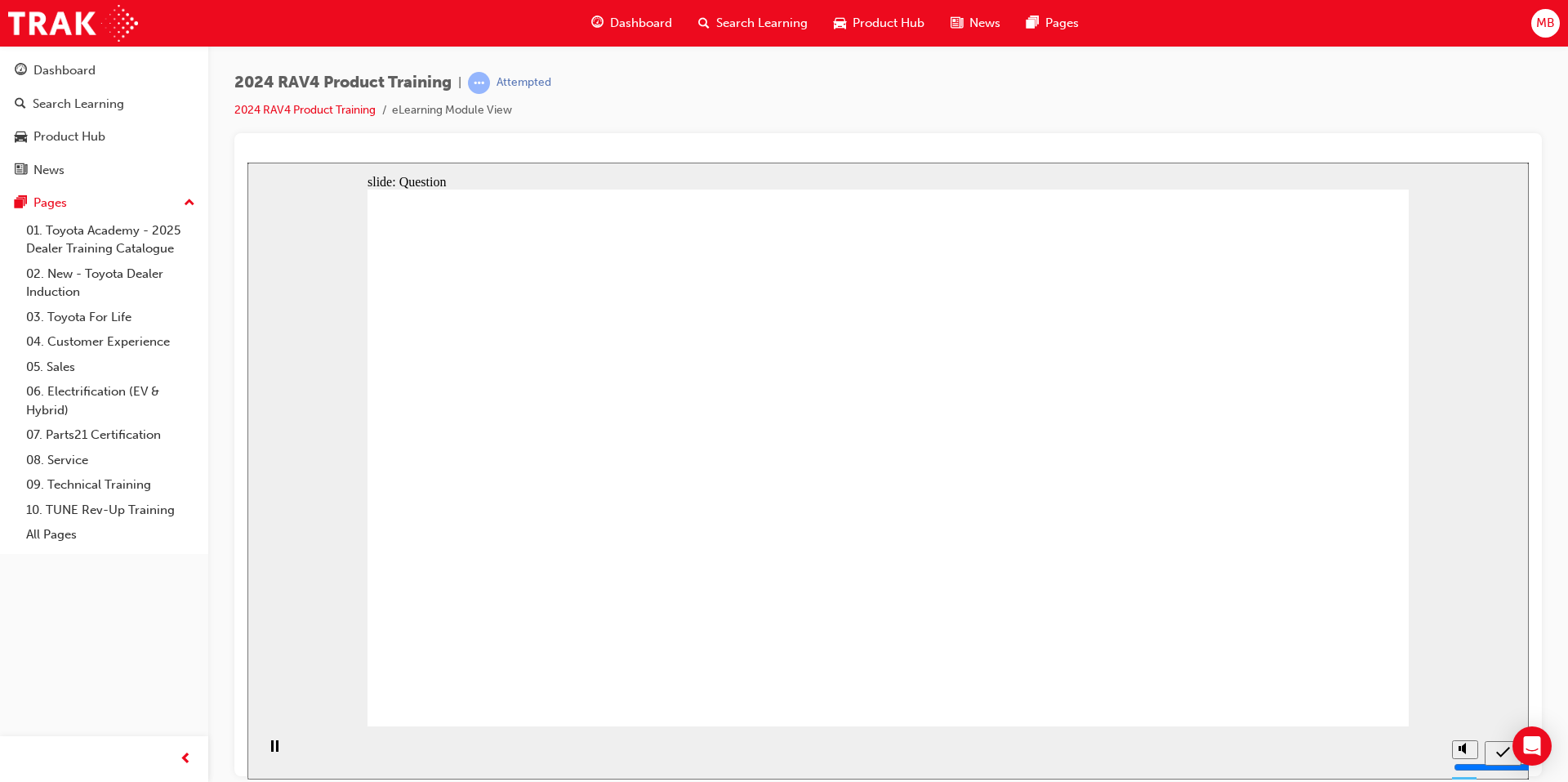
radio input "true"
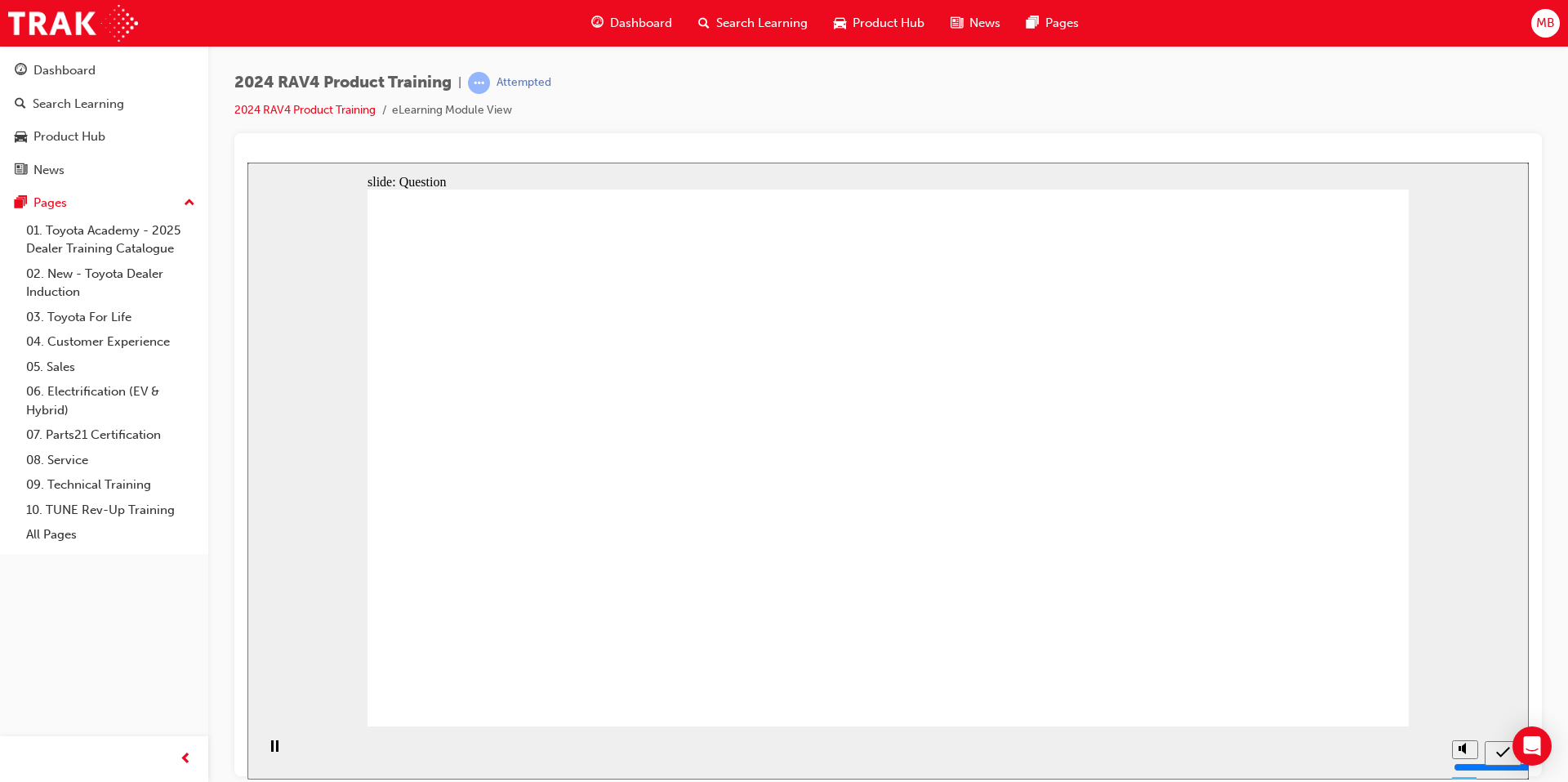
radio input "true"
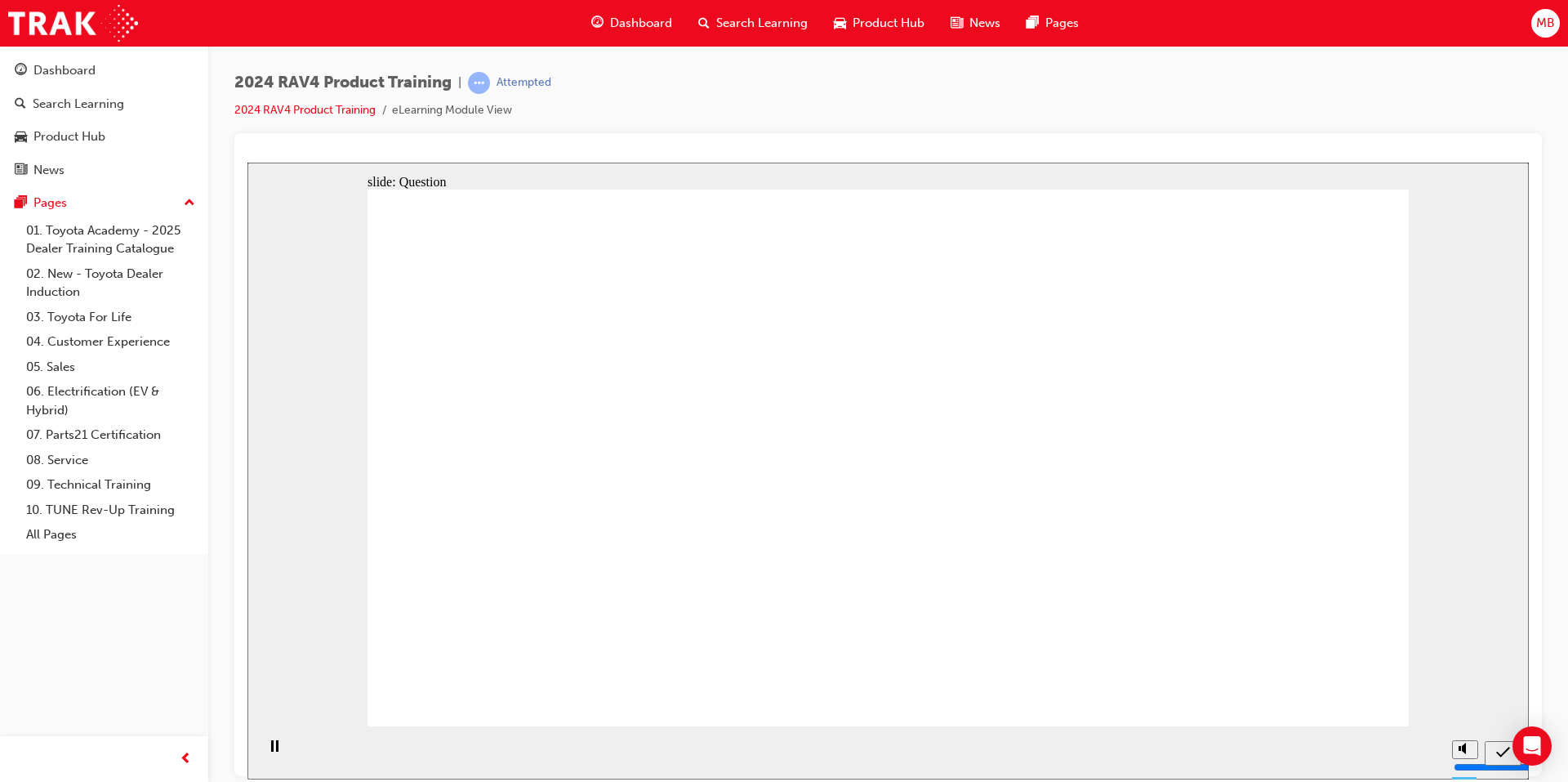
radio input "true"
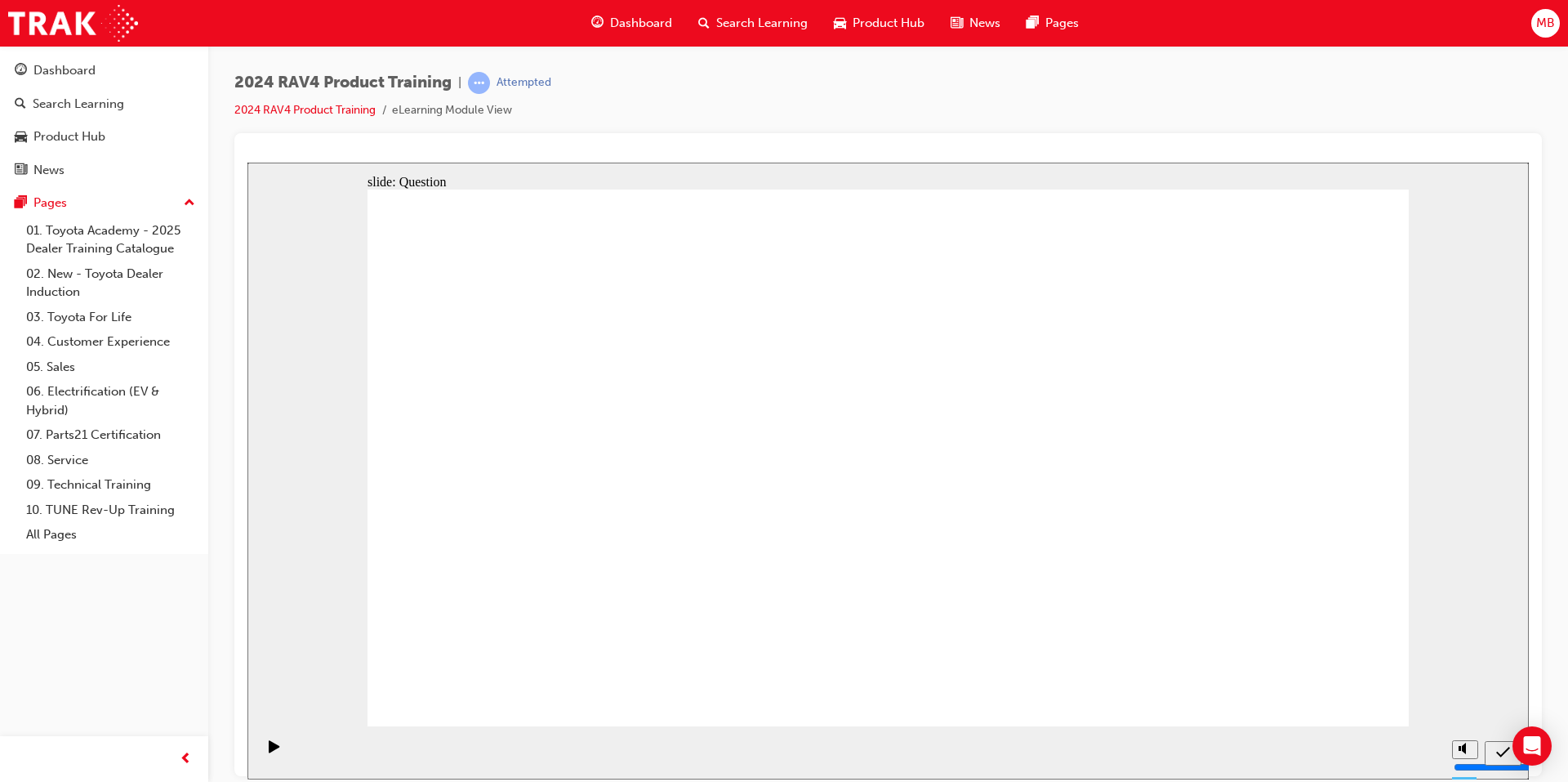
drag, startPoint x: 1208, startPoint y: 412, endPoint x: 773, endPoint y: 592, distance: 470.8
drag, startPoint x: 757, startPoint y: 418, endPoint x: 1140, endPoint y: 590, distance: 419.8
drag, startPoint x: 531, startPoint y: 409, endPoint x: 932, endPoint y: 588, distance: 439.1
drag, startPoint x: 1004, startPoint y: 412, endPoint x: 604, endPoint y: 588, distance: 437.0
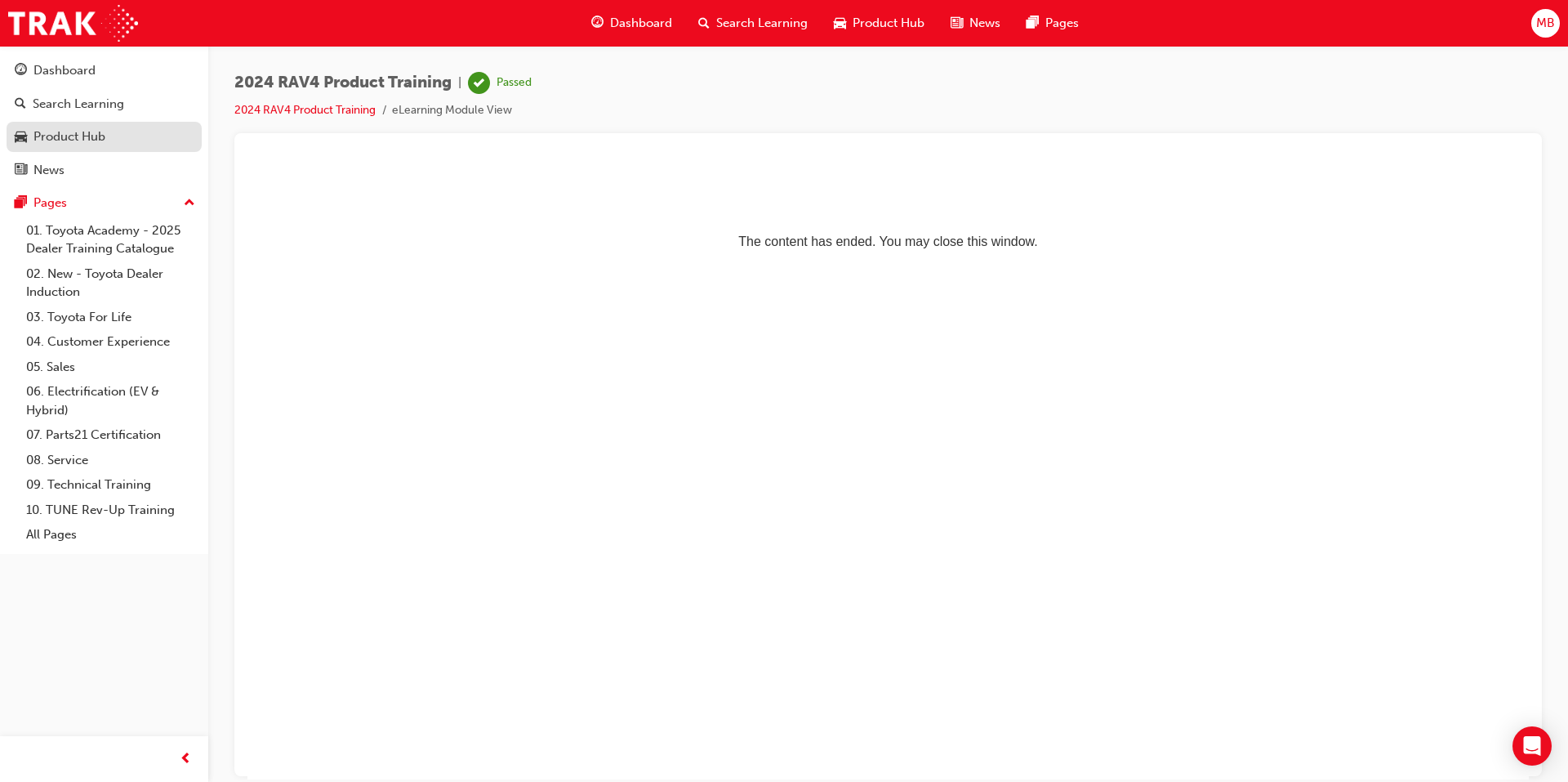
click at [90, 137] on div "Product Hub" at bounding box center [69, 137] width 72 height 18
